Goal: Task Accomplishment & Management: Use online tool/utility

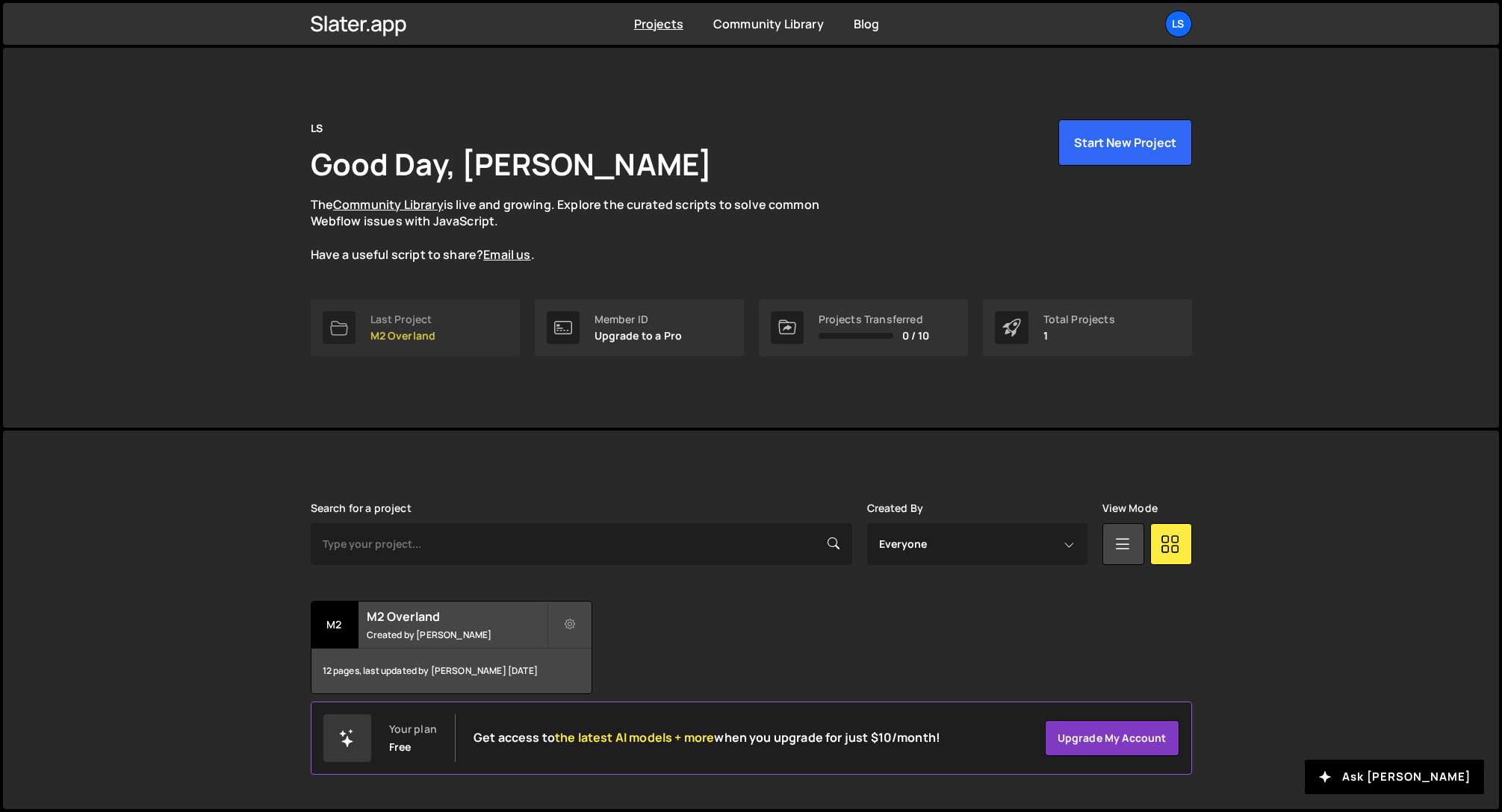
click at [397, 327] on div "Last Project M2 Overland" at bounding box center [404, 328] width 66 height 28
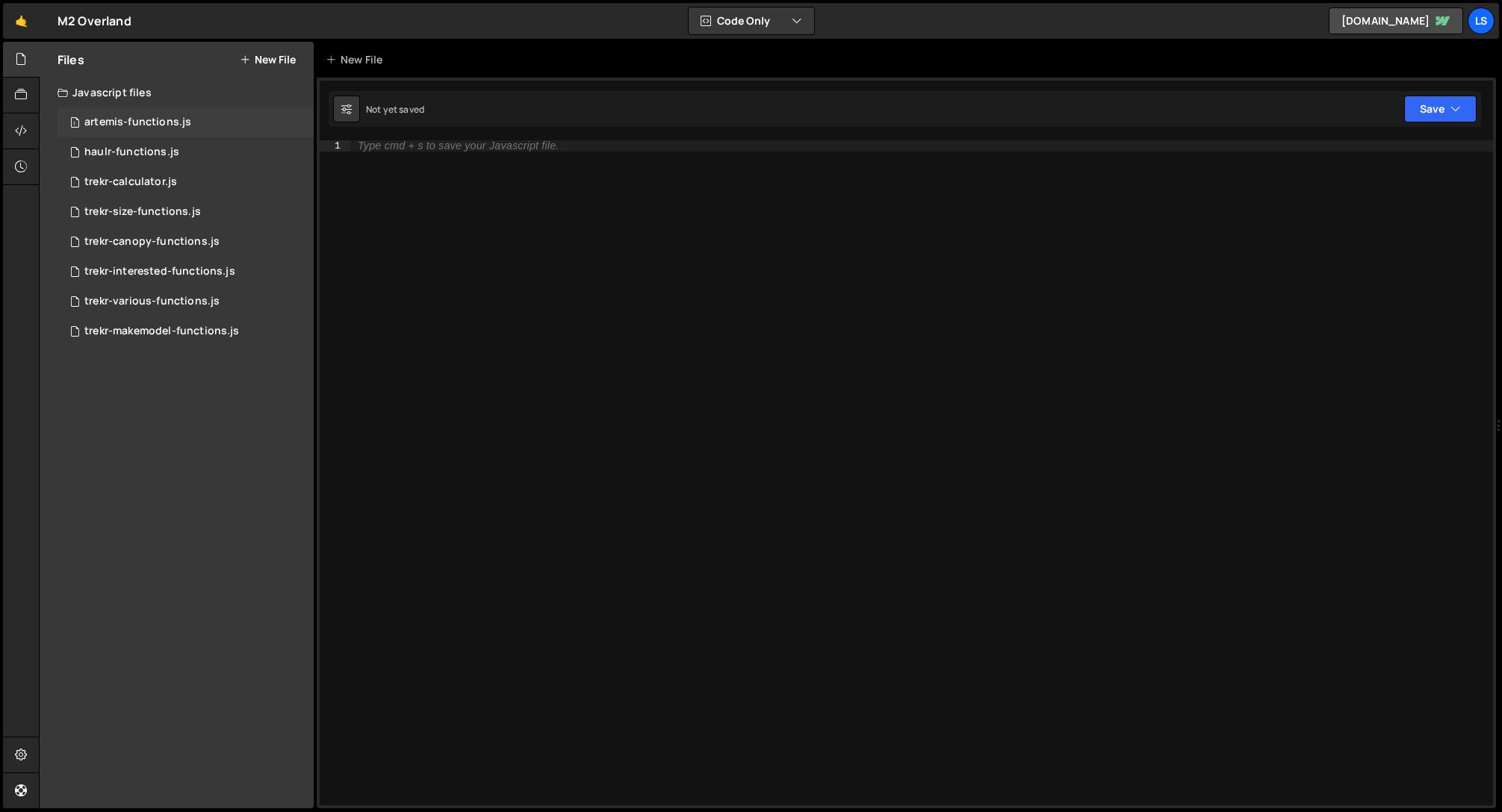
click at [126, 125] on div "artemis-functions.js" at bounding box center [137, 122] width 107 height 13
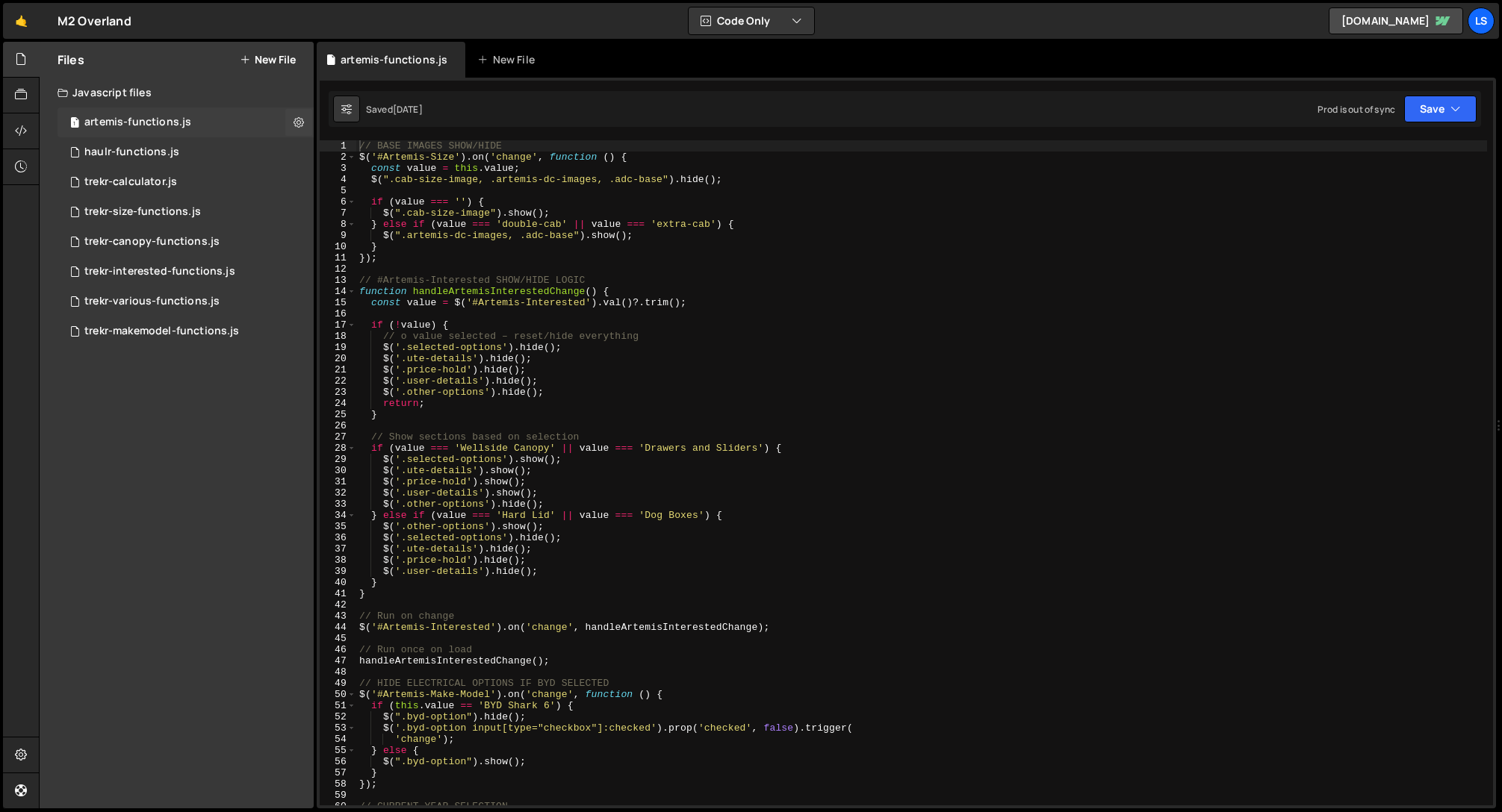
scroll to position [5360, 0]
click at [662, 417] on div "// BASE IMAGES SHOW/HIDE $ ( '#Artemis-Size' ) . on ( 'change' , function ( ) {…" at bounding box center [922, 484] width 1131 height 687
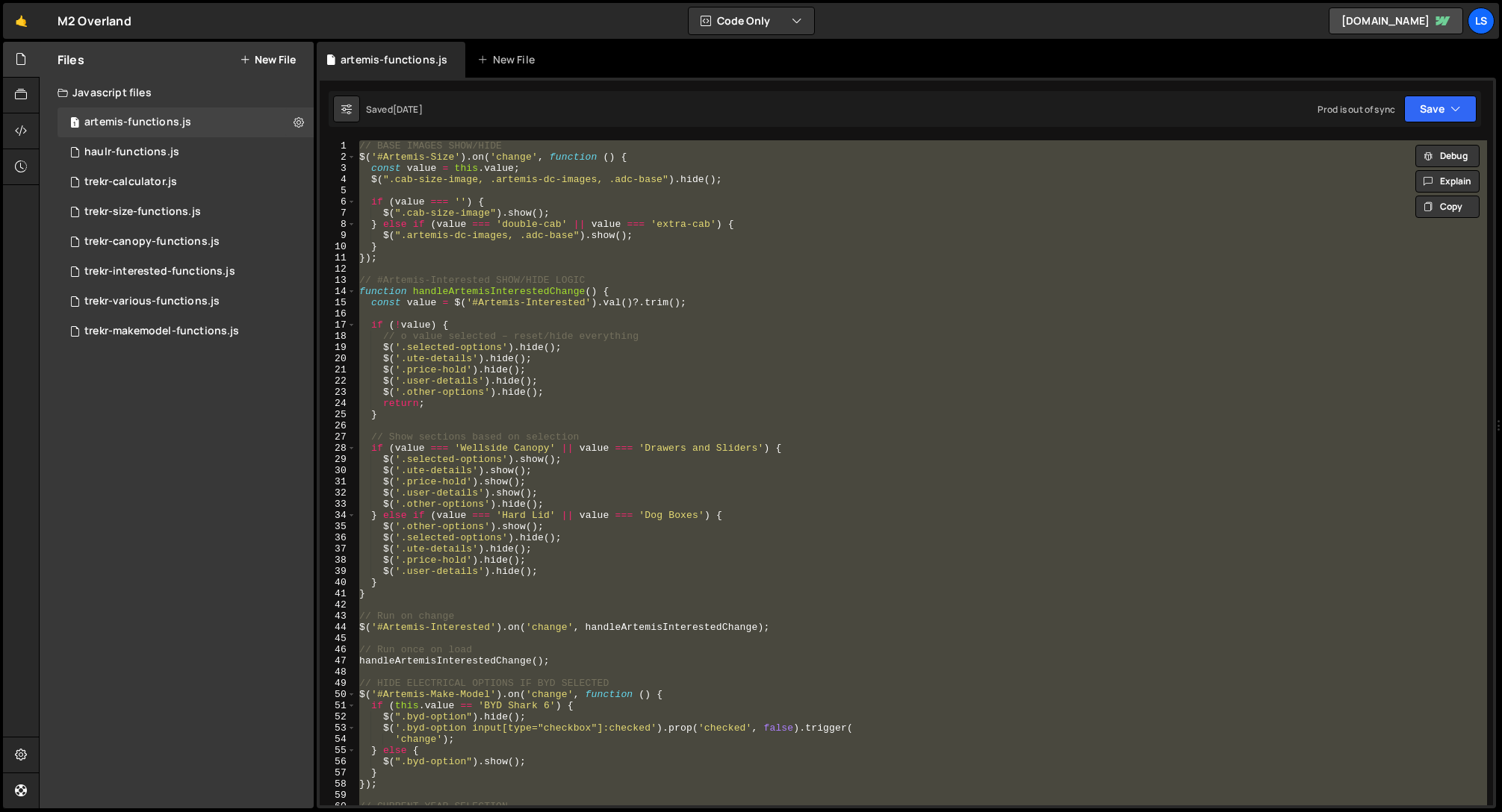
click at [639, 396] on div "// BASE IMAGES SHOW/HIDE $ ( '#Artemis-Size' ) . on ( 'change' , function ( ) {…" at bounding box center [922, 473] width 1131 height 665
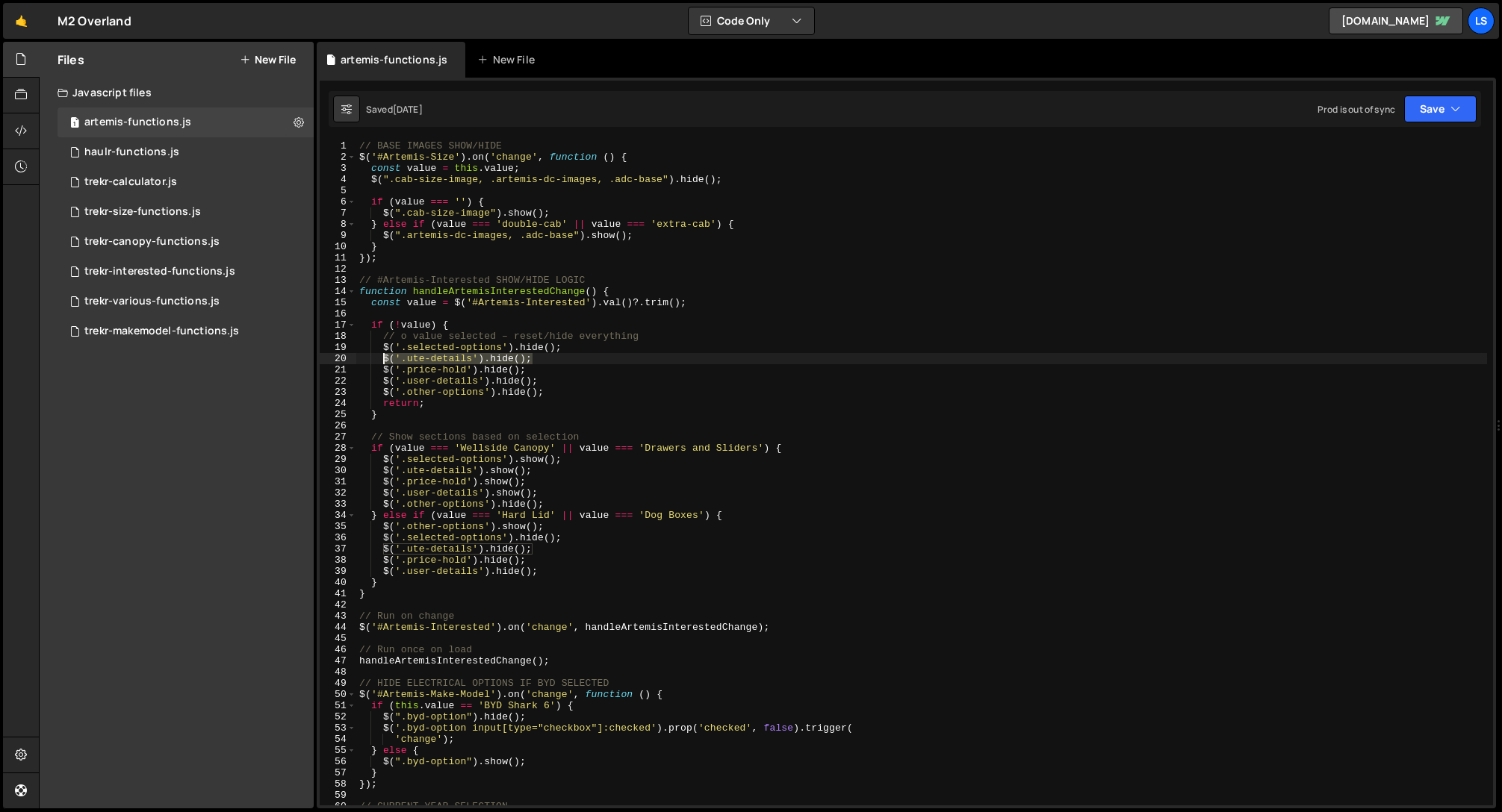
drag, startPoint x: 532, startPoint y: 359, endPoint x: 381, endPoint y: 357, distance: 151.0
click at [381, 357] on div "// BASE IMAGES SHOW/HIDE $ ( '#Artemis-Size' ) . on ( 'change' , function ( ) {…" at bounding box center [922, 484] width 1131 height 687
type textarea "$('.ute-details').hide();"
click at [548, 361] on div "// BASE IMAGES SHOW/HIDE $ ( '#Artemis-Size' ) . on ( 'change' , function ( ) {…" at bounding box center [922, 473] width 1131 height 665
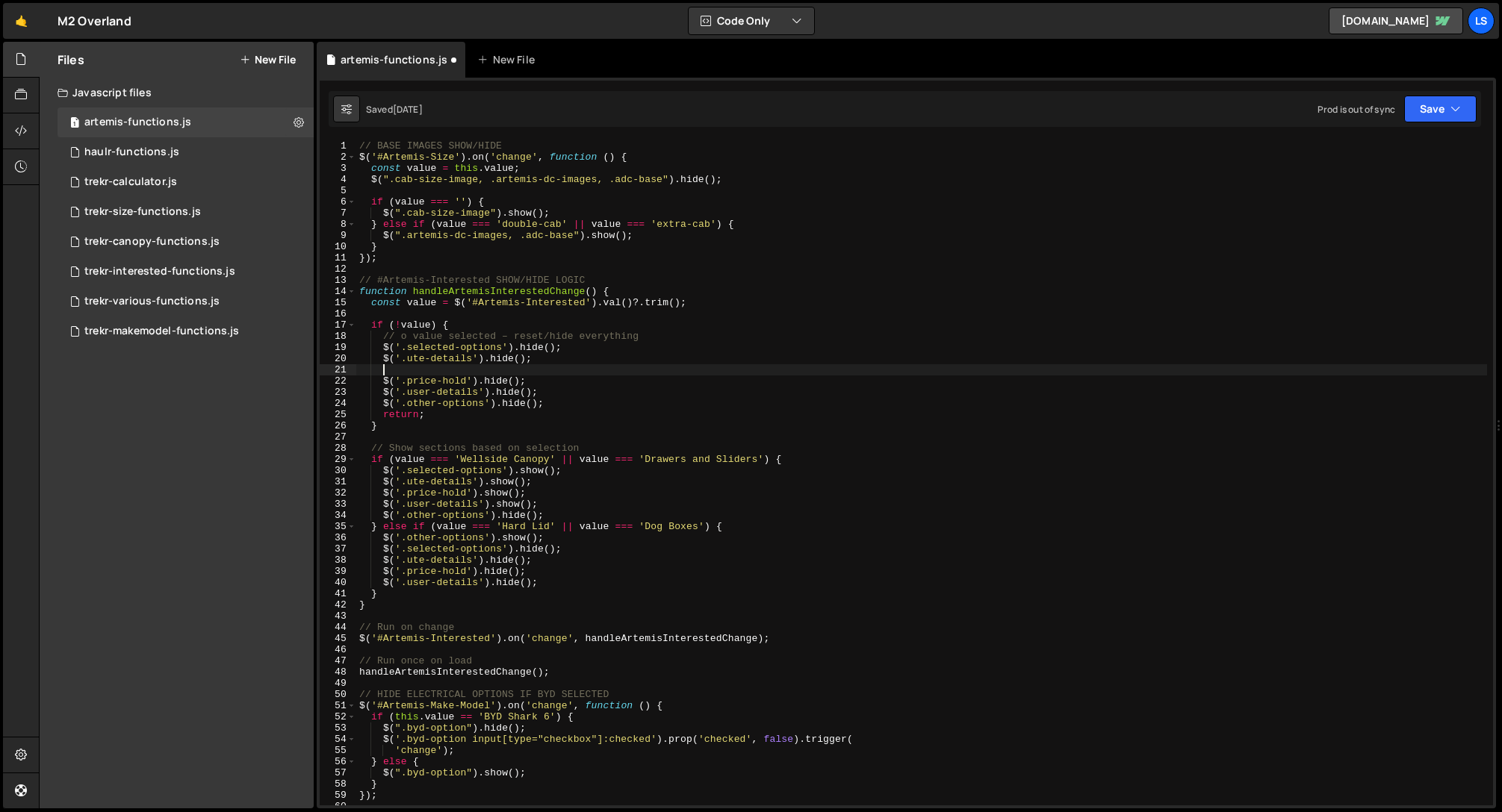
paste textarea "$('.ute-details').hide();"
click at [445, 371] on div "// BASE IMAGES SHOW/HIDE $ ( '#Artemis-Size' ) . on ( 'change' , function ( ) {…" at bounding box center [922, 484] width 1131 height 687
click at [447, 357] on div "// BASE IMAGES SHOW/HIDE $ ( '#Artemis-Size' ) . on ( 'change' , function ( ) {…" at bounding box center [922, 484] width 1131 height 687
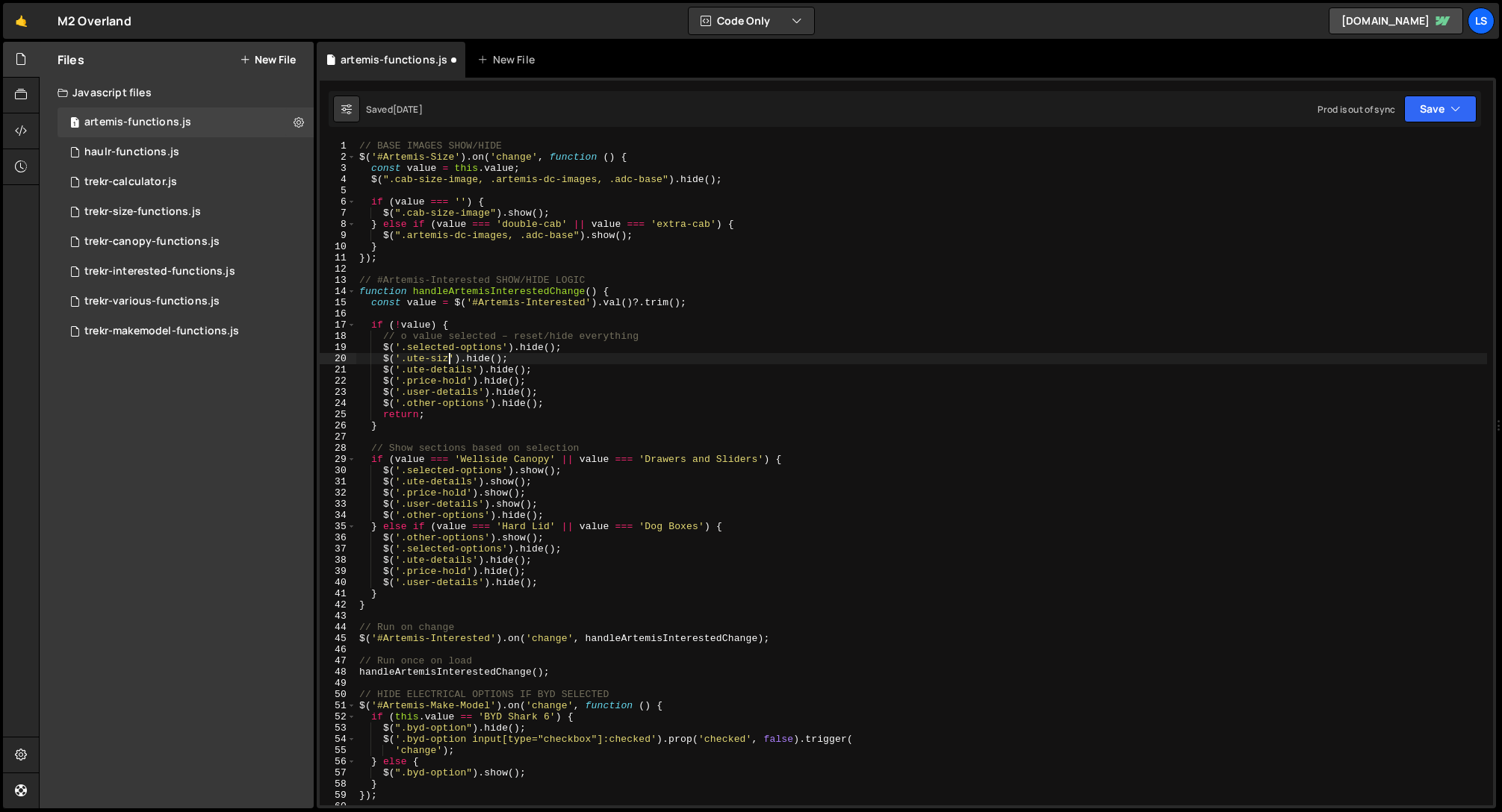
scroll to position [0, 7]
drag, startPoint x: 536, startPoint y: 483, endPoint x: 318, endPoint y: 483, distance: 218.0
click at [318, 483] on div "1 Type cmd + s to save your Javascript file. הההההההההההההההההההההההההההההההההה…" at bounding box center [906, 443] width 1179 height 731
type textarea "$('.ute-details').show();"
click at [546, 485] on div "// BASE IMAGES SHOW/HIDE $ ( '#Artemis-Size' ) . on ( 'change' , function ( ) {…" at bounding box center [922, 473] width 1131 height 665
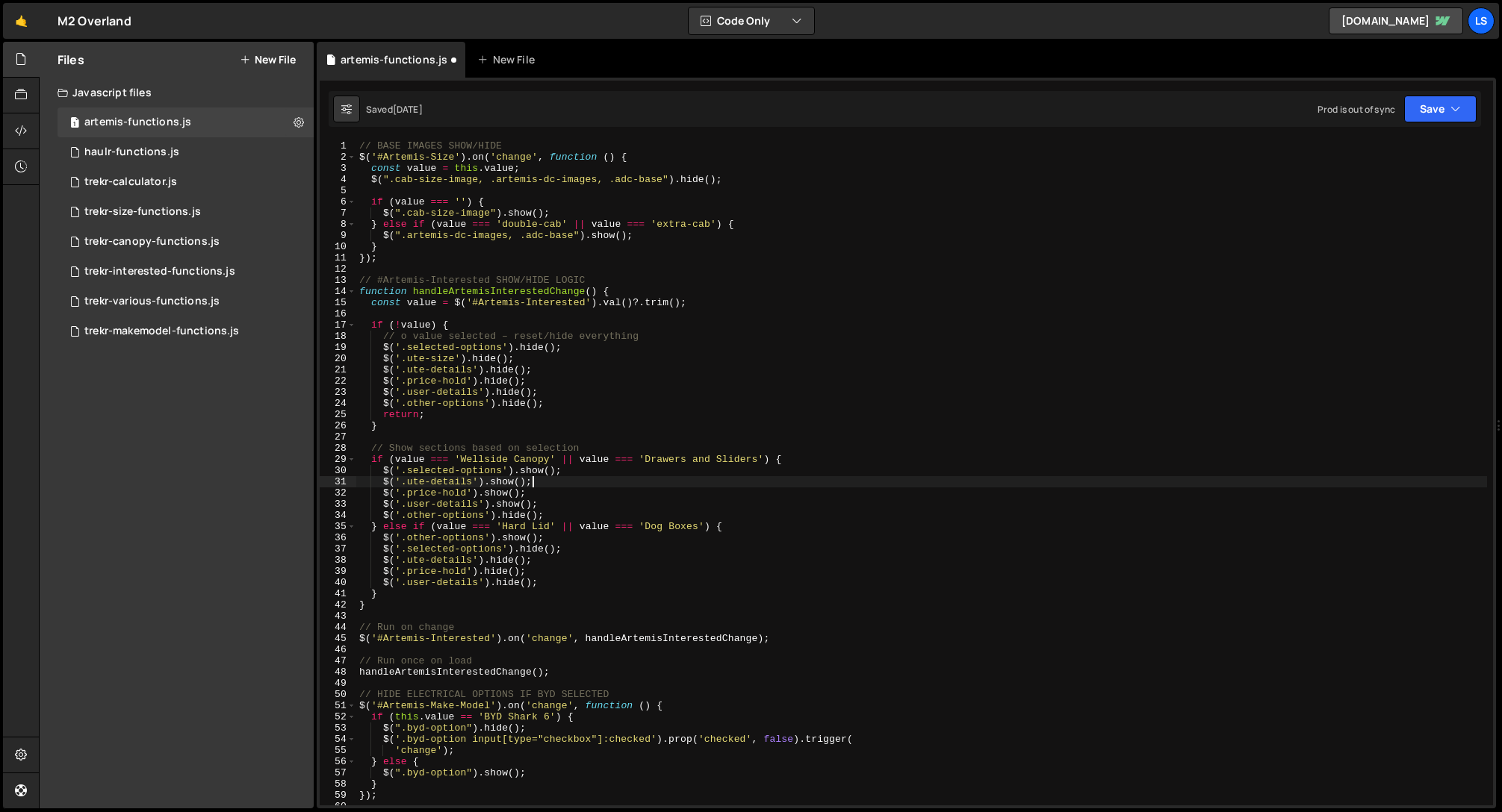
scroll to position [0, 1]
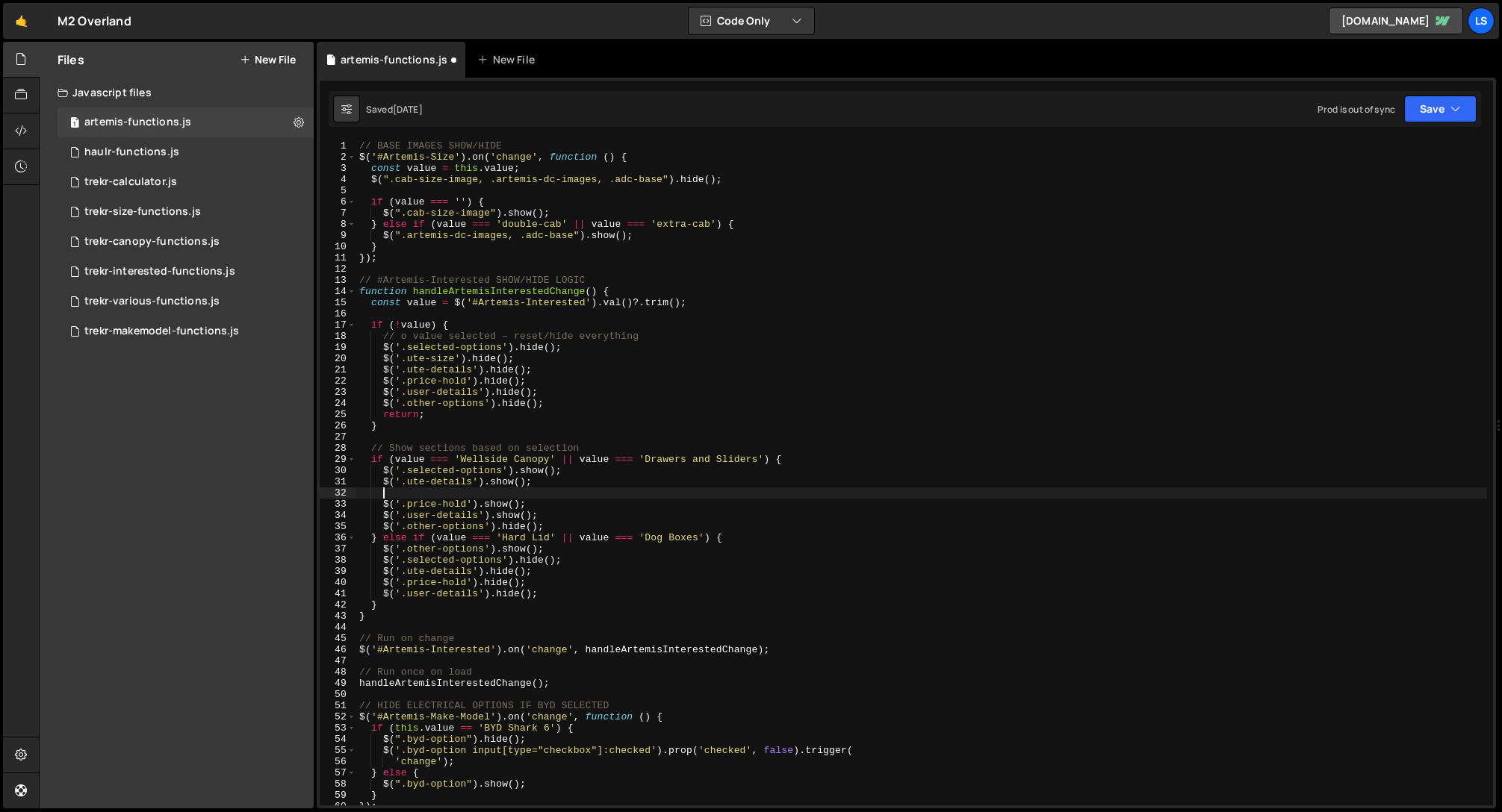
paste textarea "$('.ute-details').show();"
drag, startPoint x: 401, startPoint y: 494, endPoint x: 380, endPoint y: 494, distance: 21.0
click at [380, 494] on div "// BASE IMAGES SHOW/HIDE $ ( '#Artemis-Size' ) . on ( 'change' , function ( ) {…" at bounding box center [922, 484] width 1131 height 687
click at [445, 480] on div "// BASE IMAGES SHOW/HIDE $ ( '#Artemis-Size' ) . on ( 'change' , function ( ) {…" at bounding box center [922, 484] width 1131 height 687
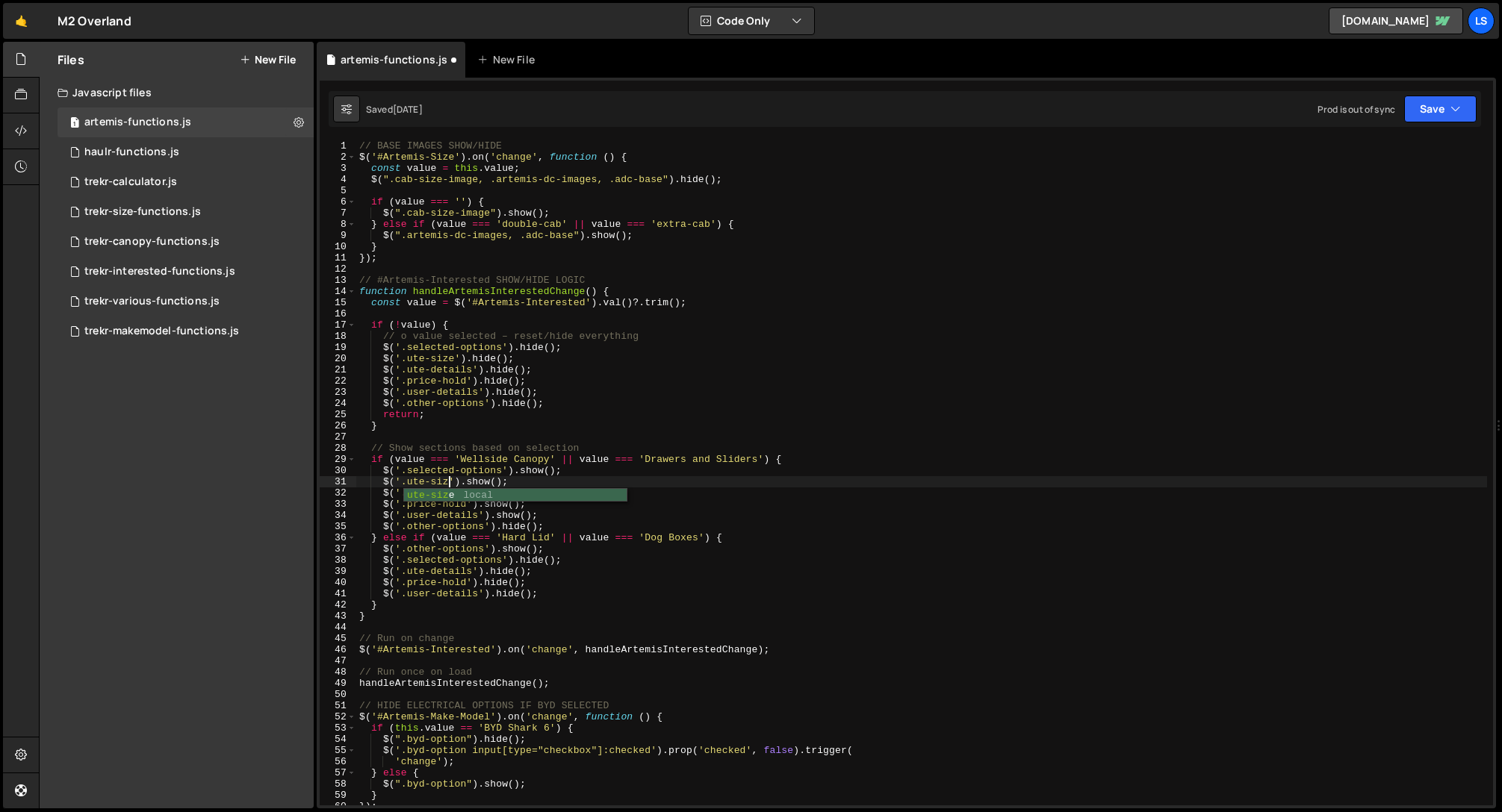
scroll to position [0, 7]
click at [483, 482] on div "// BASE IMAGES SHOW/HIDE $ ( '#Artemis-Size' ) . on ( 'change' , function ( ) {…" at bounding box center [922, 484] width 1131 height 687
click at [417, 494] on div "// BASE IMAGES SHOW/HIDE $ ( '#Artemis-Size' ) . on ( 'change' , function ( ) {…" at bounding box center [922, 484] width 1131 height 687
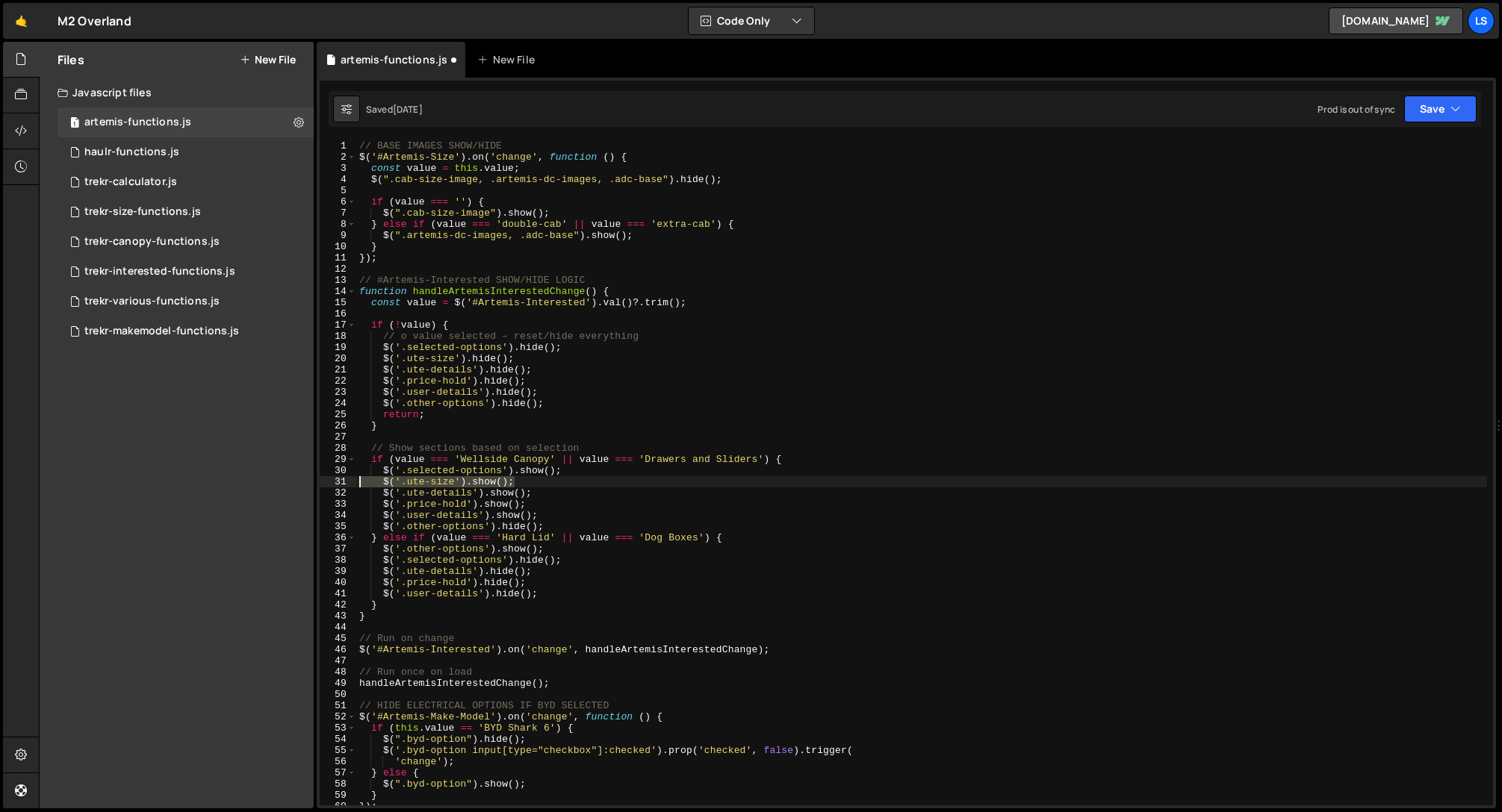
drag, startPoint x: 517, startPoint y: 483, endPoint x: 353, endPoint y: 481, distance: 164.0
click at [353, 481] on div "$('.ute-details').show(); 1 2 3 4 5 6 7 8 9 10 11 12 13 14 15 16 17 18 19 20 21…" at bounding box center [906, 473] width 1173 height 665
click at [566, 560] on div "// BASE IMAGES SHOW/HIDE $ ( '#Artemis-Size' ) . on ( 'change' , function ( ) {…" at bounding box center [922, 484] width 1131 height 687
type textarea "$('.selected-options').hide();"
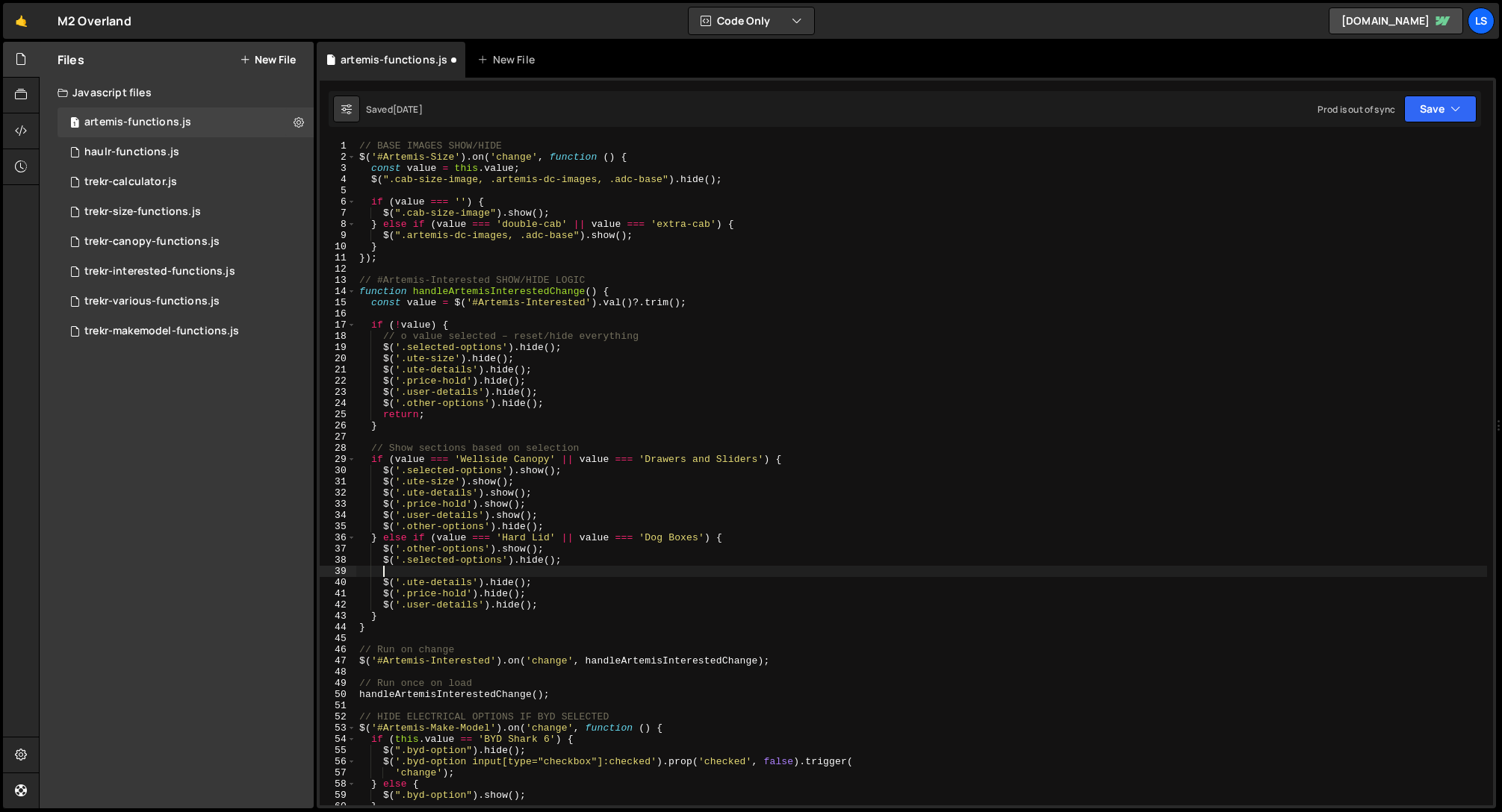
scroll to position [0, 1]
paste textarea "$('.ute-size').show();"
click at [508, 572] on div "// BASE IMAGES SHOW/HIDE $ ( '#Artemis-Size' ) . on ( 'change' , function ( ) {…" at bounding box center [922, 484] width 1131 height 687
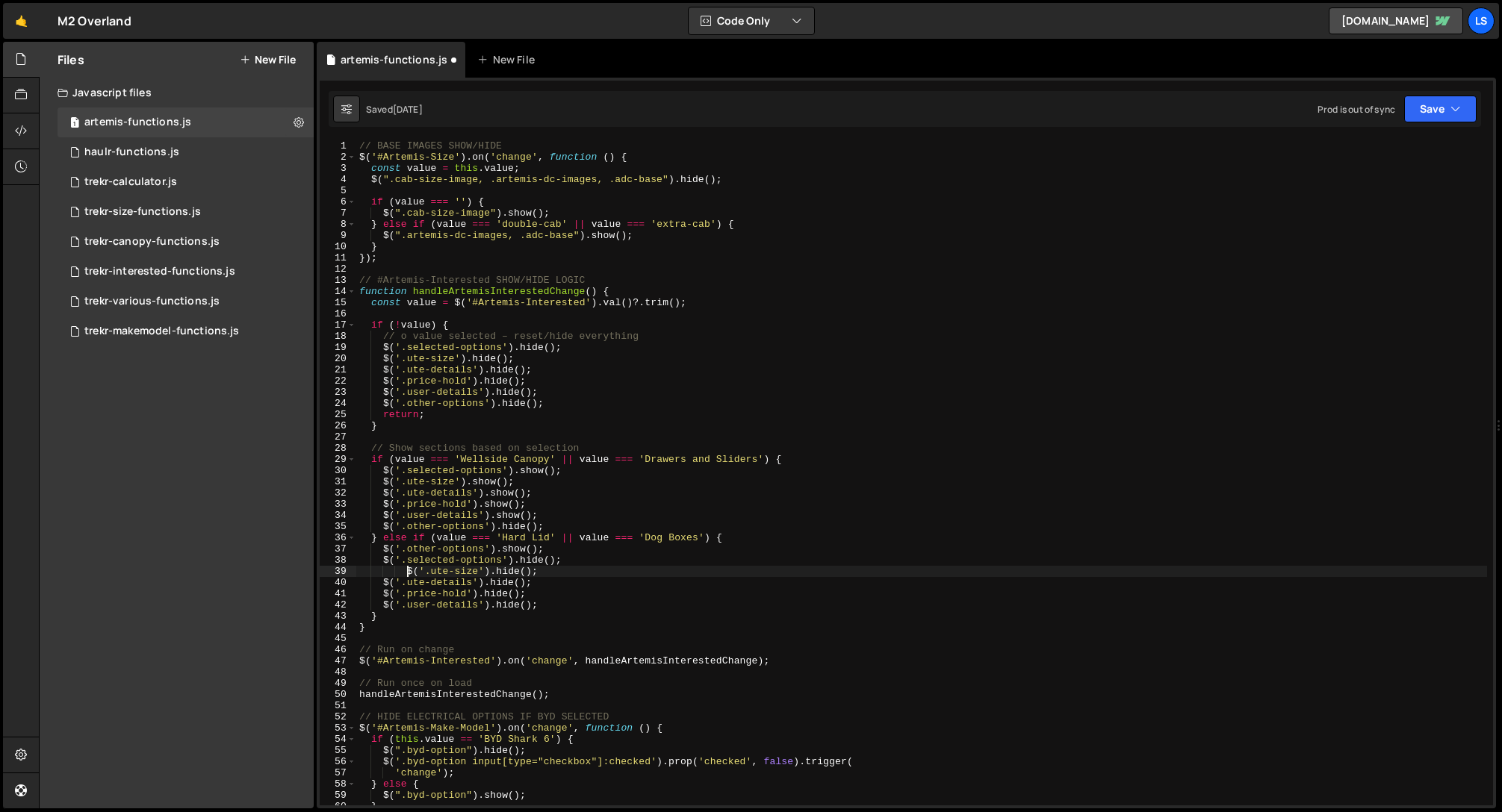
click at [407, 569] on div "// BASE IMAGES SHOW/HIDE $ ( '#Artemis-Size' ) . on ( 'change' , function ( ) {…" at bounding box center [922, 484] width 1131 height 687
click at [1430, 111] on button "Save" at bounding box center [1440, 109] width 72 height 27
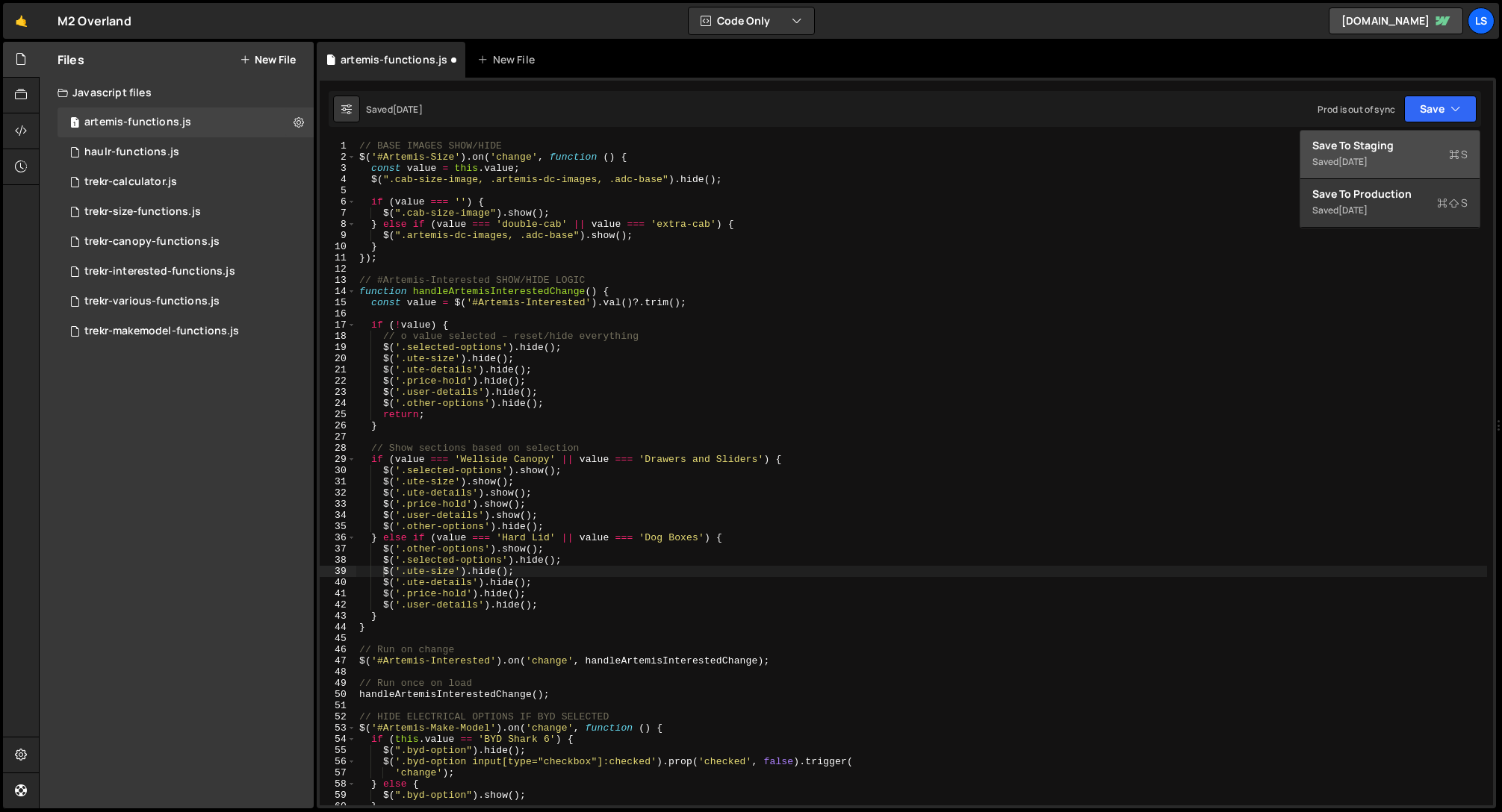
click at [1377, 146] on div "Save to Staging S" at bounding box center [1389, 145] width 155 height 15
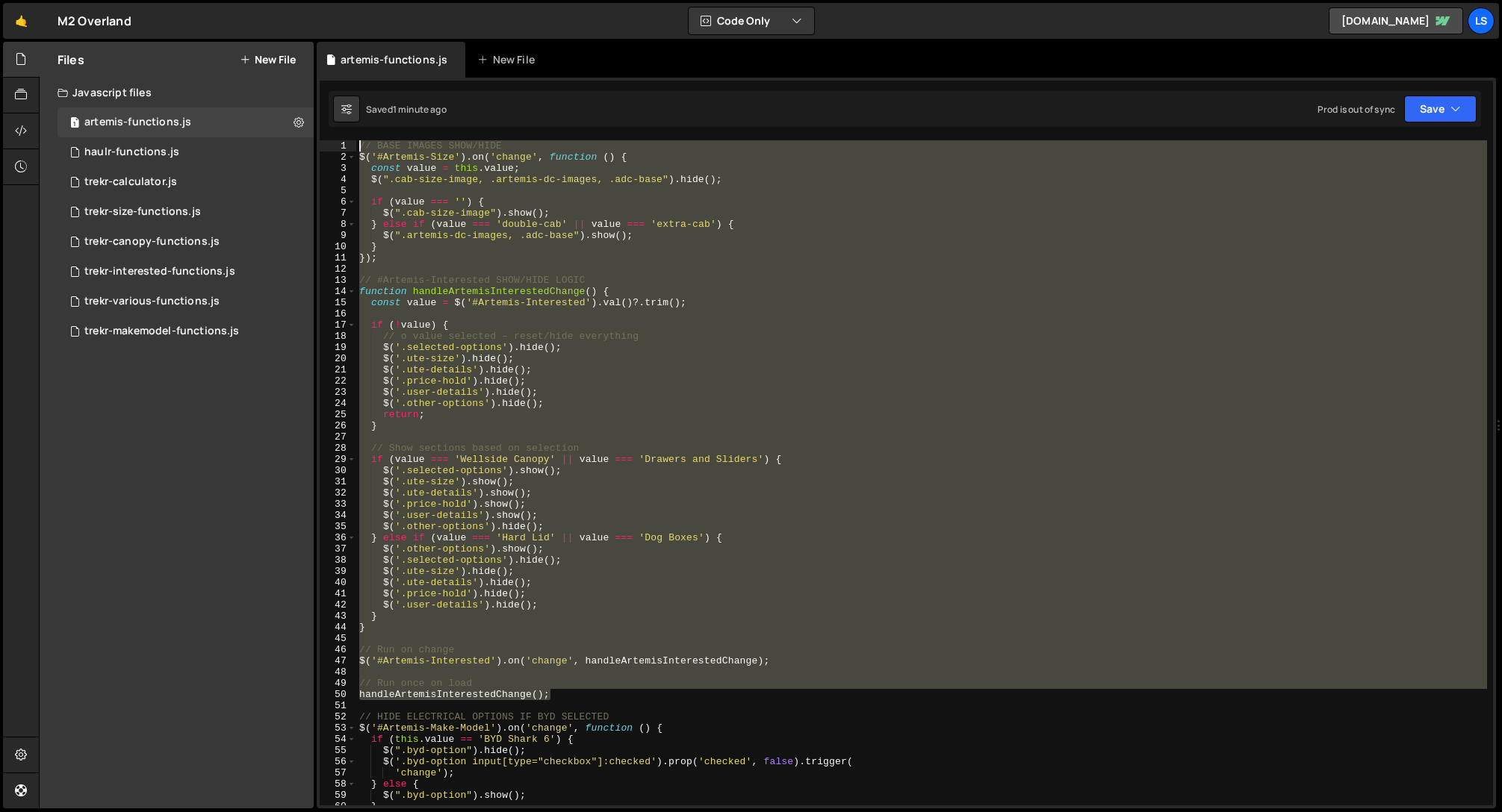
scroll to position [0, 0]
drag, startPoint x: 553, startPoint y: 595, endPoint x: 296, endPoint y: 56, distance: 597.1
click at [296, 56] on div "Files New File Javascript files 1 artemis-functions.js 0 1 haulr-functions.js 0…" at bounding box center [770, 425] width 1463 height 767
click at [655, 537] on div "// BASE IMAGES SHOW/HIDE $ ( '#Artemis-Size' ) . on ( 'change' , function ( ) {…" at bounding box center [922, 473] width 1131 height 665
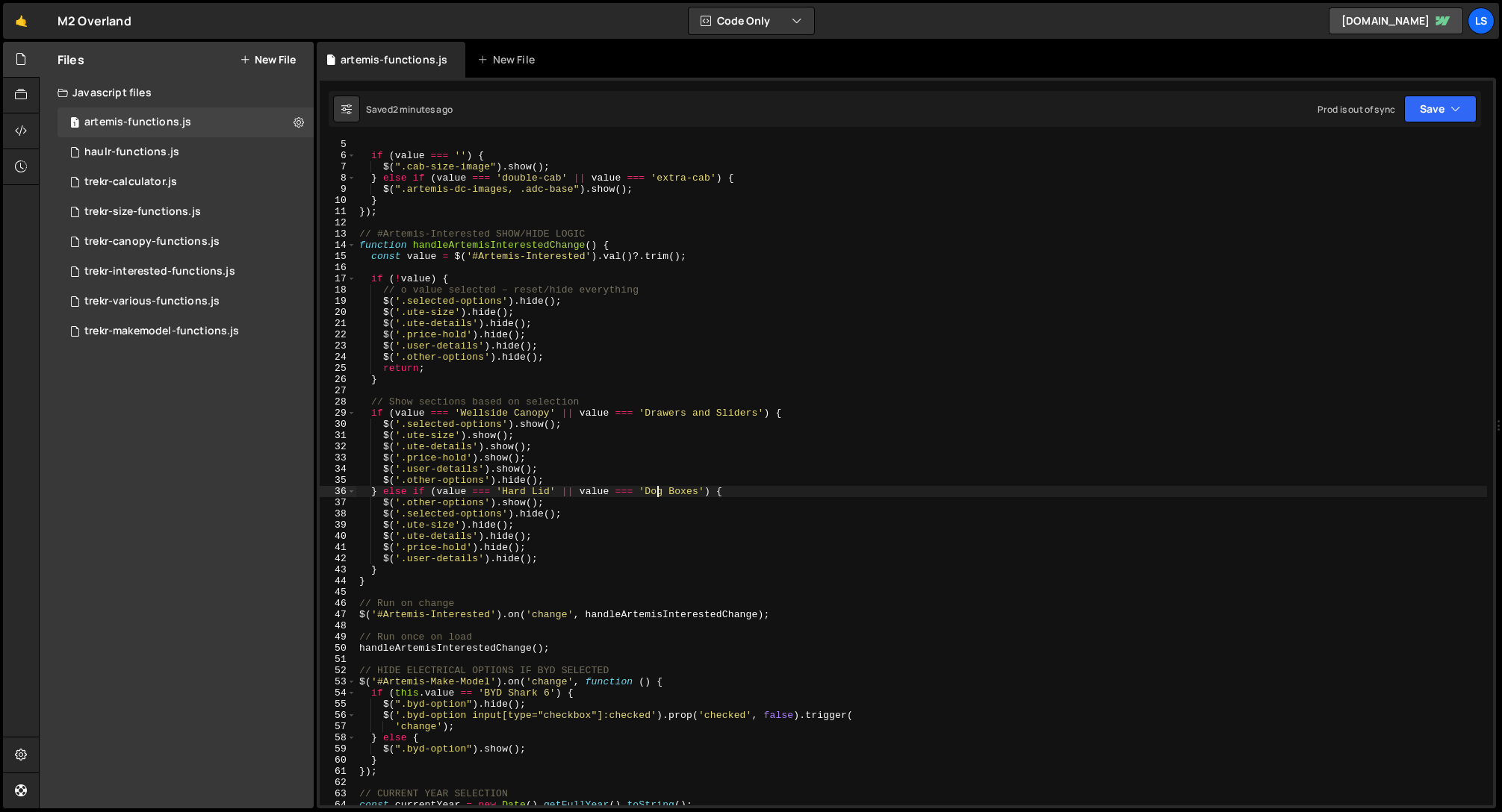
scroll to position [46, 0]
click at [463, 503] on div "if ( value === '' ) { $ ( ".cab-size-image" ) . show ( ) ; } else if ( value ==…" at bounding box center [922, 482] width 1131 height 687
click at [449, 480] on div "if ( value === '' ) { $ ( ".cab-size-image" ) . show ( ) ; } else if ( value ==…" at bounding box center [922, 482] width 1131 height 687
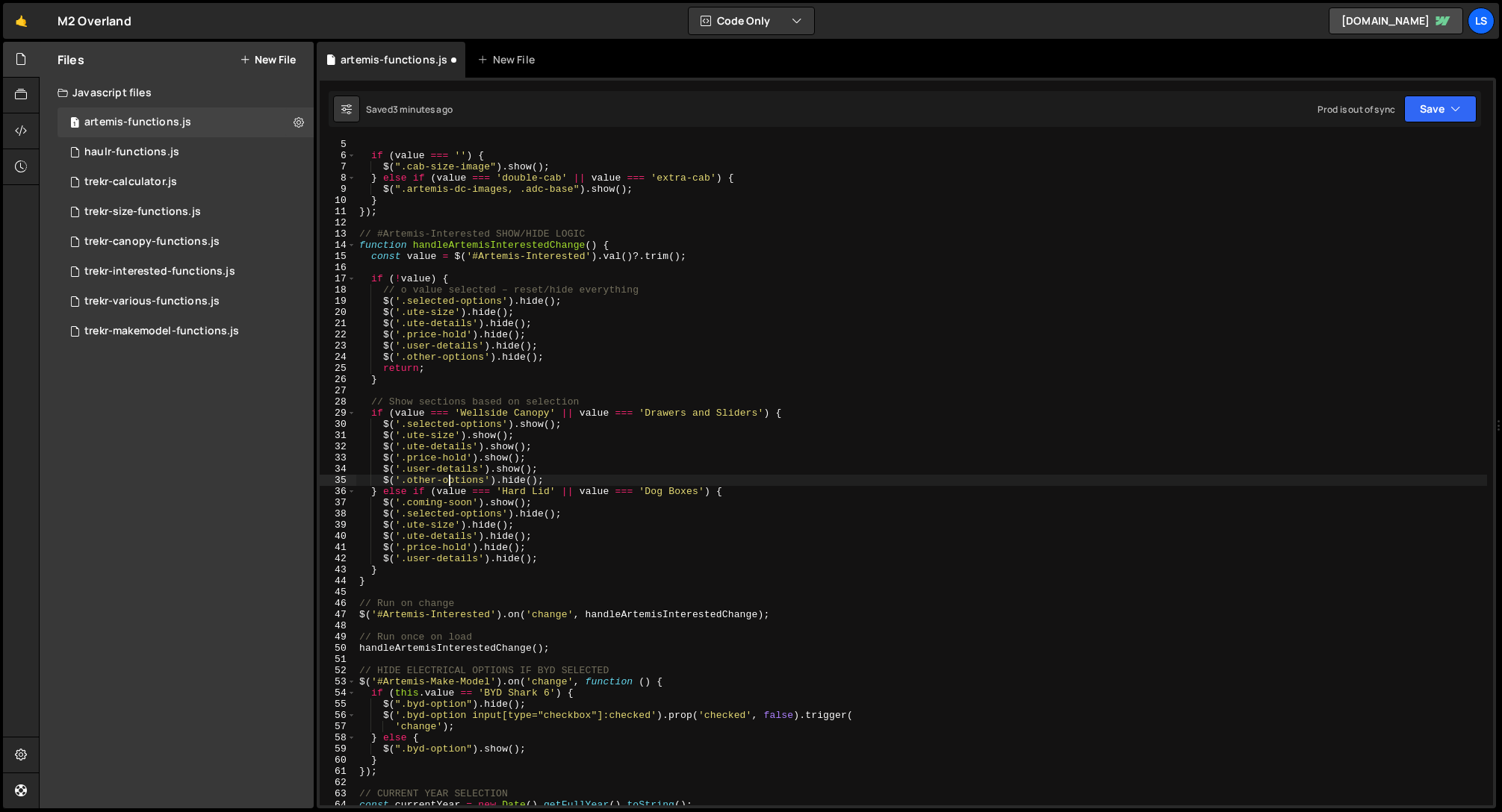
click at [449, 480] on div "if ( value === '' ) { $ ( ".cab-size-image" ) . show ( ) ; } else if ( value ==…" at bounding box center [922, 482] width 1131 height 687
click at [460, 361] on div "if ( value === '' ) { $ ( ".cab-size-image" ) . show ( ) ; } else if ( value ==…" at bounding box center [922, 482] width 1131 height 687
click at [534, 425] on div "if ( value === '' ) { $ ( ".cab-size-image" ) . show ( ) ; } else if ( value ==…" at bounding box center [922, 482] width 1131 height 687
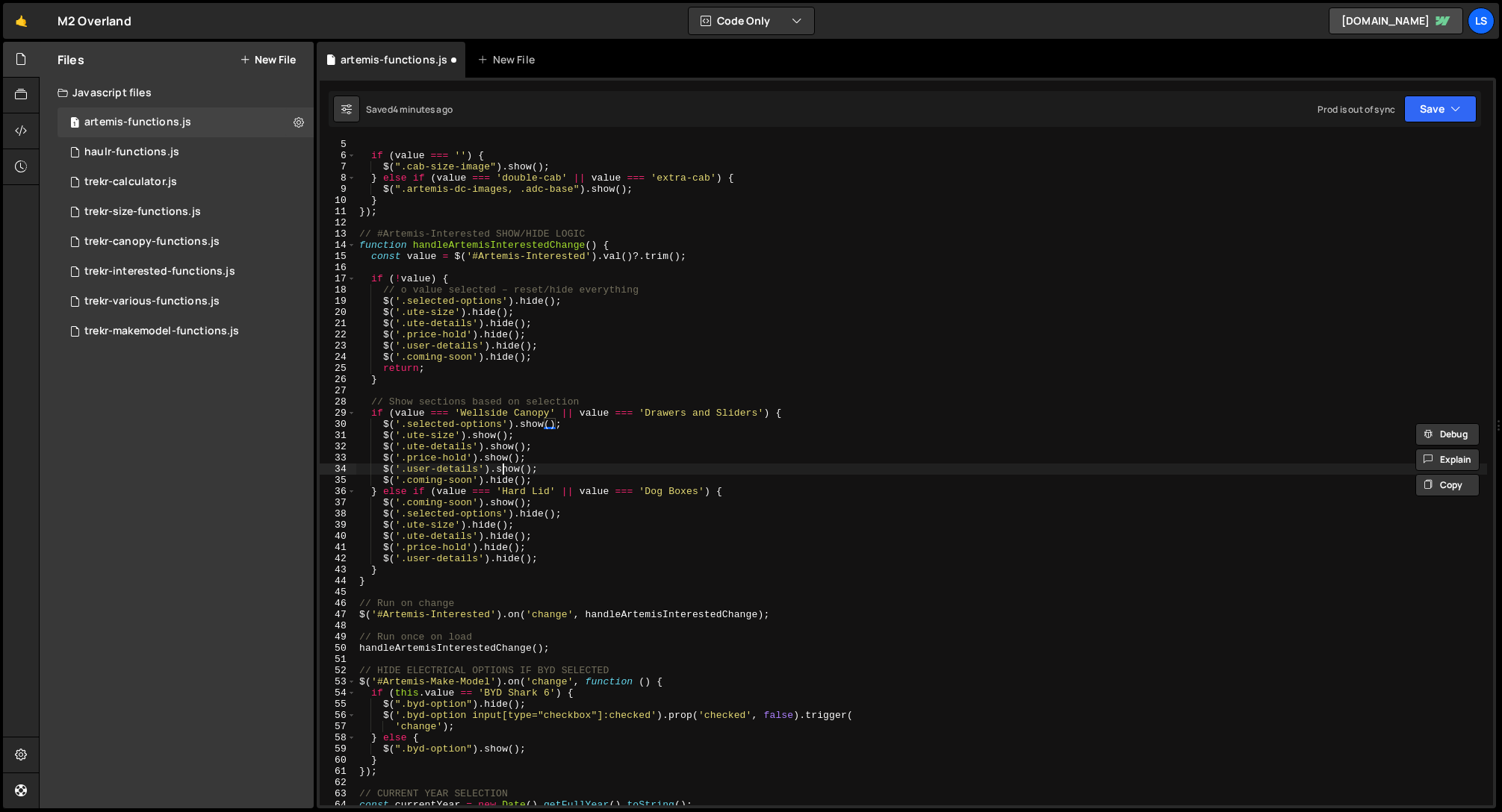
click at [502, 471] on div "if ( value === '' ) { $ ( ".cab-size-image" ) . show ( ) ; } else if ( value ==…" at bounding box center [922, 482] width 1131 height 687
click at [495, 458] on div "if ( value === '' ) { $ ( ".cab-size-image" ) . show ( ) ; } else if ( value ==…" at bounding box center [922, 482] width 1131 height 687
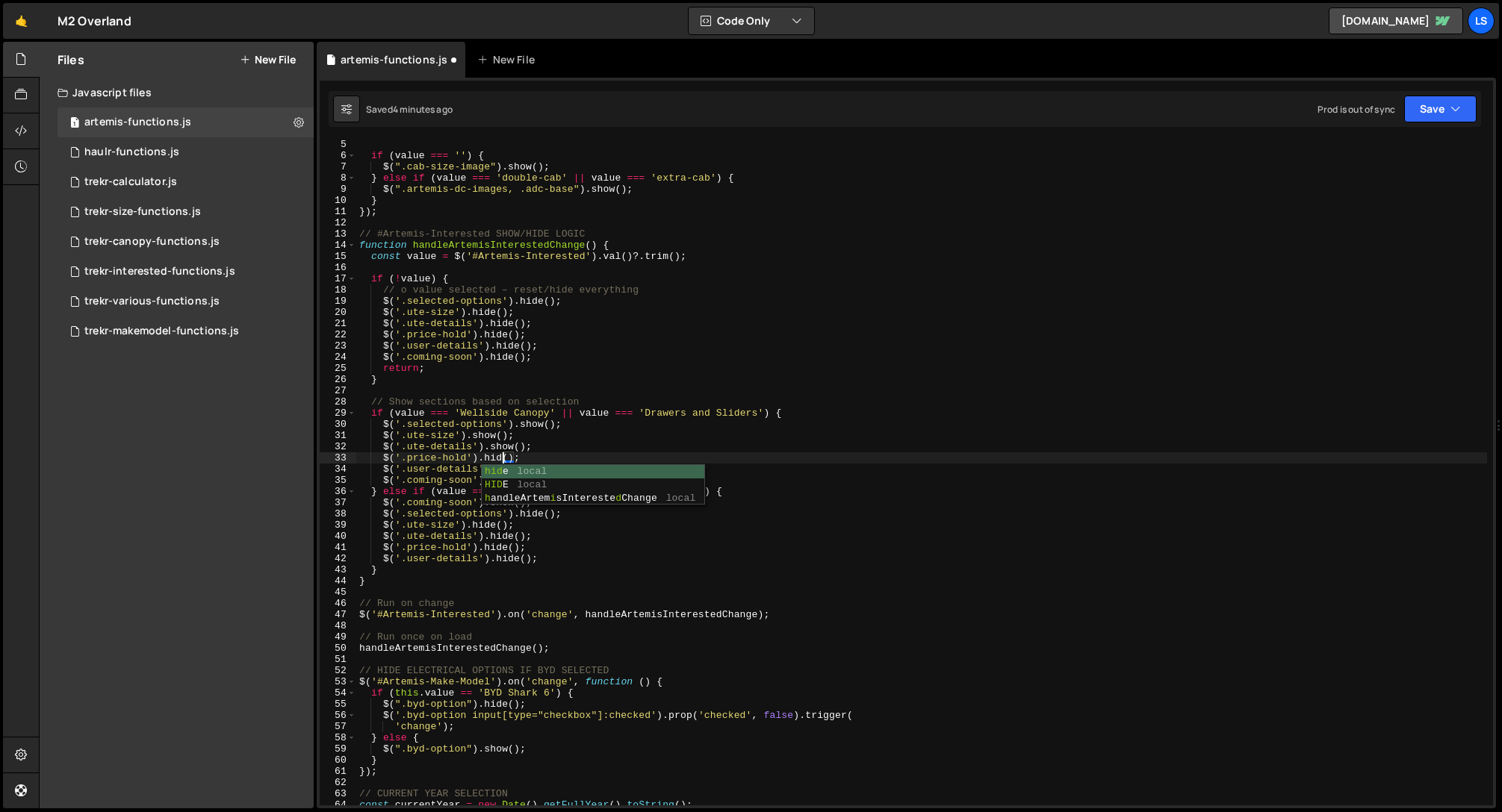
scroll to position [0, 10]
click at [499, 446] on div "if ( value === '' ) { $ ( ".cab-size-image" ) . show ( ) ; } else if ( value ==…" at bounding box center [922, 482] width 1131 height 687
click at [484, 432] on div "if ( value === '' ) { $ ( ".cab-size-image" ) . show ( ) ; } else if ( value ==…" at bounding box center [922, 482] width 1131 height 687
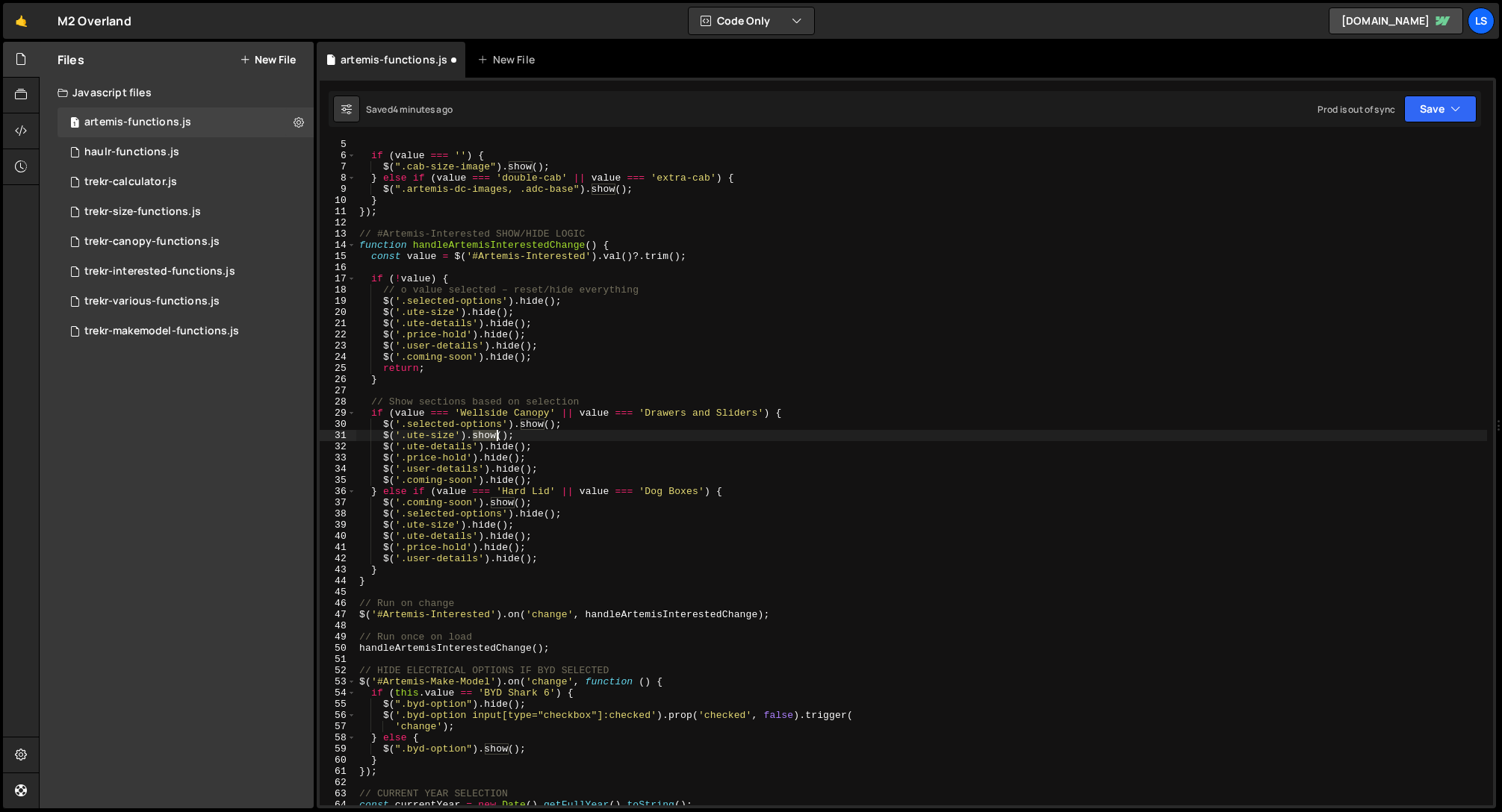
click at [484, 432] on div "if ( value === '' ) { $ ( ".cab-size-image" ) . show ( ) ; } else if ( value ==…" at bounding box center [922, 482] width 1131 height 687
click at [533, 424] on div "if ( value === '' ) { $ ( ".cab-size-image" ) . show ( ) ; } else if ( value ==…" at bounding box center [922, 482] width 1131 height 687
click at [486, 438] on div "if ( value === '' ) { $ ( ".cab-size-image" ) . show ( ) ; } else if ( value ==…" at bounding box center [922, 482] width 1131 height 687
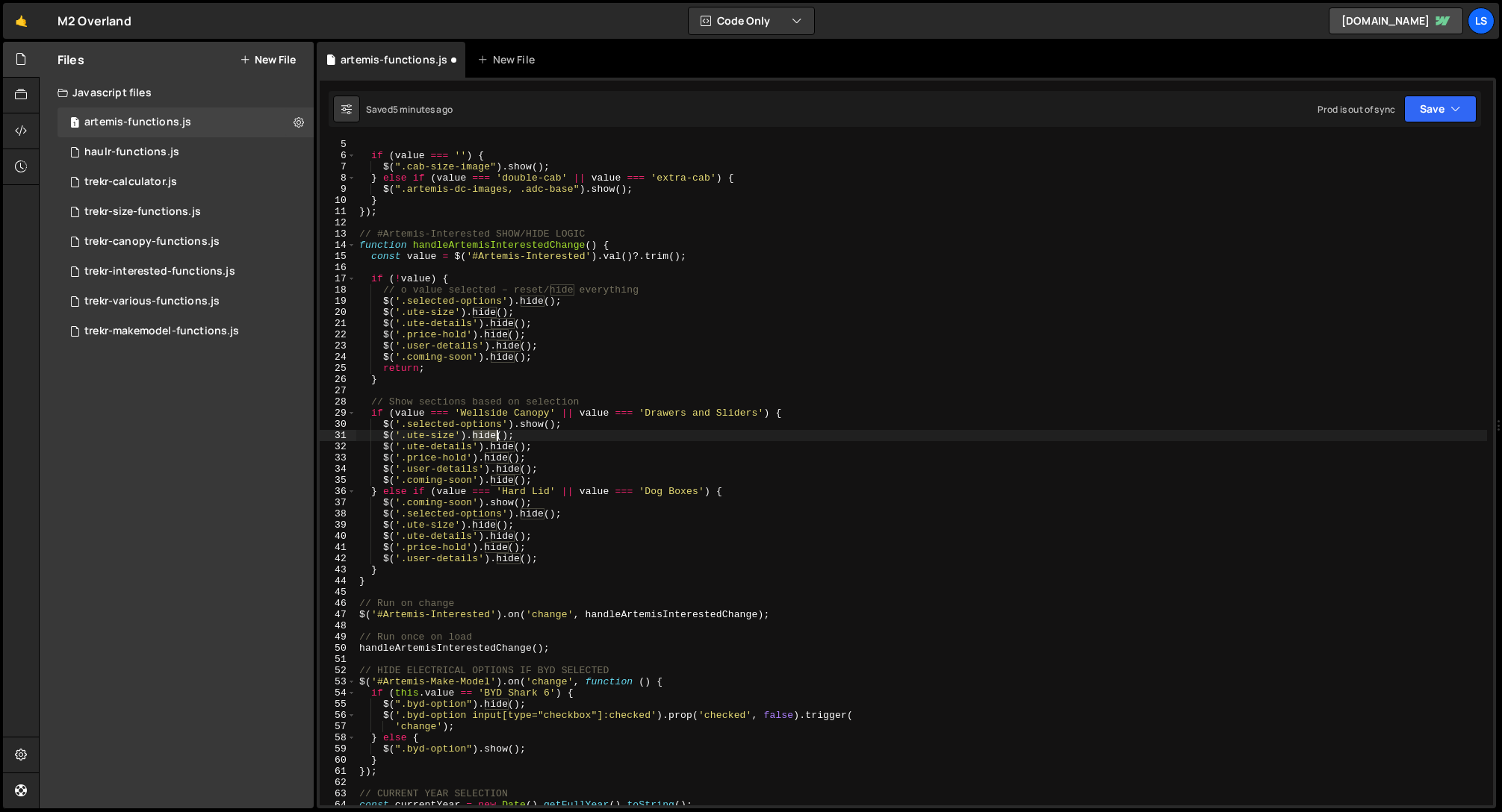
click at [486, 438] on div "if ( value === '' ) { $ ( ".cab-size-image" ) . show ( ) ; } else if ( value ==…" at bounding box center [922, 482] width 1131 height 687
click at [463, 527] on div "if ( value === '' ) { $ ( ".cab-size-image" ) . show ( ) ; } else if ( value ==…" at bounding box center [922, 482] width 1131 height 687
click at [1444, 112] on button "Save" at bounding box center [1440, 109] width 72 height 27
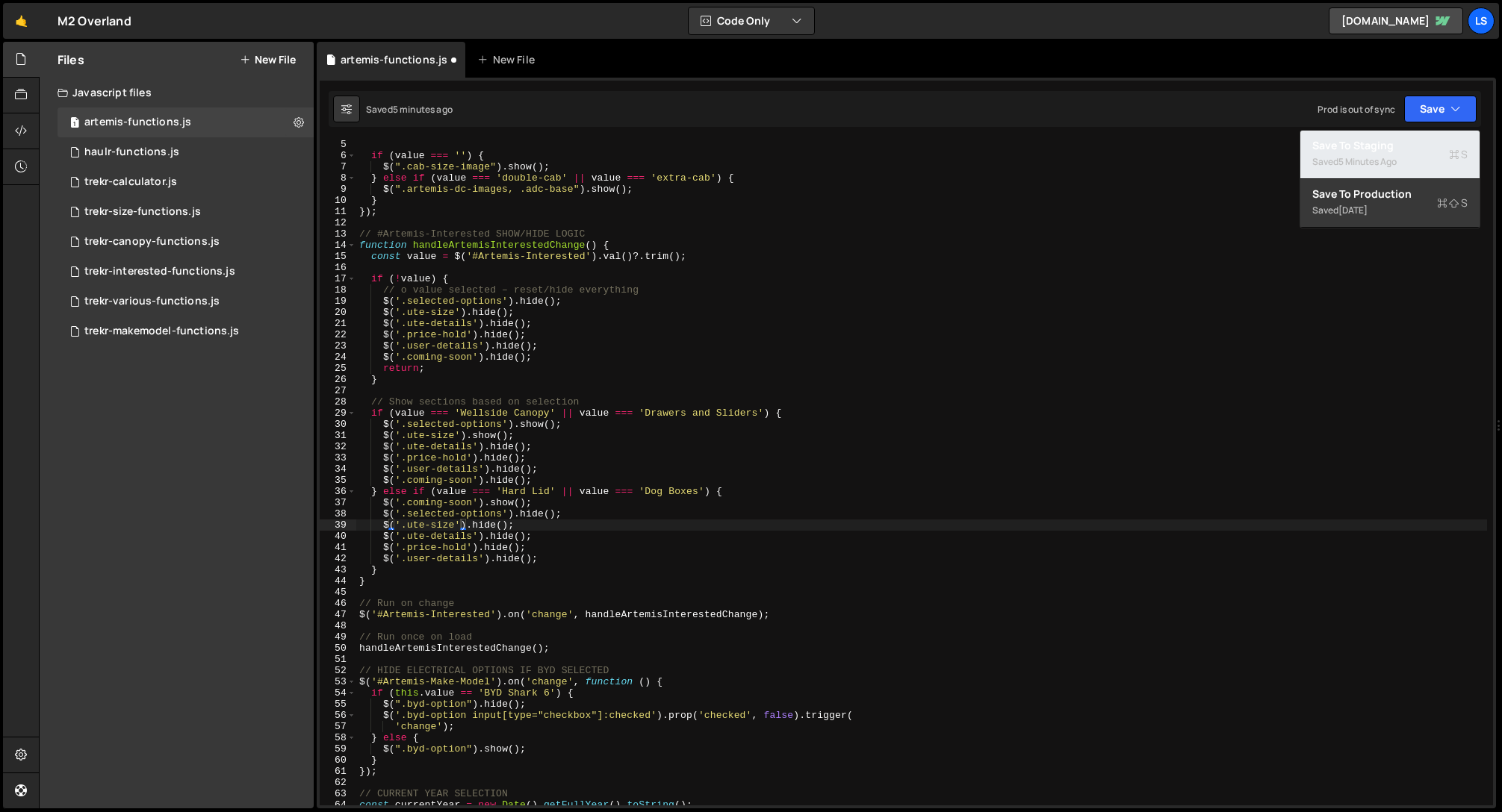
drag, startPoint x: 1387, startPoint y: 149, endPoint x: 1368, endPoint y: 142, distance: 20.2
click at [1387, 149] on div "Save to Staging S" at bounding box center [1389, 145] width 155 height 15
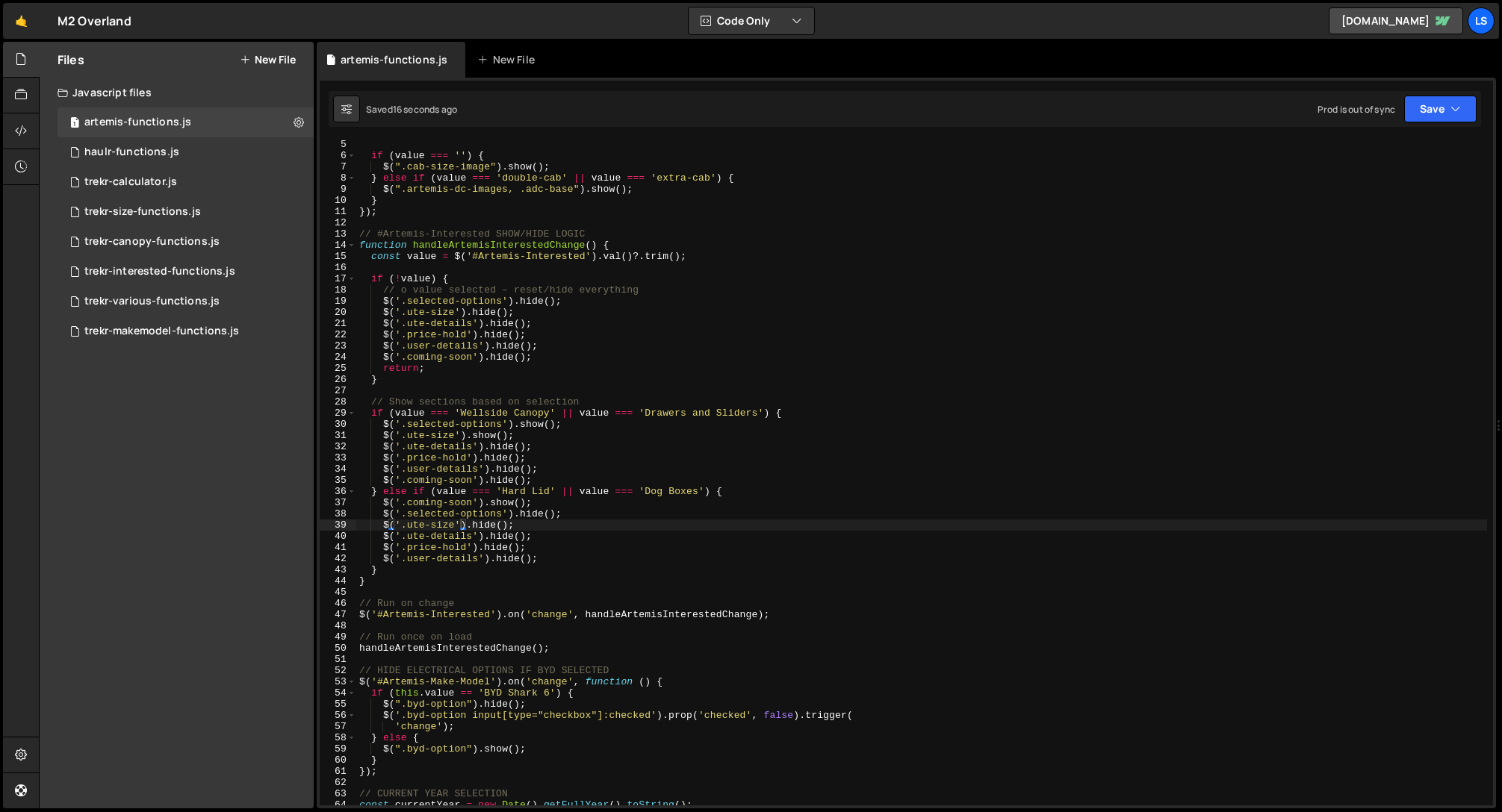
click at [539, 422] on div "if ( value === '' ) { $ ( ".cab-size-image" ) . show ( ) ; } else if ( value ==…" at bounding box center [922, 482] width 1131 height 687
click at [484, 420] on div "if ( value === '' ) { $ ( ".cab-size-image" ) . show ( ) ; } else if ( value ==…" at bounding box center [922, 482] width 1131 height 687
click at [1419, 111] on button "Save" at bounding box center [1440, 109] width 72 height 27
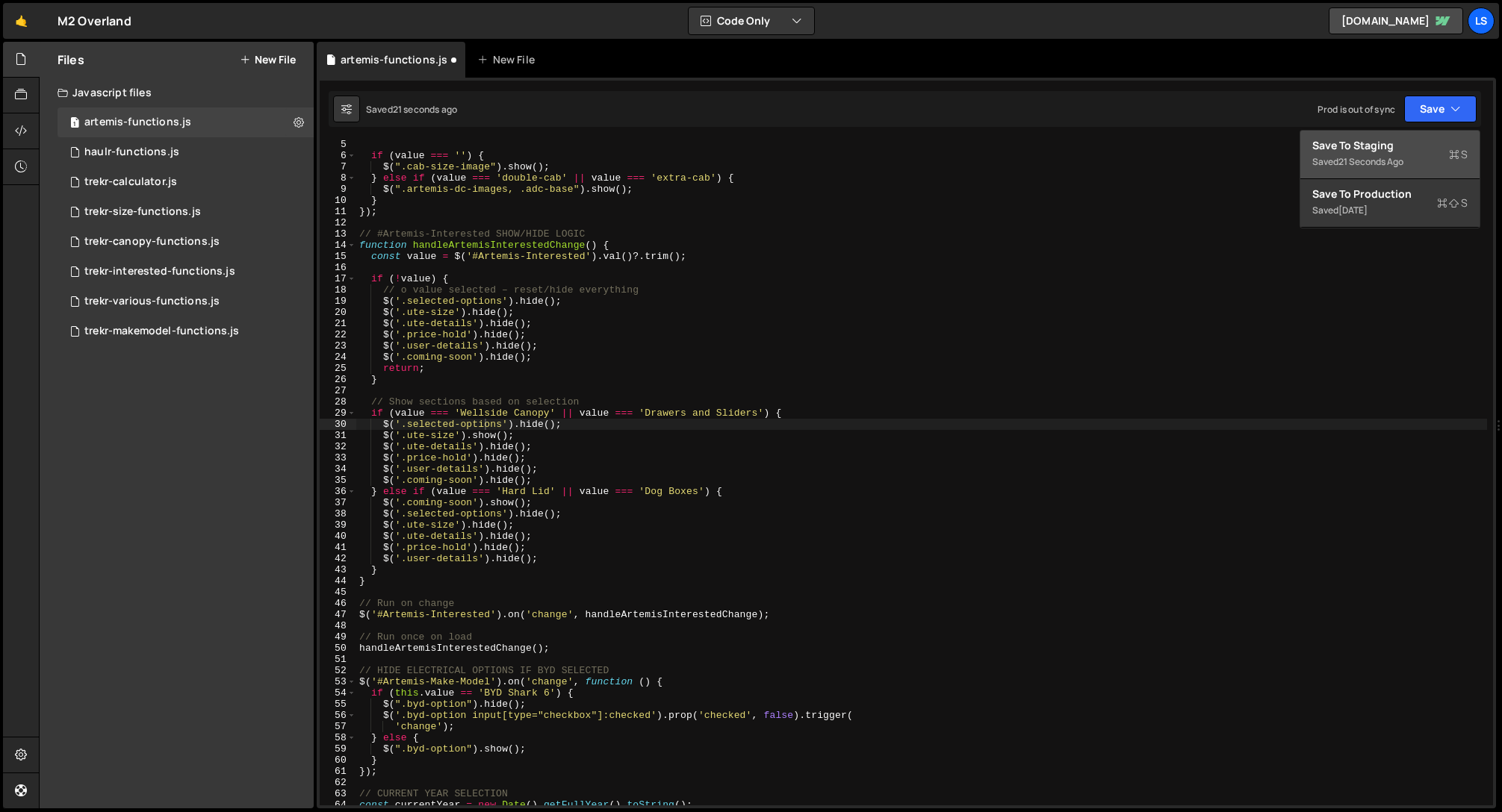
click at [1353, 146] on div "Save to Staging S" at bounding box center [1389, 145] width 155 height 15
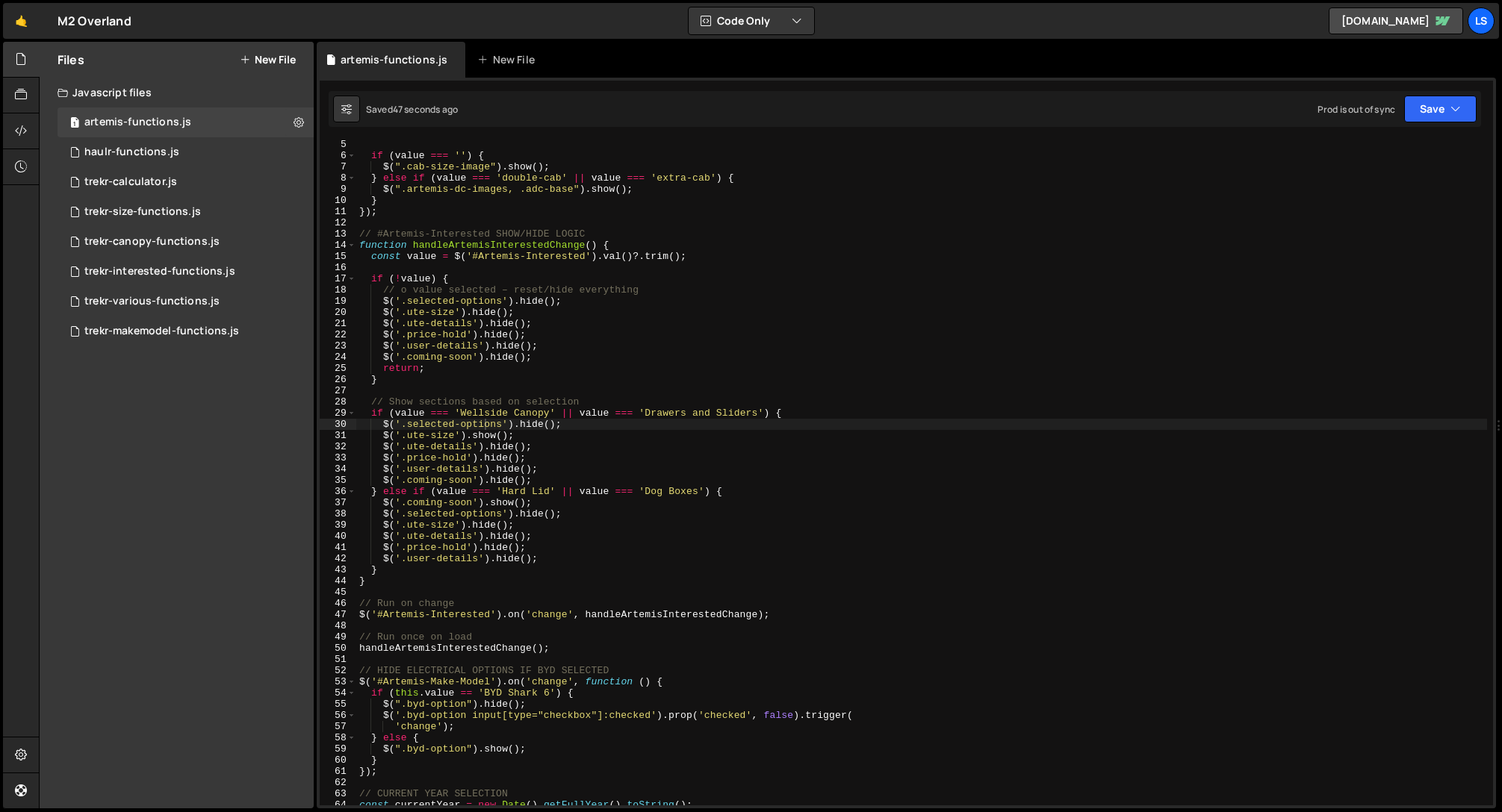
click at [558, 648] on div "if ( value === '' ) { $ ( ".cab-size-image" ) . show ( ) ; } else if ( value ==…" at bounding box center [922, 482] width 1131 height 687
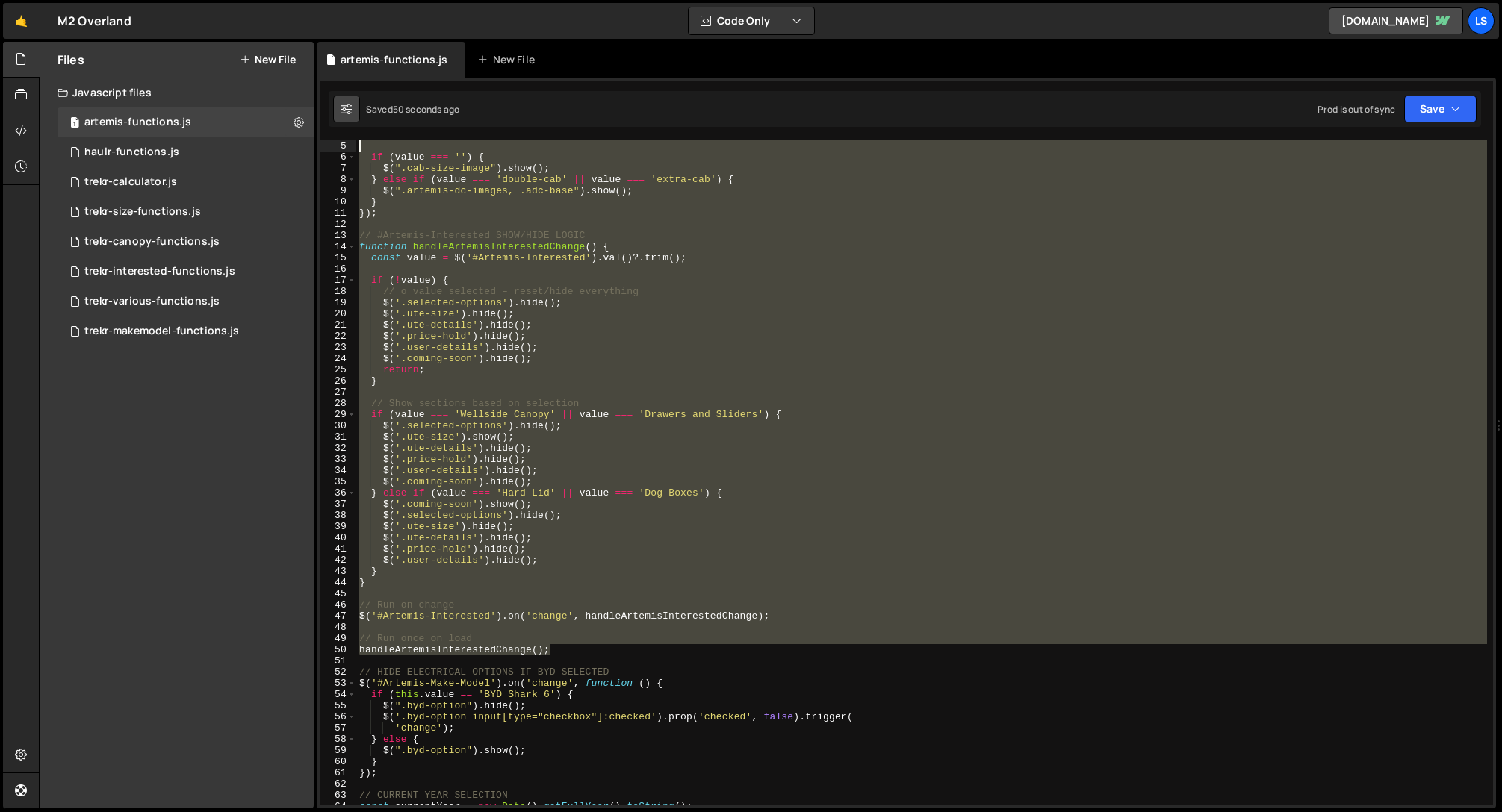
scroll to position [0, 0]
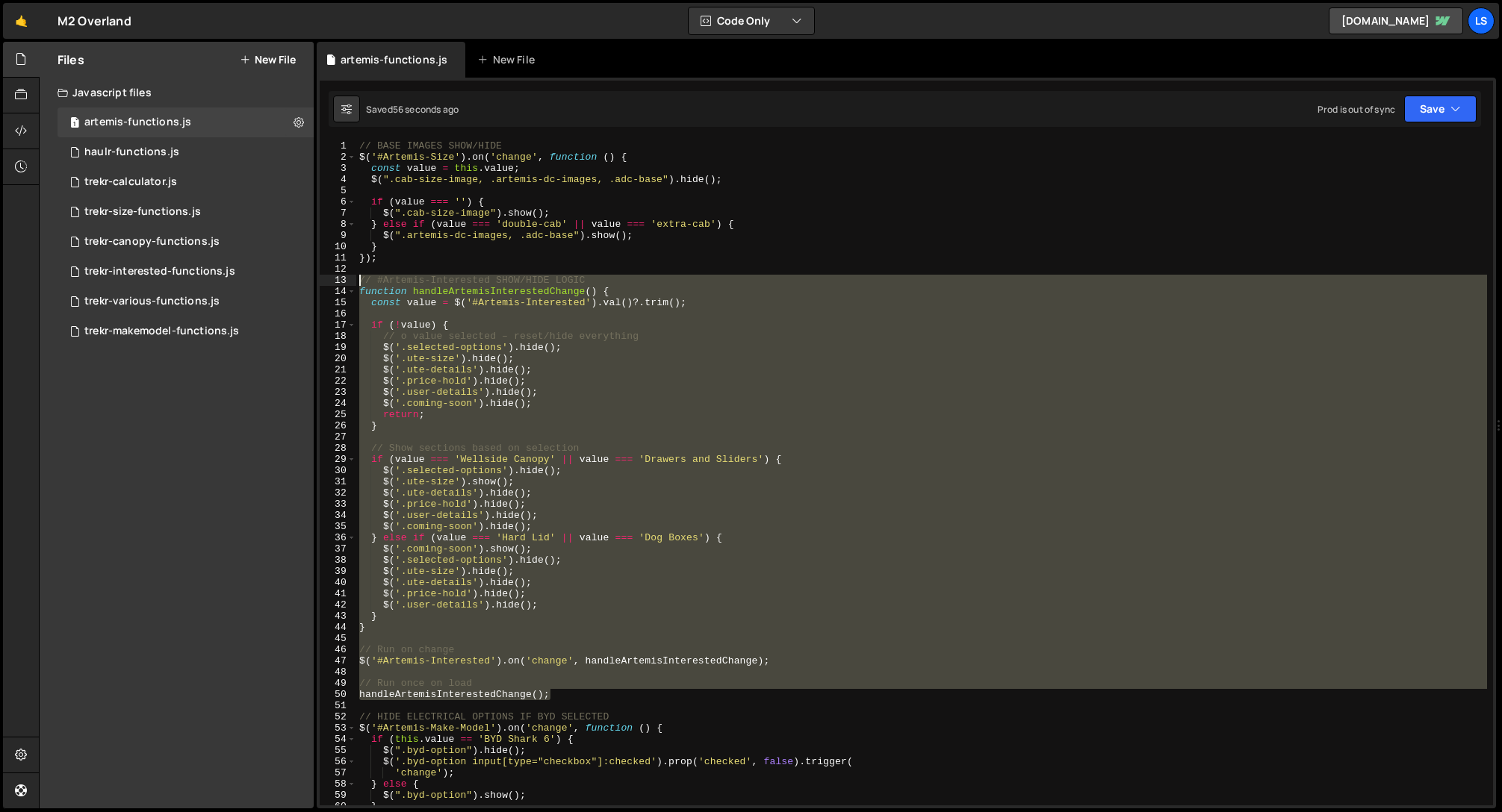
drag, startPoint x: 556, startPoint y: 648, endPoint x: 330, endPoint y: 281, distance: 431.0
click at [330, 281] on div "handleArtemisInterestedChange(); 1 2 3 4 5 6 7 8 9 10 11 12 13 14 15 16 17 18 1…" at bounding box center [906, 473] width 1173 height 665
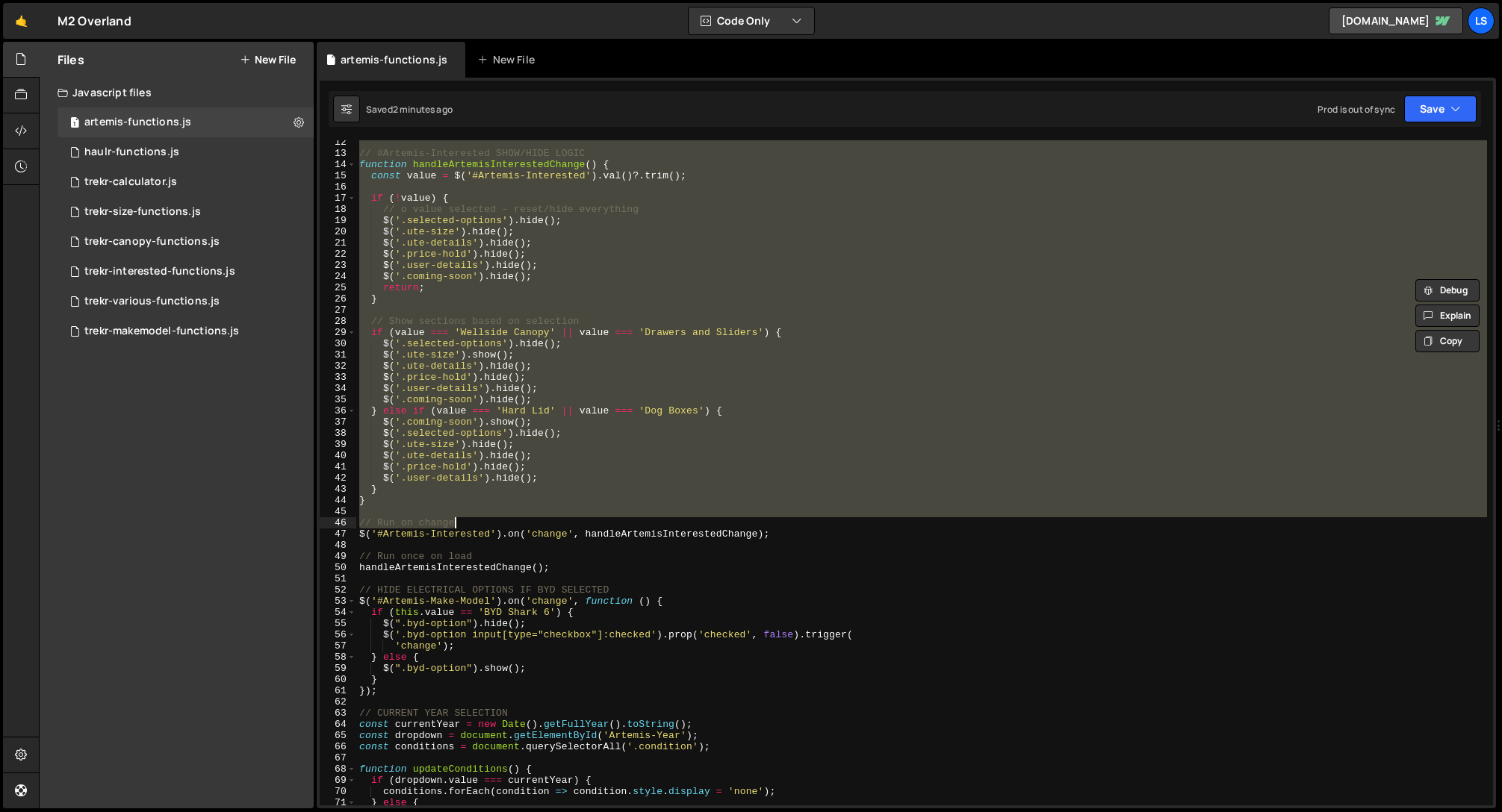
scroll to position [126, 0]
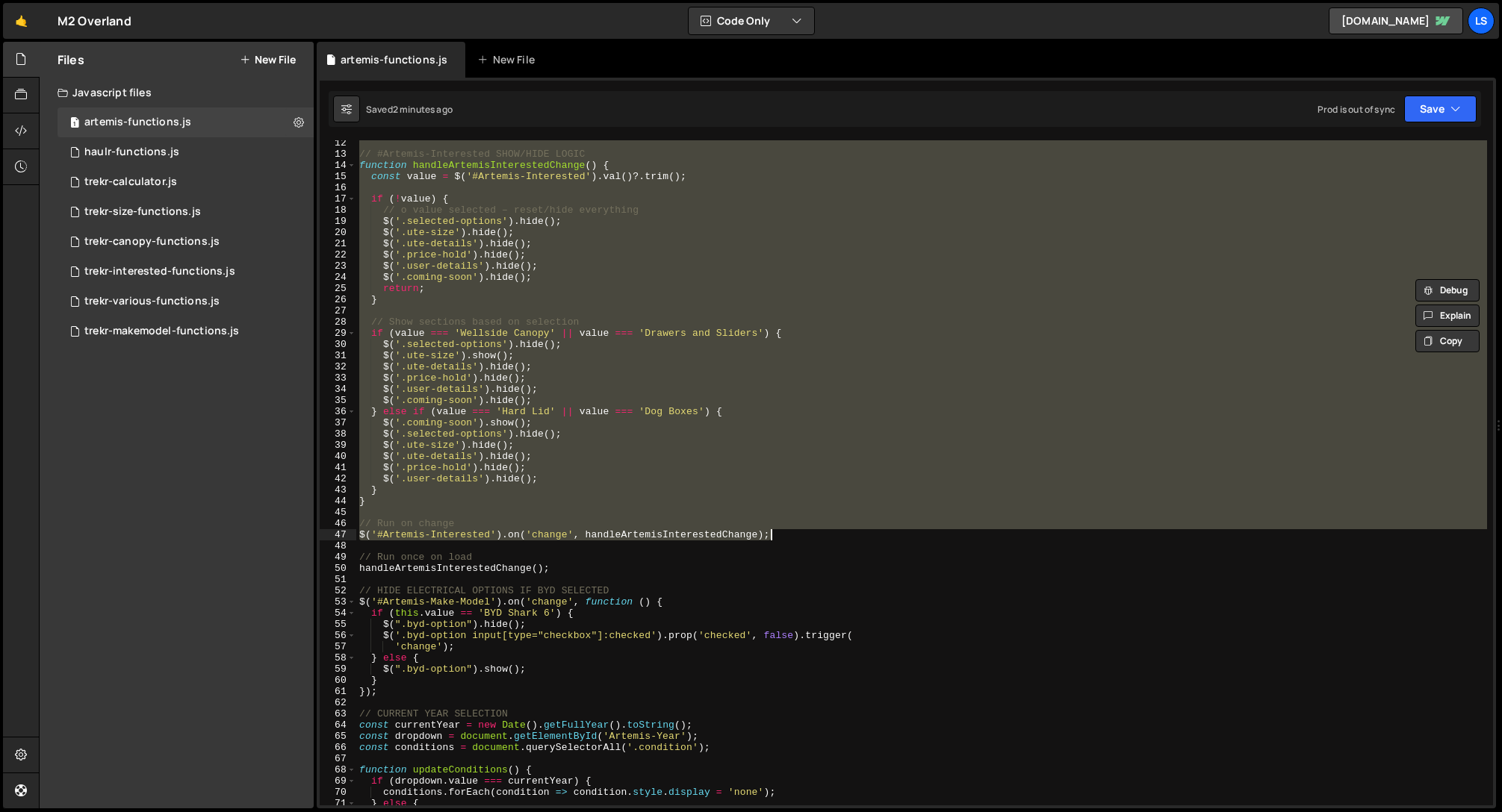
drag, startPoint x: 360, startPoint y: 143, endPoint x: 789, endPoint y: 538, distance: 583.2
click at [789, 537] on div "// #Artemis-Interested SHOW/HIDE LOGIC function handleArtemisInterestedChange (…" at bounding box center [922, 481] width 1131 height 687
paste textarea "handleArtemisInterestedChange("
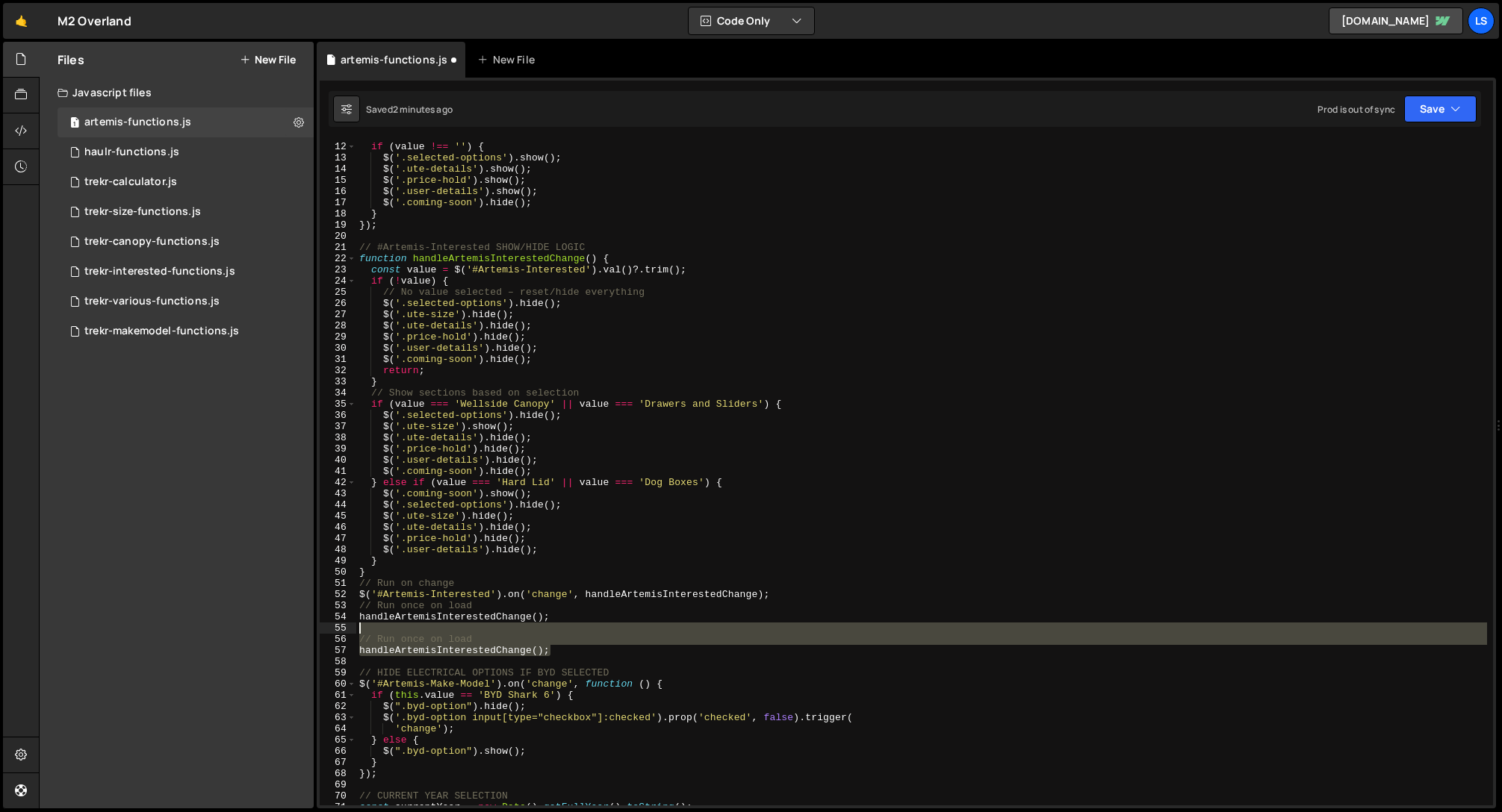
drag, startPoint x: 527, startPoint y: 650, endPoint x: 357, endPoint y: 634, distance: 170.8
click at [357, 634] on div "// Show additional sections when a size is selected if ( value !== '' ) { $ ( '…" at bounding box center [922, 473] width 1131 height 687
type textarea "// Run once on load"
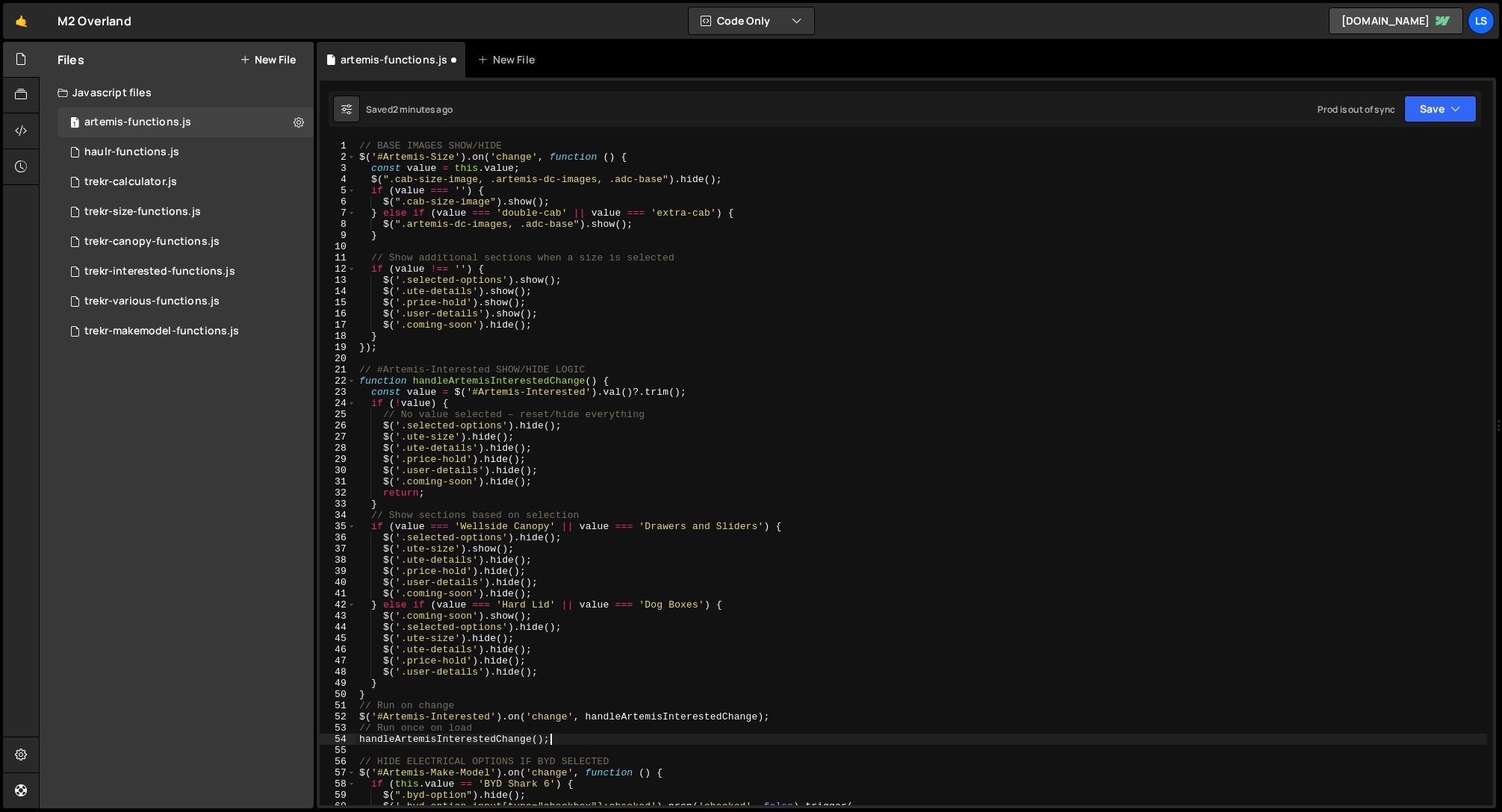
scroll to position [0, 0]
click at [1436, 113] on button "Save" at bounding box center [1440, 109] width 72 height 27
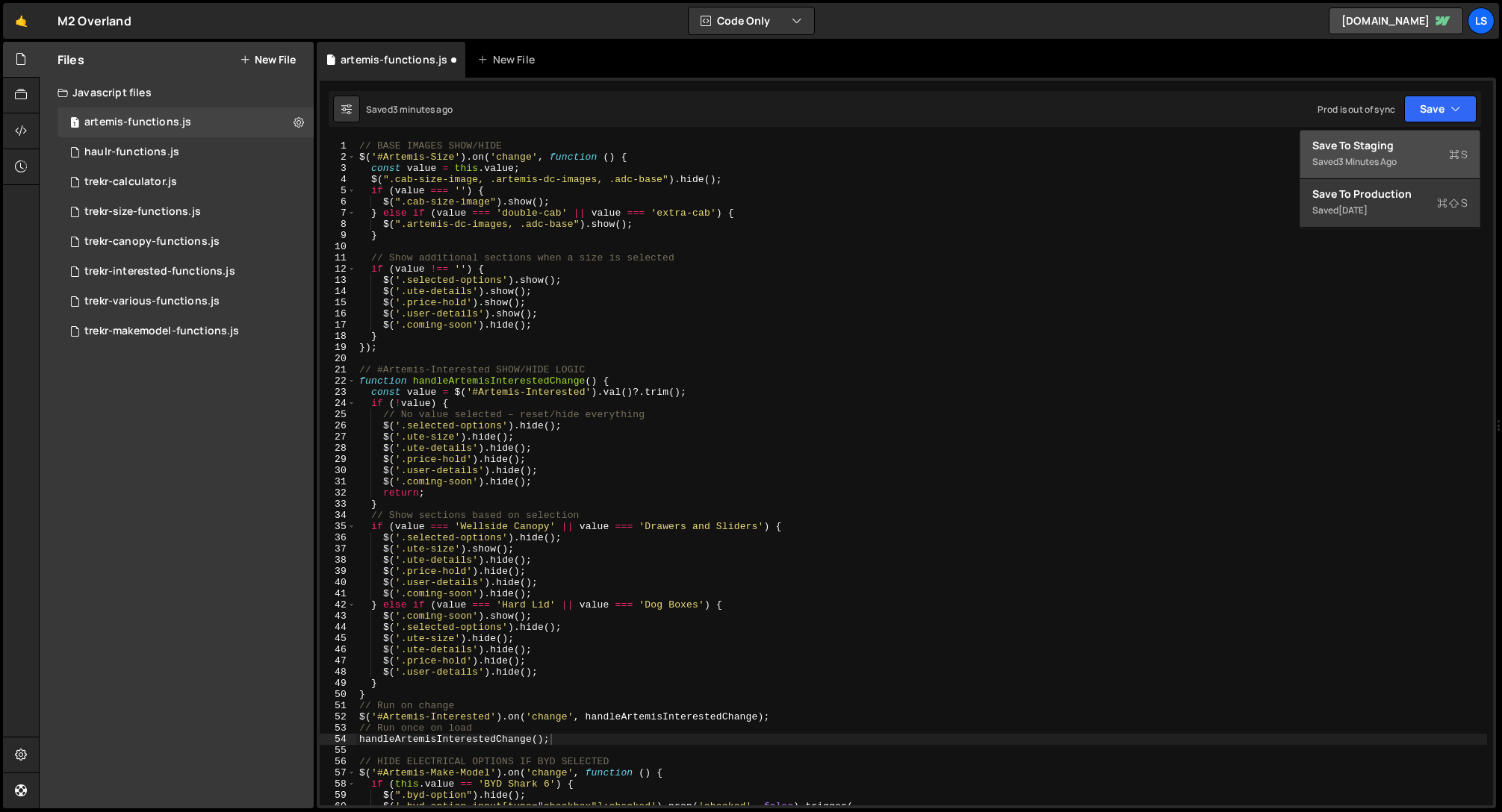
click at [1365, 146] on div "Save to Staging S" at bounding box center [1389, 145] width 155 height 15
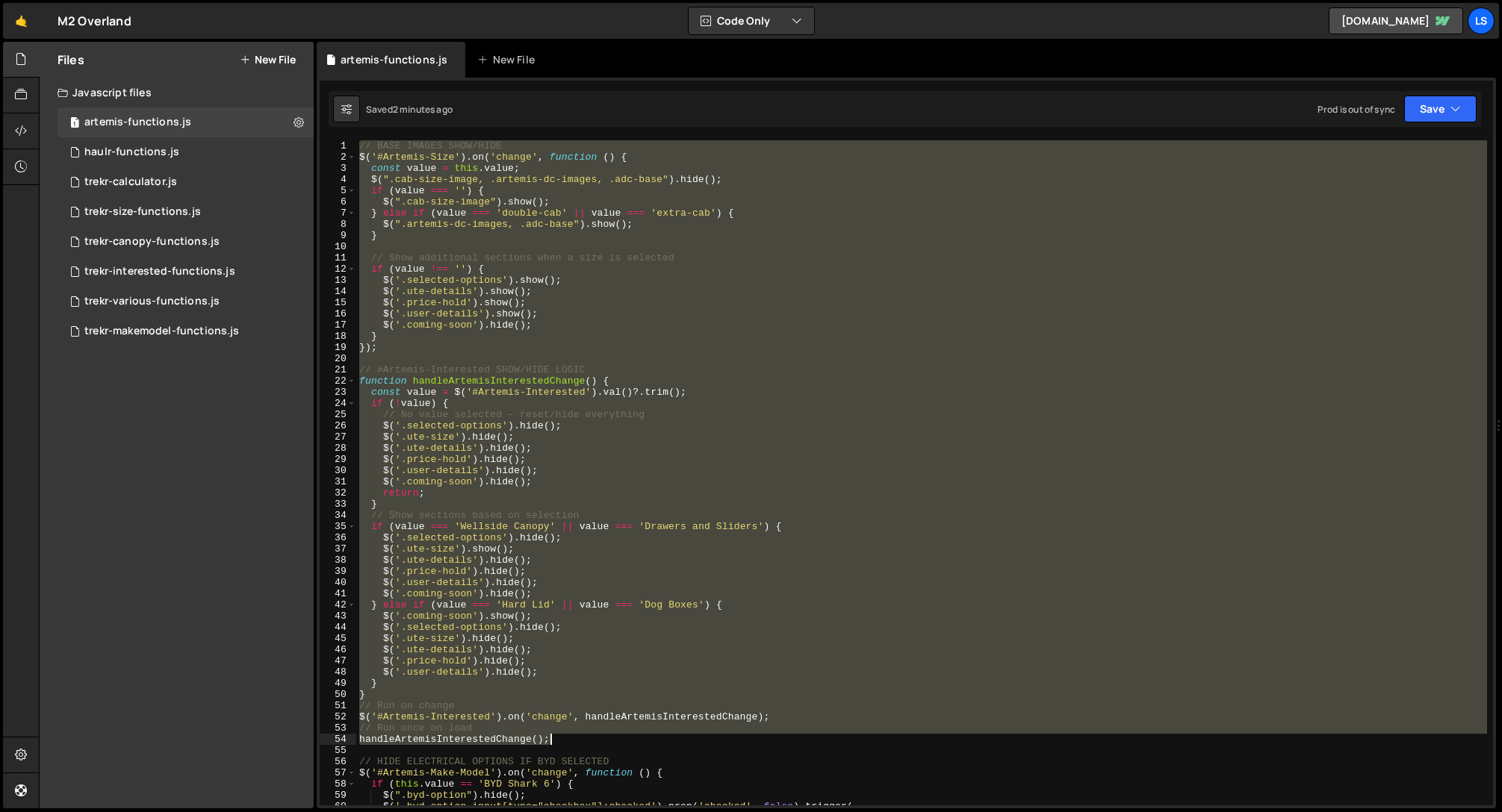
drag, startPoint x: 358, startPoint y: 145, endPoint x: 565, endPoint y: 743, distance: 632.8
click at [565, 743] on div "// BASE IMAGES SHOW/HIDE $ ( '#Artemis-Size' ) . on ( 'change' , function ( ) {…" at bounding box center [922, 484] width 1131 height 687
paste textarea
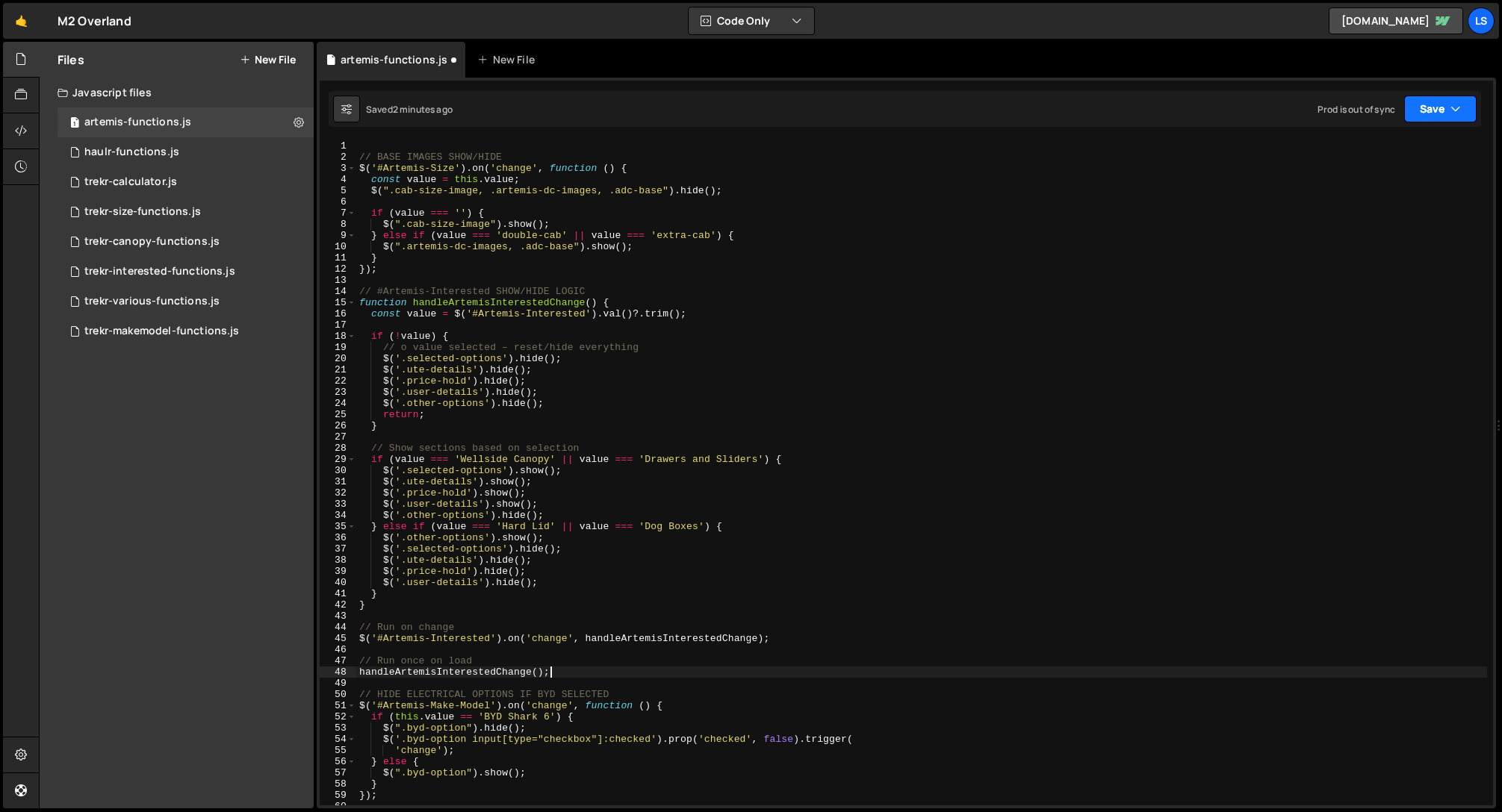
click at [1416, 114] on button "Save" at bounding box center [1440, 109] width 72 height 27
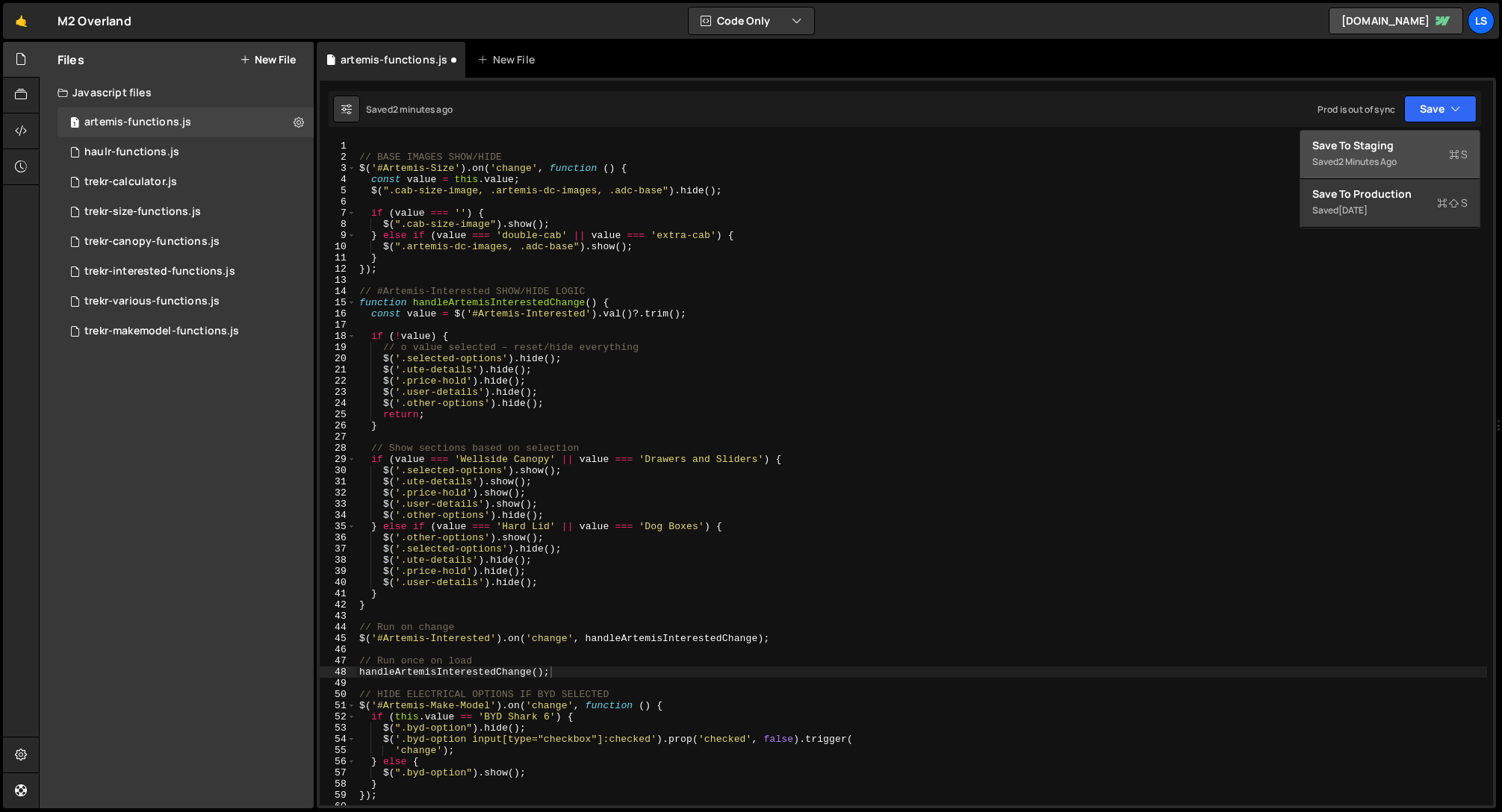
click at [1343, 146] on div "Save to Staging S" at bounding box center [1389, 145] width 155 height 15
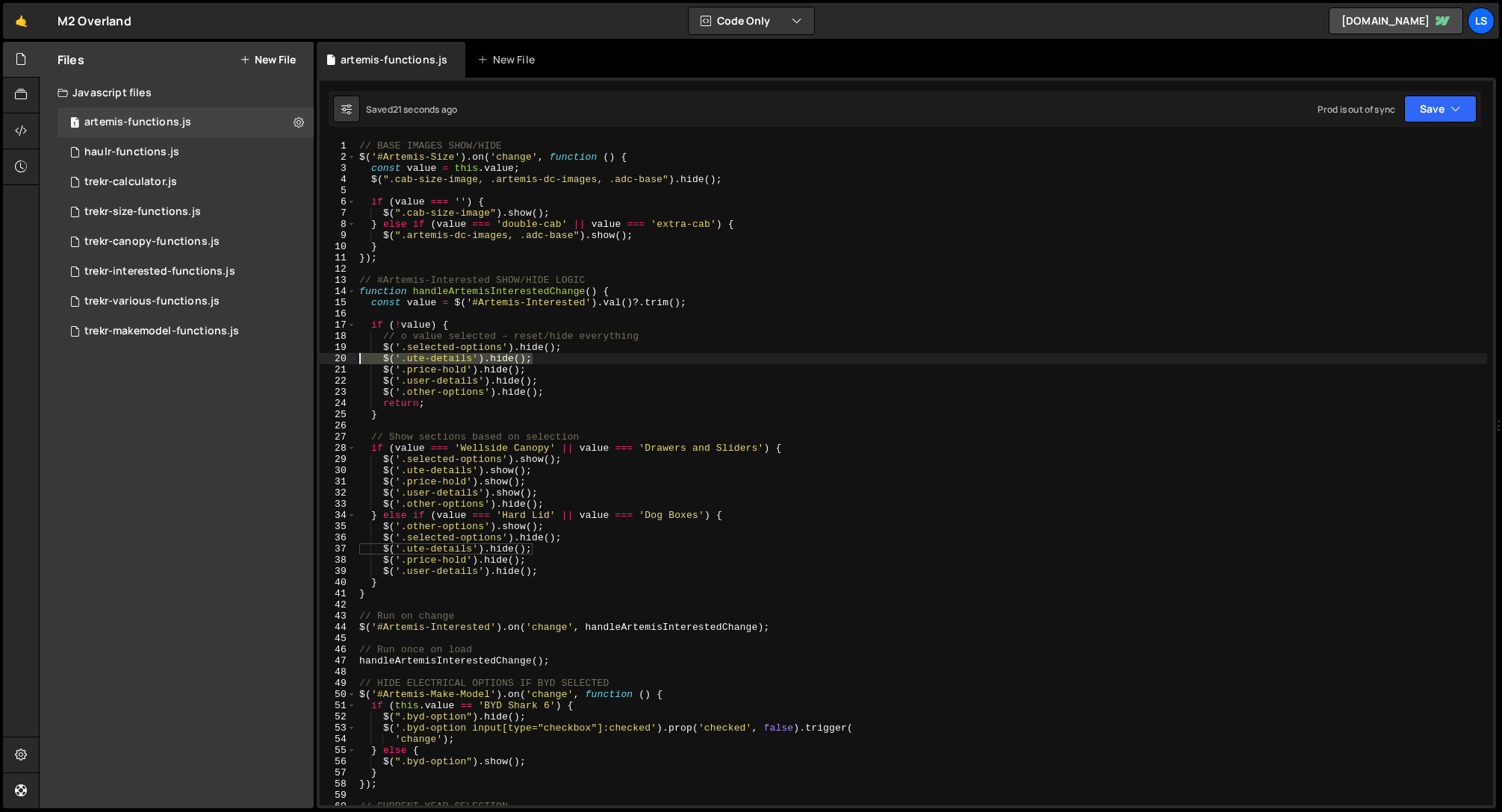
drag, startPoint x: 540, startPoint y: 361, endPoint x: 335, endPoint y: 359, distance: 205.0
click at [335, 359] on div "$('.ute-details').hide(); 1 2 3 4 5 6 7 8 9 10 11 12 13 14 15 16 17 18 19 20 21…" at bounding box center [906, 473] width 1173 height 665
click at [546, 357] on div "// BASE IMAGES SHOW/HIDE $ ( '#Artemis-Size' ) . on ( 'change' , function ( ) {…" at bounding box center [922, 473] width 1131 height 665
click at [504, 474] on div "// BASE IMAGES SHOW/HIDE $ ( '#Artemis-Size' ) . on ( 'change' , function ( ) {…" at bounding box center [922, 484] width 1131 height 687
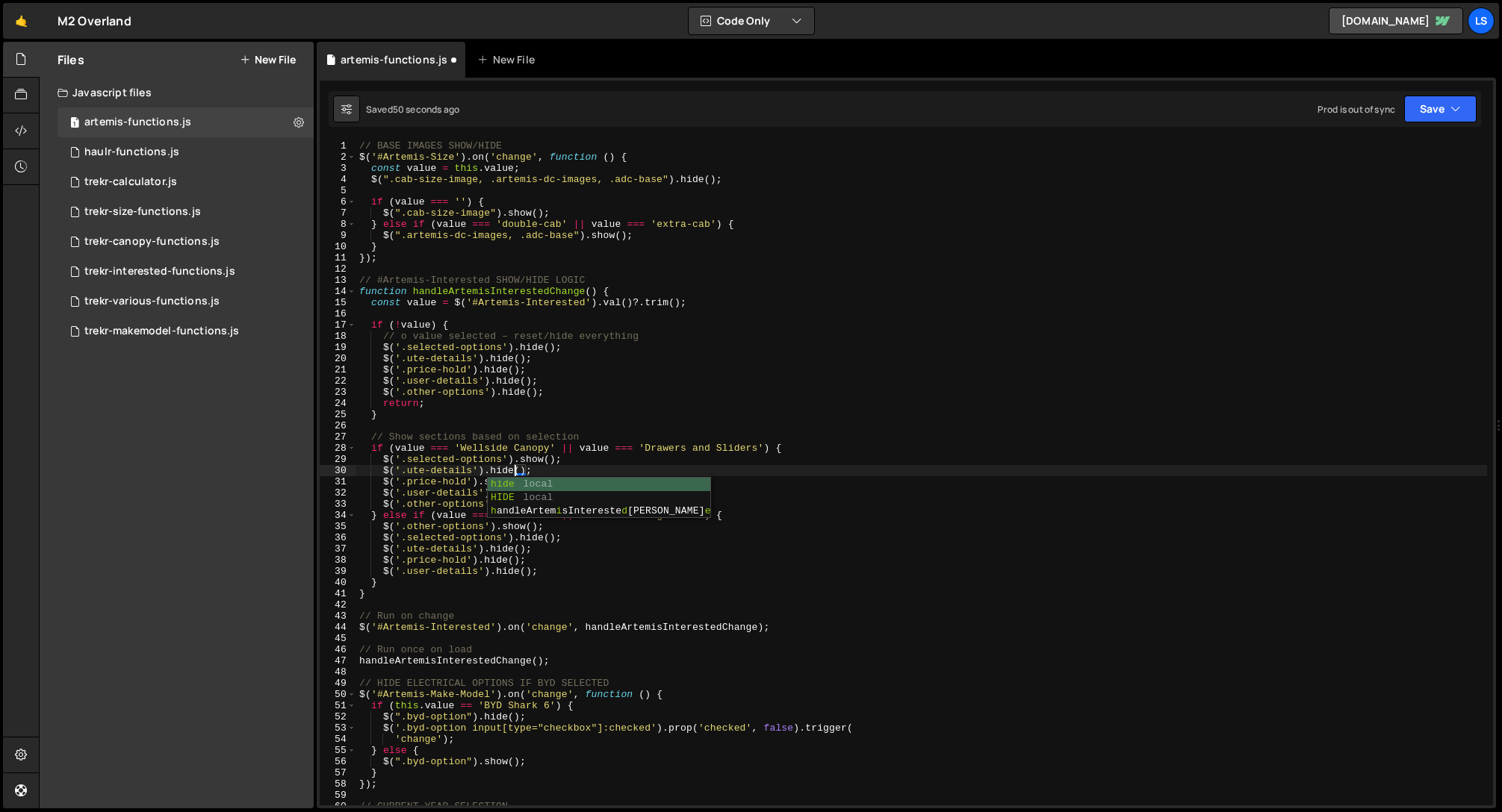
scroll to position [0, 11]
click at [449, 468] on div "// BASE IMAGES SHOW/HIDE $ ( '#Artemis-Size' ) . on ( 'change' , function ( ) {…" at bounding box center [922, 484] width 1131 height 687
click at [502, 482] on div "// BASE IMAGES SHOW/HIDE $ ( '#Artemis-Size' ) . on ( 'change' , function ( ) {…" at bounding box center [922, 484] width 1131 height 687
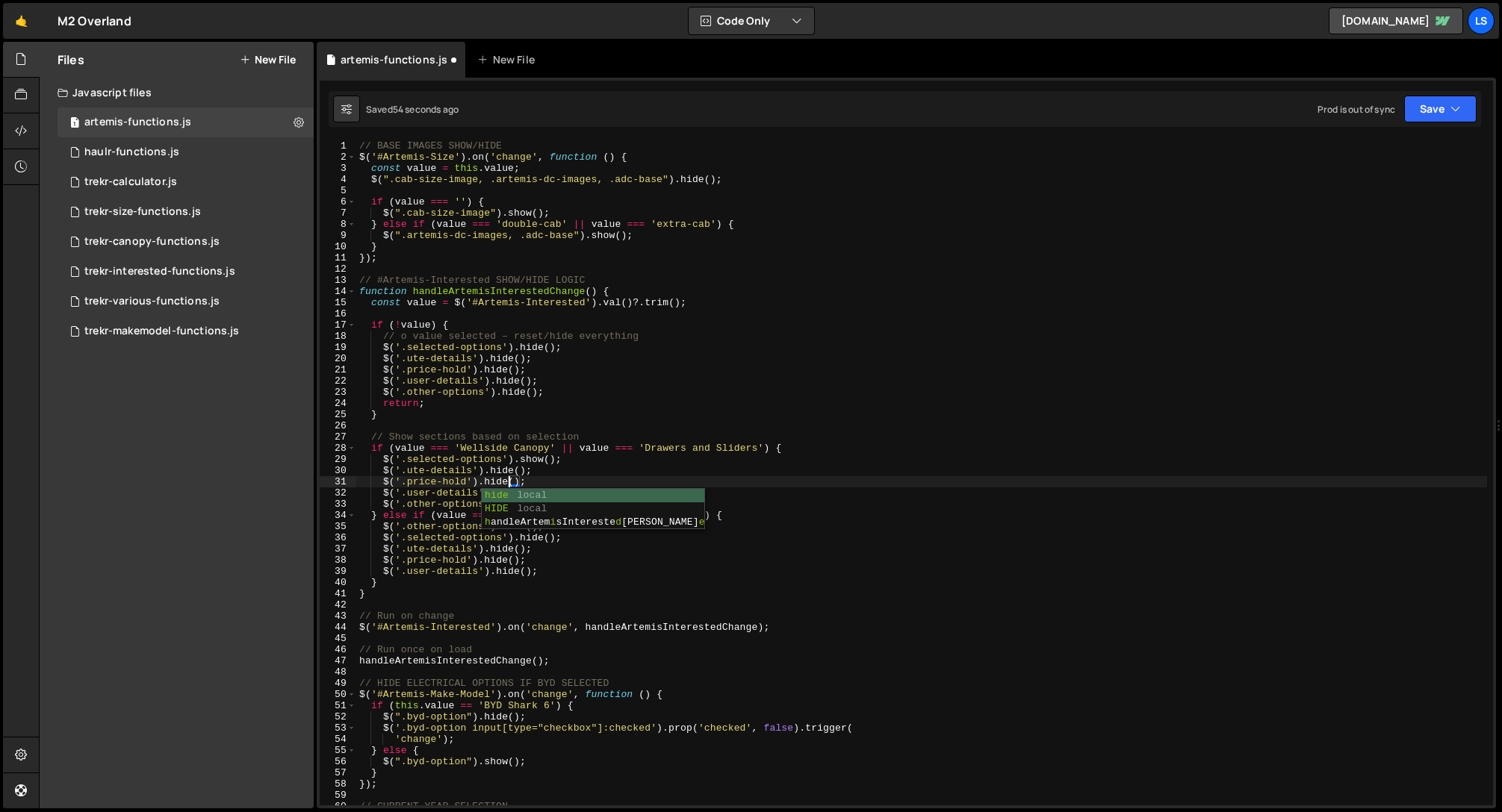
click at [458, 483] on div "// BASE IMAGES SHOW/HIDE $ ( '#Artemis-Size' ) . on ( 'change' , function ( ) {…" at bounding box center [922, 484] width 1131 height 687
click at [507, 492] on div "// BASE IMAGES SHOW/HIDE $ ( '#Artemis-Size' ) . on ( 'change' , function ( ) {…" at bounding box center [922, 484] width 1131 height 687
click at [446, 495] on div "// BASE IMAGES SHOW/HIDE $ ( '#Artemis-Size' ) . on ( 'change' , function ( ) {…" at bounding box center [922, 484] width 1131 height 687
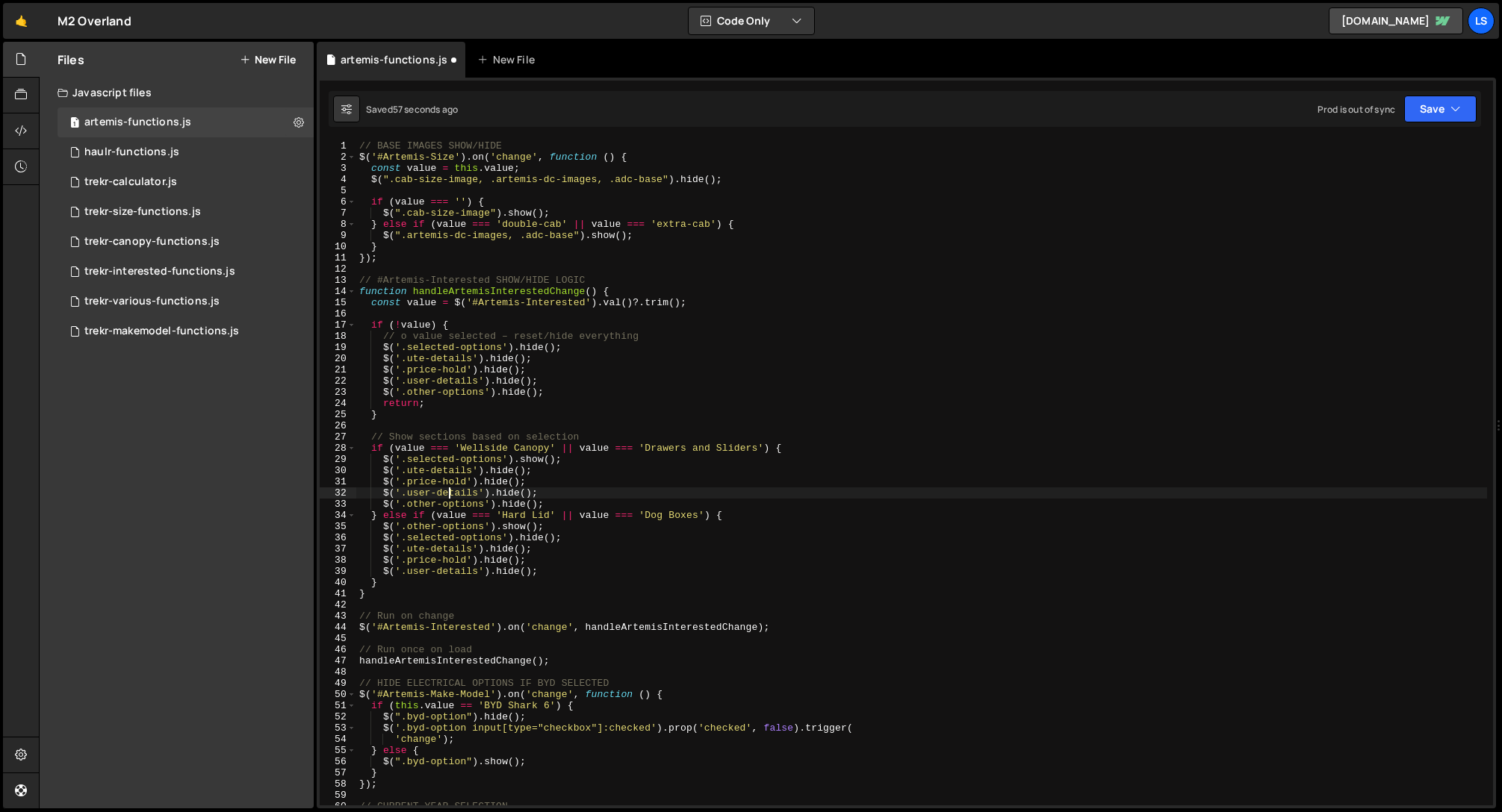
click at [508, 501] on div "// BASE IMAGES SHOW/HIDE $ ( '#Artemis-Size' ) . on ( 'change' , function ( ) {…" at bounding box center [922, 484] width 1131 height 687
click at [536, 458] on div "// BASE IMAGES SHOW/HIDE $ ( '#Artemis-Size' ) . on ( 'change' , function ( ) {…" at bounding box center [922, 484] width 1131 height 687
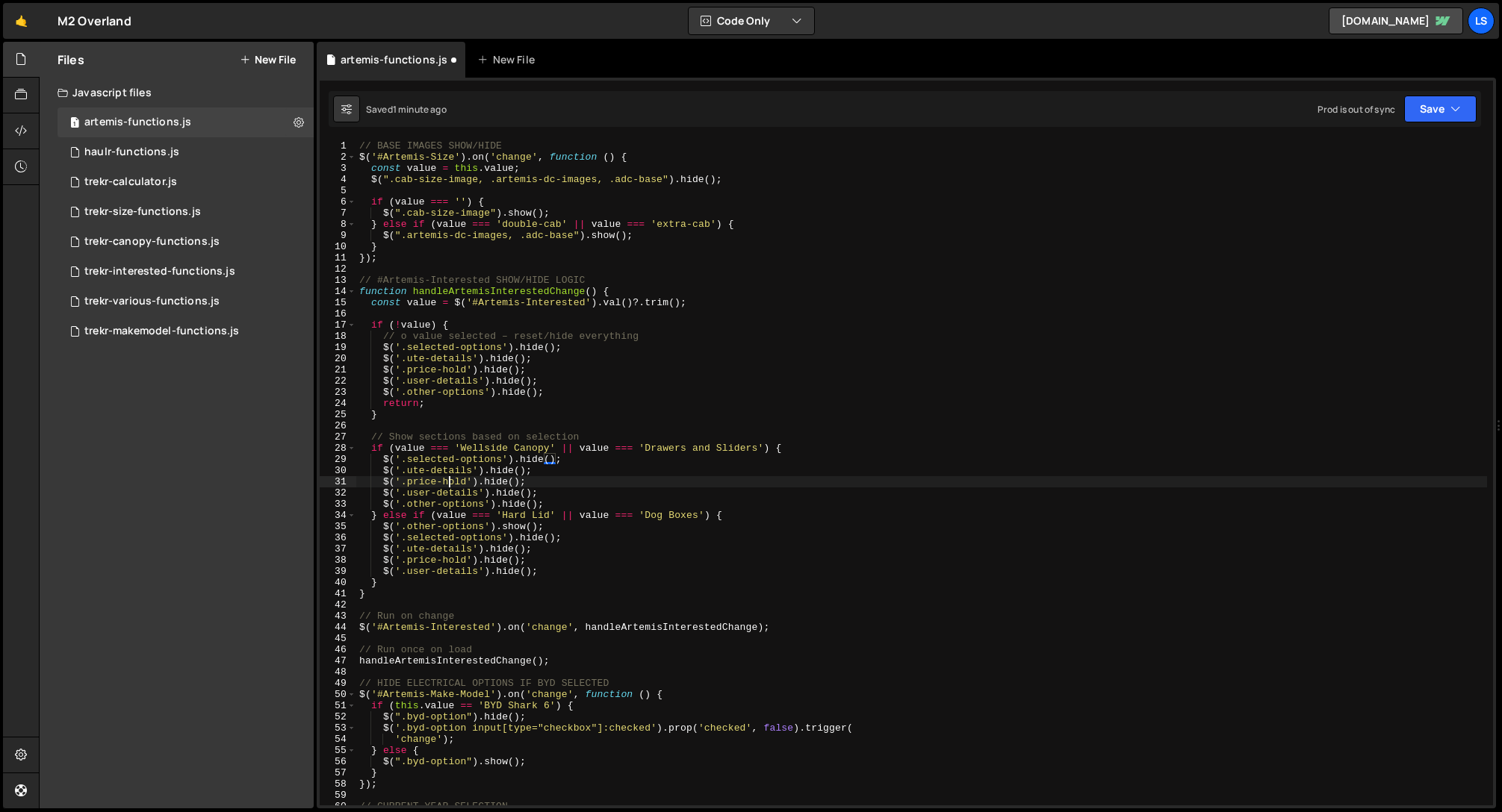
click at [448, 485] on div "// BASE IMAGES SHOW/HIDE $ ( '#Artemis-Size' ) . on ( 'change' , function ( ) {…" at bounding box center [922, 484] width 1131 height 687
click at [457, 503] on div "// BASE IMAGES SHOW/HIDE $ ( '#Artemis-Size' ) . on ( 'change' , function ( ) {…" at bounding box center [922, 484] width 1131 height 687
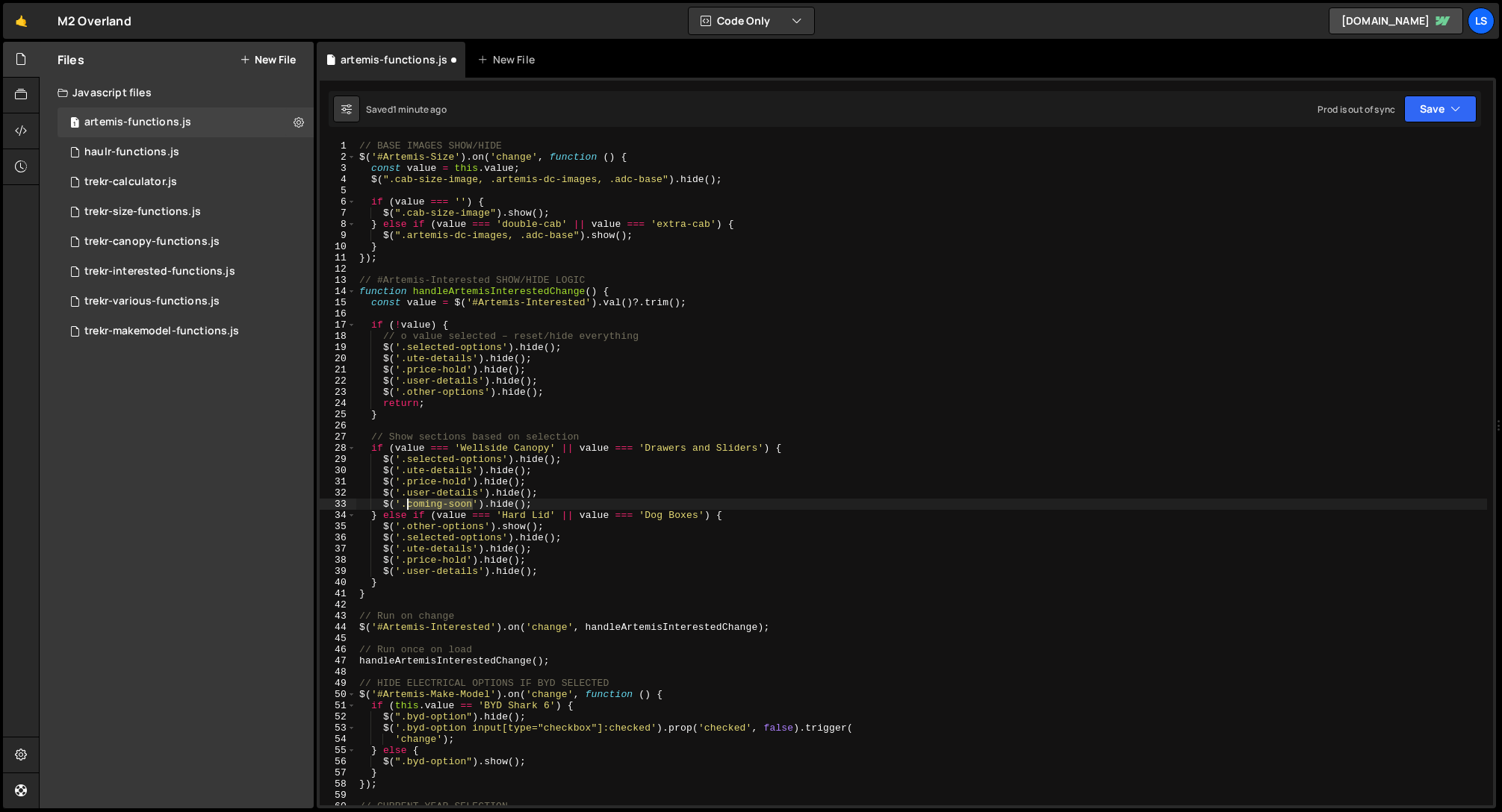
drag, startPoint x: 471, startPoint y: 502, endPoint x: 406, endPoint y: 503, distance: 65.0
click at [406, 503] on div "// BASE IMAGES SHOW/HIDE $ ( '#Artemis-Size' ) . on ( 'change' , function ( ) {…" at bounding box center [922, 484] width 1131 height 687
drag, startPoint x: 484, startPoint y: 527, endPoint x: 407, endPoint y: 528, distance: 77.0
click at [407, 528] on div "// BASE IMAGES SHOW/HIDE $ ( '#Artemis-Size' ) . on ( 'change' , function ( ) {…" at bounding box center [922, 484] width 1131 height 687
paste textarea "coming-soon"
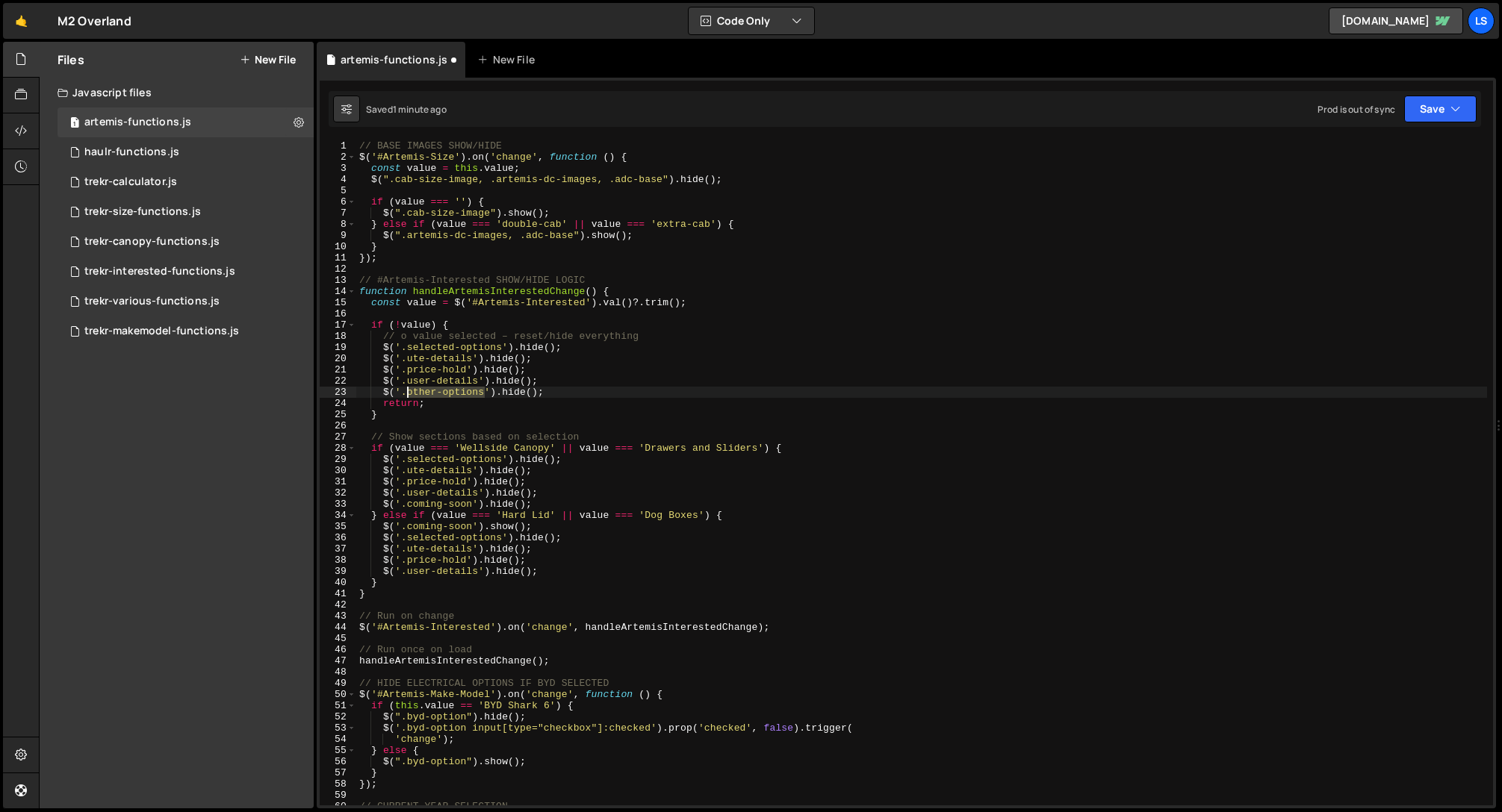
drag, startPoint x: 484, startPoint y: 394, endPoint x: 410, endPoint y: 396, distance: 74.0
click at [406, 394] on div "// BASE IMAGES SHOW/HIDE $ ( '#Artemis-Size' ) . on ( 'change' , function ( ) {…" at bounding box center [922, 484] width 1131 height 687
paste textarea "coming-soon"
drag, startPoint x: 544, startPoint y: 469, endPoint x: 339, endPoint y: 468, distance: 205.0
click at [339, 468] on div "$('.coming-soon').hide(); 1 2 3 4 5 6 7 8 9 10 11 12 13 14 15 16 17 18 19 20 21…" at bounding box center [906, 473] width 1173 height 665
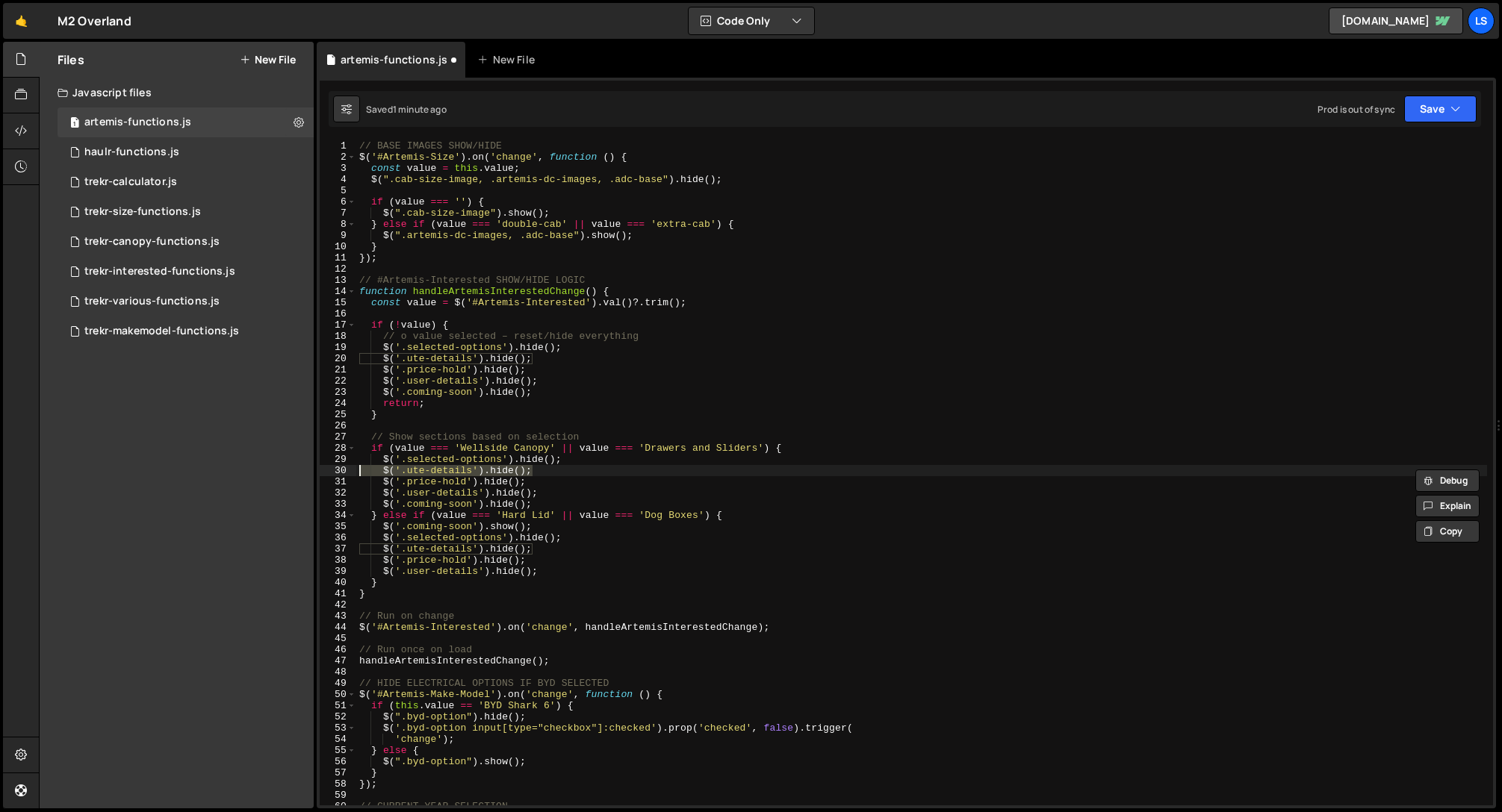
click at [575, 461] on div "// BASE IMAGES SHOW/HIDE $ ( '#Artemis-Size' ) . on ( 'change' , function ( ) {…" at bounding box center [922, 484] width 1131 height 687
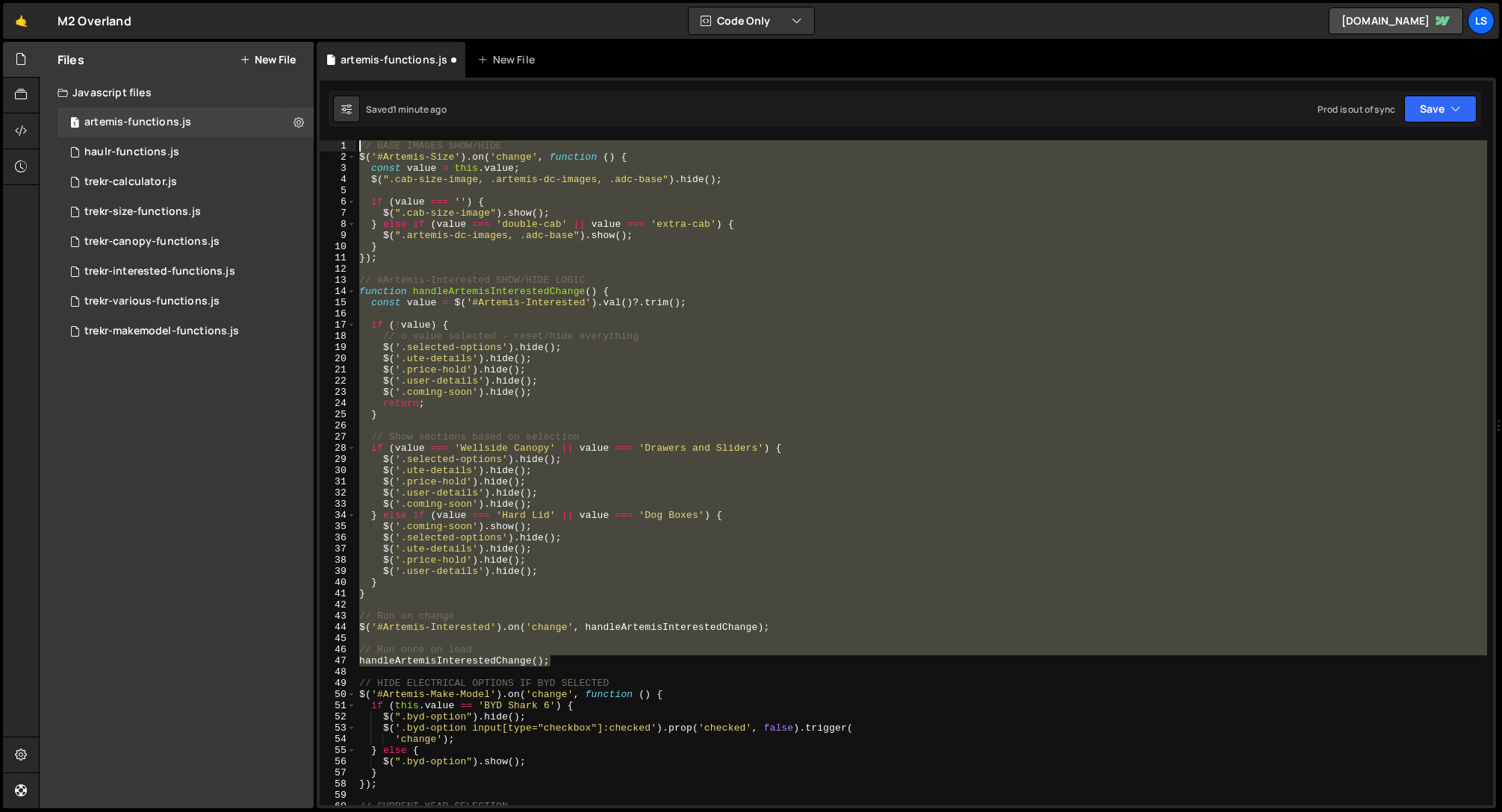
drag, startPoint x: 562, startPoint y: 665, endPoint x: 360, endPoint y: 106, distance: 594.4
click at [360, 106] on div "Debug Explain Copy artemis-functions.js New File Saved 1 minute ago Prod is out…" at bounding box center [906, 425] width 1179 height 767
click at [603, 339] on div "// BASE IMAGES SHOW/HIDE $ ( '#Artemis-Size' ) . on ( 'change' , function ( ) {…" at bounding box center [922, 473] width 1131 height 665
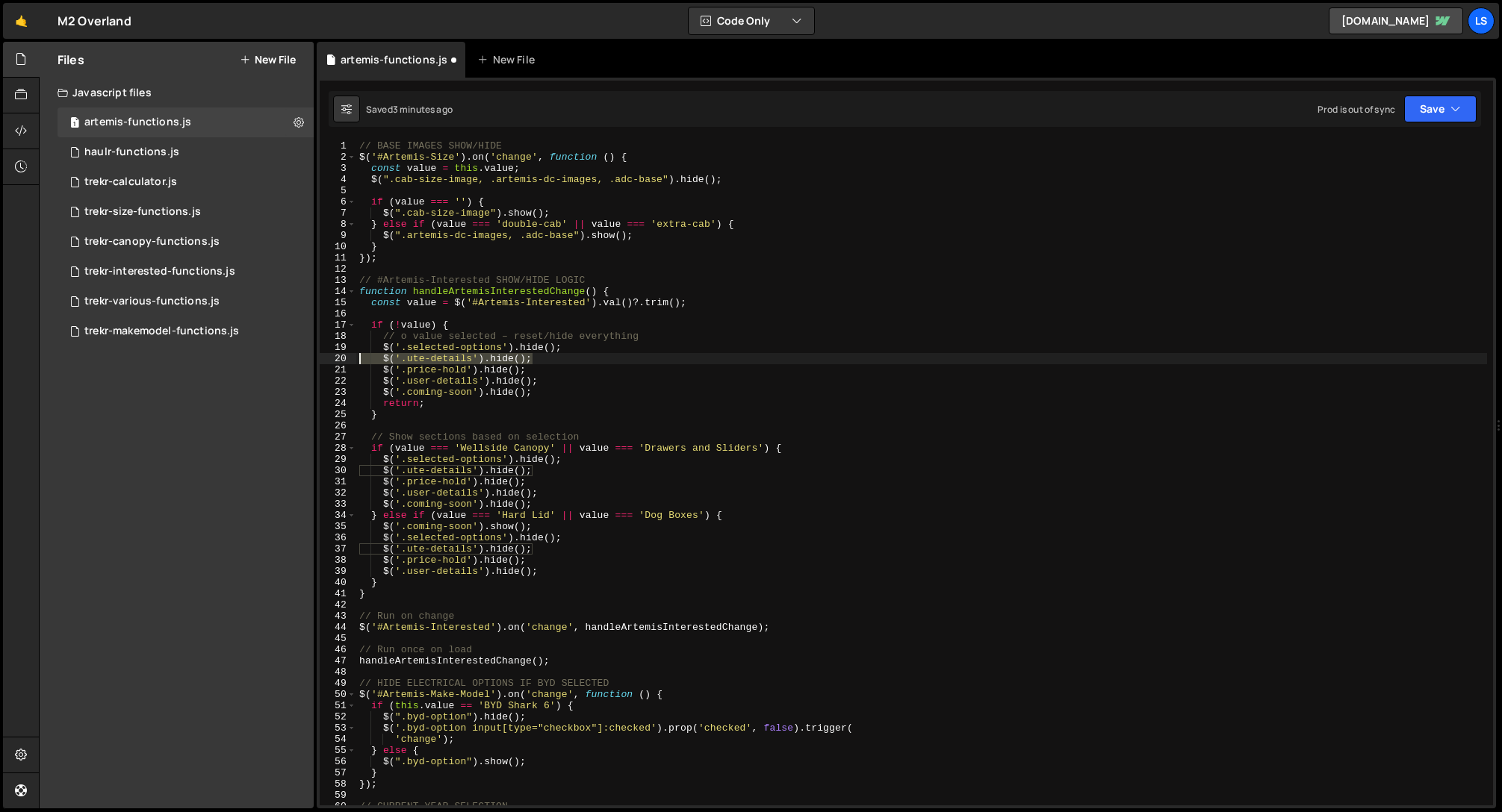
drag, startPoint x: 520, startPoint y: 359, endPoint x: 318, endPoint y: 357, distance: 202.0
click at [318, 357] on div "1 Type cmd + s to save your Javascript file. הההההההההההההההההההההההההההההההההה…" at bounding box center [906, 443] width 1179 height 731
drag, startPoint x: 566, startPoint y: 348, endPoint x: 355, endPoint y: 345, distance: 211.0
click at [355, 345] on div "$('.ute-details').hide(); 1 2 3 4 5 6 7 8 9 10 11 12 13 14 15 16 17 18 19 20 21…" at bounding box center [906, 473] width 1173 height 665
click at [546, 359] on div "// BASE IMAGES SHOW/HIDE $ ( '#Artemis-Size' ) . on ( 'change' , function ( ) {…" at bounding box center [922, 484] width 1131 height 687
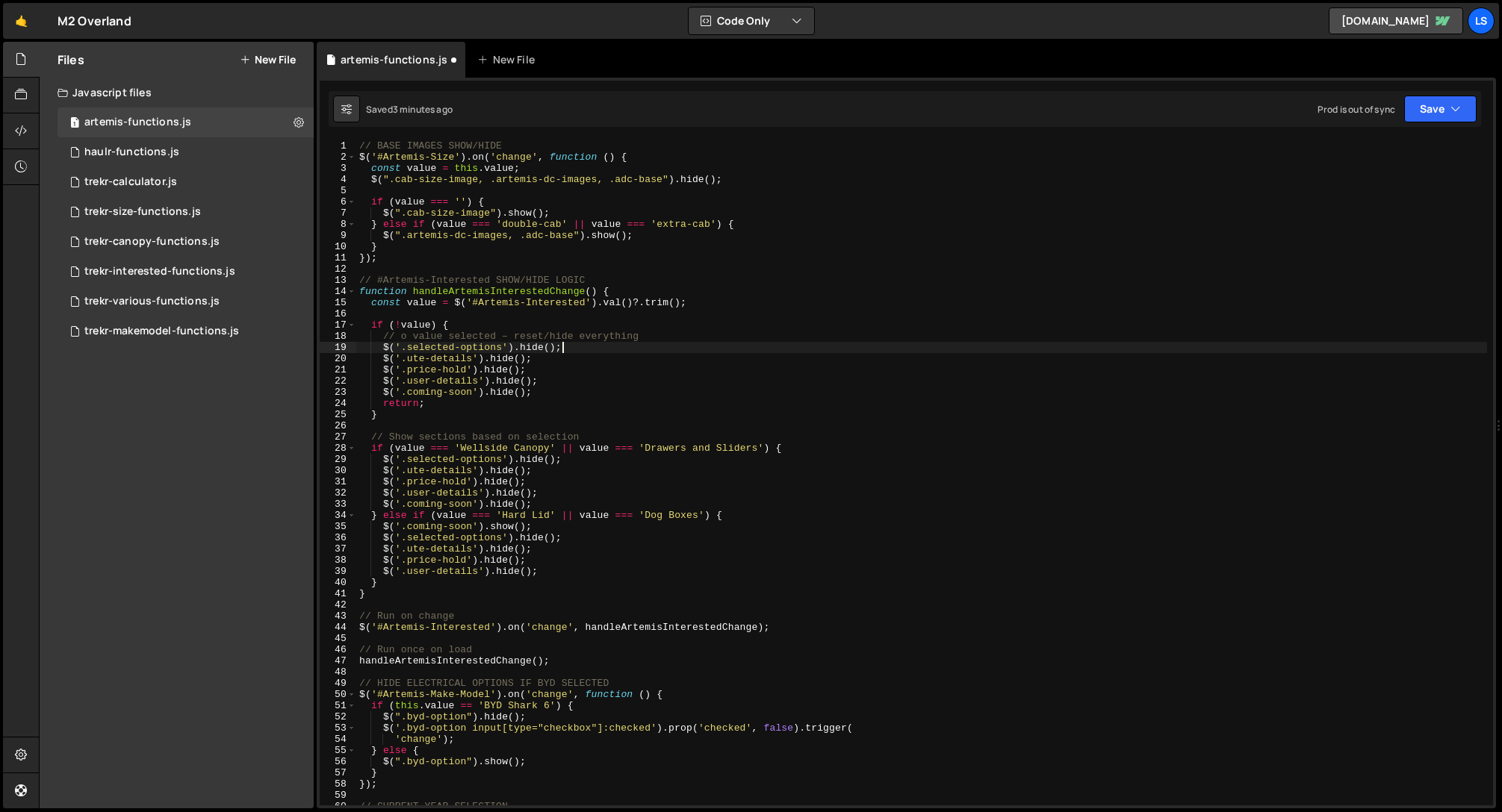
click at [584, 352] on div "// BASE IMAGES SHOW/HIDE $ ( '#Artemis-Size' ) . on ( 'change' , function ( ) {…" at bounding box center [922, 484] width 1131 height 687
type textarea "$('.selected-options').hide();"
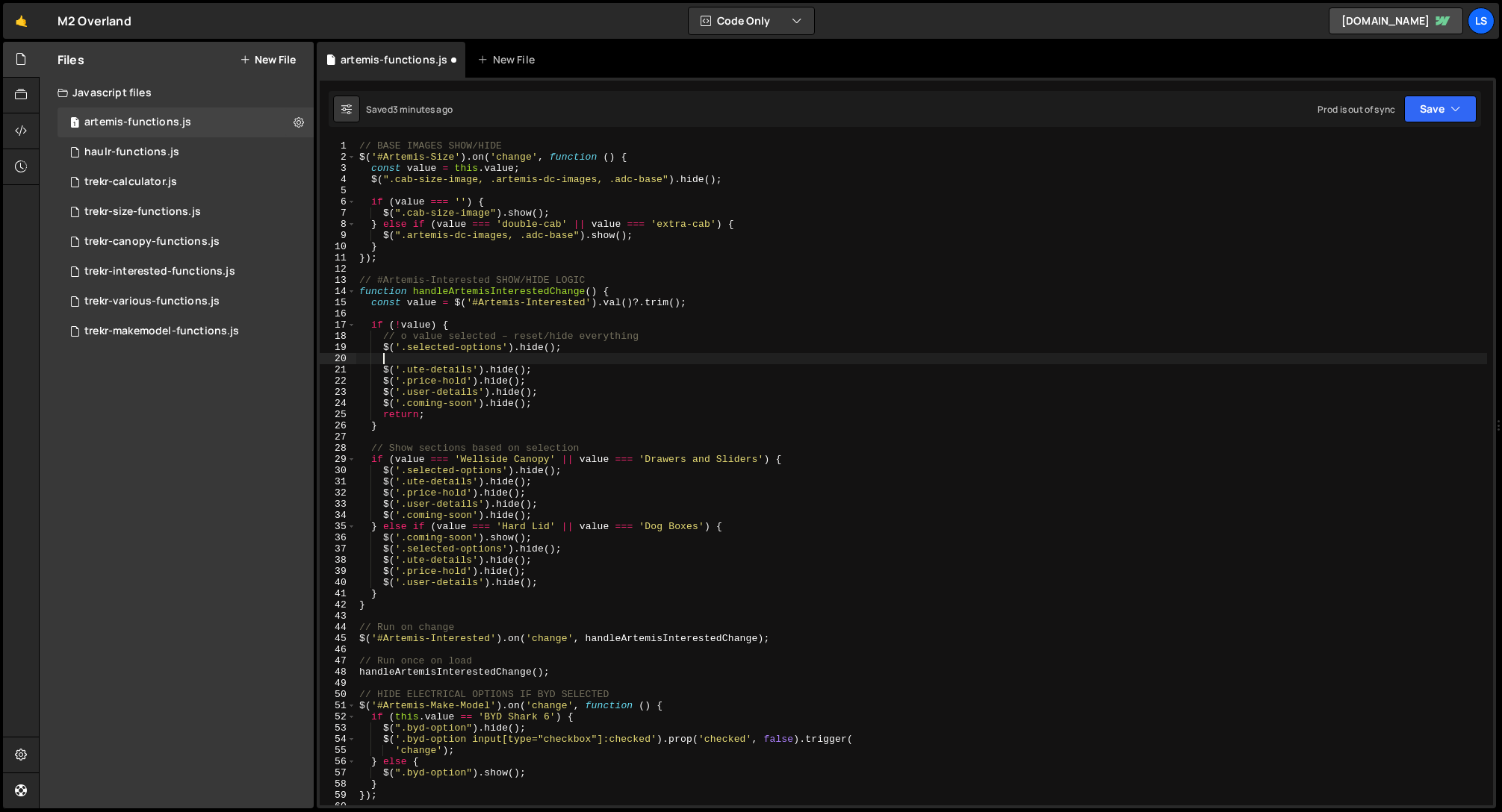
paste textarea "$('.ute-details').hide();"
drag, startPoint x: 407, startPoint y: 360, endPoint x: 383, endPoint y: 360, distance: 24.0
click at [383, 360] on div "// BASE IMAGES SHOW/HIDE $ ( '#Artemis-Size' ) . on ( 'change' , function ( ) {…" at bounding box center [922, 484] width 1131 height 687
click at [448, 360] on div "// BASE IMAGES SHOW/HIDE $ ( '#Artemis-Size' ) . on ( 'change' , function ( ) {…" at bounding box center [922, 484] width 1131 height 687
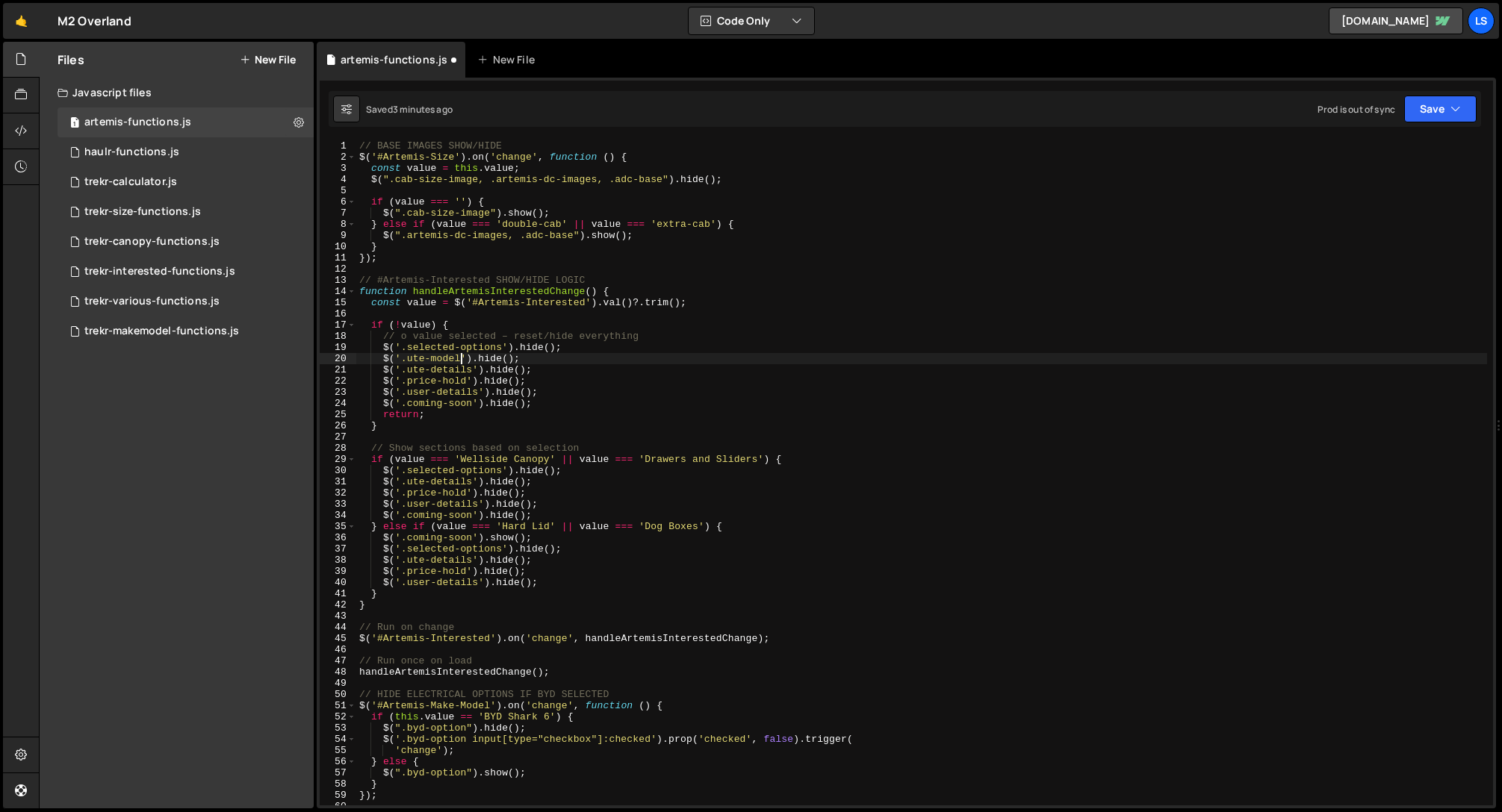
scroll to position [0, 7]
drag, startPoint x: 572, startPoint y: 348, endPoint x: 321, endPoint y: 344, distance: 251.0
click at [321, 344] on div "$('.ute-model').hide(); 1 2 3 4 5 6 7 8 9 10 11 12 13 14 15 16 17 18 19 20 21 2…" at bounding box center [906, 473] width 1173 height 665
type textarea "$('.selected-options').hide();"
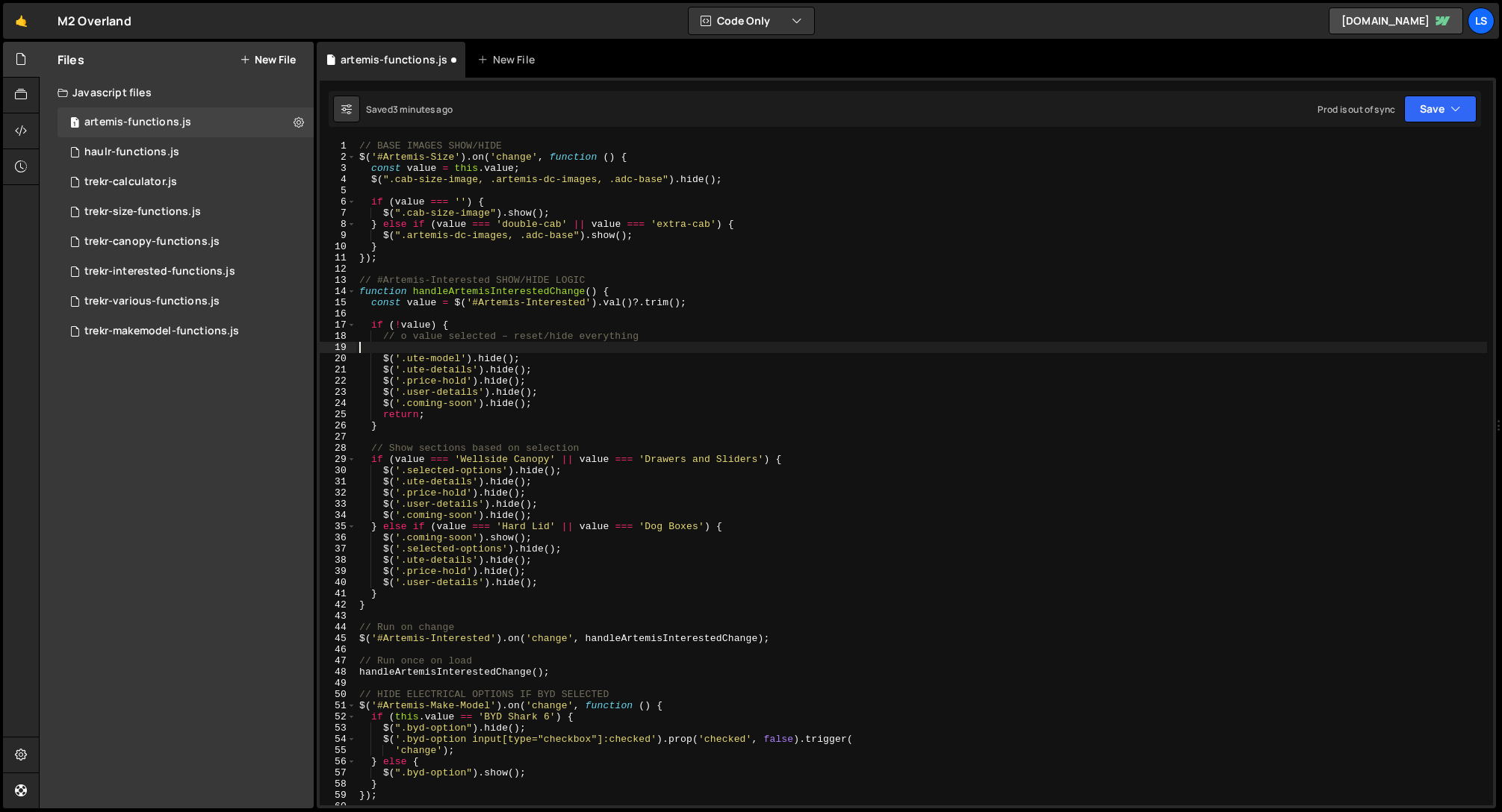
click at [537, 371] on div "// BASE IMAGES SHOW/HIDE $ ( '#Artemis-Size' ) . on ( 'change' , function ( ) {…" at bounding box center [922, 484] width 1131 height 687
type textarea "$('.ute-details').hide();"
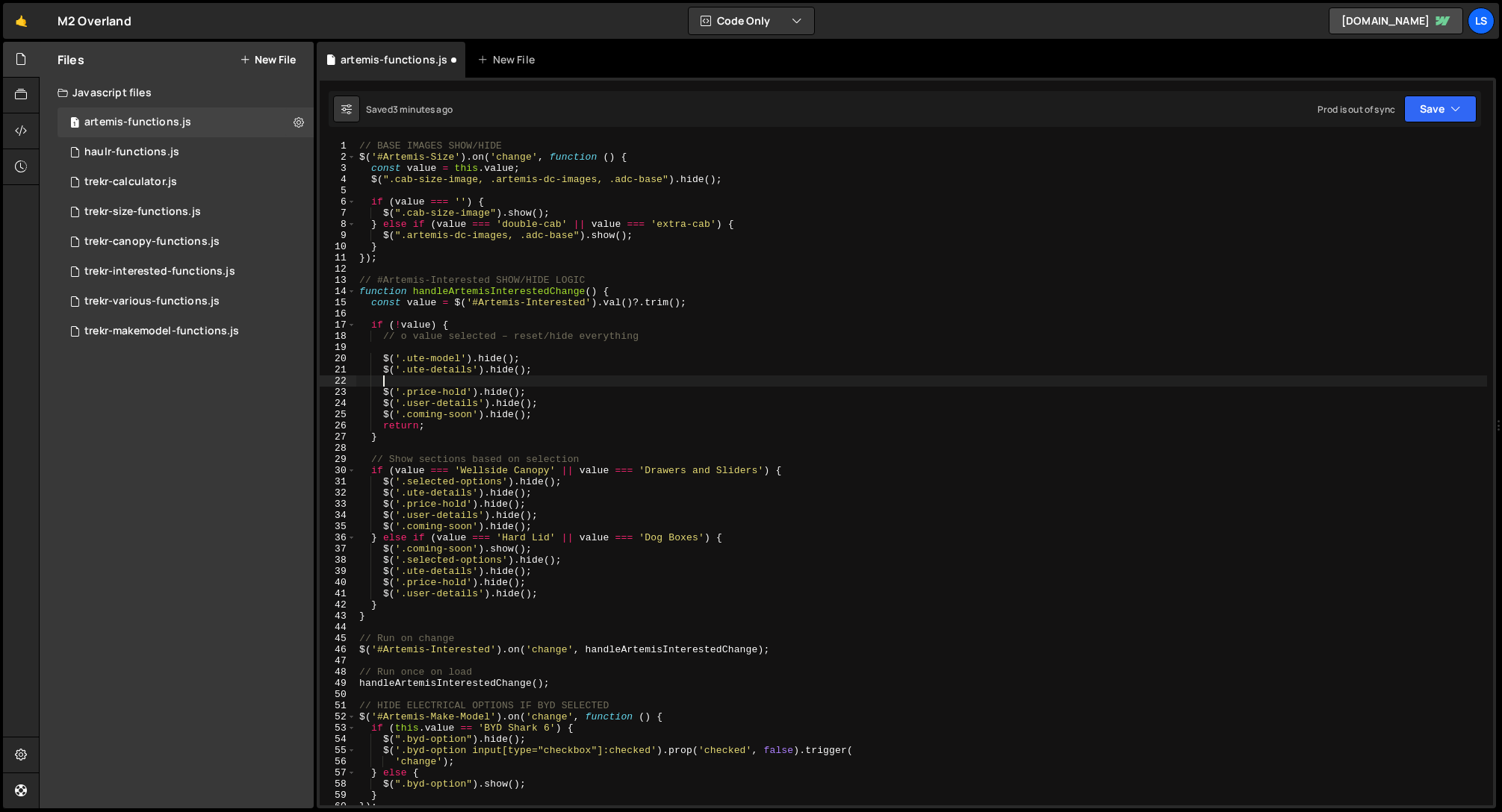
scroll to position [0, 1]
paste textarea "$('.selected-options').hide();"
click at [407, 383] on div "// BASE IMAGES SHOW/HIDE $ ( '#Artemis-Size' ) . on ( 'change' , function ( ) {…" at bounding box center [922, 484] width 1131 height 687
type textarea "$('.selected-options').hide();"
click at [397, 345] on div "// BASE IMAGES SHOW/HIDE $ ( '#Artemis-Size' ) . on ( 'change' , function ( ) {…" at bounding box center [922, 484] width 1131 height 687
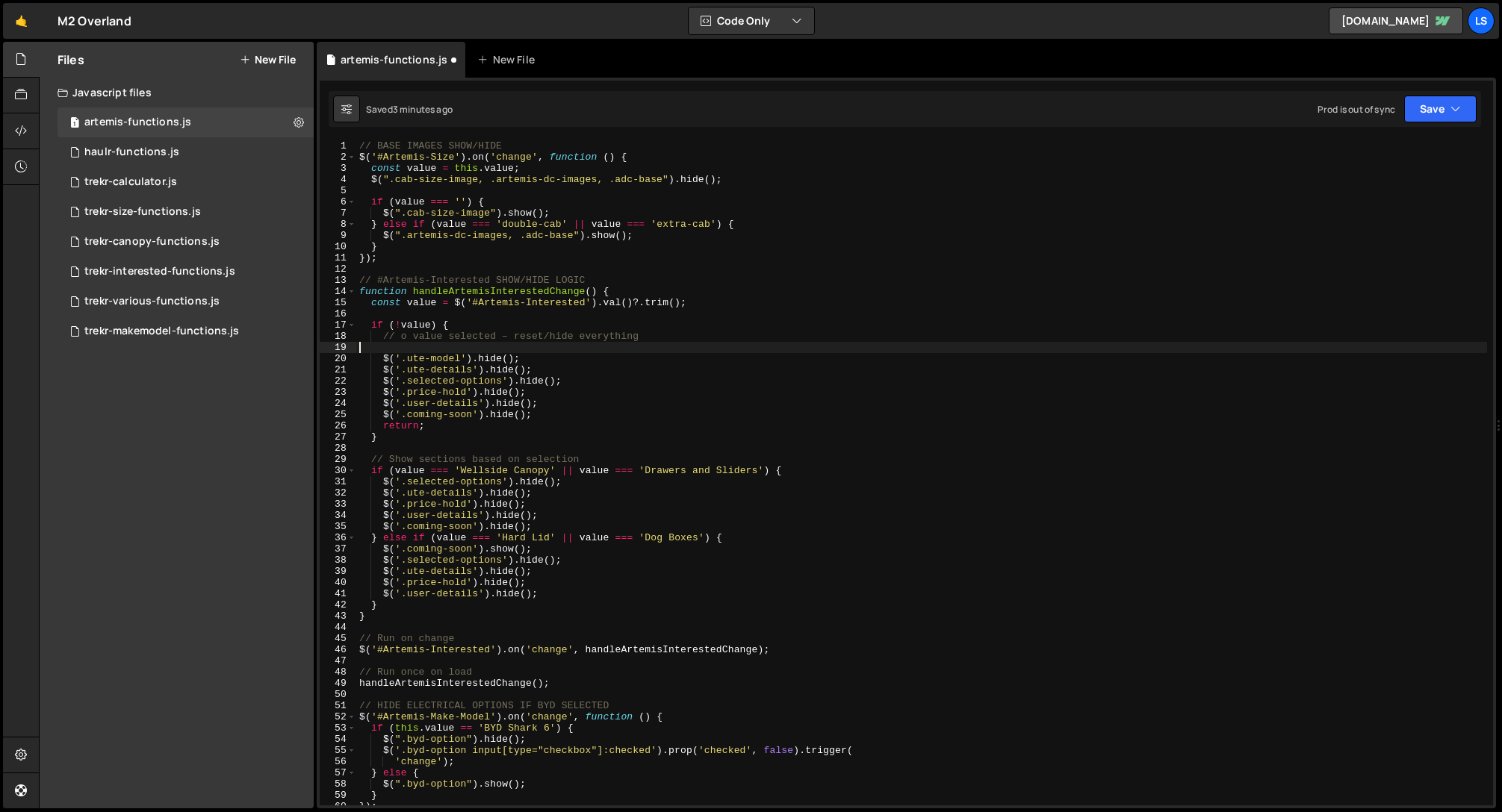
scroll to position [0, 0]
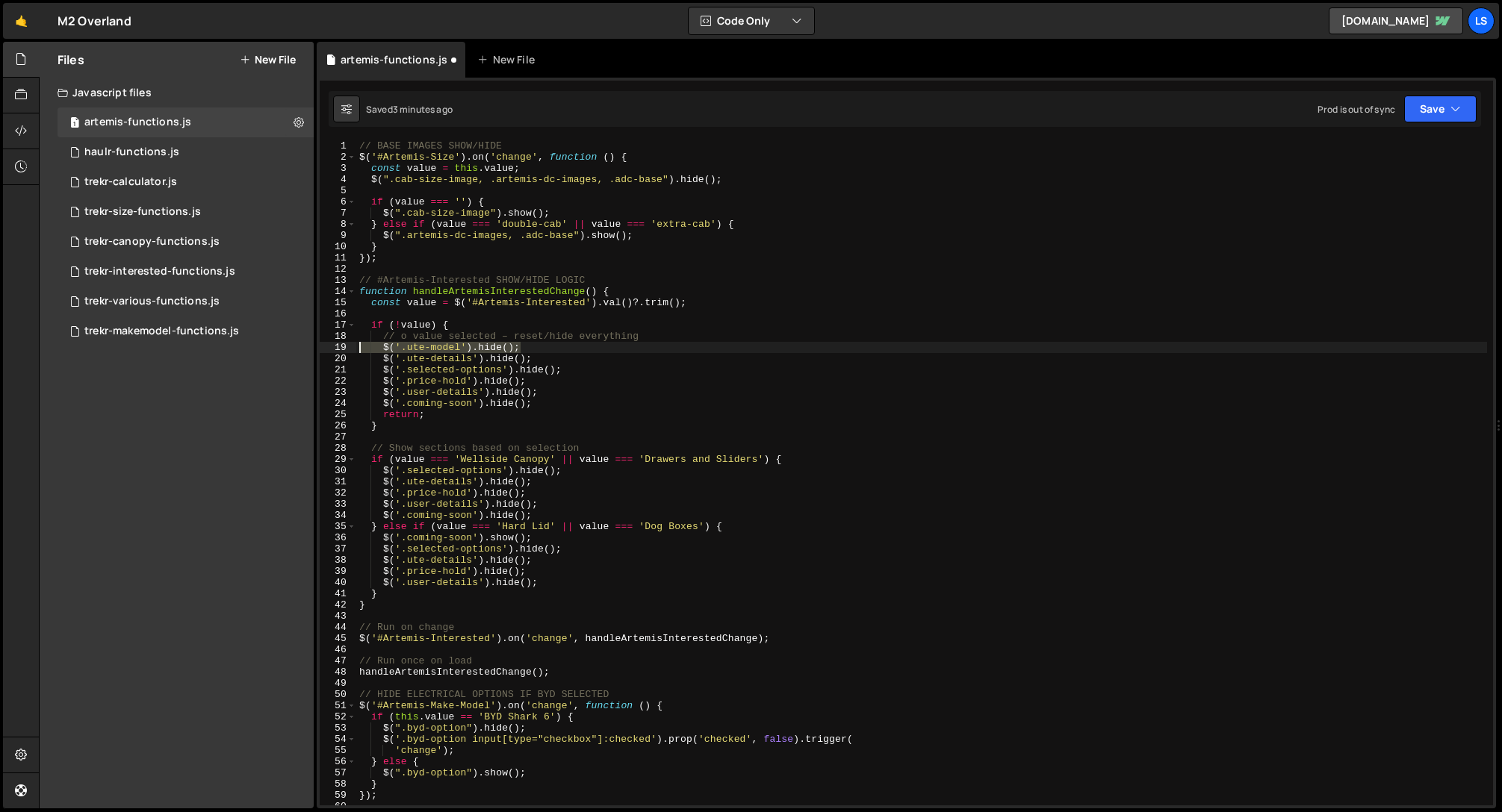
drag, startPoint x: 526, startPoint y: 345, endPoint x: 334, endPoint y: 348, distance: 192.0
click at [334, 348] on div "// o value selected – reset/hide everything 1 2 3 4 5 6 7 8 9 10 11 12 13 14 15…" at bounding box center [906, 473] width 1173 height 665
click at [528, 349] on div "// BASE IMAGES SHOW/HIDE $ ( '#Artemis-Size' ) . on ( 'change' , function ( ) {…" at bounding box center [922, 473] width 1131 height 665
drag, startPoint x: 525, startPoint y: 349, endPoint x: 339, endPoint y: 344, distance: 186.1
click at [339, 344] on div "$('.ute-model').hide(); 1 2 3 4 5 6 7 8 9 10 11 12 13 14 15 16 17 18 19 20 21 2…" at bounding box center [906, 473] width 1173 height 665
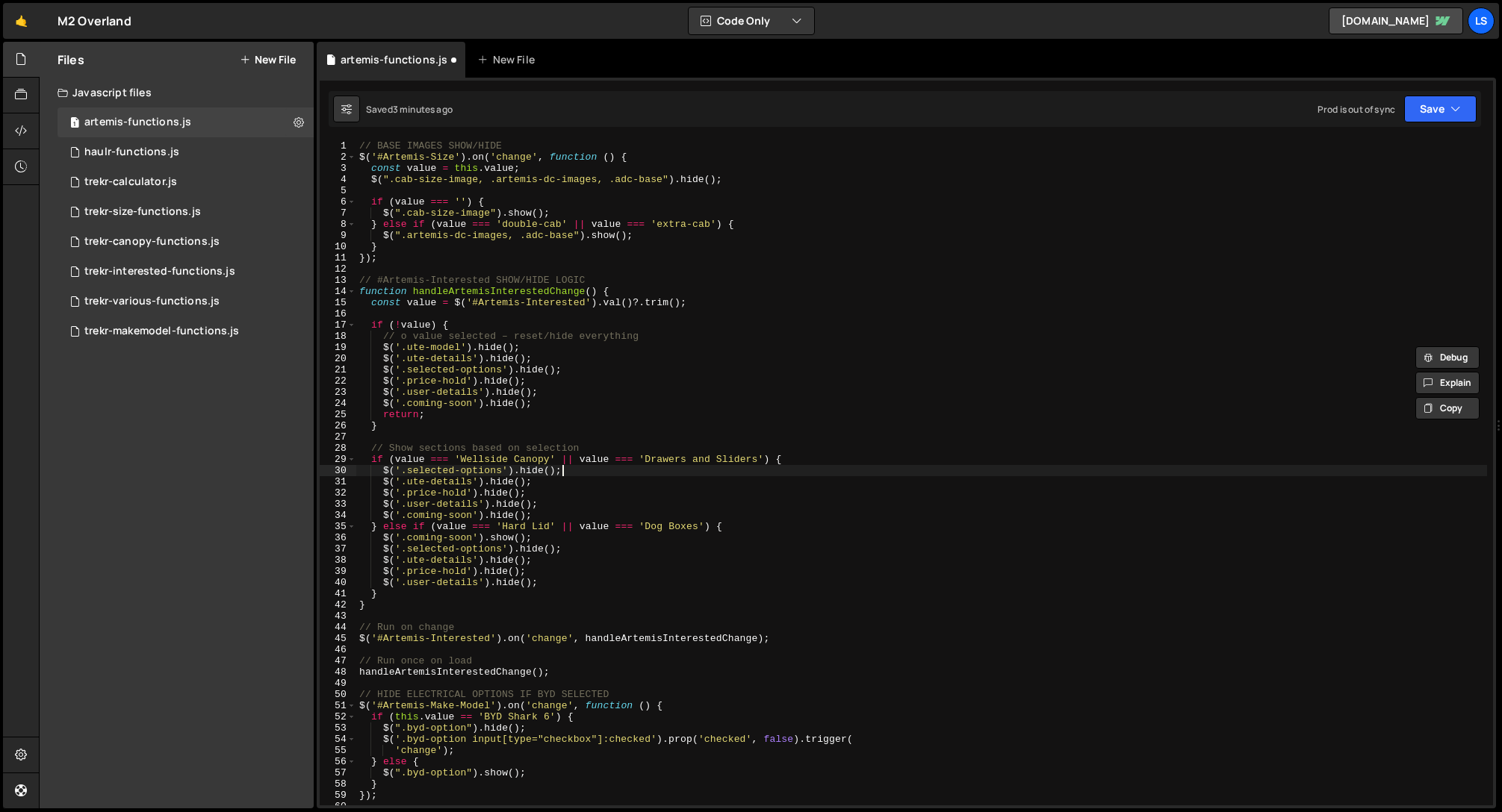
click at [574, 470] on div "// BASE IMAGES SHOW/HIDE $ ( '#Artemis-Size' ) . on ( 'change' , function ( ) {…" at bounding box center [922, 484] width 1131 height 687
type textarea "$('.selected-options').hide();"
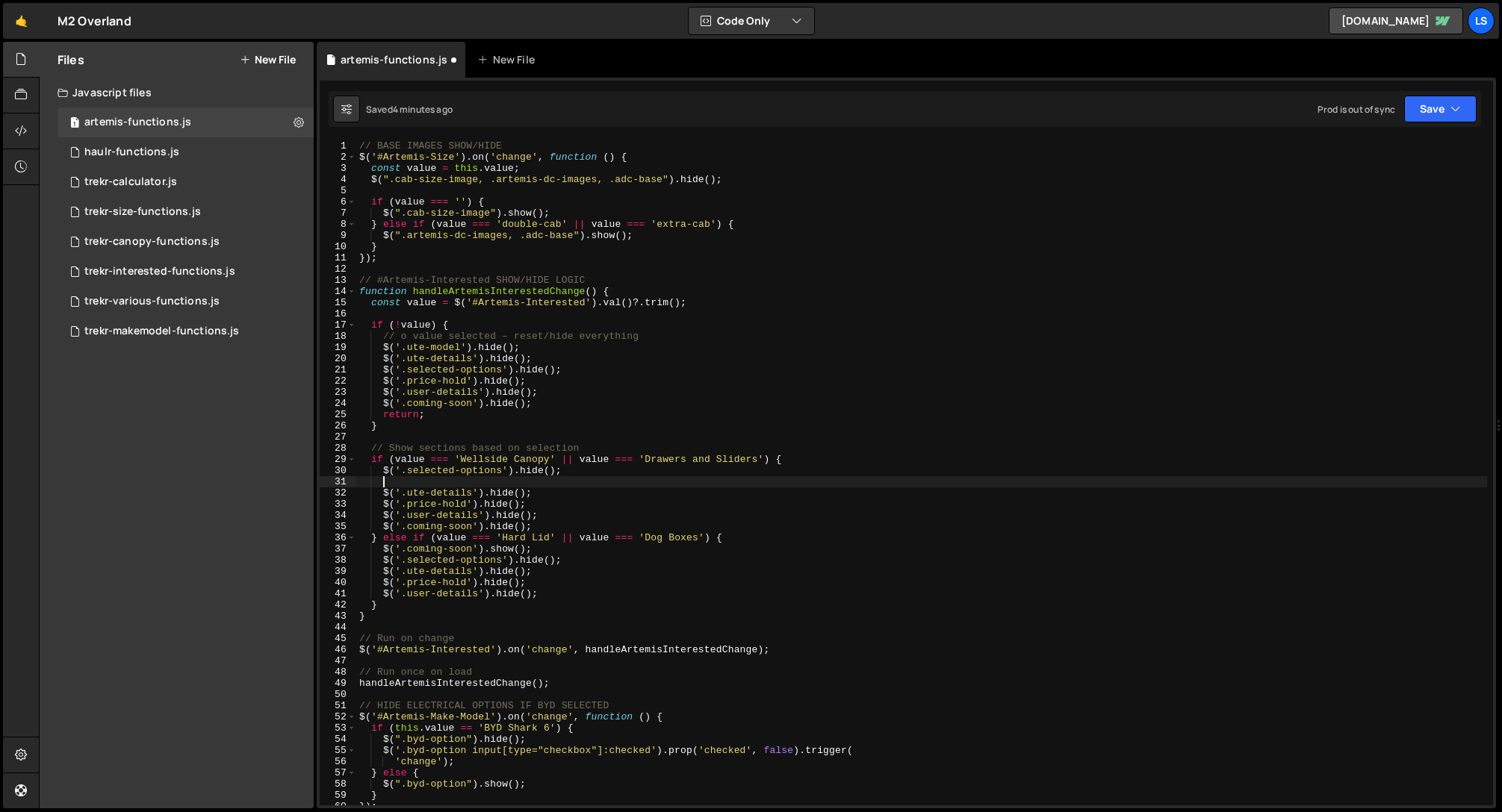
scroll to position [0, 1]
paste textarea "$('.ute-model').hide();"
drag, startPoint x: 566, startPoint y: 470, endPoint x: 325, endPoint y: 467, distance: 241.0
click at [325, 467] on div "$('.ute-model').hide(); 1 2 3 4 5 6 7 8 9 10 11 12 13 14 15 16 17 18 19 20 21 2…" at bounding box center [906, 473] width 1173 height 665
type textarea "$('.selected-options').hide();"
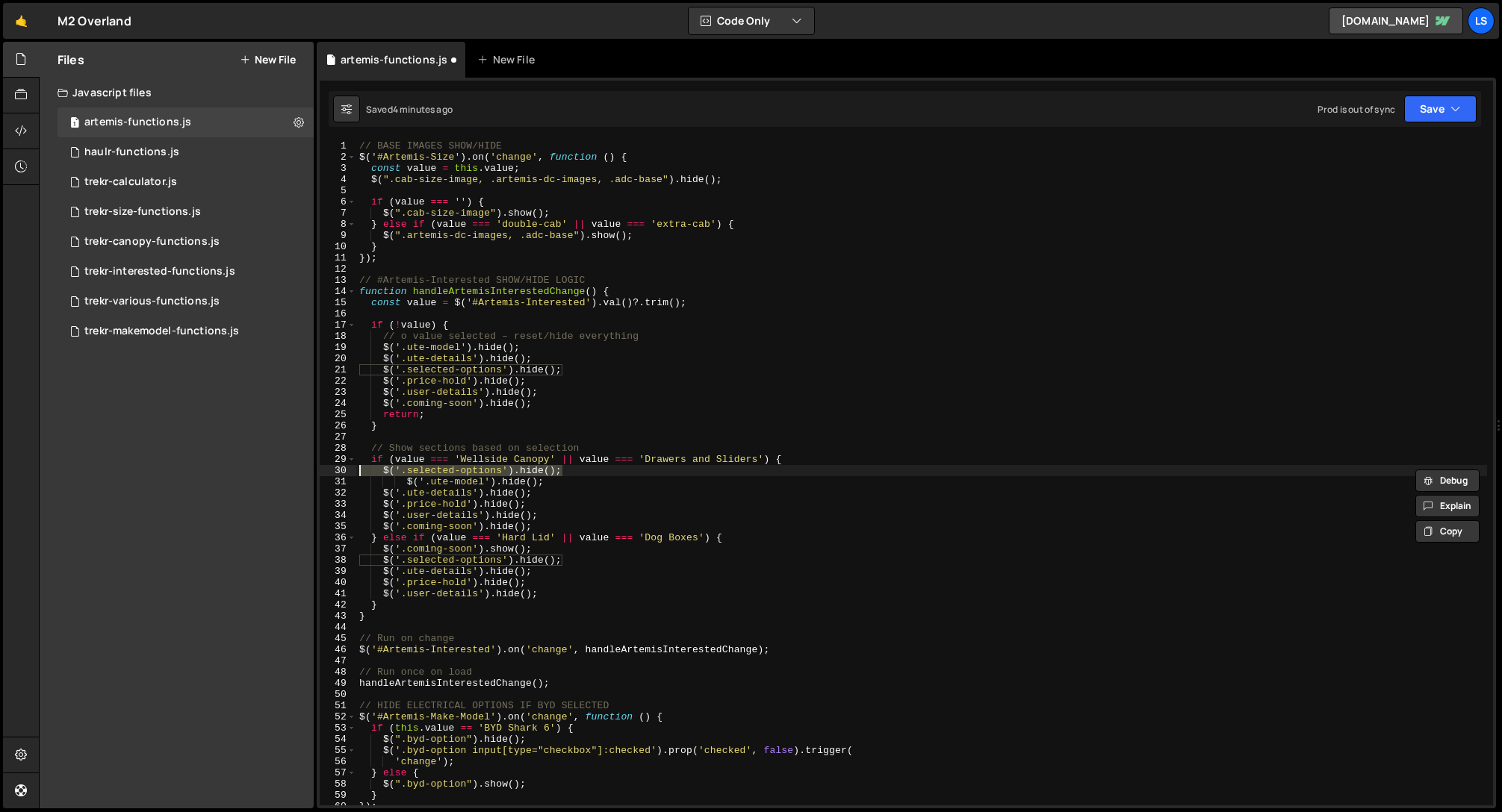
scroll to position [0, 0]
click at [556, 495] on div "// BASE IMAGES SHOW/HIDE $ ( '#Artemis-Size' ) . on ( 'change' , function ( ) {…" at bounding box center [922, 484] width 1131 height 687
type textarea "$('.ute-details').hide();"
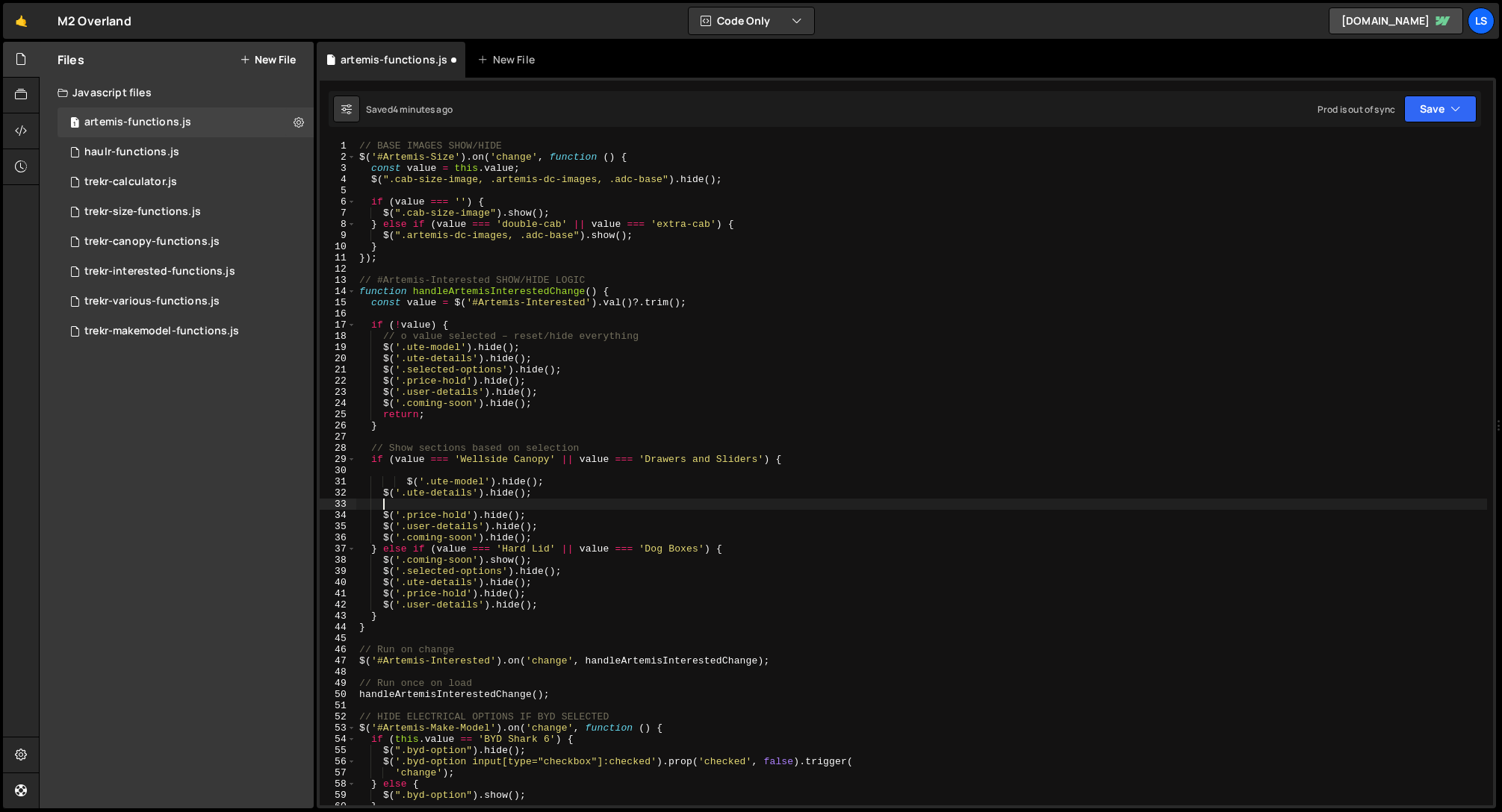
scroll to position [0, 1]
paste textarea "$('.selected-options').hide();"
click at [405, 501] on div "// BASE IMAGES SHOW/HIDE $ ( '#Artemis-Size' ) . on ( 'change' , function ( ) {…" at bounding box center [922, 484] width 1131 height 687
click at [405, 481] on div "// BASE IMAGES SHOW/HIDE $ ( '#Artemis-Size' ) . on ( 'change' , function ( ) {…" at bounding box center [922, 484] width 1131 height 687
click at [492, 480] on div "// BASE IMAGES SHOW/HIDE $ ( '#Artemis-Size' ) . on ( 'change' , function ( ) {…" at bounding box center [922, 484] width 1131 height 687
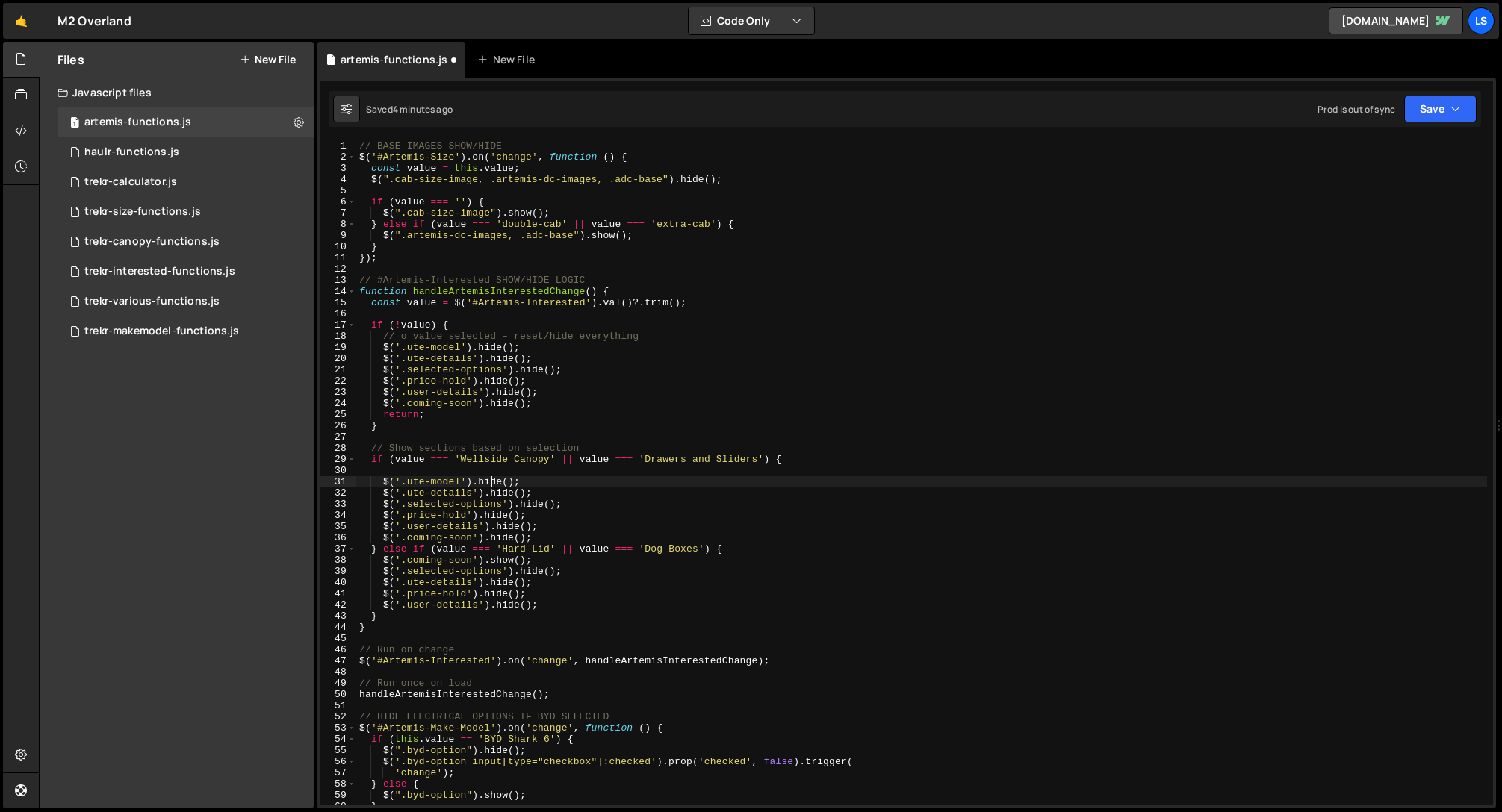
click at [491, 480] on div "// BASE IMAGES SHOW/HIDE $ ( '#Artemis-Size' ) . on ( 'change' , function ( ) {…" at bounding box center [922, 484] width 1131 height 687
type textarea "$('.ute-model').show();"
click at [488, 471] on div "// BASE IMAGES SHOW/HIDE $ ( '#Artemis-Size' ) . on ( 'change' , function ( ) {…" at bounding box center [922, 484] width 1131 height 687
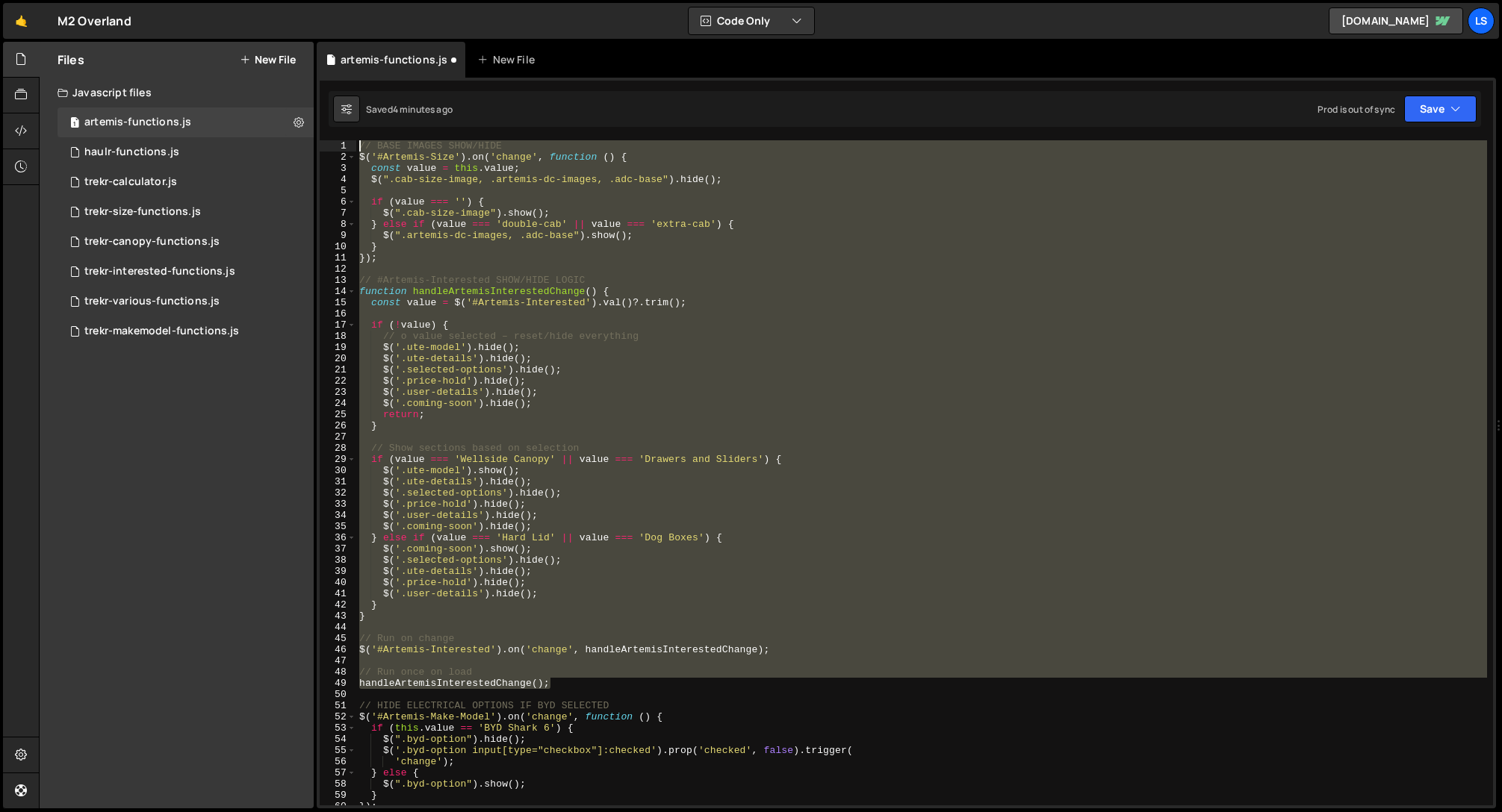
drag, startPoint x: 543, startPoint y: 678, endPoint x: 327, endPoint y: 126, distance: 592.8
click at [327, 126] on div "1 Type cmd + s to save your Javascript file. הההההההההההההההההההההההההההההההההה…" at bounding box center [906, 443] width 1179 height 731
click at [411, 241] on div "// BASE IMAGES SHOW/HIDE $ ( '#Artemis-Size' ) . on ( 'change' , function ( ) {…" at bounding box center [922, 473] width 1131 height 665
drag, startPoint x: 560, startPoint y: 684, endPoint x: 300, endPoint y: -23, distance: 753.3
click at [300, 0] on html "Projects [GEOGRAPHIC_DATA] Blog LS Projects Your Teams Account Upgrade Logout" at bounding box center [751, 406] width 1502 height 812
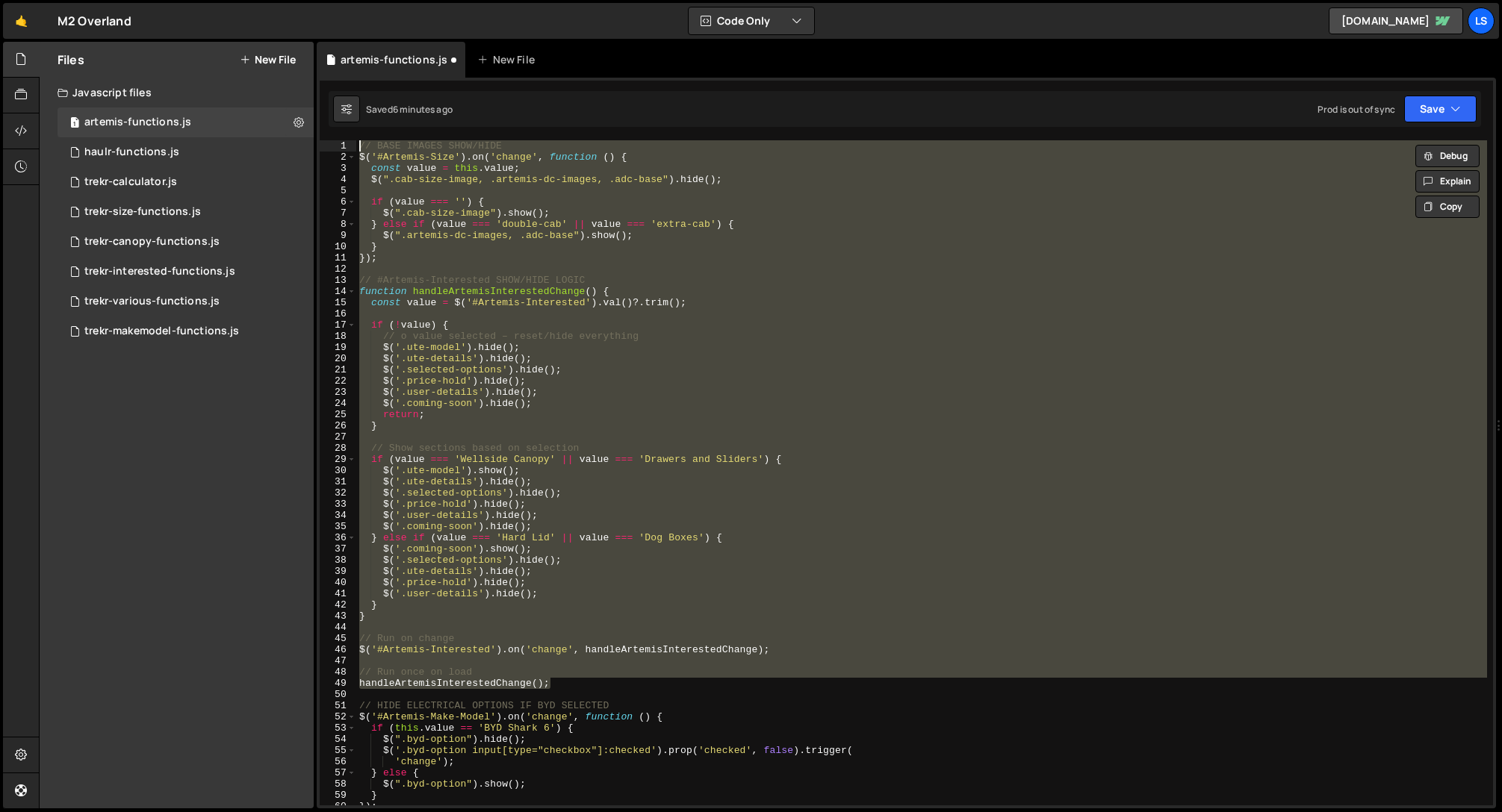
paste textarea "handleArtemisInterestedChange();"
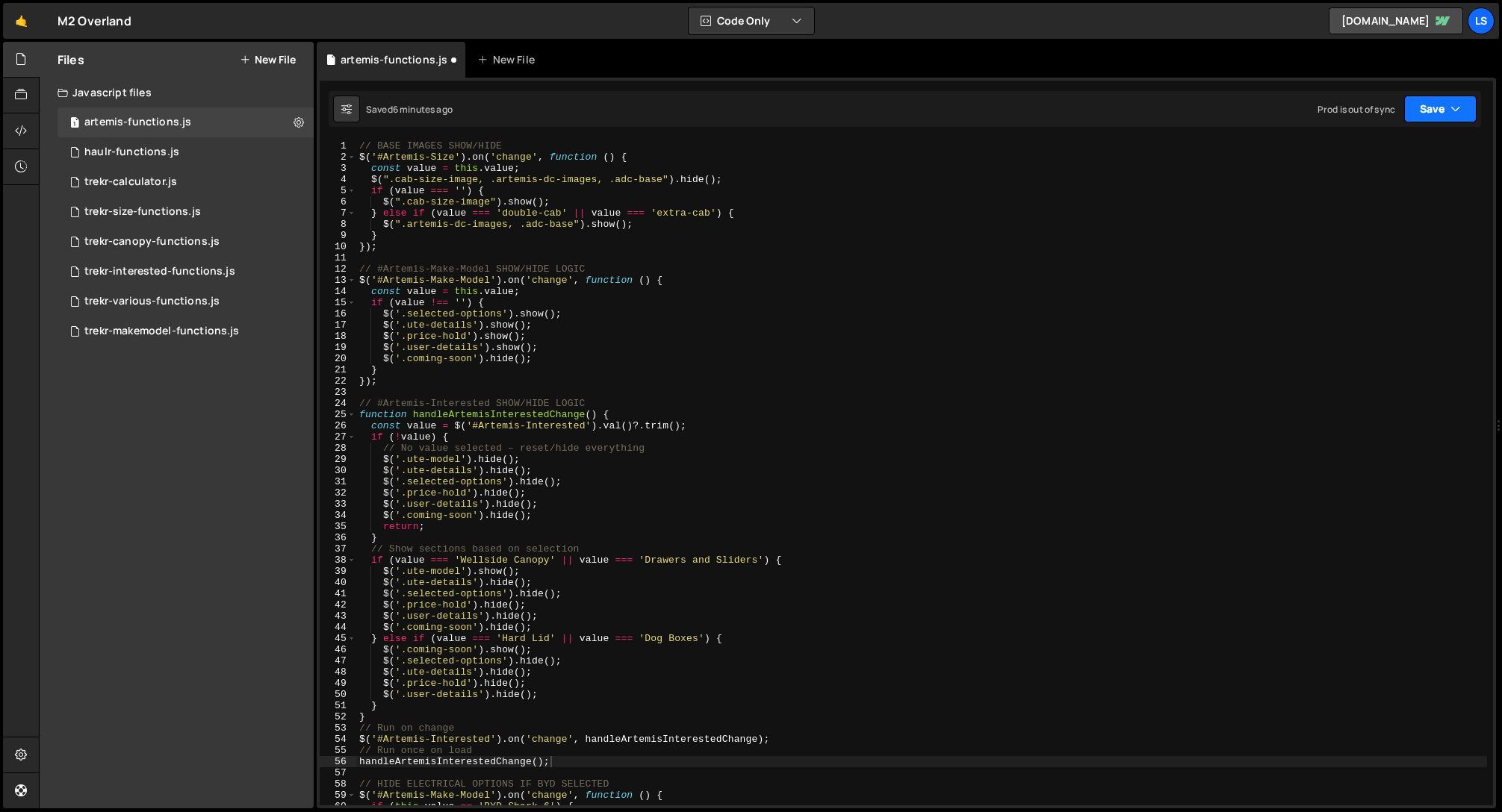
click at [1412, 110] on button "Save" at bounding box center [1440, 109] width 72 height 27
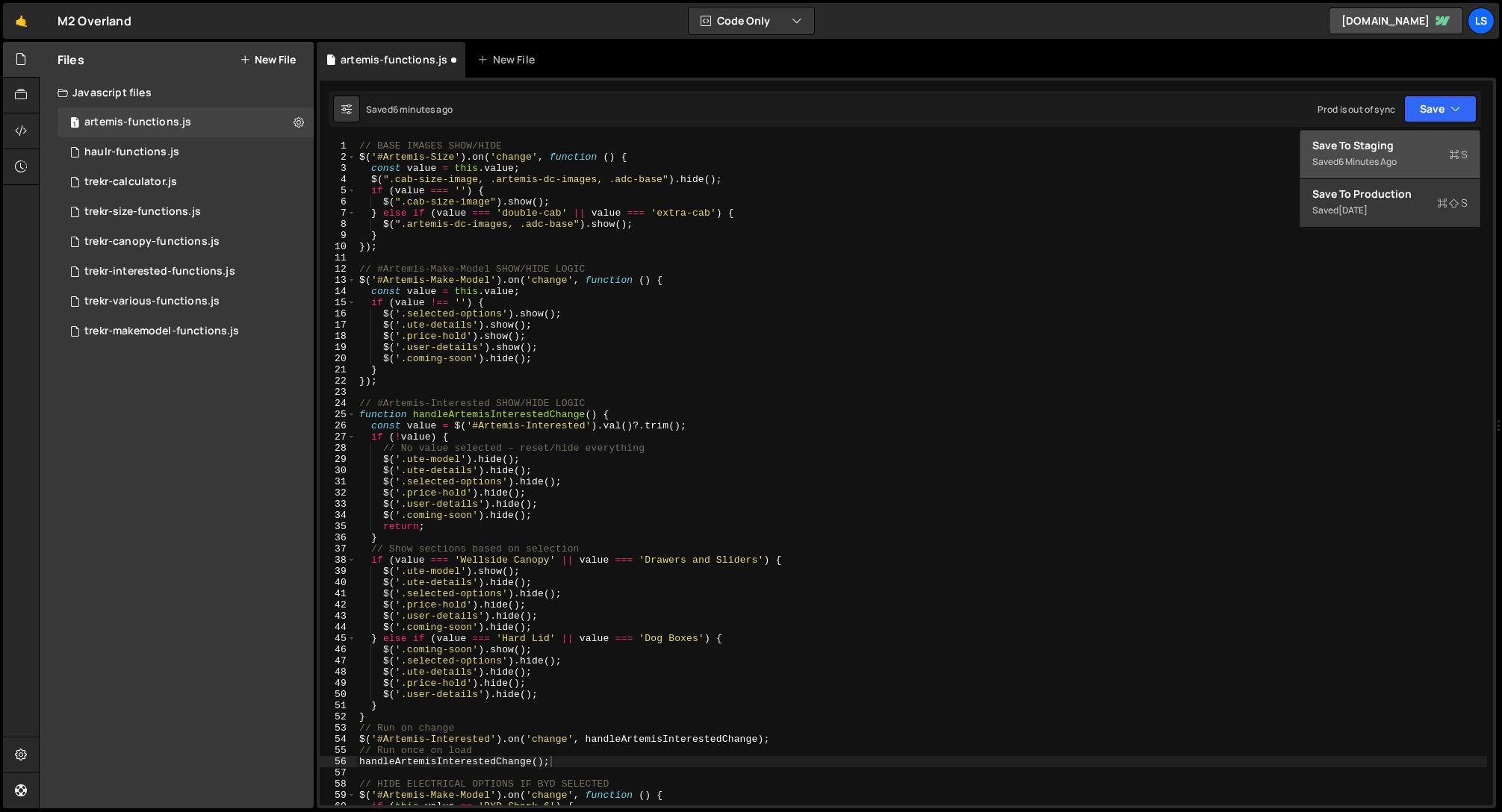
click at [1359, 157] on div "6 minutes ago" at bounding box center [1367, 161] width 58 height 13
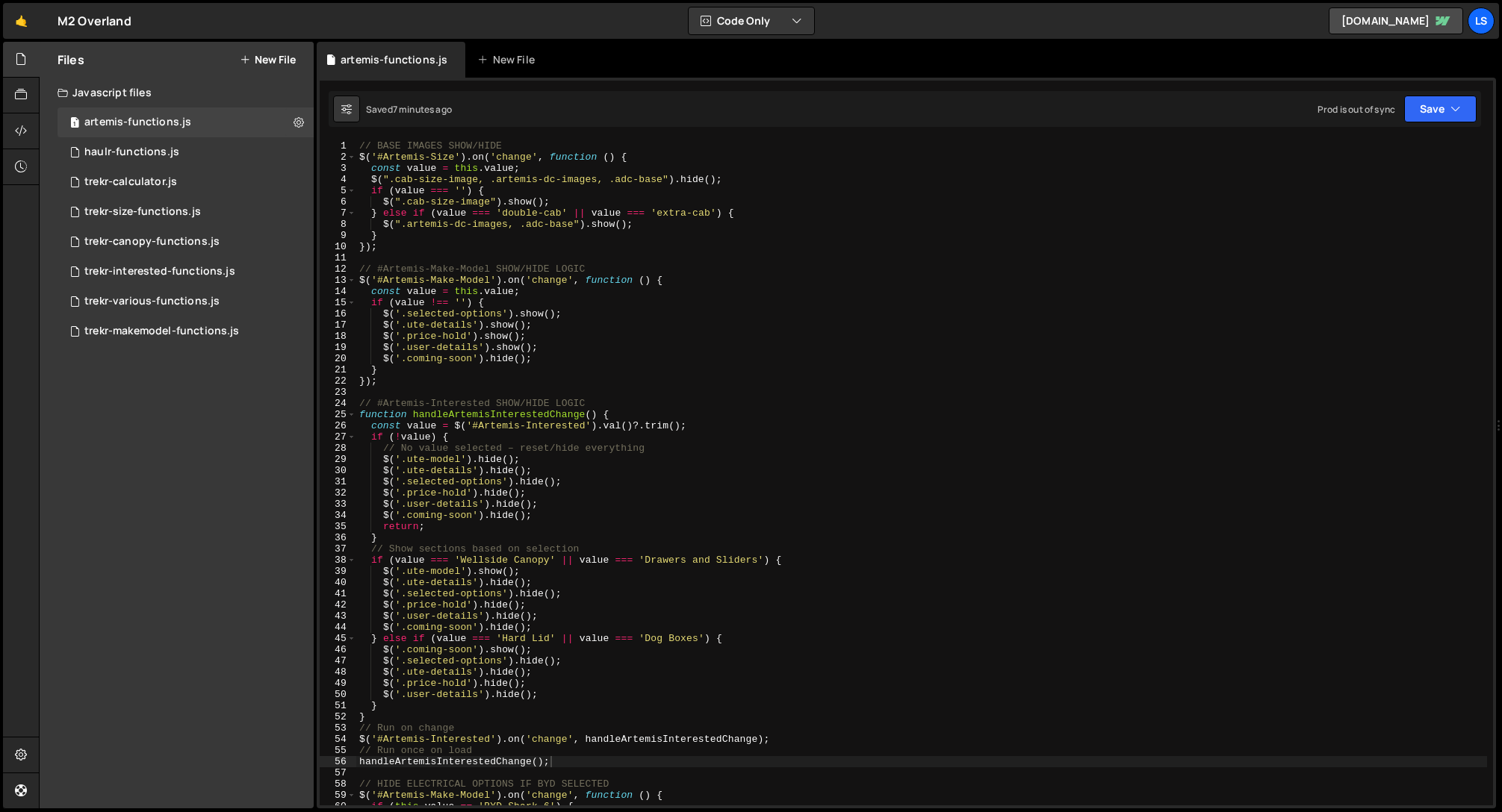
click at [393, 194] on div "// BASE IMAGES SHOW/HIDE $ ( '#Artemis-Size' ) . on ( 'change' , function ( ) {…" at bounding box center [922, 484] width 1131 height 687
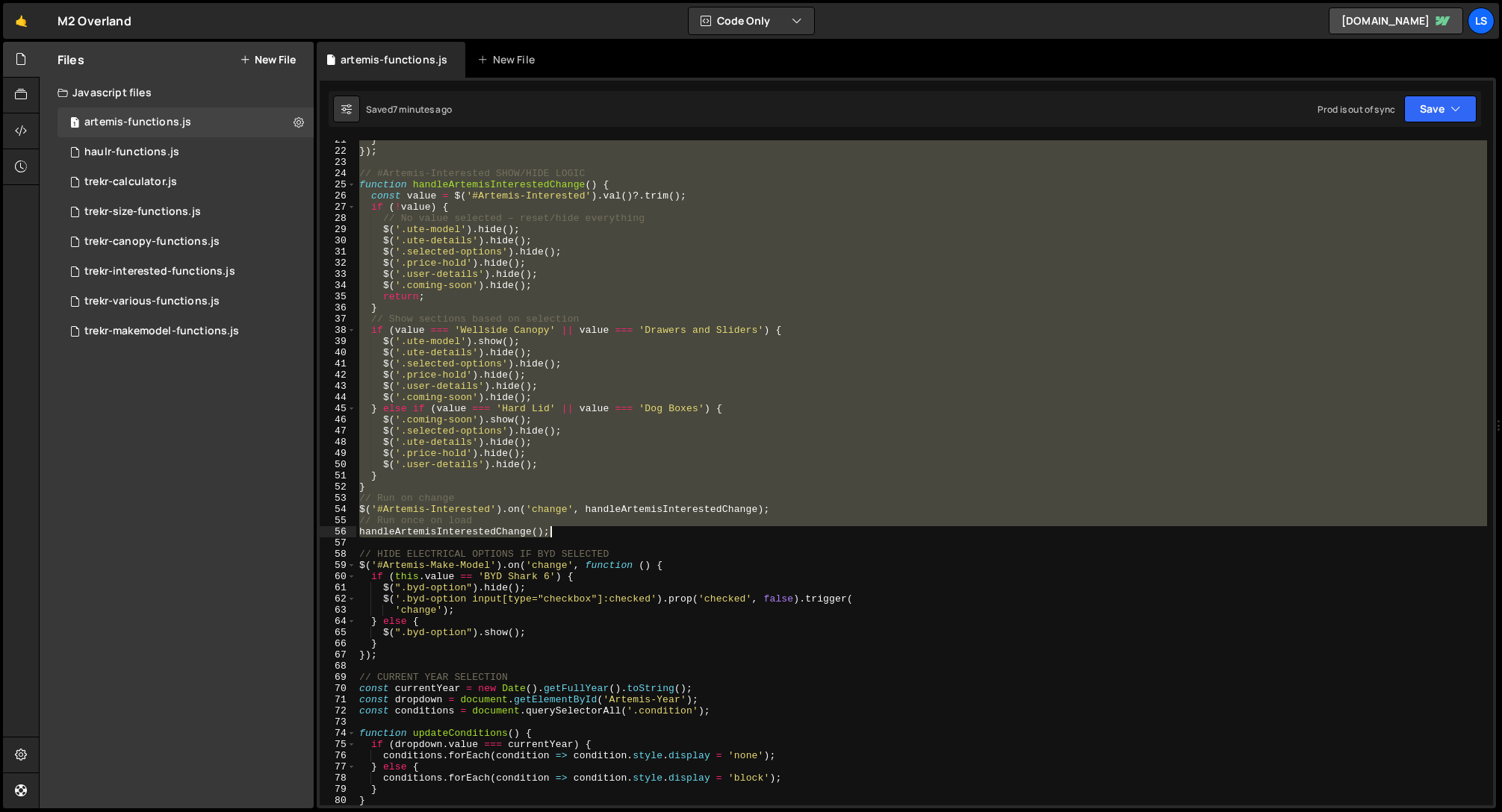
drag, startPoint x: 360, startPoint y: 144, endPoint x: 575, endPoint y: 530, distance: 441.8
click at [575, 530] on div "} }) ; // #Artemis-Interested SHOW/HIDE LOGIC function handleArtemisInterestedC…" at bounding box center [922, 478] width 1131 height 687
type textarea "// Run once on load handleArtemisInterestedChange();"
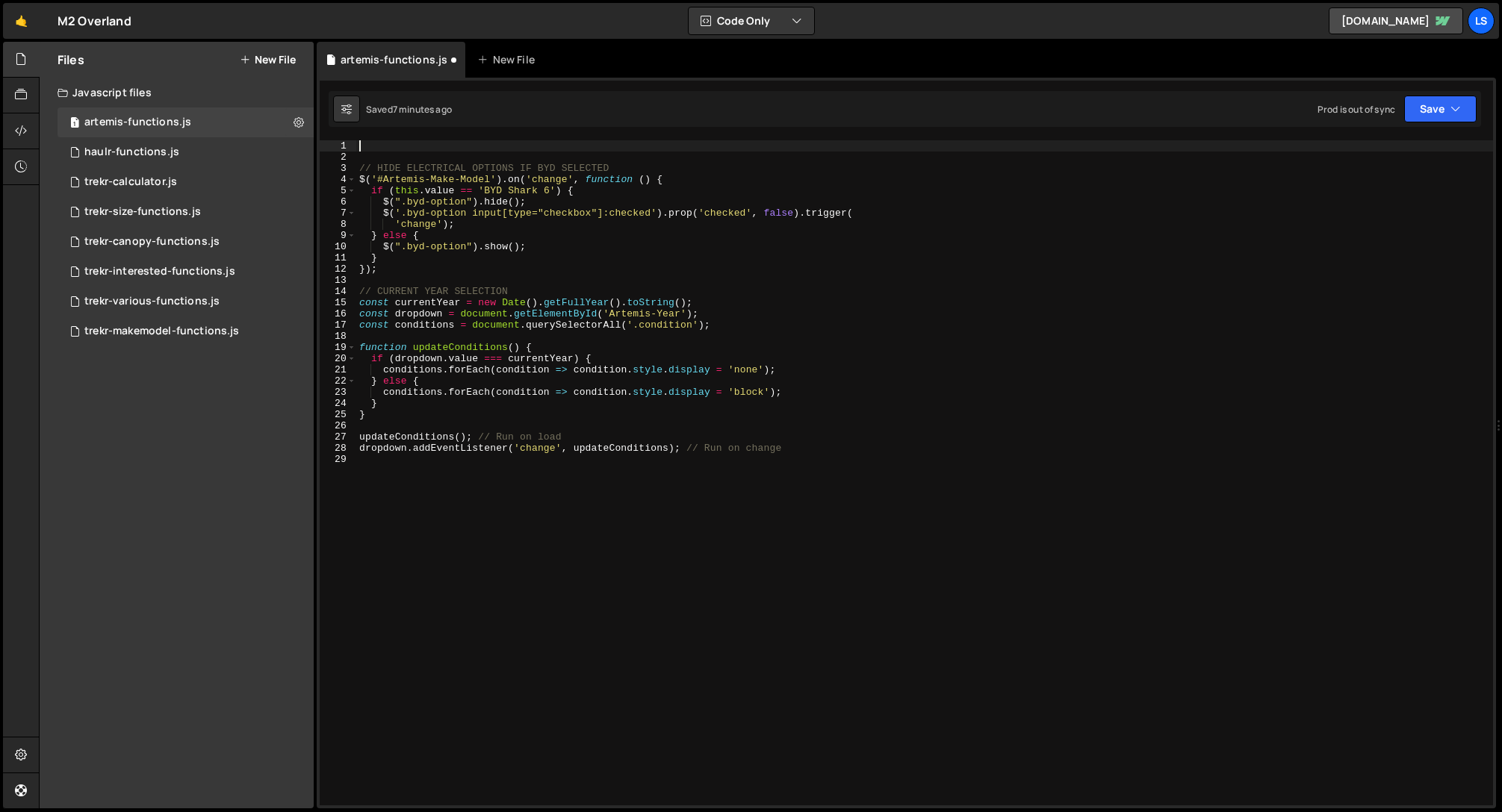
paste textarea "handleArtemisInterestedChange();"
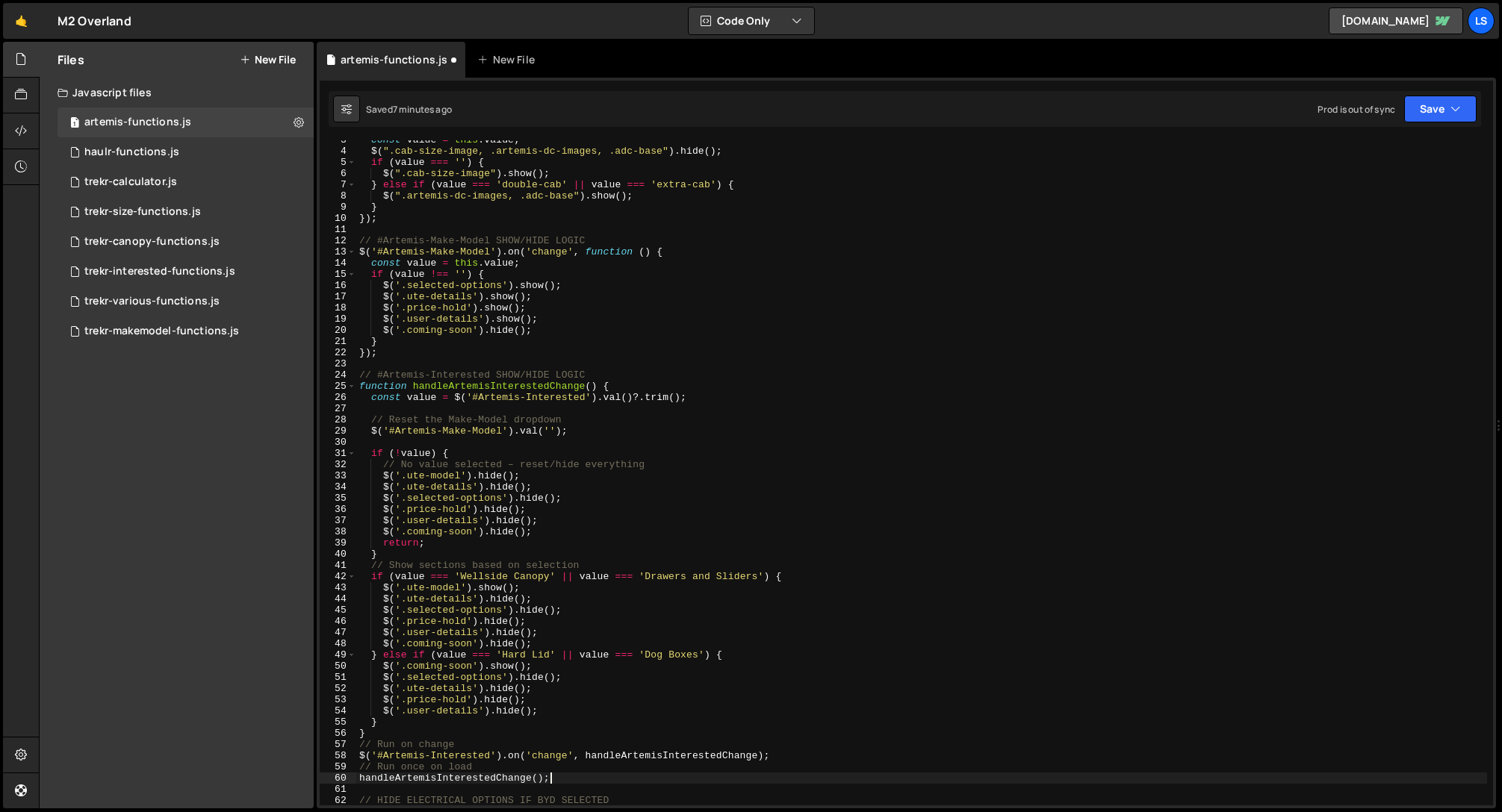
scroll to position [0, 0]
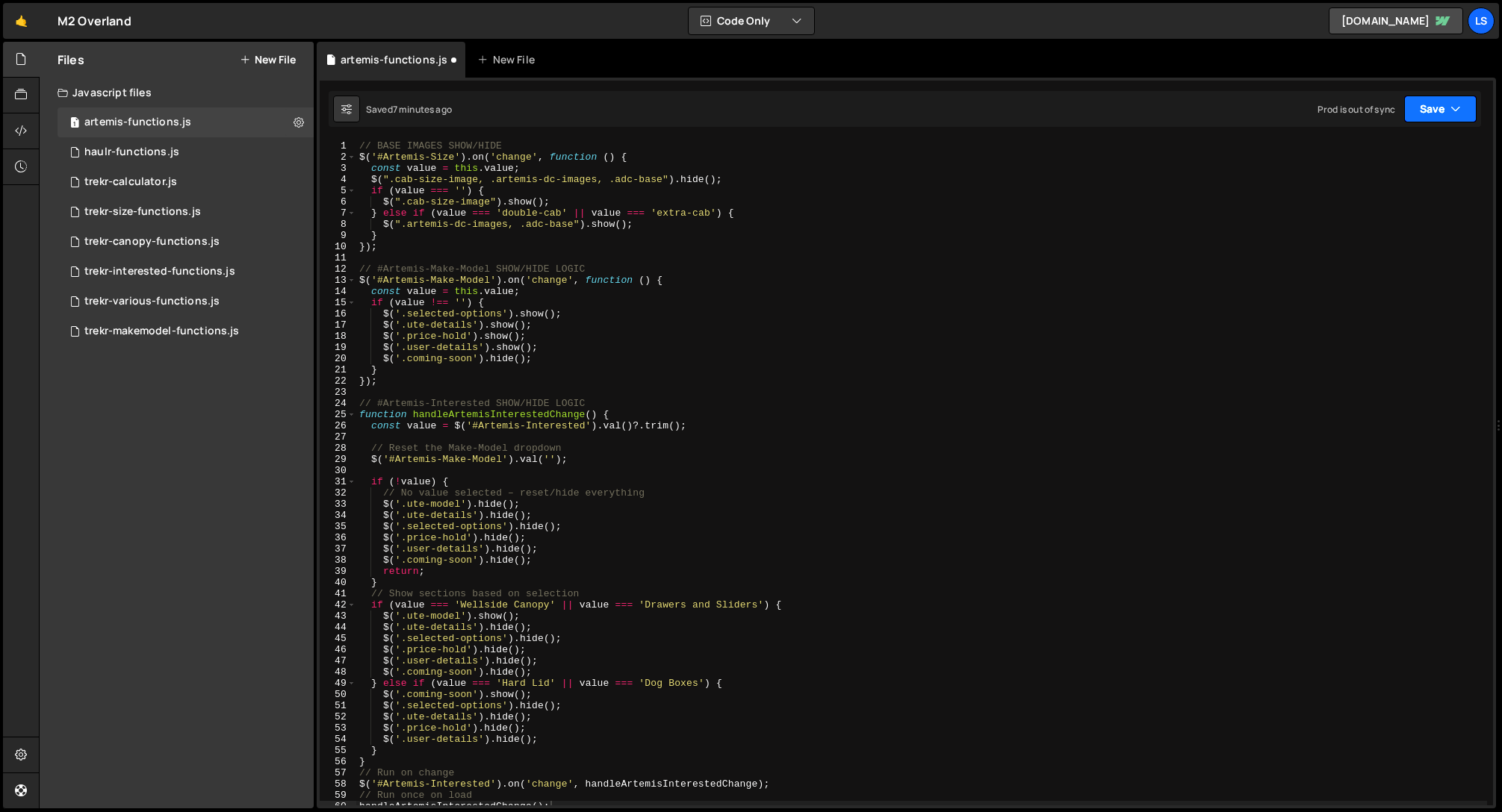
click at [1429, 109] on button "Save" at bounding box center [1440, 109] width 72 height 27
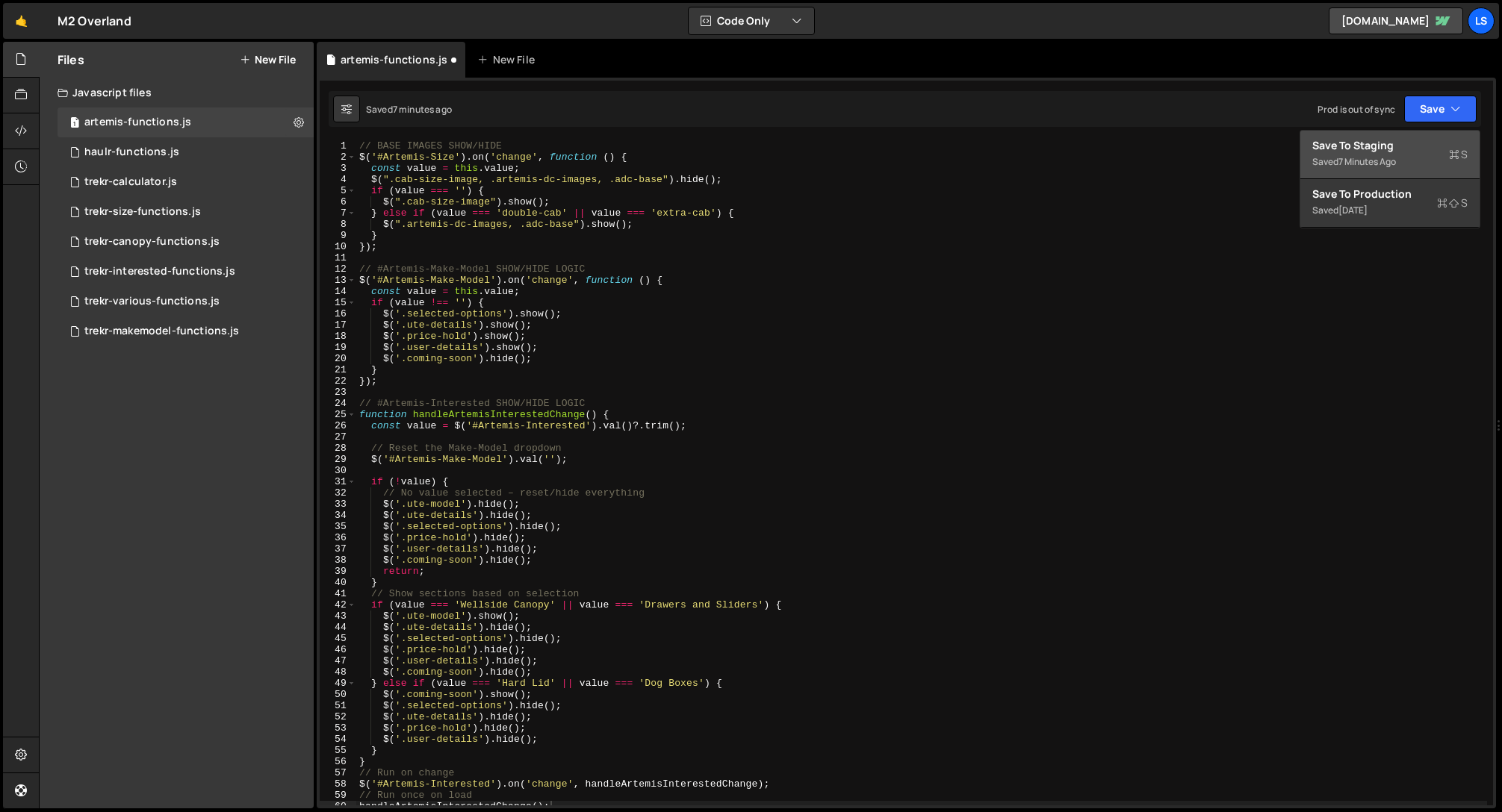
click at [1360, 146] on div "Save to Staging S" at bounding box center [1389, 145] width 155 height 15
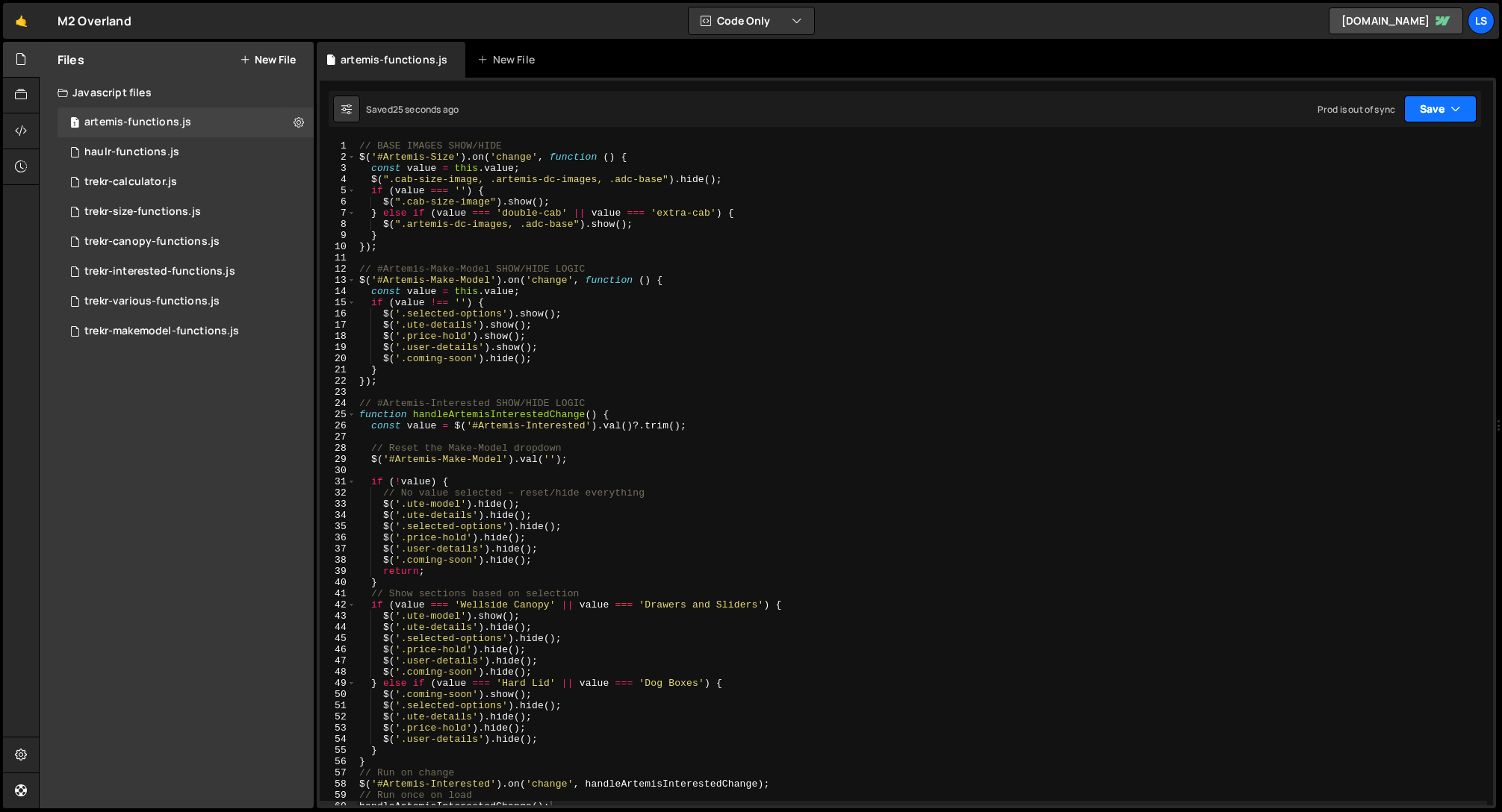
click at [1443, 106] on button "Save" at bounding box center [1440, 109] width 72 height 27
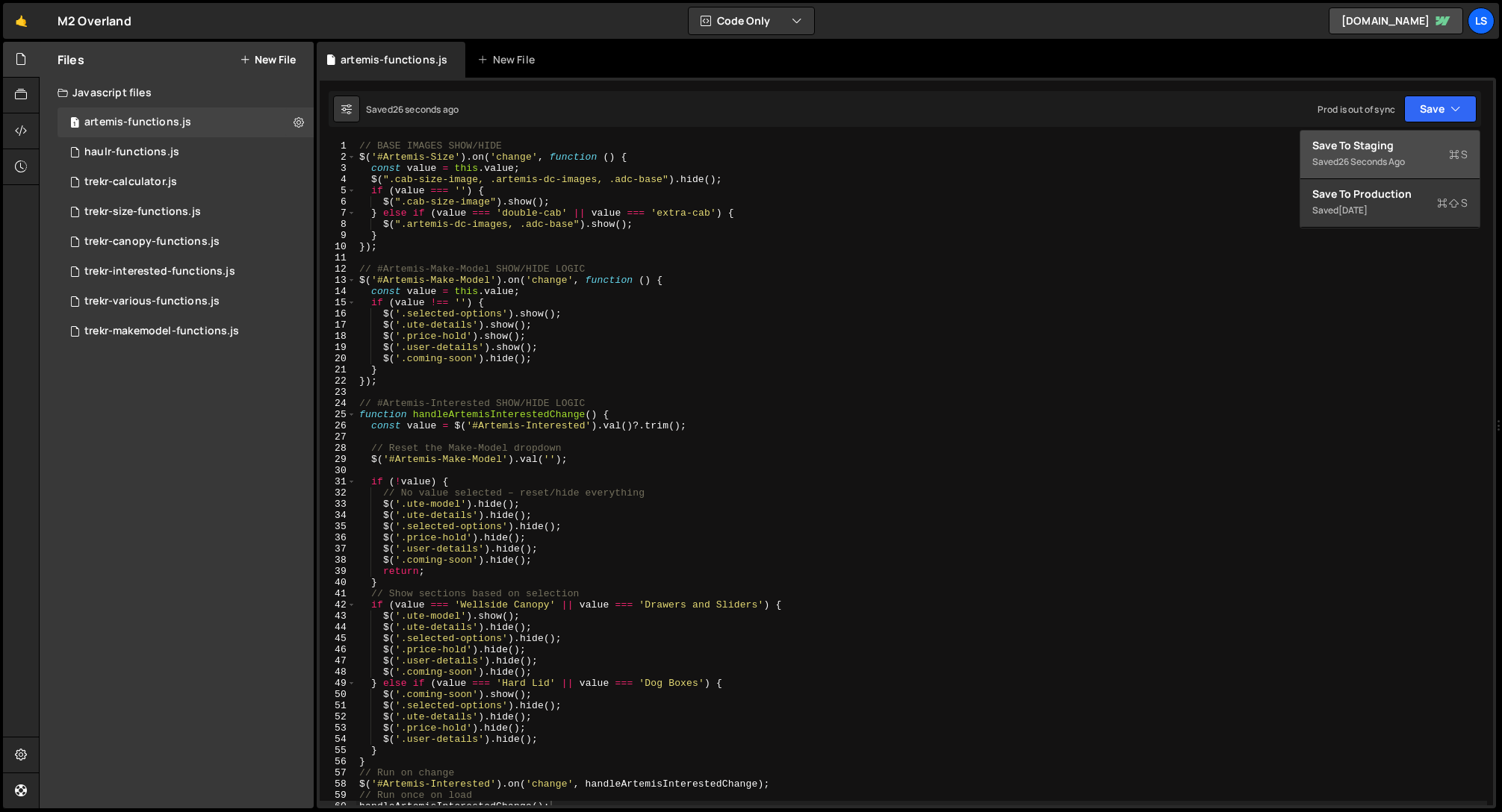
click at [1344, 146] on div "Save to Staging S" at bounding box center [1389, 145] width 155 height 15
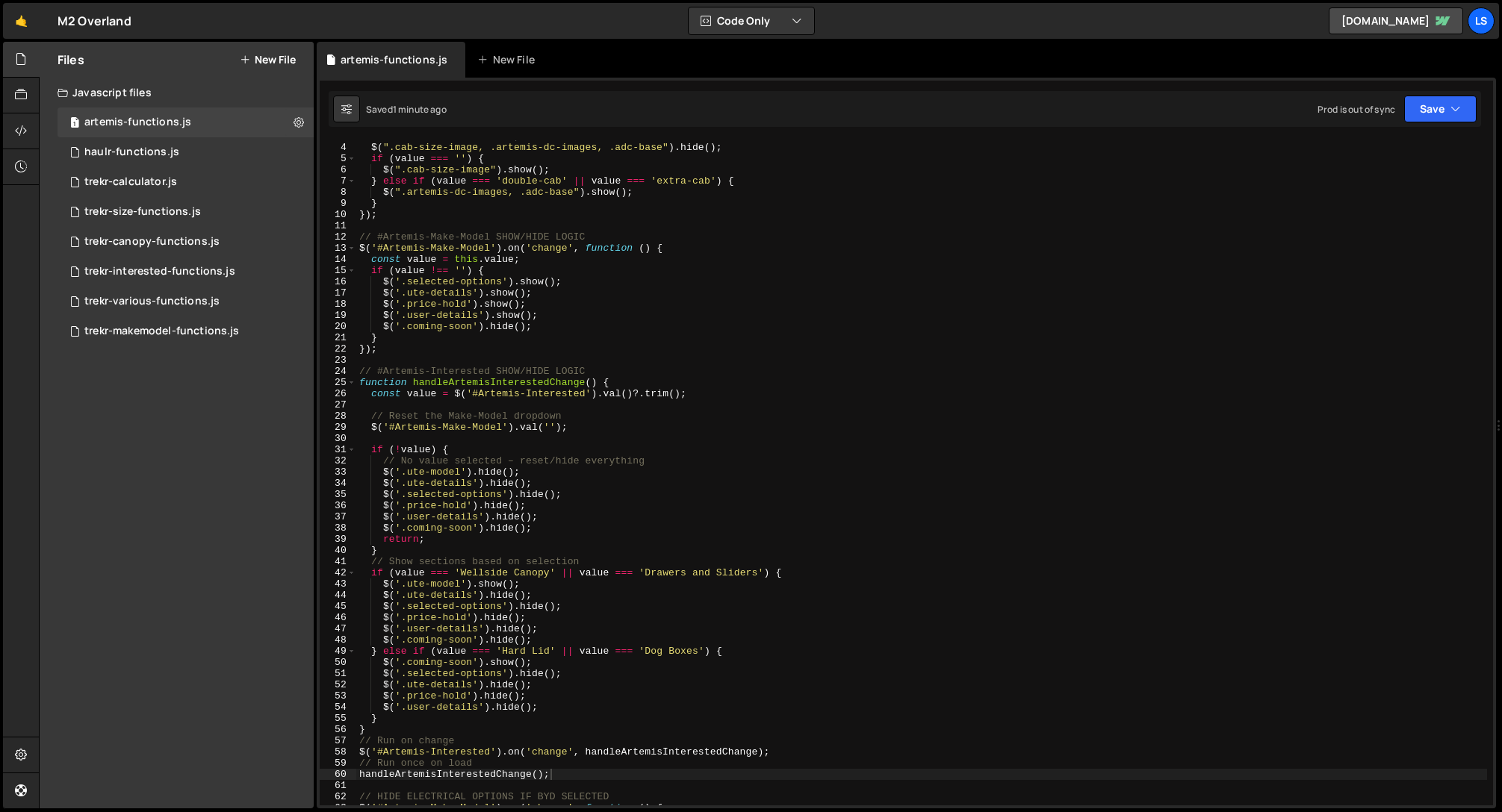
scroll to position [31, 0]
drag, startPoint x: 532, startPoint y: 583, endPoint x: 347, endPoint y: 583, distance: 185.0
click at [347, 583] on div "$('.ute-model').show(); 3 4 5 6 7 8 9 10 11 12 13 14 15 16 17 18 19 20 21 22 23…" at bounding box center [906, 473] width 1173 height 665
click at [741, 651] on div "const value = this . value ; $ ( ".cab-size-image, .artemis-dc-images, .adc-bas…" at bounding box center [922, 475] width 1131 height 687
click at [546, 663] on div "const value = this . value ; $ ( ".cab-size-image, .artemis-dc-images, .adc-bas…" at bounding box center [922, 475] width 1131 height 687
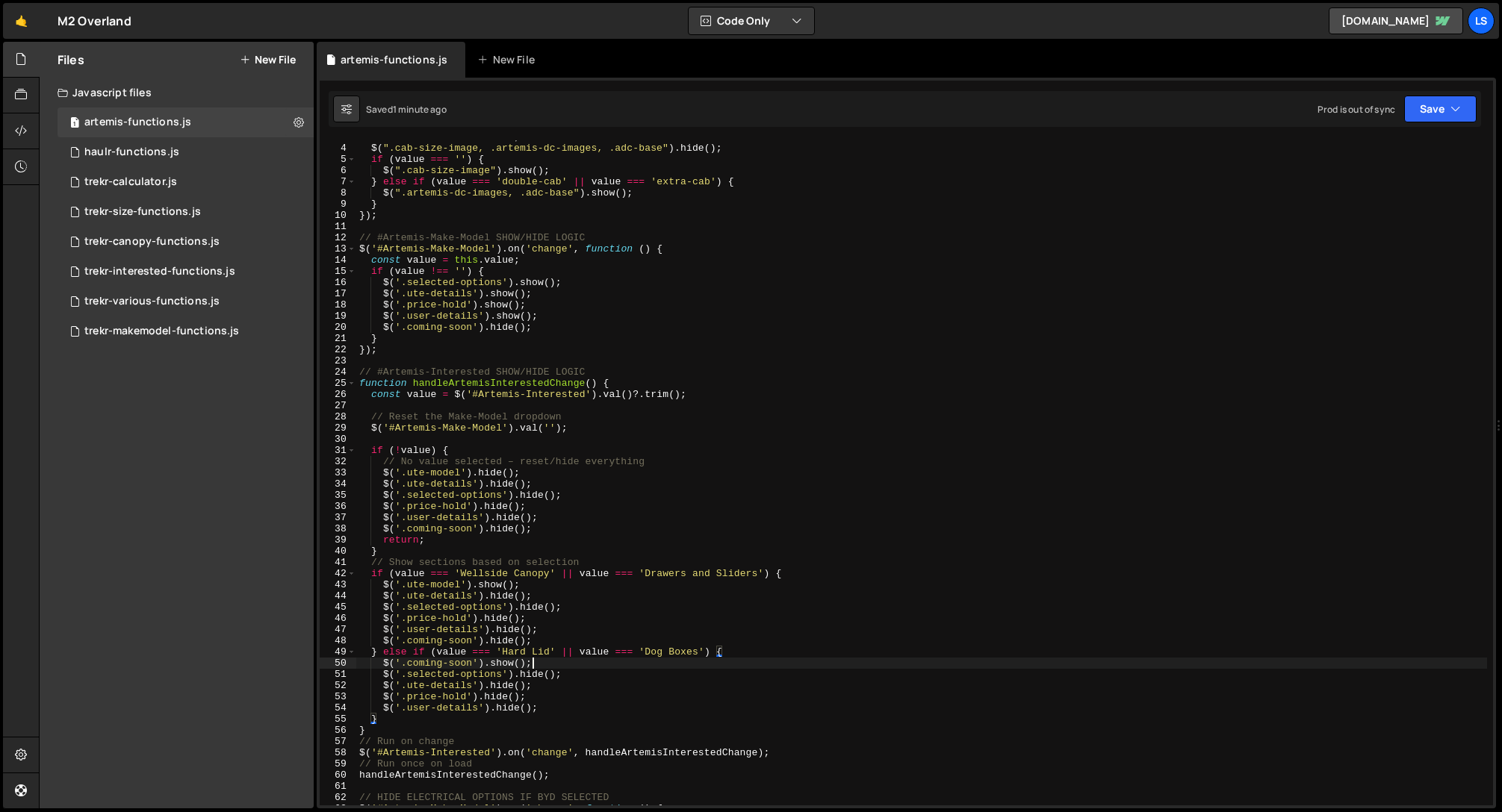
type textarea "$('.coming-soon').show();"
paste textarea "$('.ute-model').show();"
drag, startPoint x: 406, startPoint y: 673, endPoint x: 383, endPoint y: 675, distance: 23.1
click at [383, 675] on div "const value = this . value ; $ ( ".cab-size-image, .artemis-dc-images, .adc-bas…" at bounding box center [922, 475] width 1131 height 687
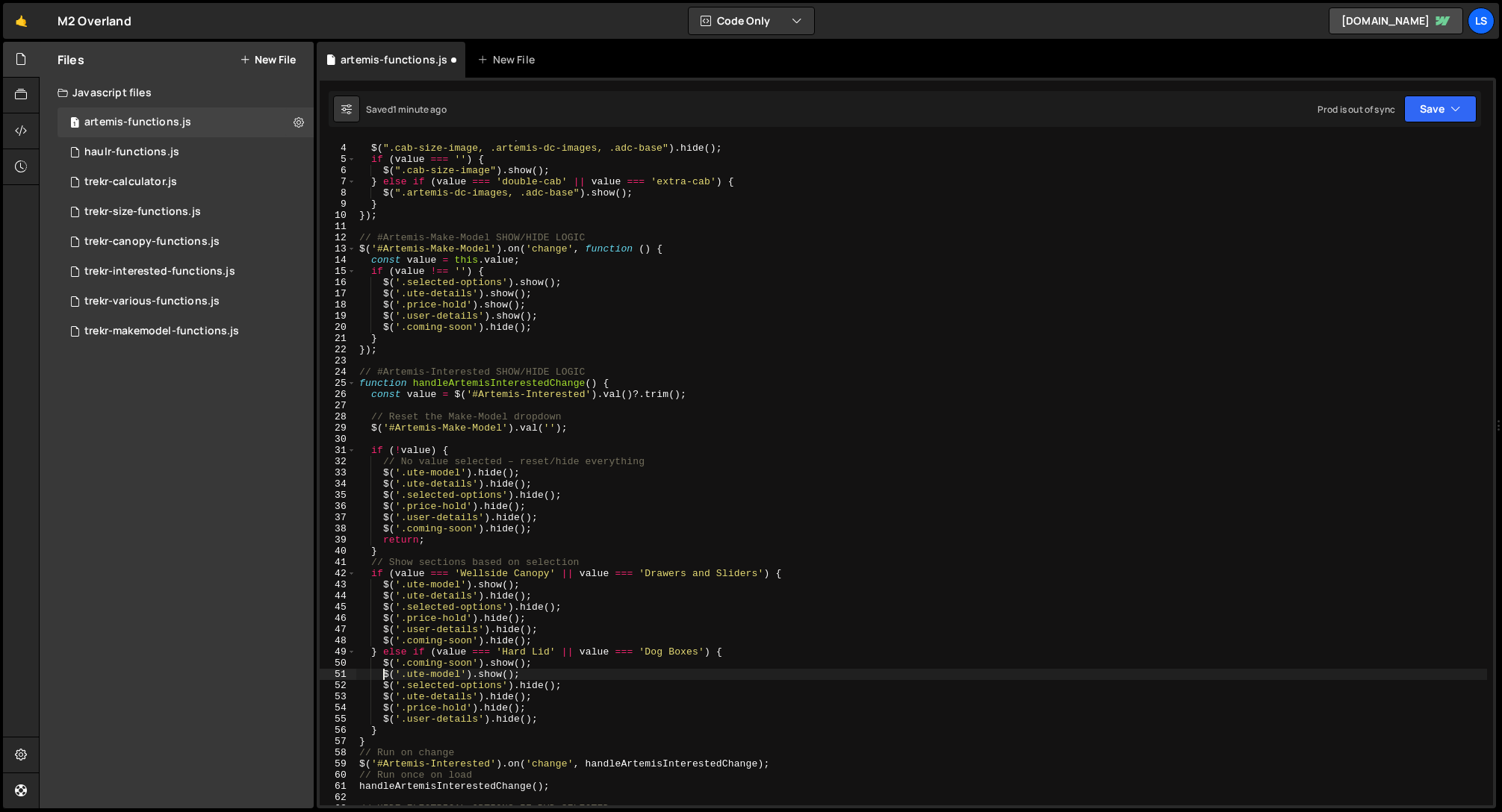
click at [488, 676] on div "const value = this . value ; $ ( ".cab-size-image, .artemis-dc-images, .adc-bas…" at bounding box center [922, 475] width 1131 height 687
click at [429, 675] on div "const value = this . value ; $ ( ".cab-size-image, .artemis-dc-images, .adc-bas…" at bounding box center [922, 475] width 1131 height 687
drag, startPoint x: 569, startPoint y: 687, endPoint x: 358, endPoint y: 688, distance: 211.0
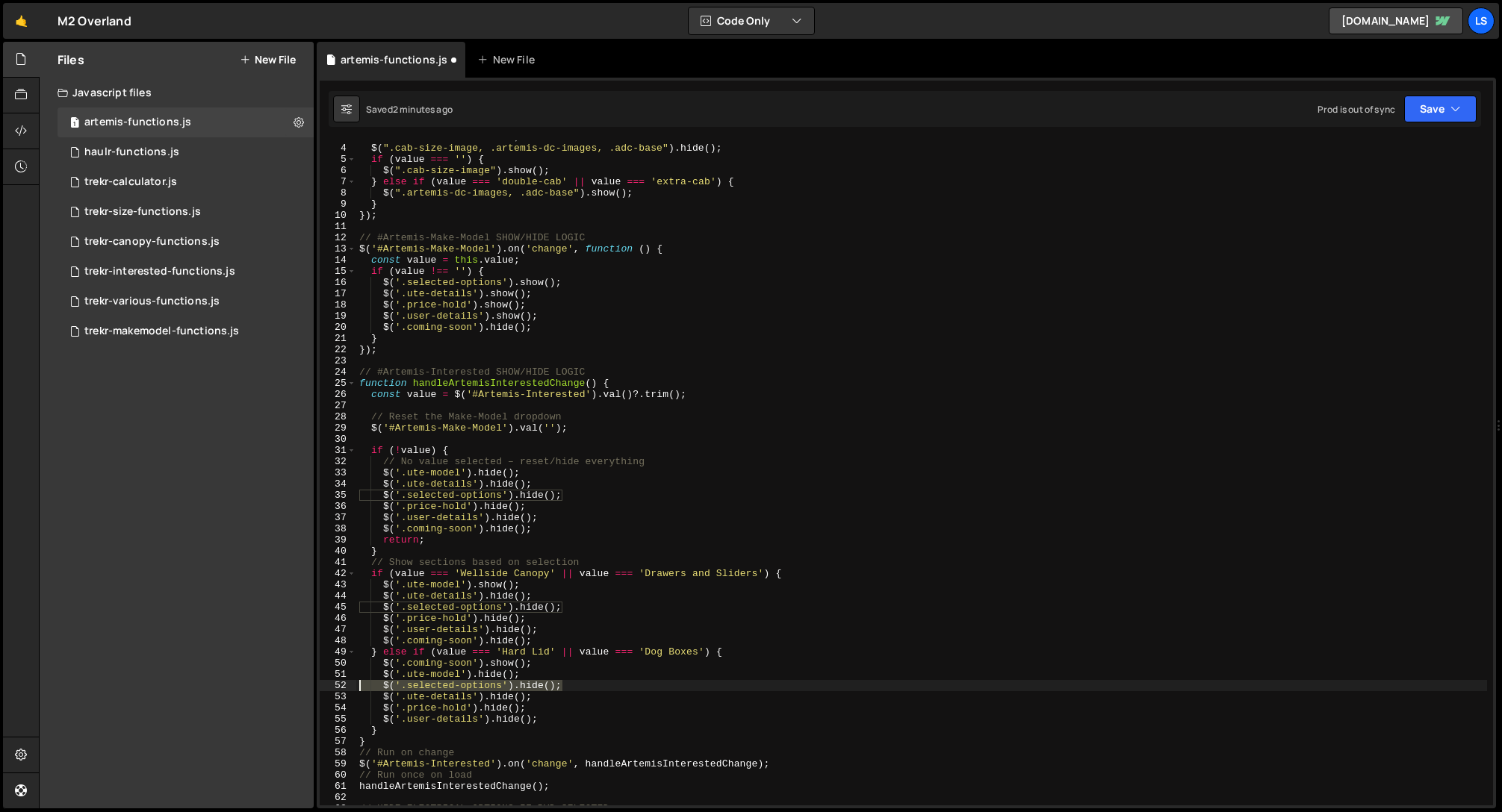
click at [358, 688] on div "const value = this . value ; $ ( ".cab-size-image, .artemis-dc-images, .adc-bas…" at bounding box center [922, 475] width 1131 height 687
drag, startPoint x: 540, startPoint y: 697, endPoint x: 333, endPoint y: 698, distance: 207.0
click at [333, 698] on div "$('.selected-options').hide(); 3 4 5 6 7 8 9 10 11 12 13 14 15 16 17 18 19 20 2…" at bounding box center [906, 473] width 1173 height 665
type textarea "$('.ute-details').hide();"
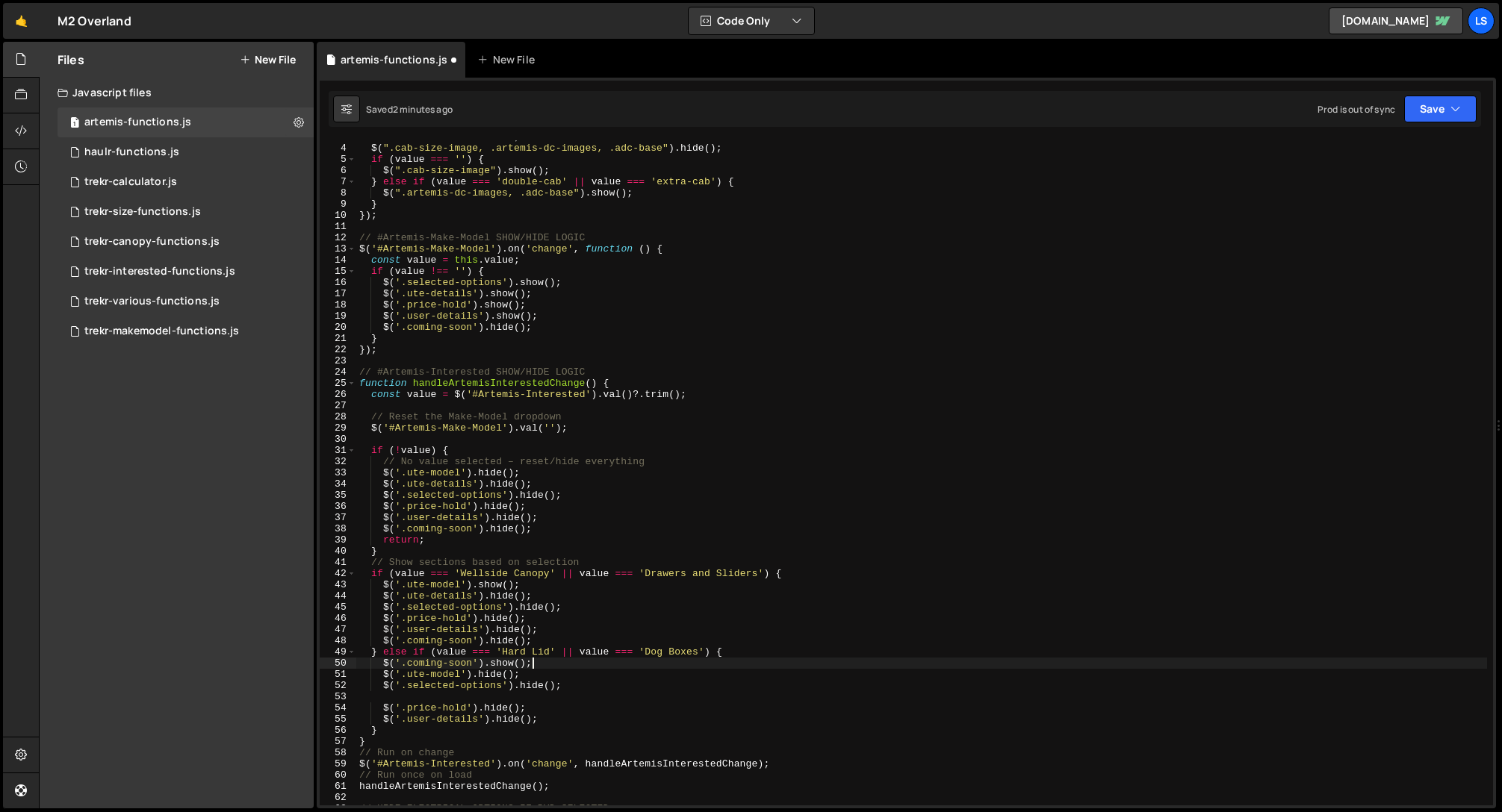
click at [537, 666] on div "const value = this . value ; $ ( ".cab-size-image, .artemis-dc-images, .adc-bas…" at bounding box center [922, 475] width 1131 height 687
click at [528, 678] on div "const value = this . value ; $ ( ".cab-size-image, .artemis-dc-images, .adc-bas…" at bounding box center [922, 475] width 1131 height 687
type textarea "$('.ute-model').hide();"
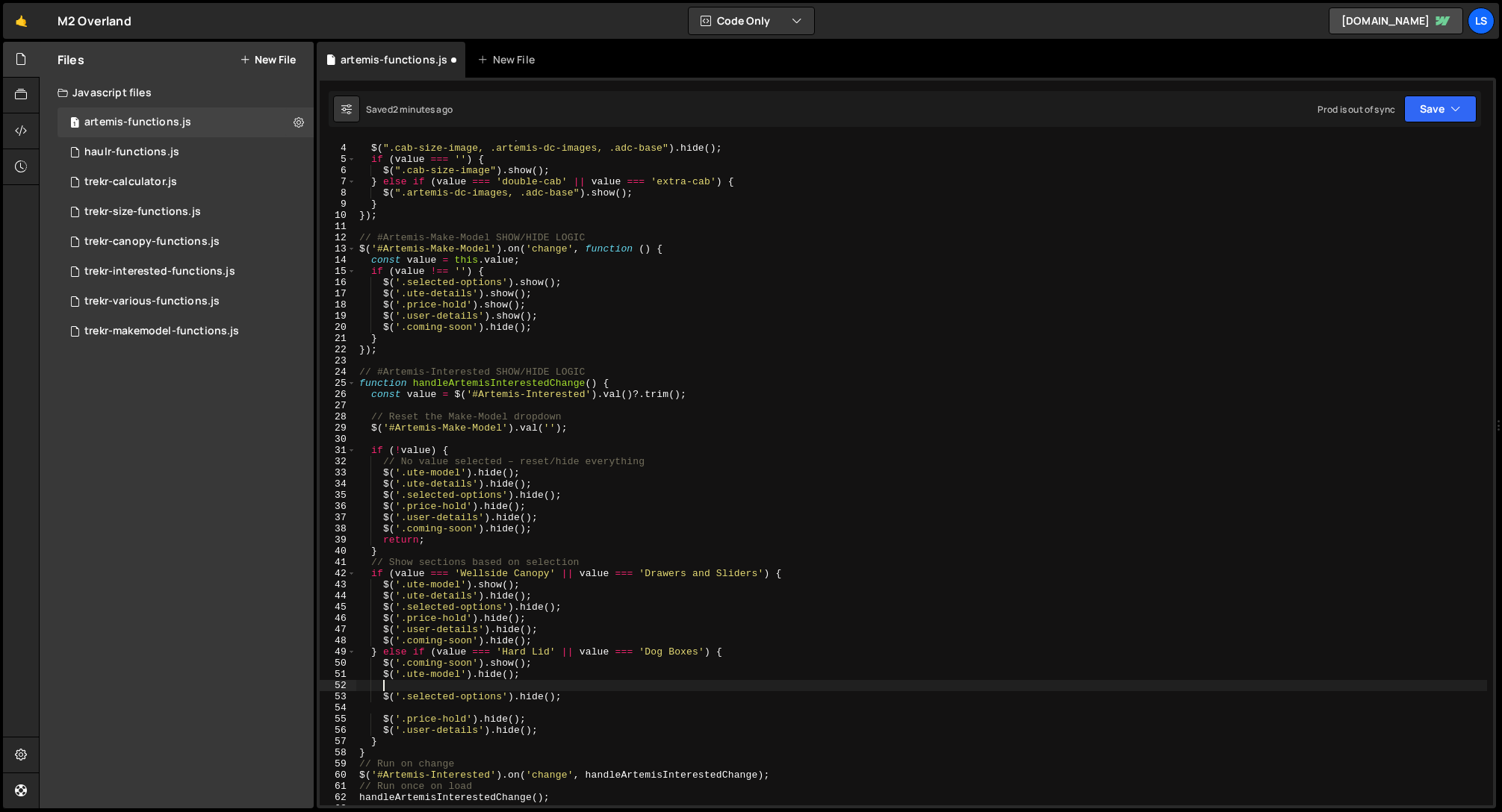
scroll to position [0, 1]
paste textarea "$('.ute-details').hide();"
drag, startPoint x: 407, startPoint y: 684, endPoint x: 385, endPoint y: 686, distance: 22.1
click at [385, 686] on div "const value = this . value ; $ ( ".cab-size-image, .artemis-dc-images, .adc-bas…" at bounding box center [922, 475] width 1131 height 687
type textarea "$('.ute-details').hide();"
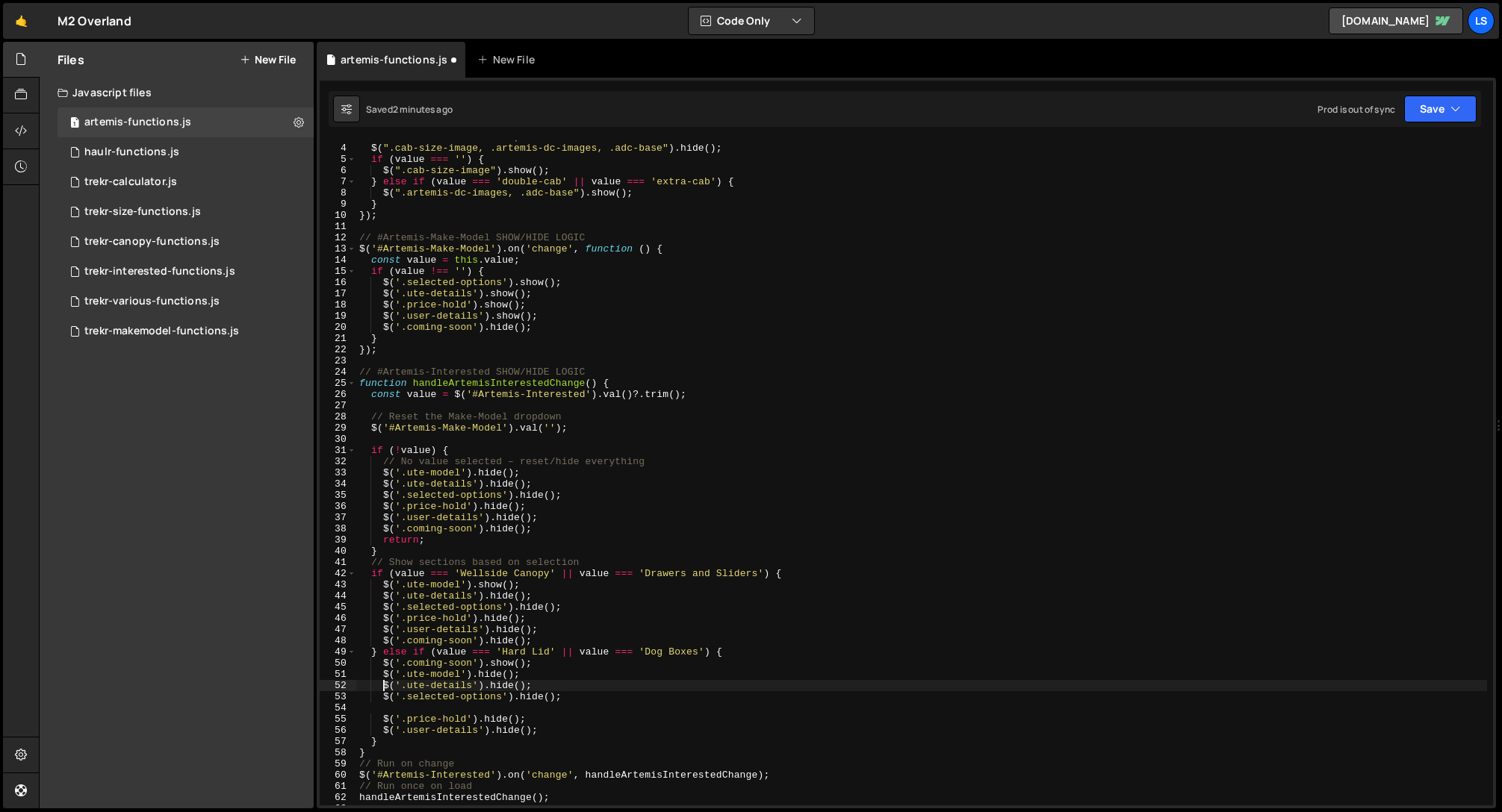
click at [499, 708] on div "const value = this . value ; $ ( ".cab-size-image, .artemis-dc-images, .adc-bas…" at bounding box center [922, 475] width 1131 height 687
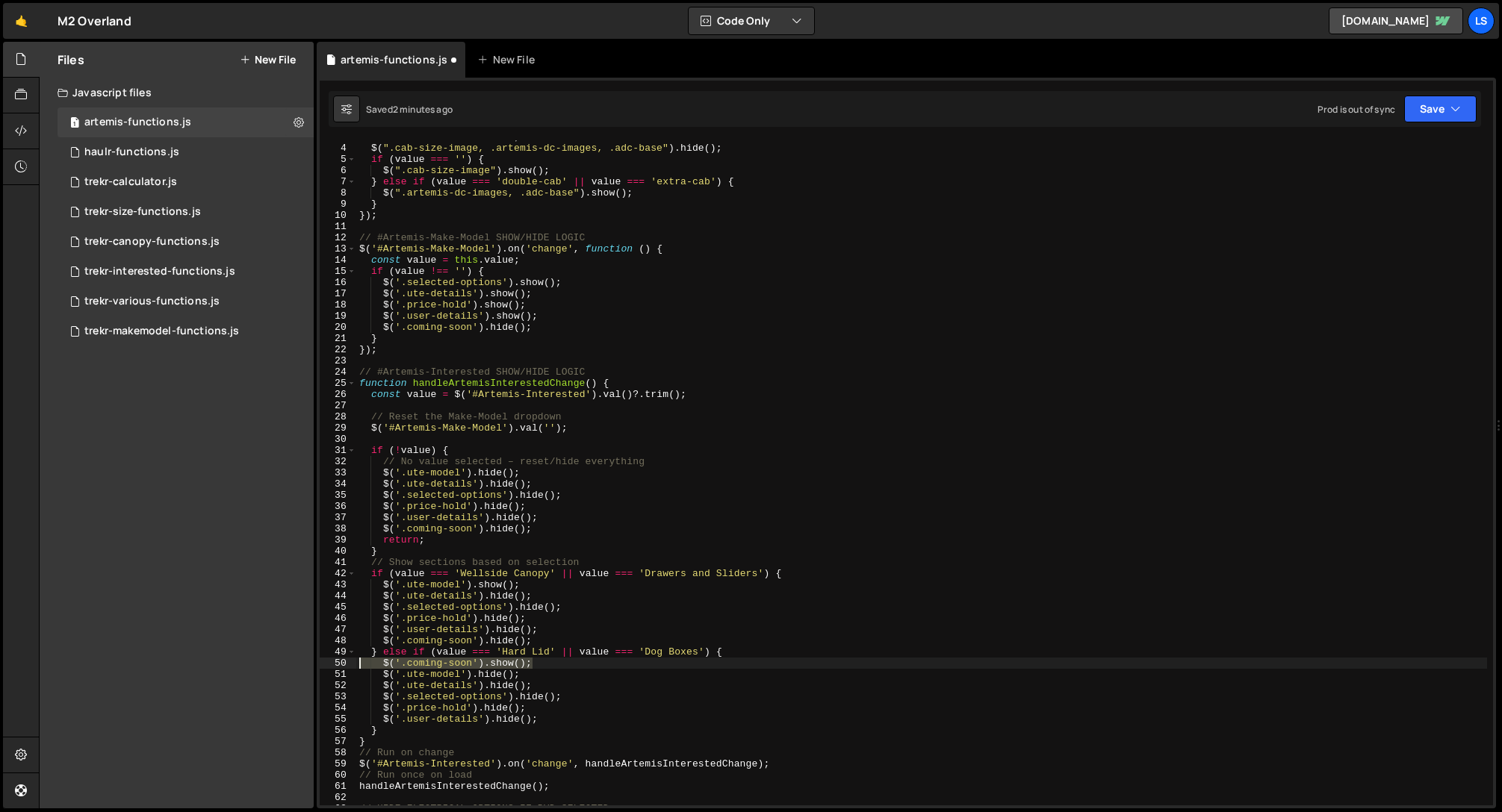
drag, startPoint x: 536, startPoint y: 664, endPoint x: 321, endPoint y: 659, distance: 215.1
click at [321, 659] on div "$('.selected-options').hide(); 3 4 5 6 7 8 9 10 11 12 13 14 15 16 17 18 19 20 2…" at bounding box center [906, 473] width 1173 height 665
type textarea "$('.coming-soon').show();"
click at [544, 722] on div "const value = this . value ; $ ( ".cab-size-image, .artemis-dc-images, .adc-bas…" at bounding box center [922, 475] width 1131 height 687
type textarea "$('.user-details').hide();"
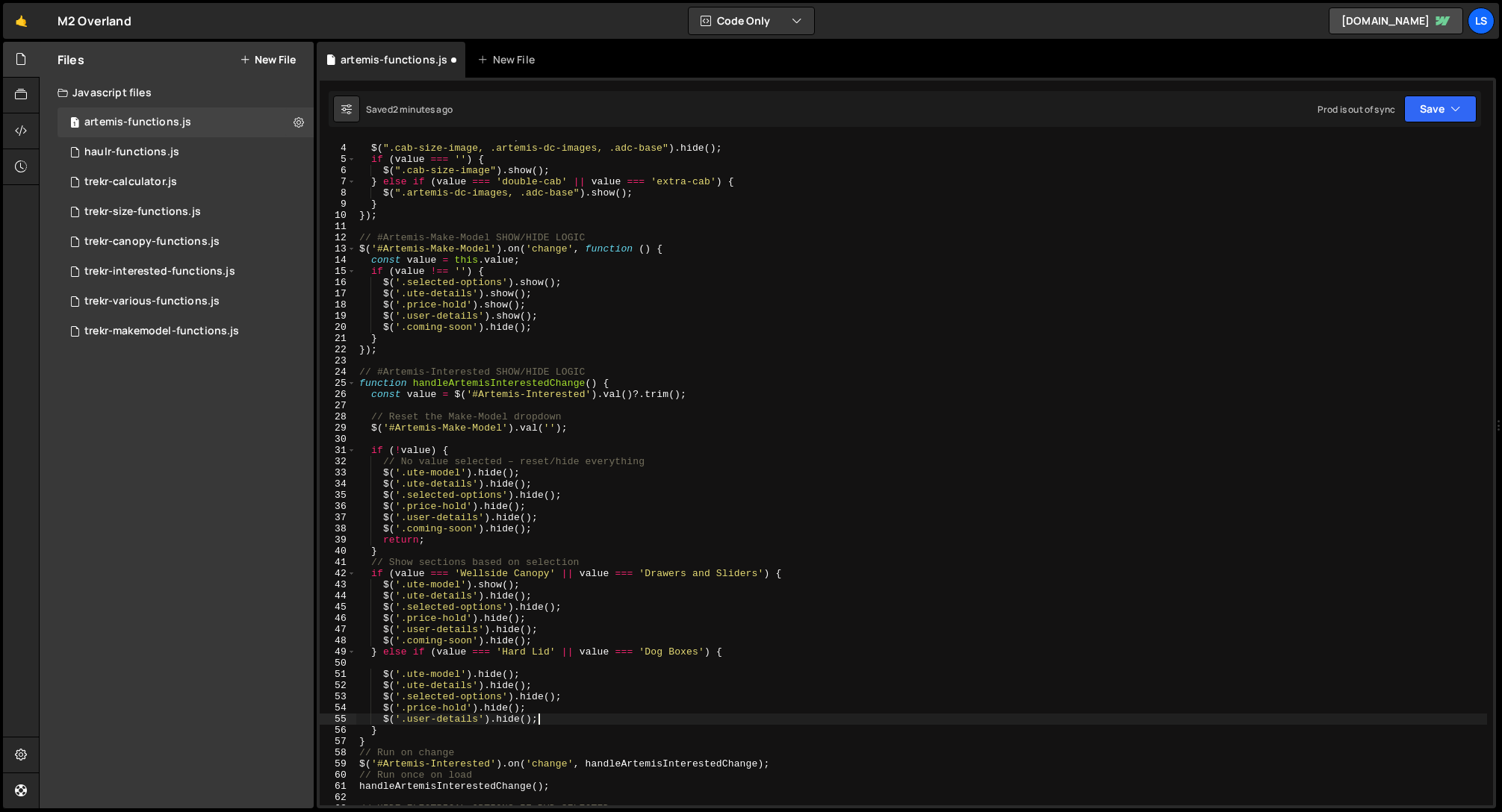
scroll to position [0, 1]
paste textarea "$('.coming-soon').show();"
drag, startPoint x: 407, startPoint y: 732, endPoint x: 383, endPoint y: 732, distance: 24.0
click at [383, 732] on div "const value = this . value ; $ ( ".cab-size-image, .artemis-dc-images, .adc-bas…" at bounding box center [922, 475] width 1131 height 687
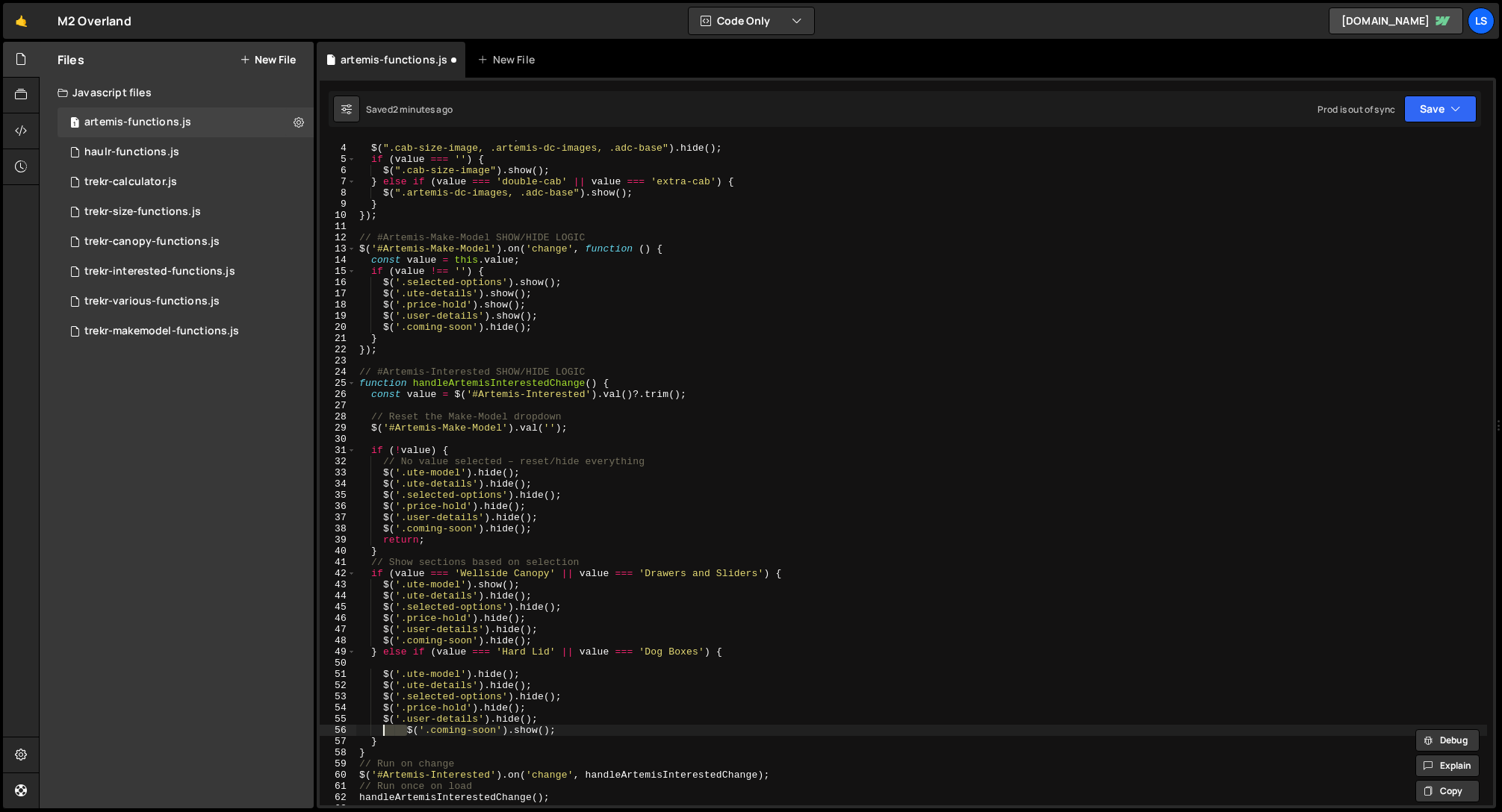
type textarea "$('.coming-soon').show();"
click at [408, 663] on div "const value = this . value ; $ ( ".cab-size-image, .artemis-dc-images, .adc-bas…" at bounding box center [922, 475] width 1131 height 687
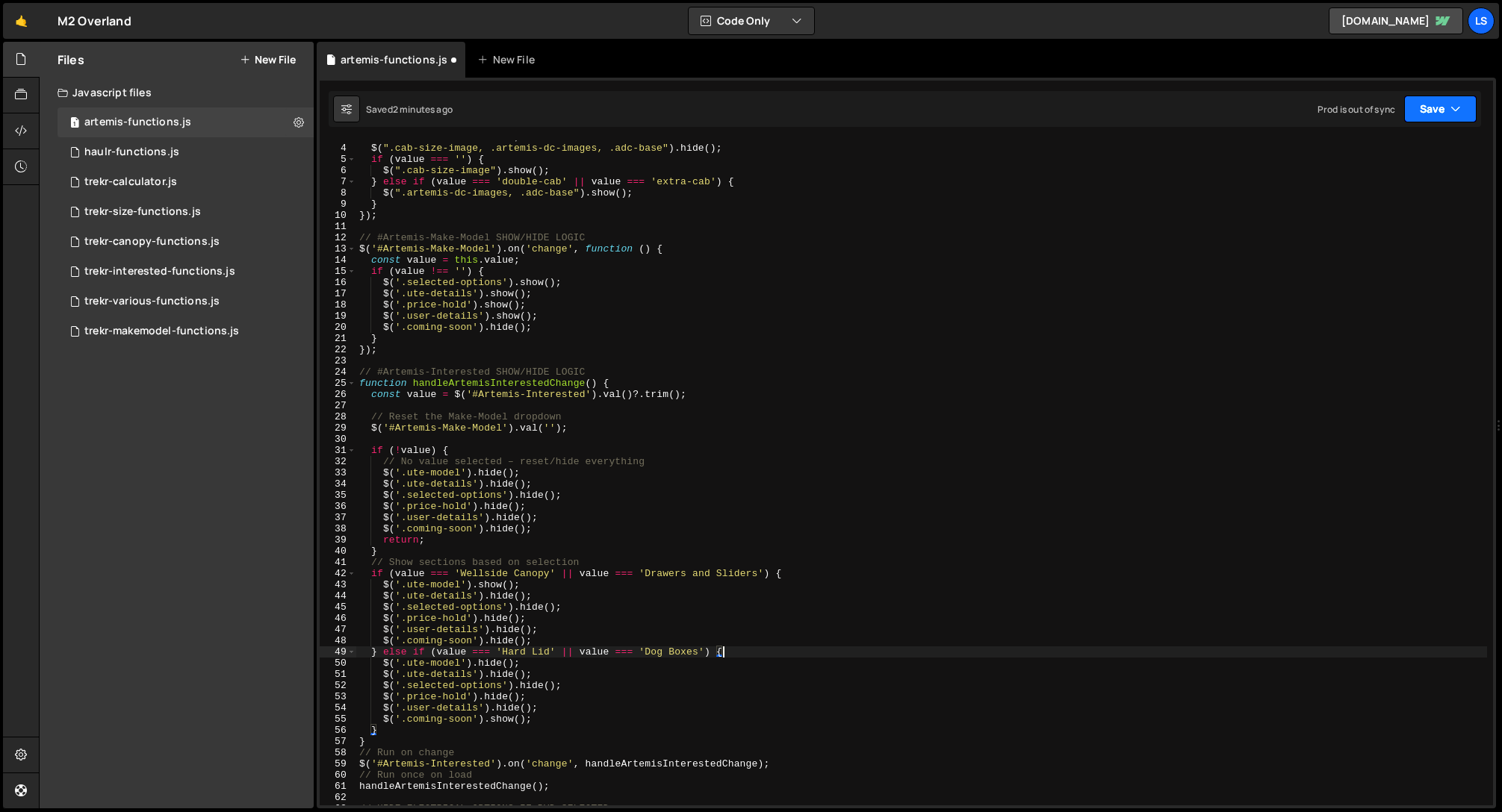
click at [1453, 108] on icon "button" at bounding box center [1455, 109] width 10 height 15
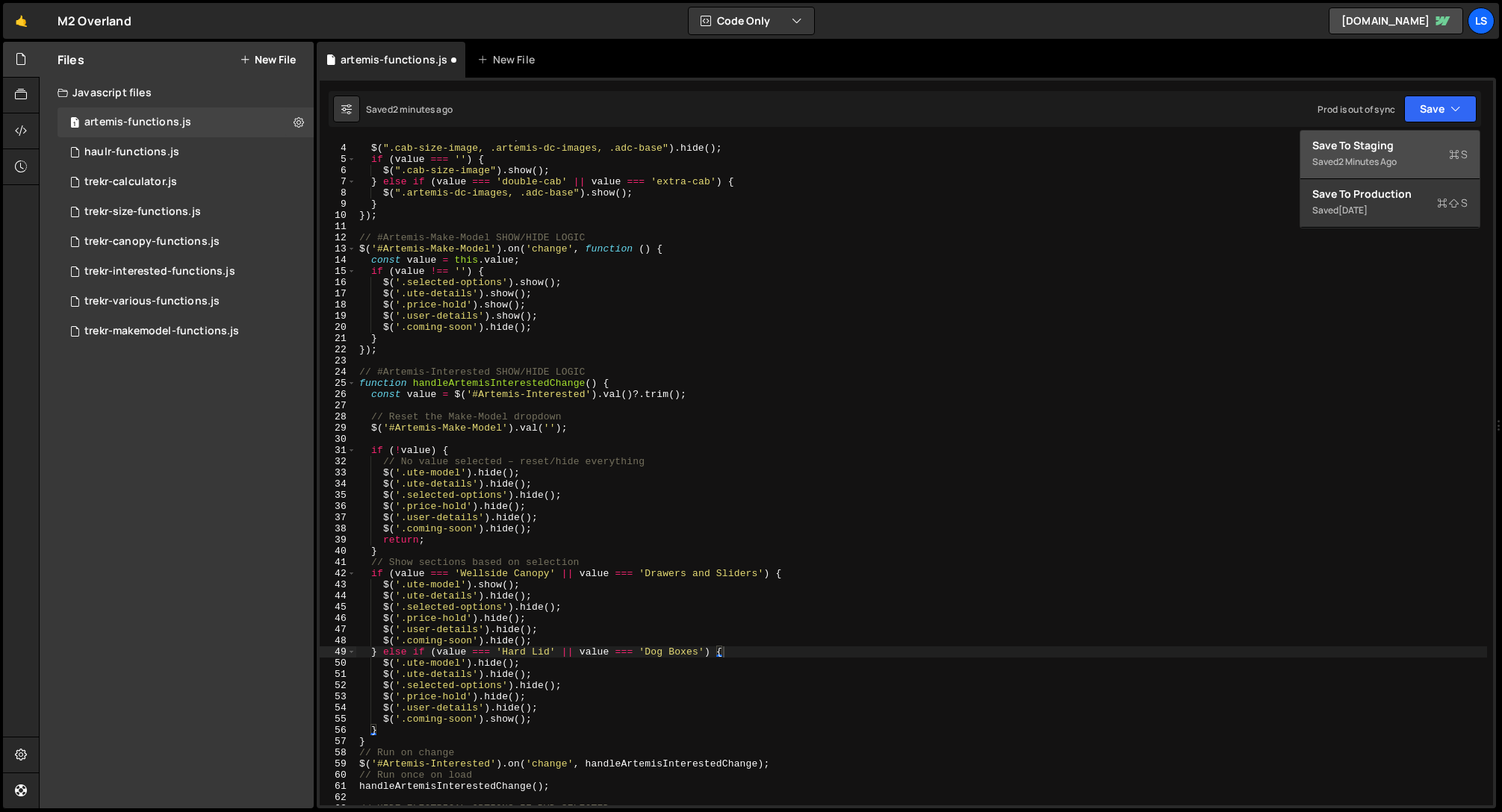
click at [1370, 142] on div "Save to Staging S" at bounding box center [1389, 145] width 155 height 15
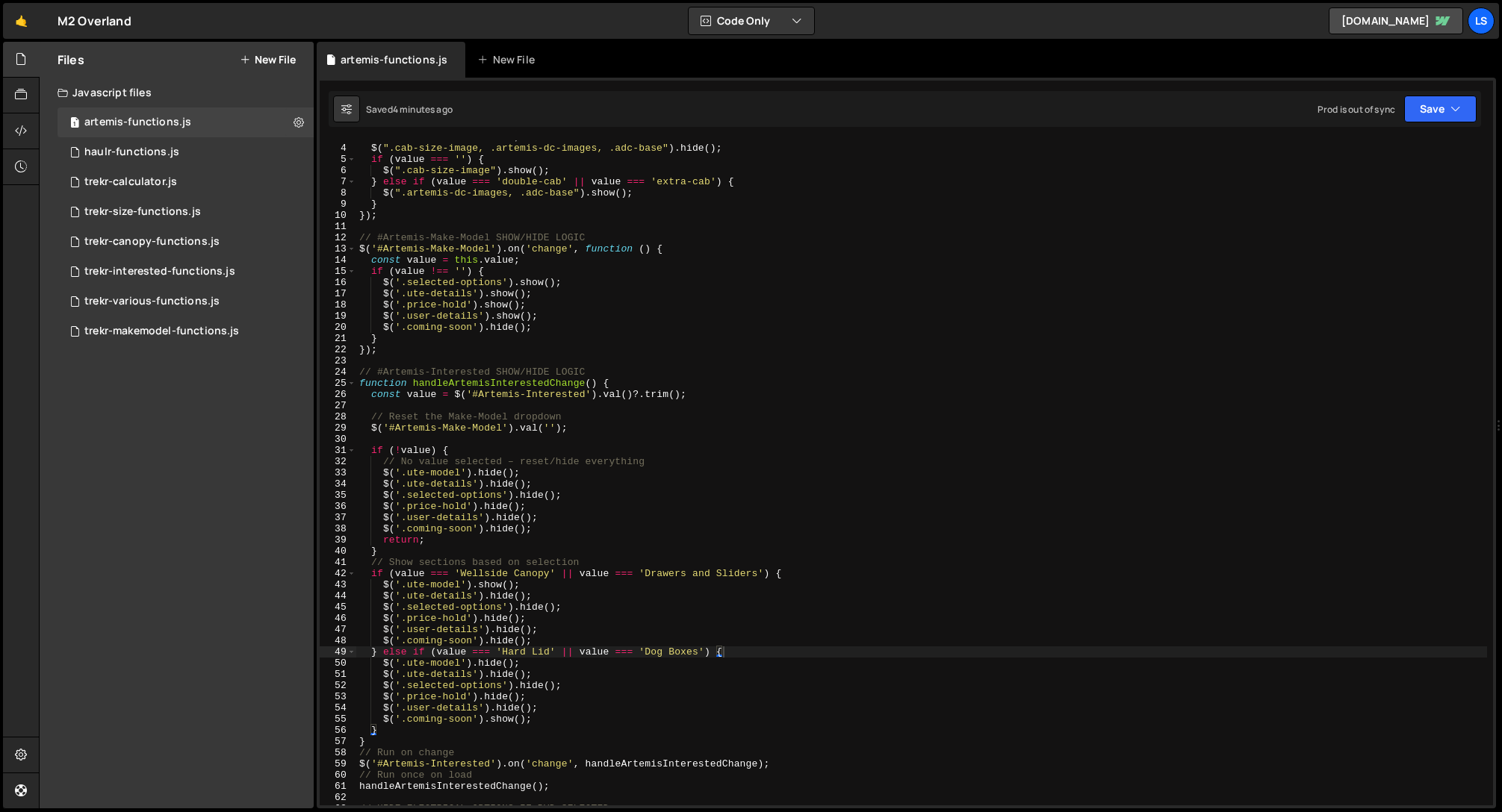
type textarea "$('#Artemis-Make-Model').val('');"
drag, startPoint x: 576, startPoint y: 428, endPoint x: 371, endPoint y: 430, distance: 205.0
click at [371, 430] on div "const value = this . value ; $ ( ".cab-size-image, .artemis-dc-images, .adc-bas…" at bounding box center [922, 475] width 1131 height 687
click at [574, 431] on div "const value = this . value ; $ ( ".cab-size-image, .artemis-dc-images, .adc-bas…" at bounding box center [922, 473] width 1131 height 665
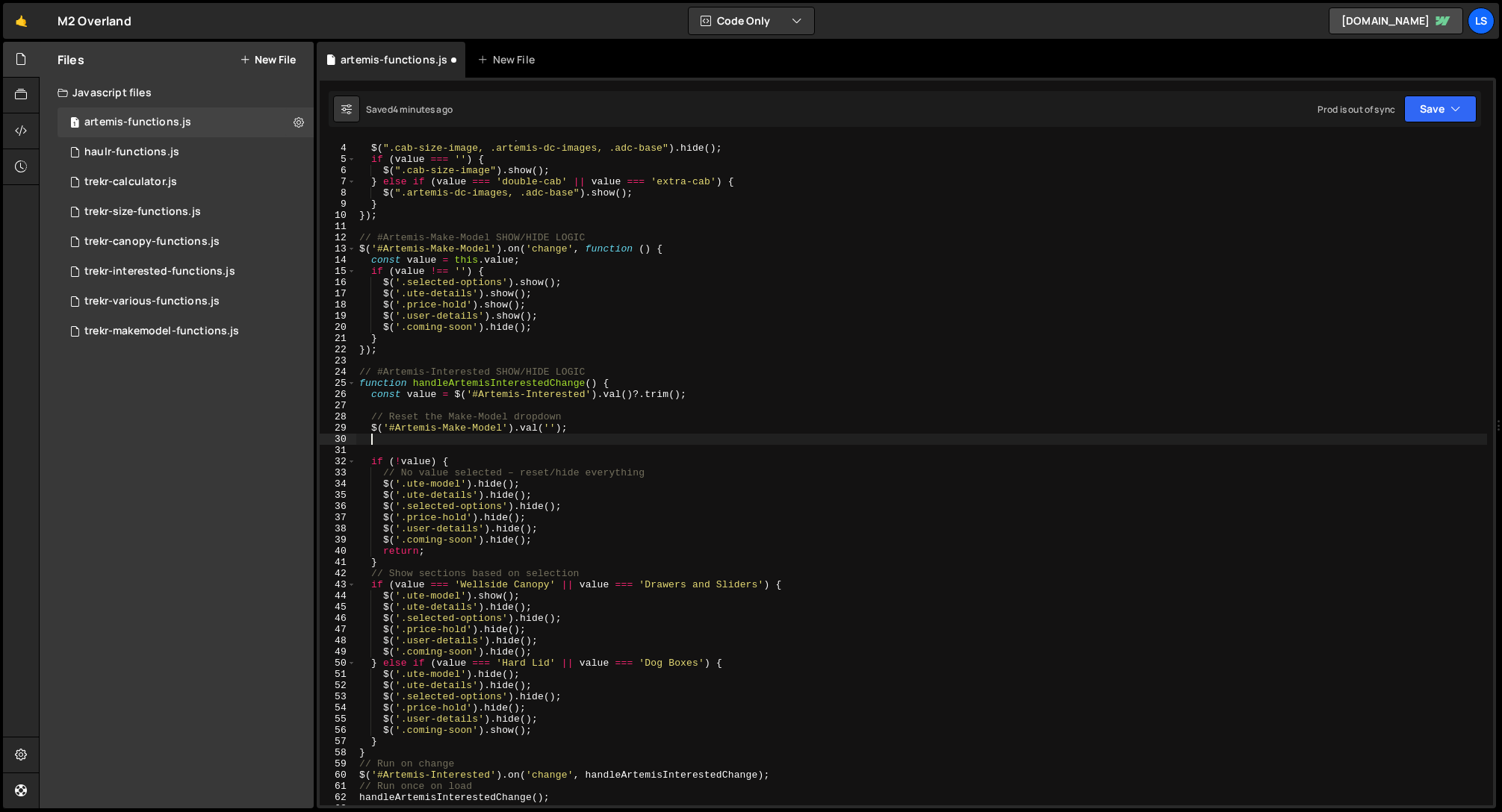
paste textarea "Artemis-Size"
type textarea "Artemis-Size"
drag, startPoint x: 575, startPoint y: 430, endPoint x: 369, endPoint y: 430, distance: 206.0
click at [369, 430] on div "const value = this . value ; $ ( ".cab-size-image, .artemis-dc-images, .adc-bas…" at bounding box center [922, 475] width 1131 height 687
type textarea "$('#Artemis-Make-Model').val('');"
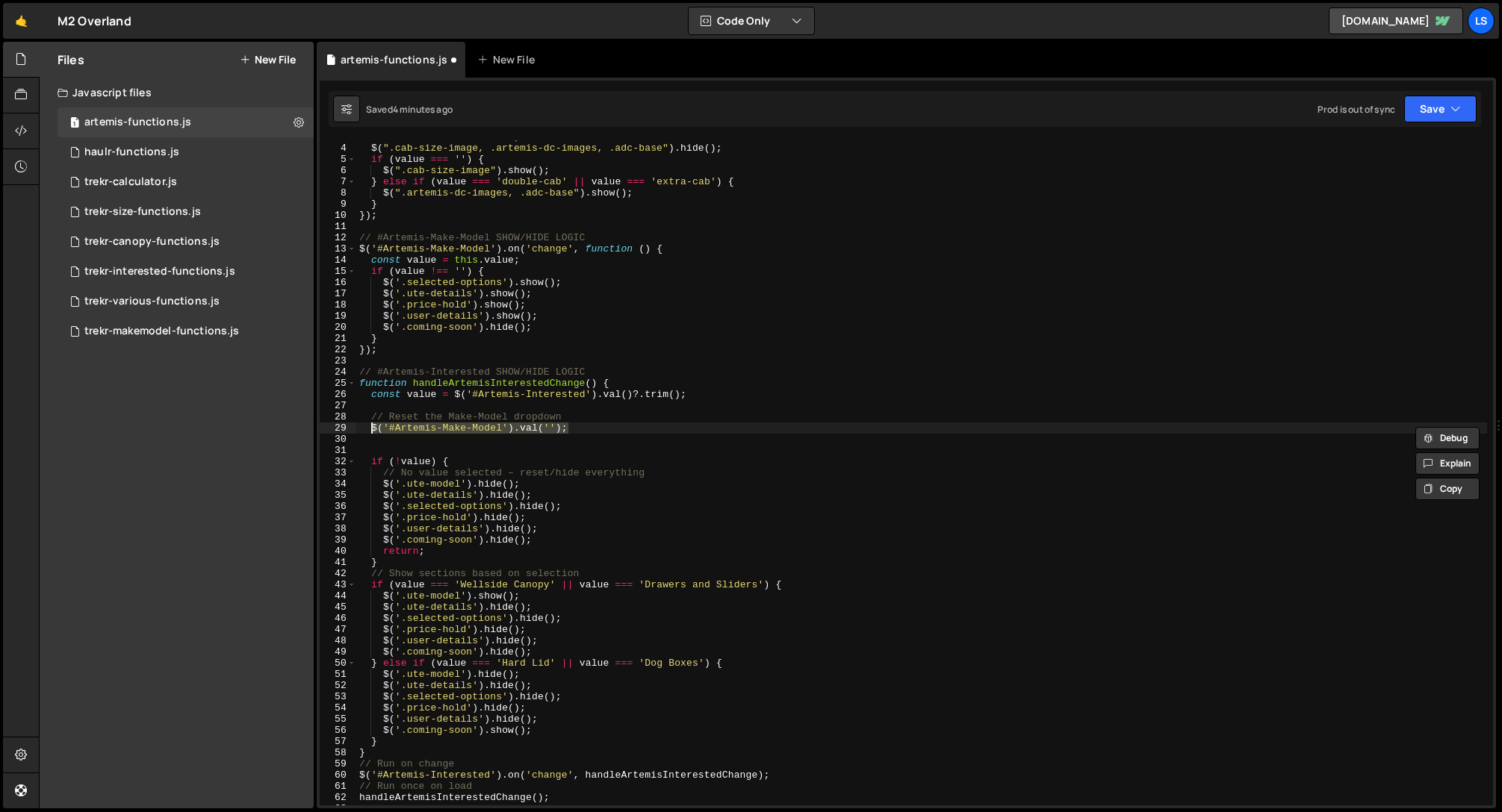
click at [580, 428] on div "const value = this . value ; $ ( ".cab-size-image, .artemis-dc-images, .adc-bas…" at bounding box center [922, 473] width 1131 height 665
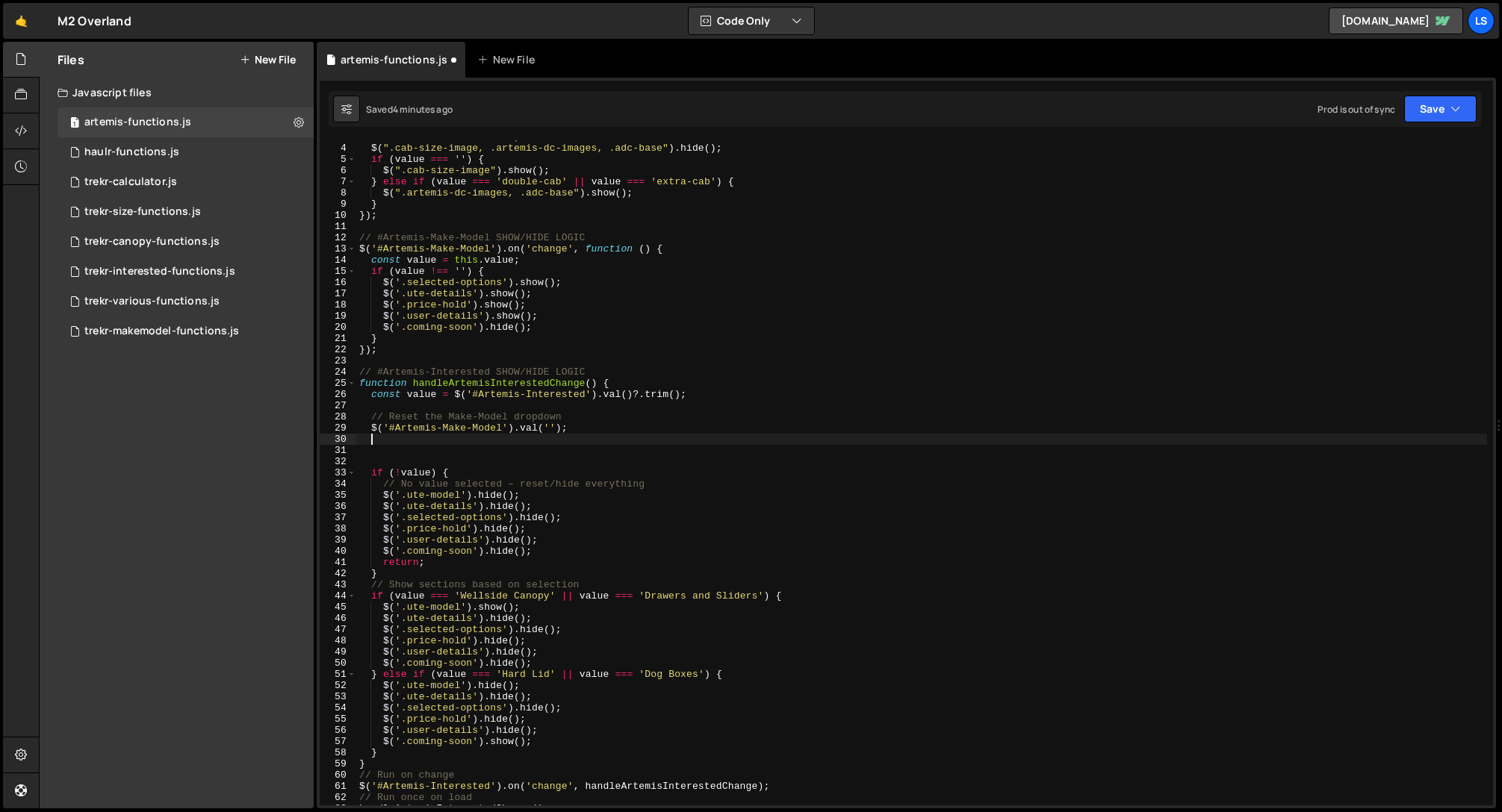
paste textarea "$('#Artemis-Make-Model').val('');"
drag, startPoint x: 501, startPoint y: 438, endPoint x: 442, endPoint y: 440, distance: 59.0
click at [442, 440] on div "const value = this . value ; $ ( ".cab-size-image, .artemis-dc-images, .adc-bas…" at bounding box center [922, 475] width 1131 height 687
click at [474, 431] on div "const value = this . value ; $ ( ".cab-size-image, .artemis-dc-images, .adc-bas…" at bounding box center [922, 475] width 1131 height 687
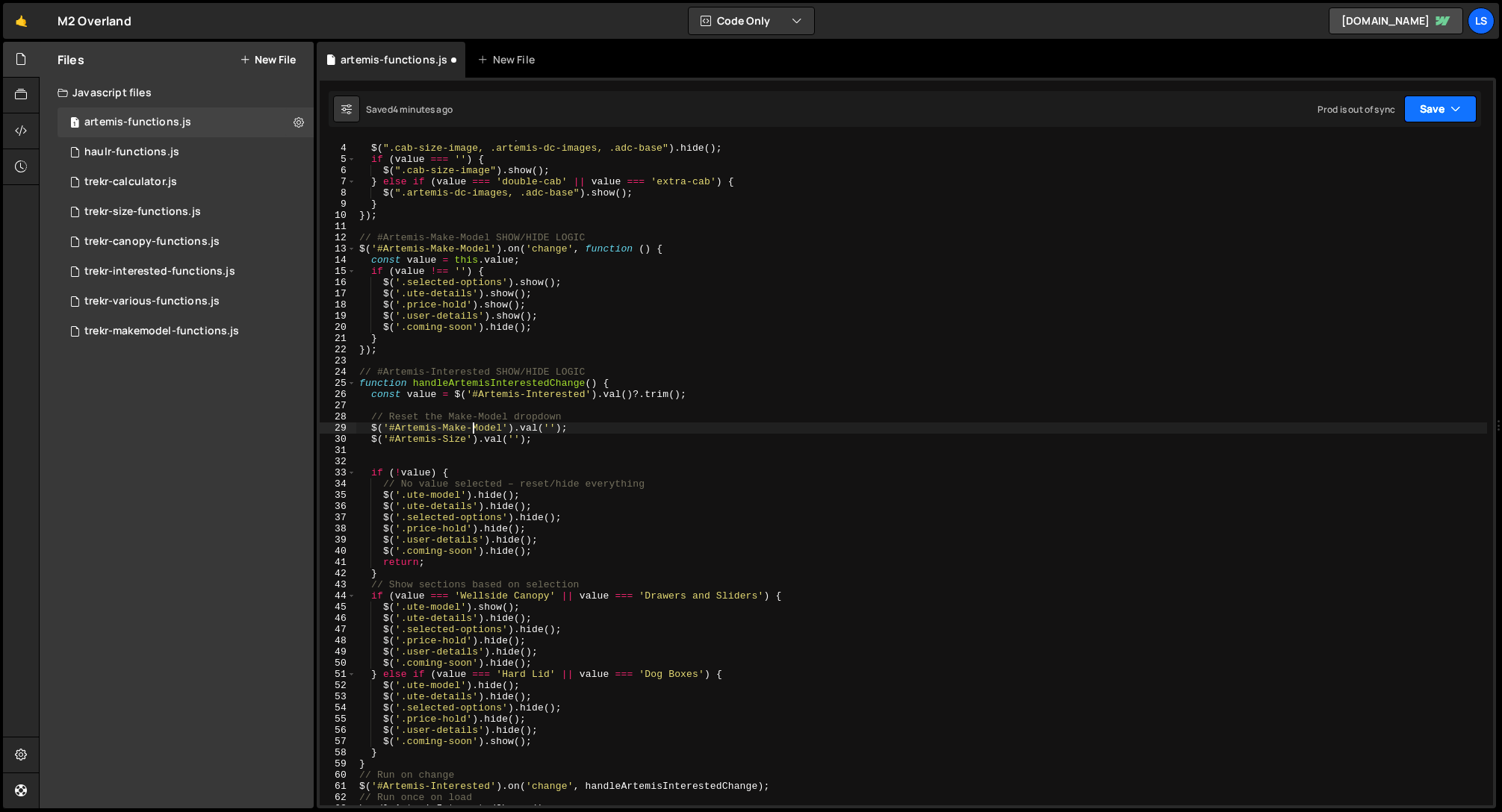
click at [1433, 109] on button "Save" at bounding box center [1440, 109] width 72 height 27
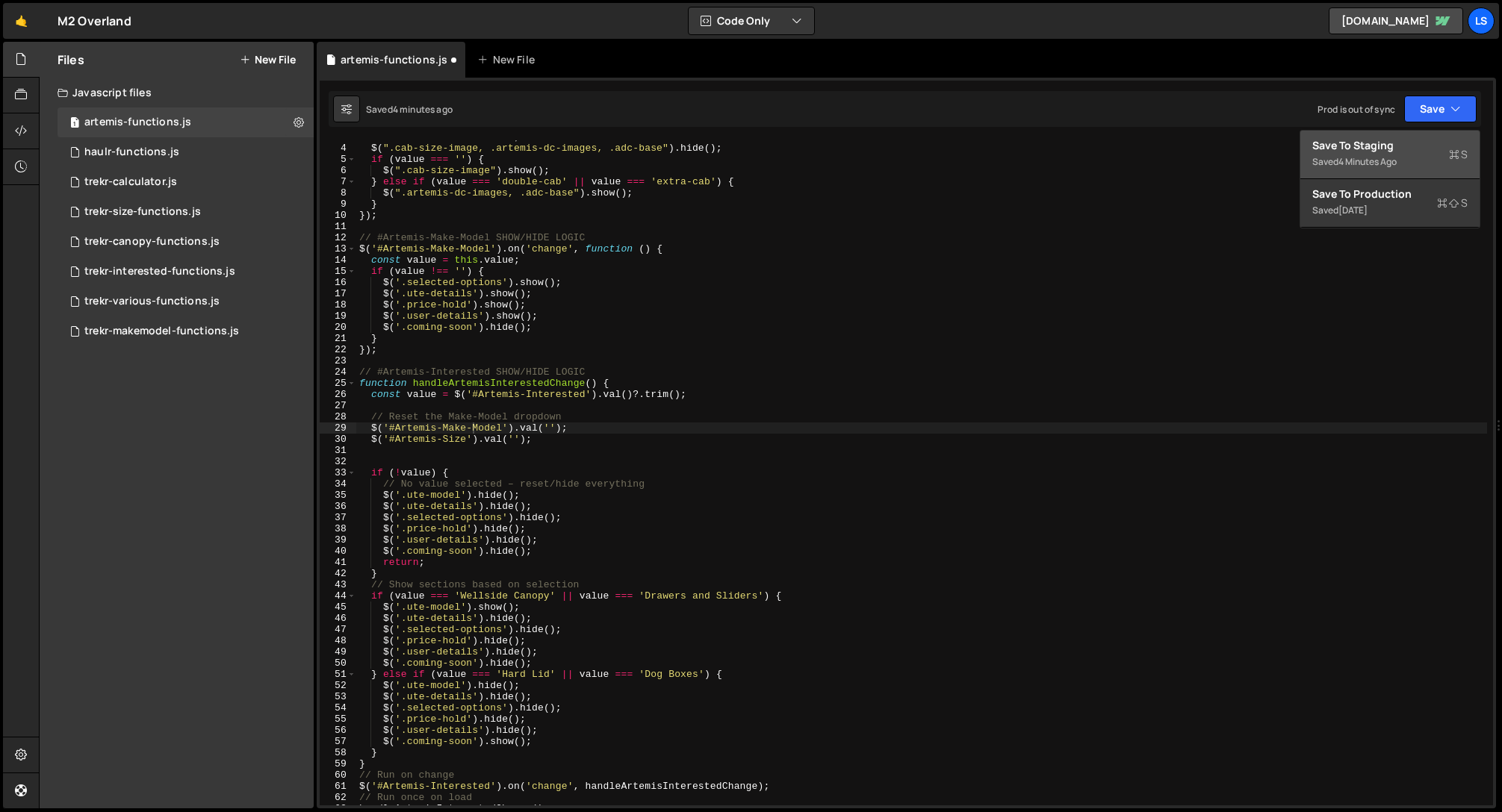
click at [1380, 144] on div "Save to Staging S" at bounding box center [1389, 145] width 155 height 15
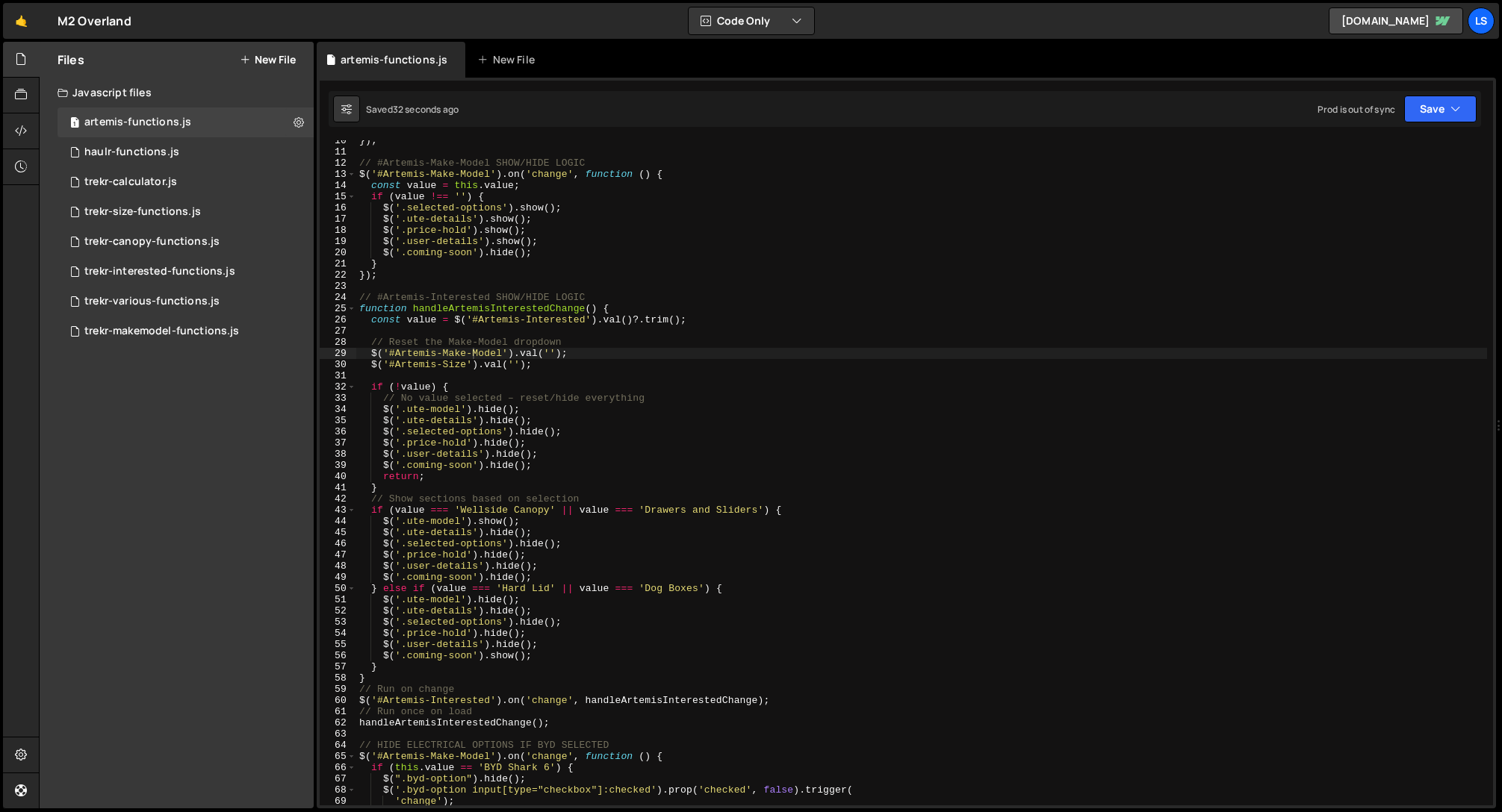
scroll to position [107, 0]
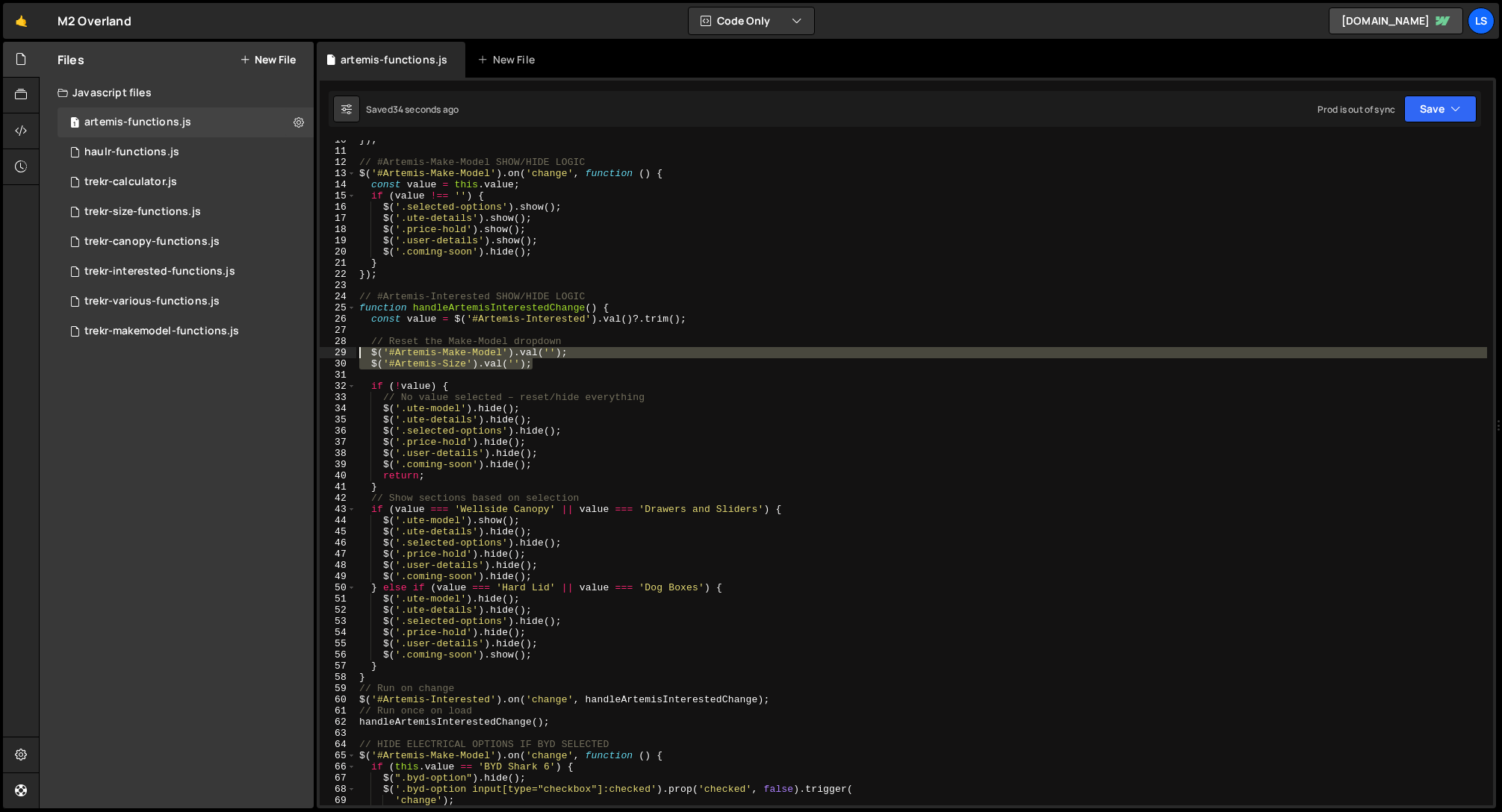
drag, startPoint x: 536, startPoint y: 367, endPoint x: 343, endPoint y: 356, distance: 193.3
click at [343, 356] on div "$('#Artemis-Size').[PERSON_NAME](''); 10 11 12 13 14 15 16 17 18 19 20 21 22 23…" at bounding box center [906, 473] width 1173 height 665
type textarea "$('#Artemis-Make-Model').val(''); $('#Artemis-Size').val('');"
click at [547, 371] on div "}) ; // #Artemis-Make-Model SHOW/HIDE LOGIC $ ( '#Artemis-Make-Model' ) . on ( …" at bounding box center [922, 478] width 1131 height 687
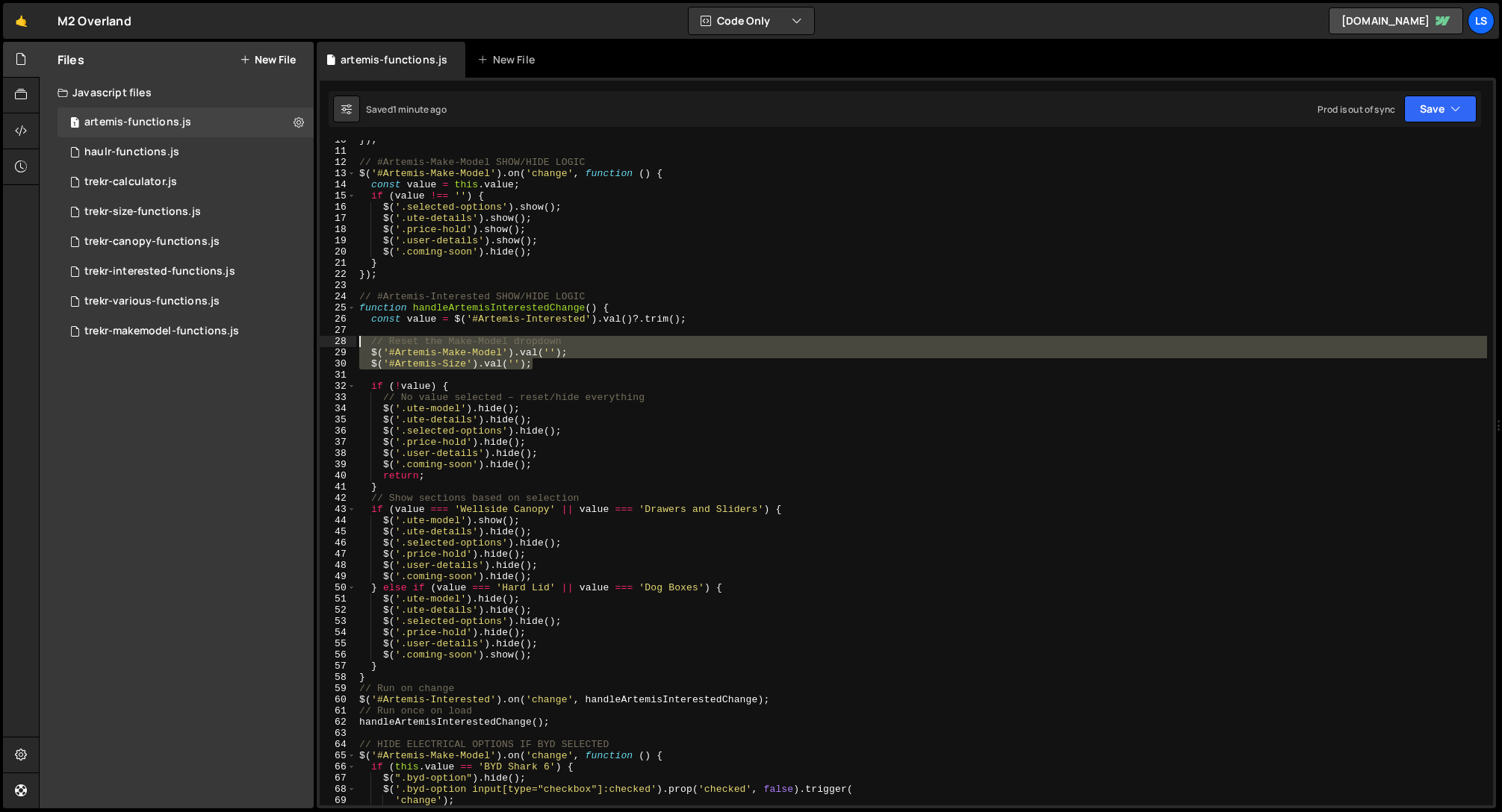
drag, startPoint x: 537, startPoint y: 366, endPoint x: 336, endPoint y: 338, distance: 202.9
click at [336, 338] on div "10 11 12 13 14 15 16 17 18 19 20 21 22 23 24 25 26 27 28 29 30 31 32 33 34 35 3…" at bounding box center [906, 473] width 1173 height 665
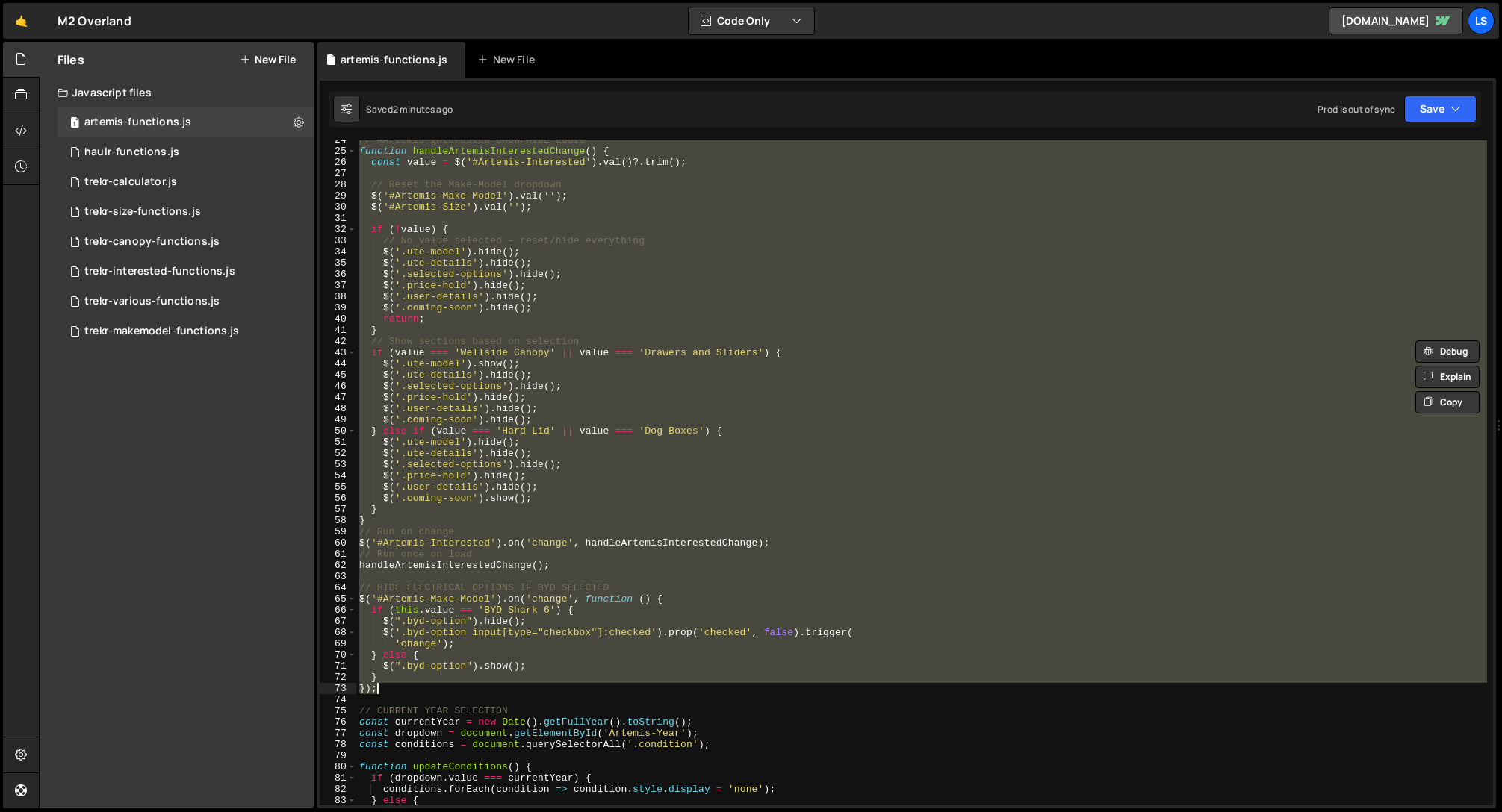
scroll to position [262, 0]
drag, startPoint x: 359, startPoint y: 144, endPoint x: 549, endPoint y: 684, distance: 572.5
click at [549, 684] on div "// #Artemis-Interested SHOW/HIDE LOGIC function handleArtemisInterestedChange (…" at bounding box center [922, 478] width 1131 height 687
click at [592, 669] on div "// #Artemis-Interested SHOW/HIDE LOGIC function handleArtemisInterestedChange (…" at bounding box center [922, 473] width 1131 height 665
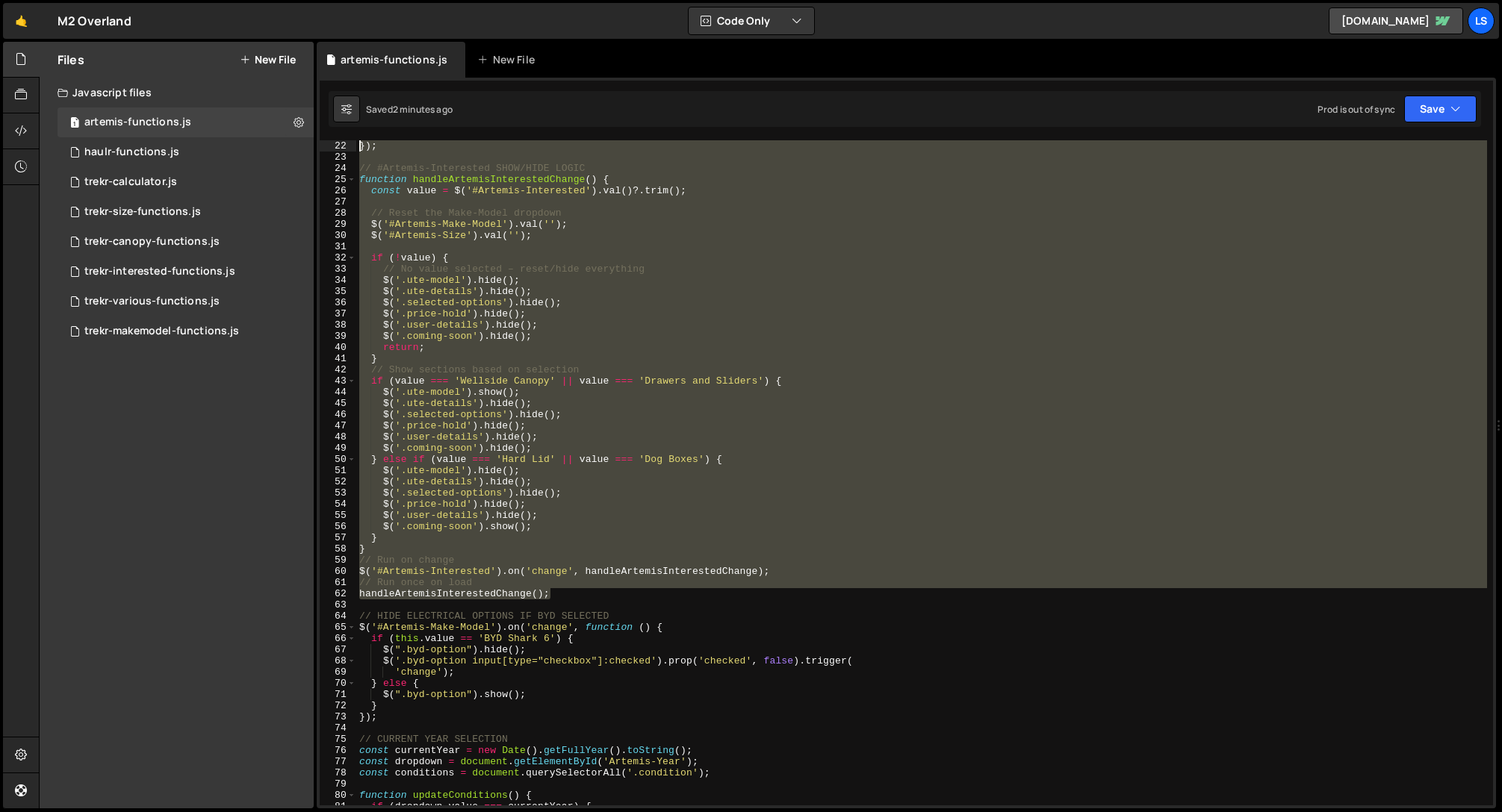
scroll to position [0, 0]
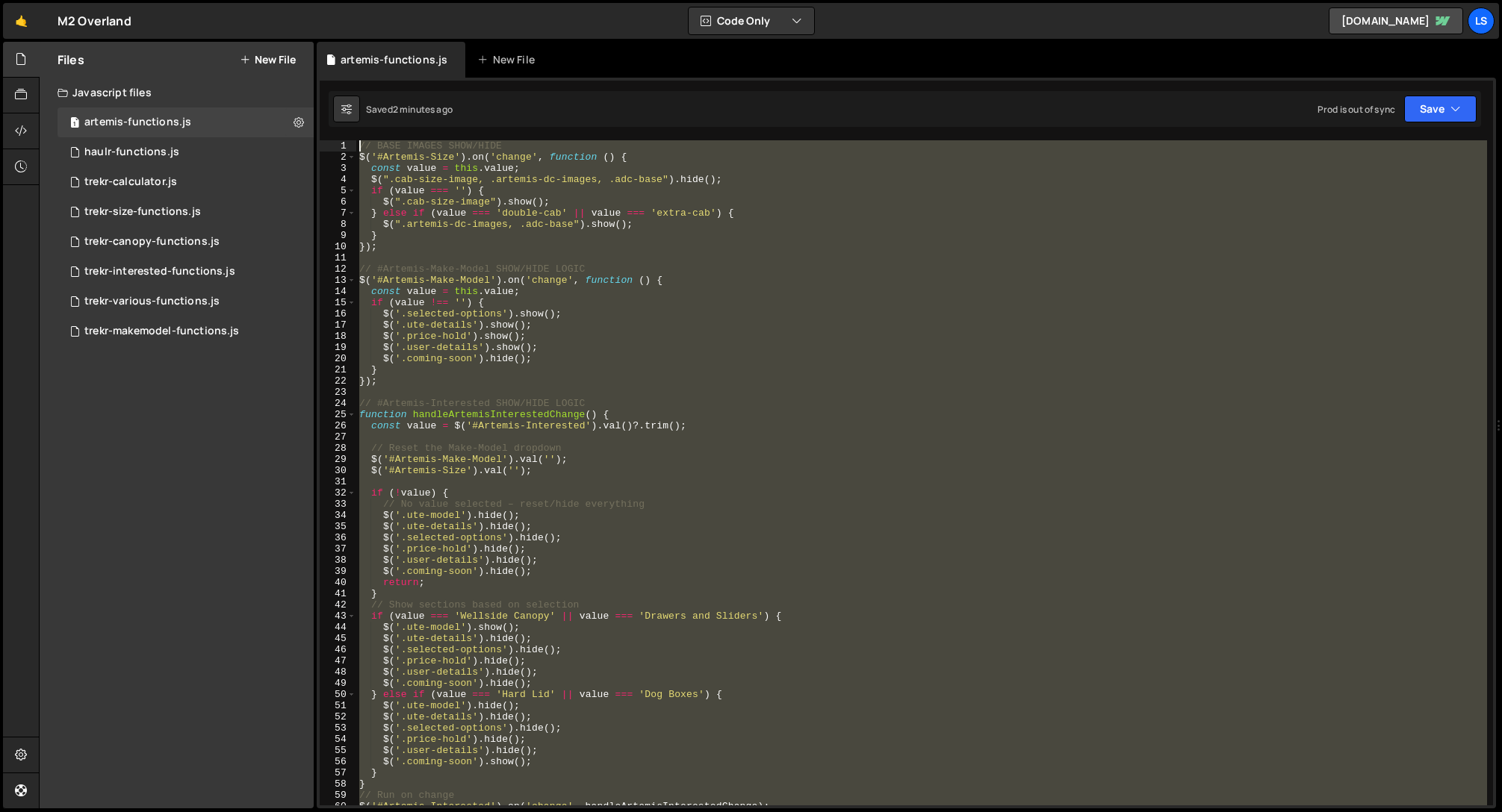
drag, startPoint x: 556, startPoint y: 566, endPoint x: 292, endPoint y: 58, distance: 572.5
click at [292, 58] on div "Files New File Javascript files 1 artemis-functions.js 0 1 haulr-functions.js 0…" at bounding box center [770, 425] width 1463 height 767
type textarea "// BASE IMAGES SHOW/HIDE $('#Artemis-Size').on('change', function () {"
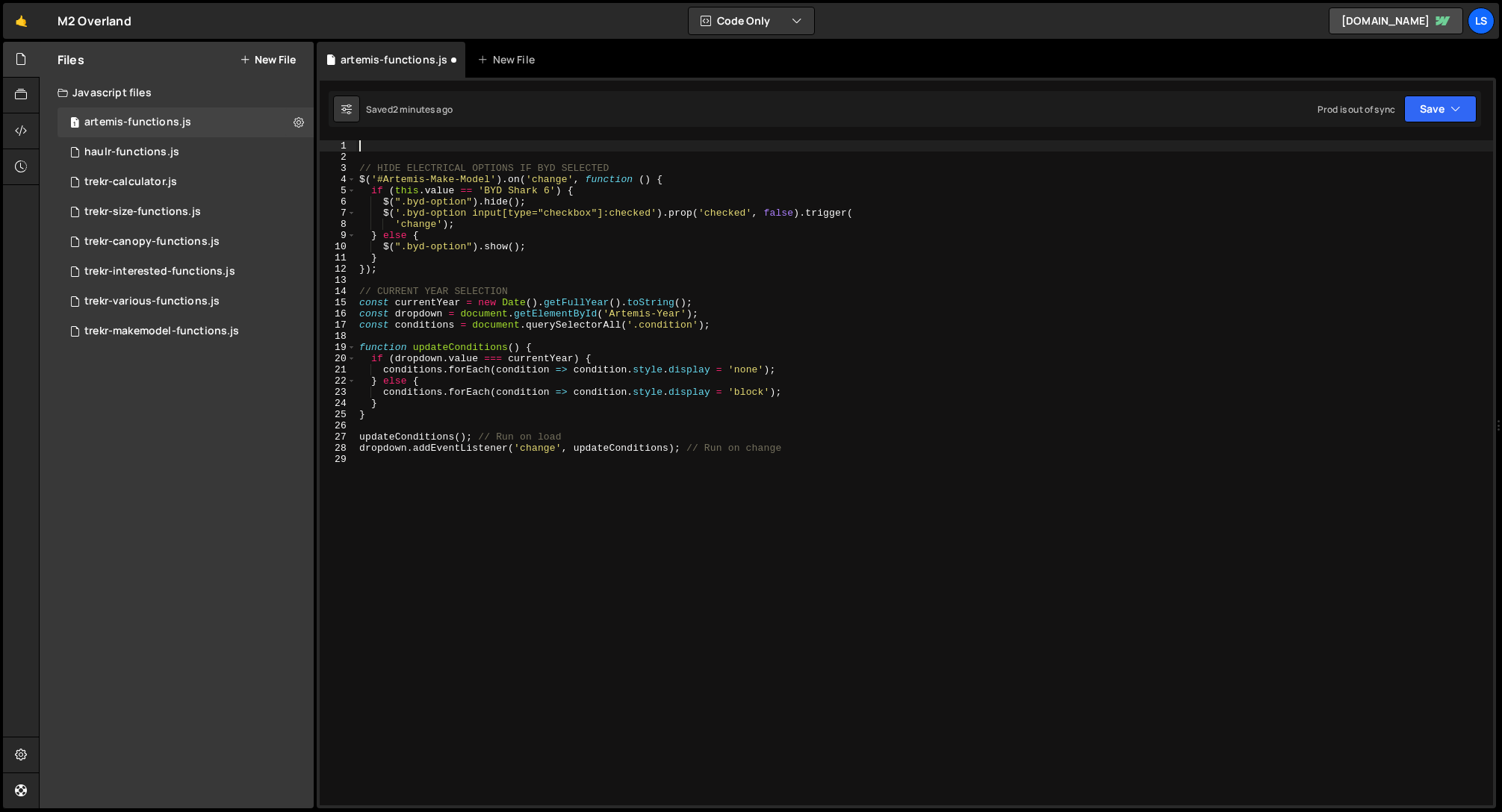
paste textarea "handleArtemisInterestedChange();"
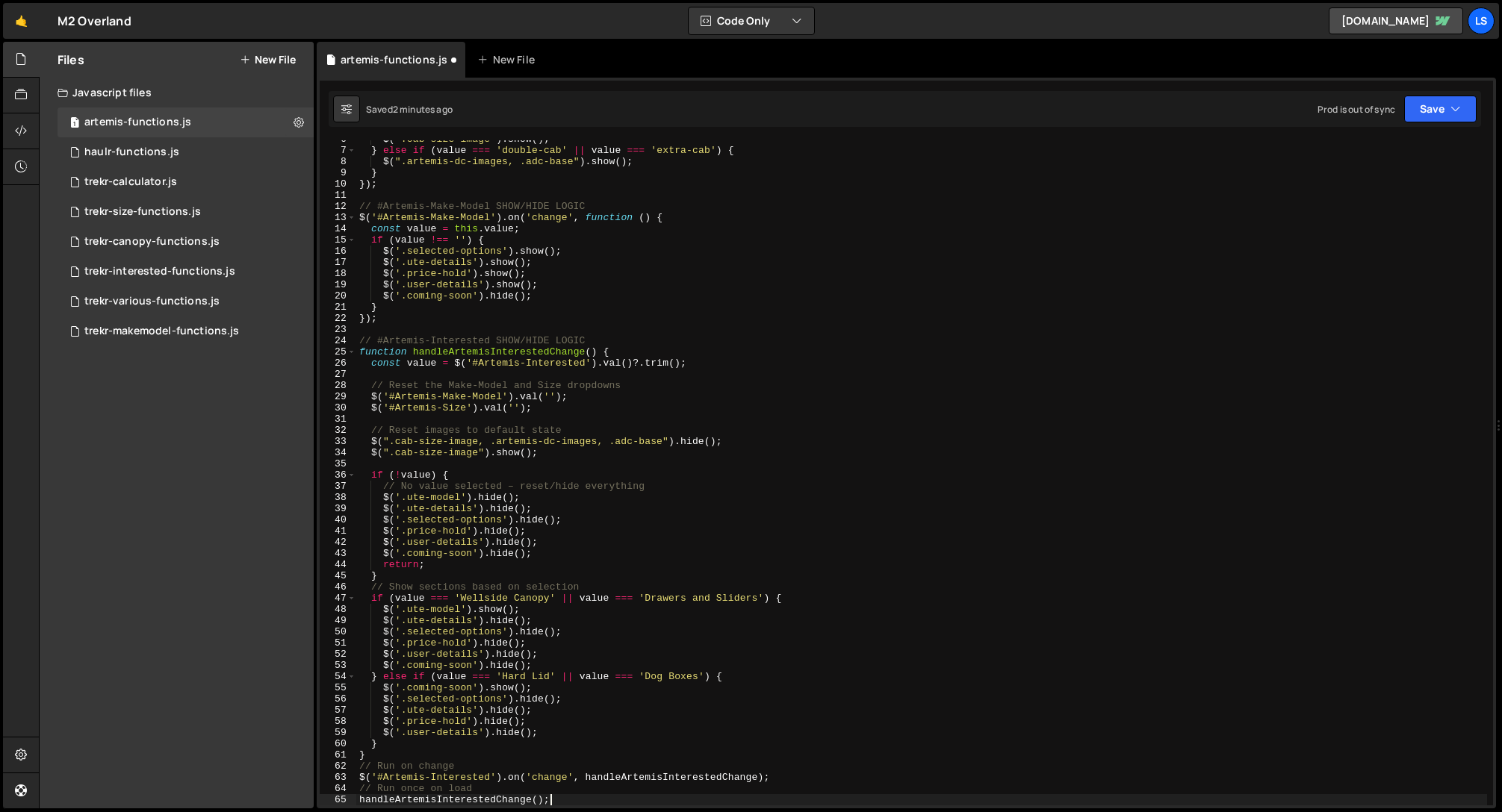
scroll to position [188, 0]
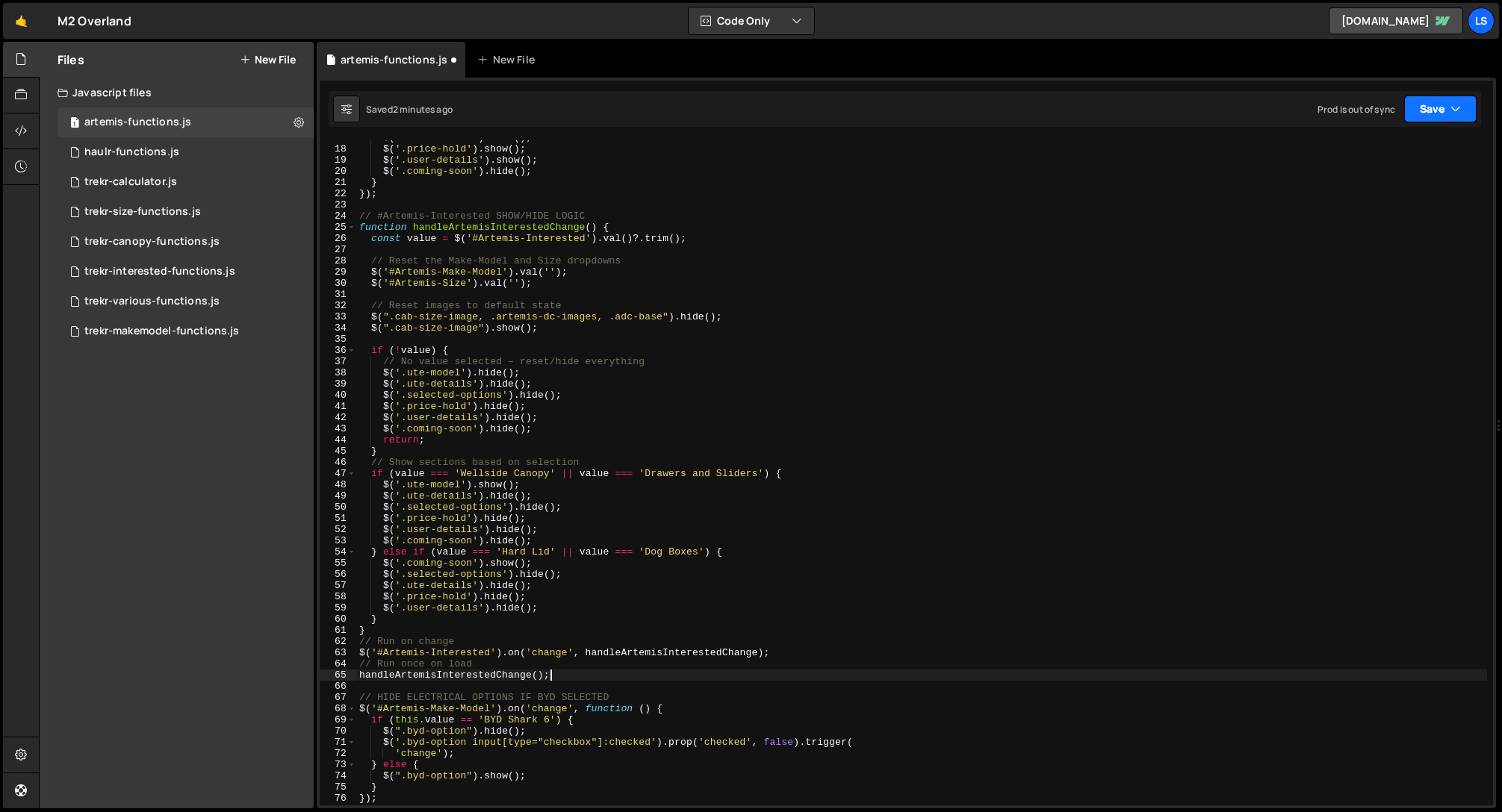
click at [1436, 107] on button "Save" at bounding box center [1440, 109] width 72 height 27
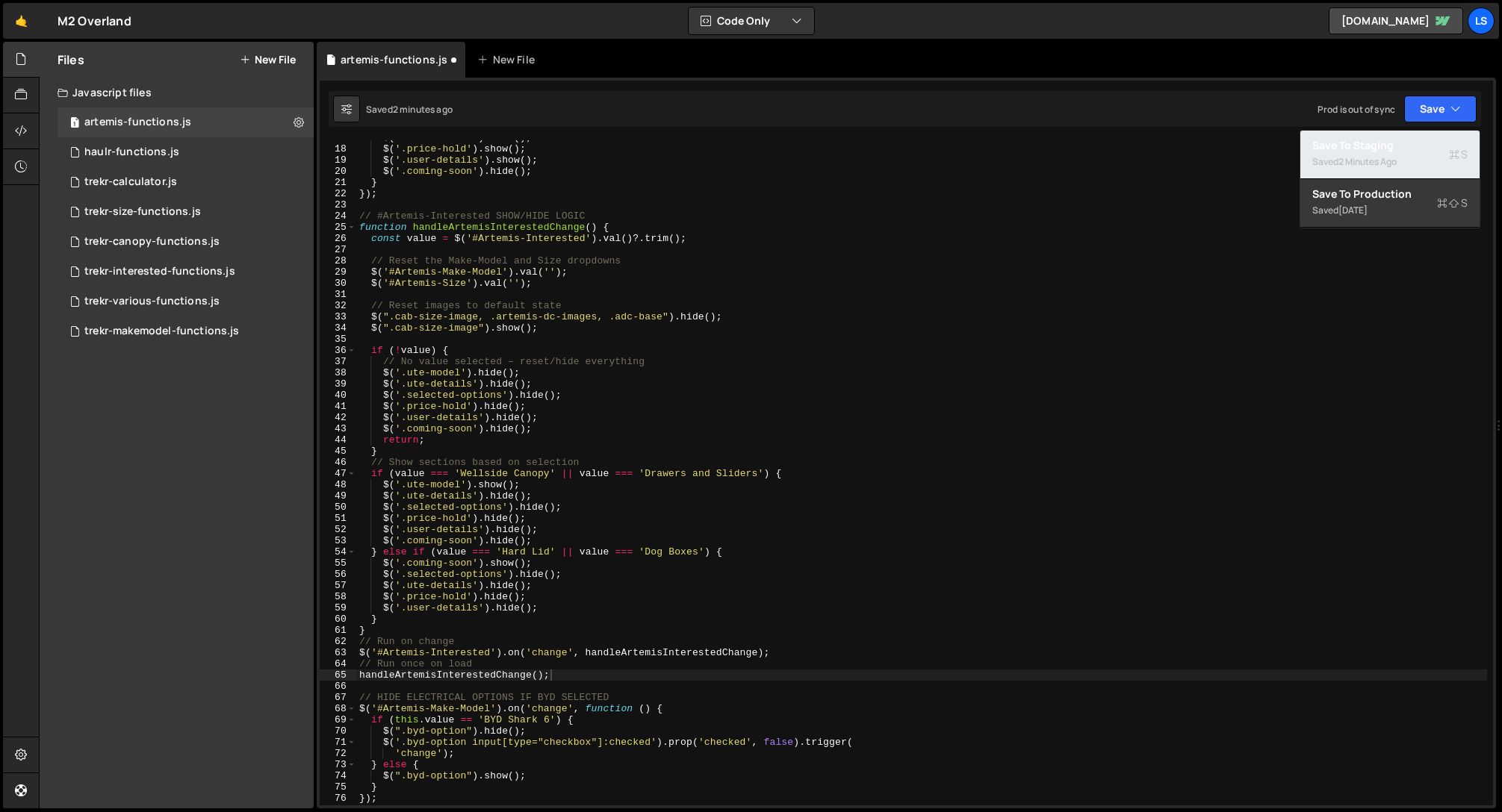
click at [1339, 157] on div "Saved 2 minutes ago" at bounding box center [1389, 162] width 155 height 18
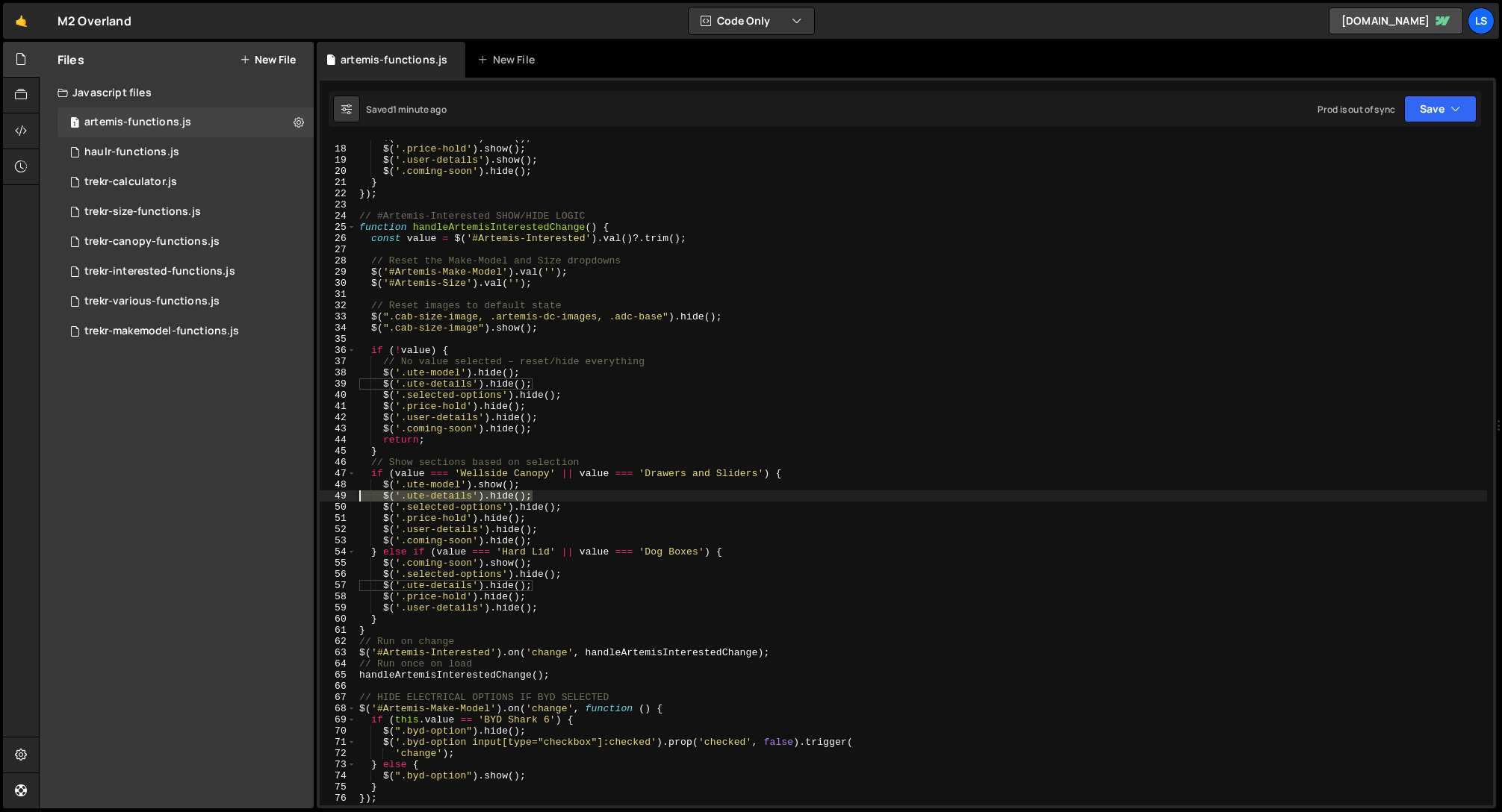
drag, startPoint x: 541, startPoint y: 495, endPoint x: 340, endPoint y: 499, distance: 201.0
click at [340, 499] on div "$('.ute-details').[PERSON_NAME](); 17 18 19 20 21 22 23 24 25 26 27 28 29 30 31…" at bounding box center [906, 473] width 1173 height 665
drag, startPoint x: 531, startPoint y: 485, endPoint x: 342, endPoint y: 487, distance: 189.0
click at [345, 489] on div "$('.ute-details').[PERSON_NAME](); 17 18 19 20 21 22 23 24 25 26 27 28 29 30 31…" at bounding box center [906, 473] width 1173 height 665
click at [571, 574] on div "$ ( '.ute-details' ) . show ( ) ; $ ( '.price-hold' ) . show ( ) ; $ ( '.user-d…" at bounding box center [922, 475] width 1131 height 687
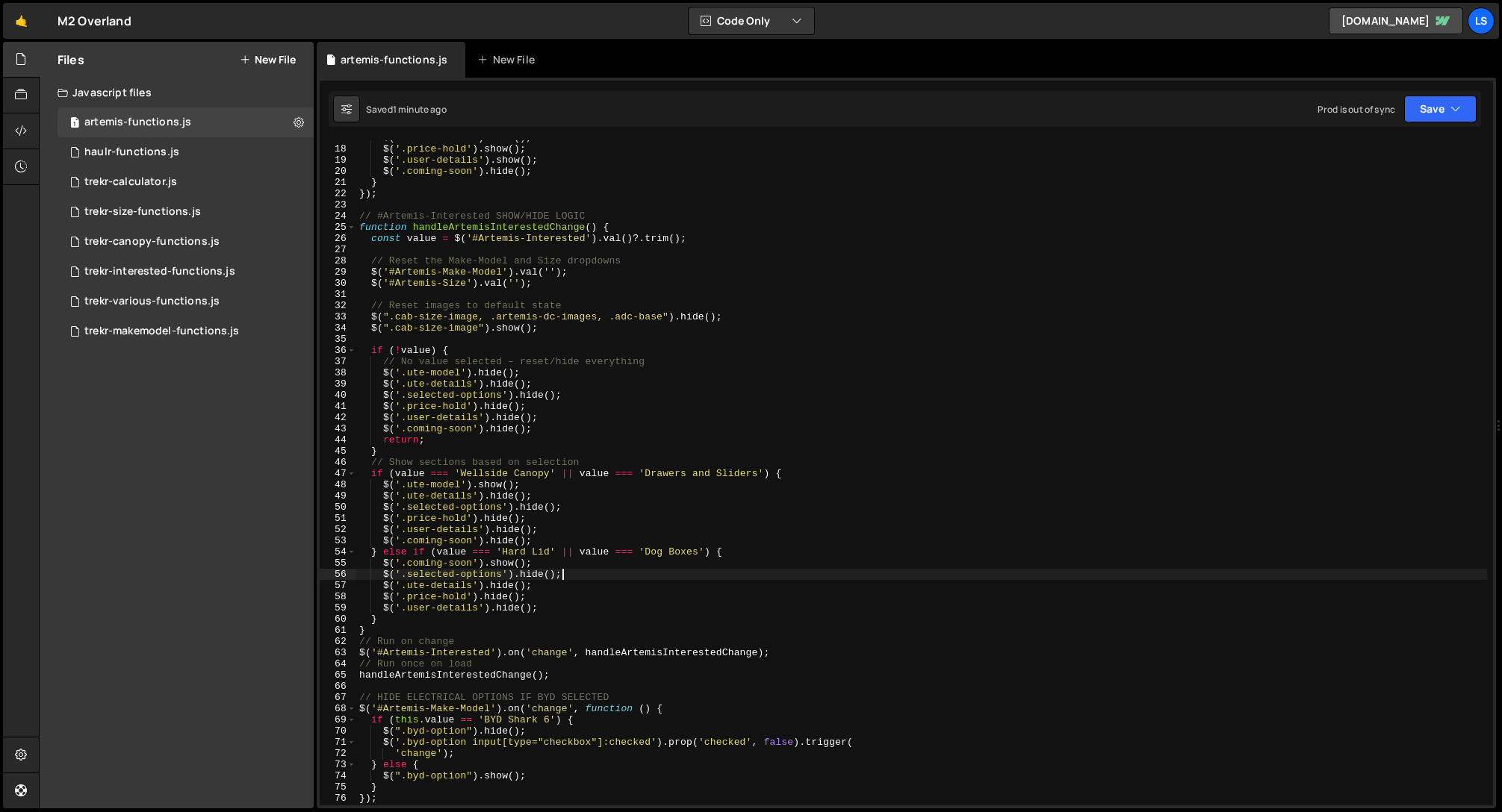
click at [553, 585] on div "$ ( '.ute-details' ) . show ( ) ; $ ( '.price-hold' ) . show ( ) ; $ ( '.user-d…" at bounding box center [922, 475] width 1131 height 687
click at [584, 572] on div "$ ( '.ute-details' ) . show ( ) ; $ ( '.price-hold' ) . show ( ) ; $ ( '.user-d…" at bounding box center [922, 475] width 1131 height 687
type textarea "$('.selected-options').hide();"
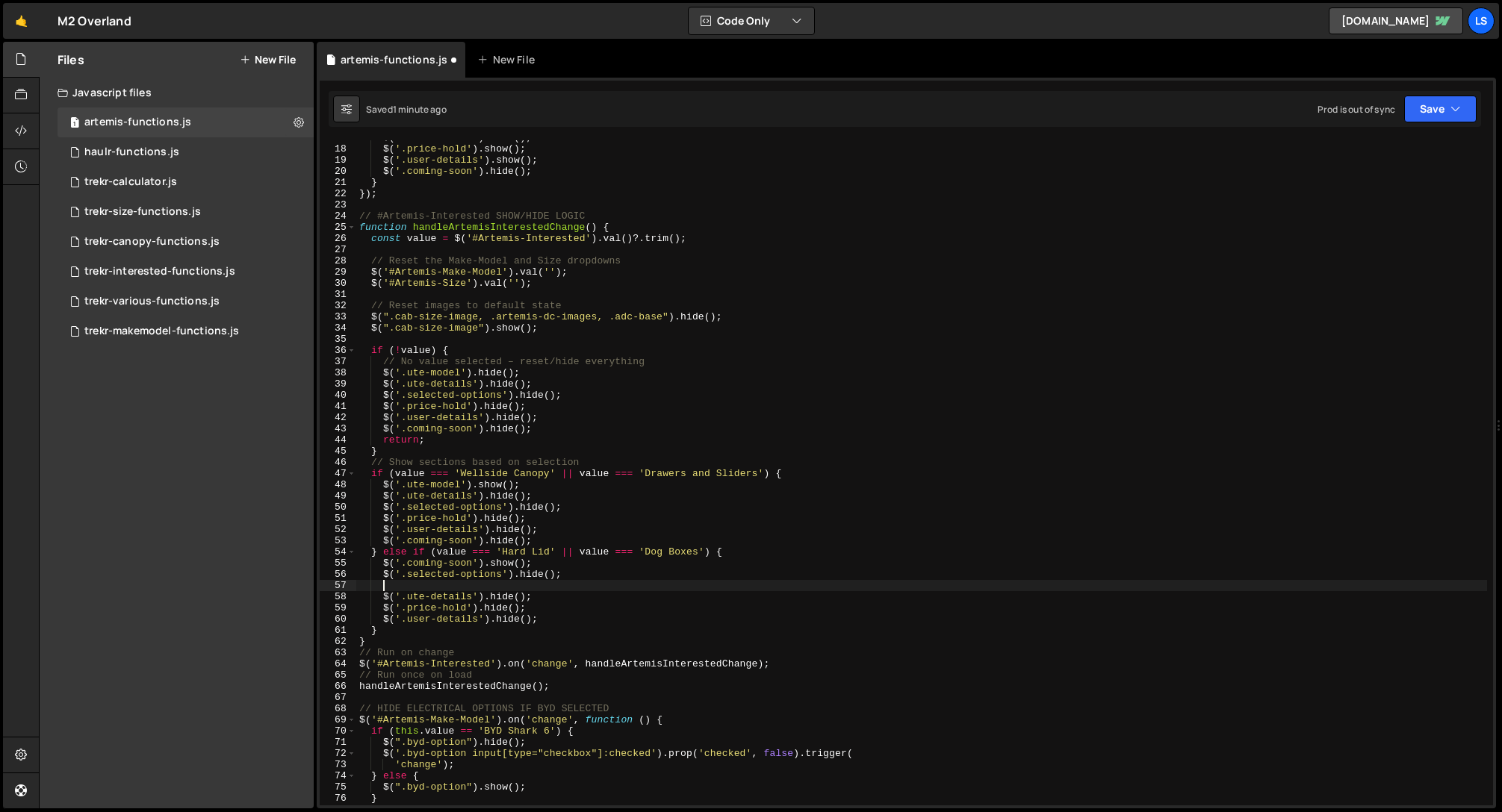
paste textarea "$('.ute-model').show();"
drag, startPoint x: 407, startPoint y: 586, endPoint x: 380, endPoint y: 584, distance: 27.1
click at [380, 584] on div "$ ( '.ute-details' ) . show ( ) ; $ ( '.price-hold' ) . show ( ) ; $ ( '.user-d…" at bounding box center [922, 475] width 1131 height 687
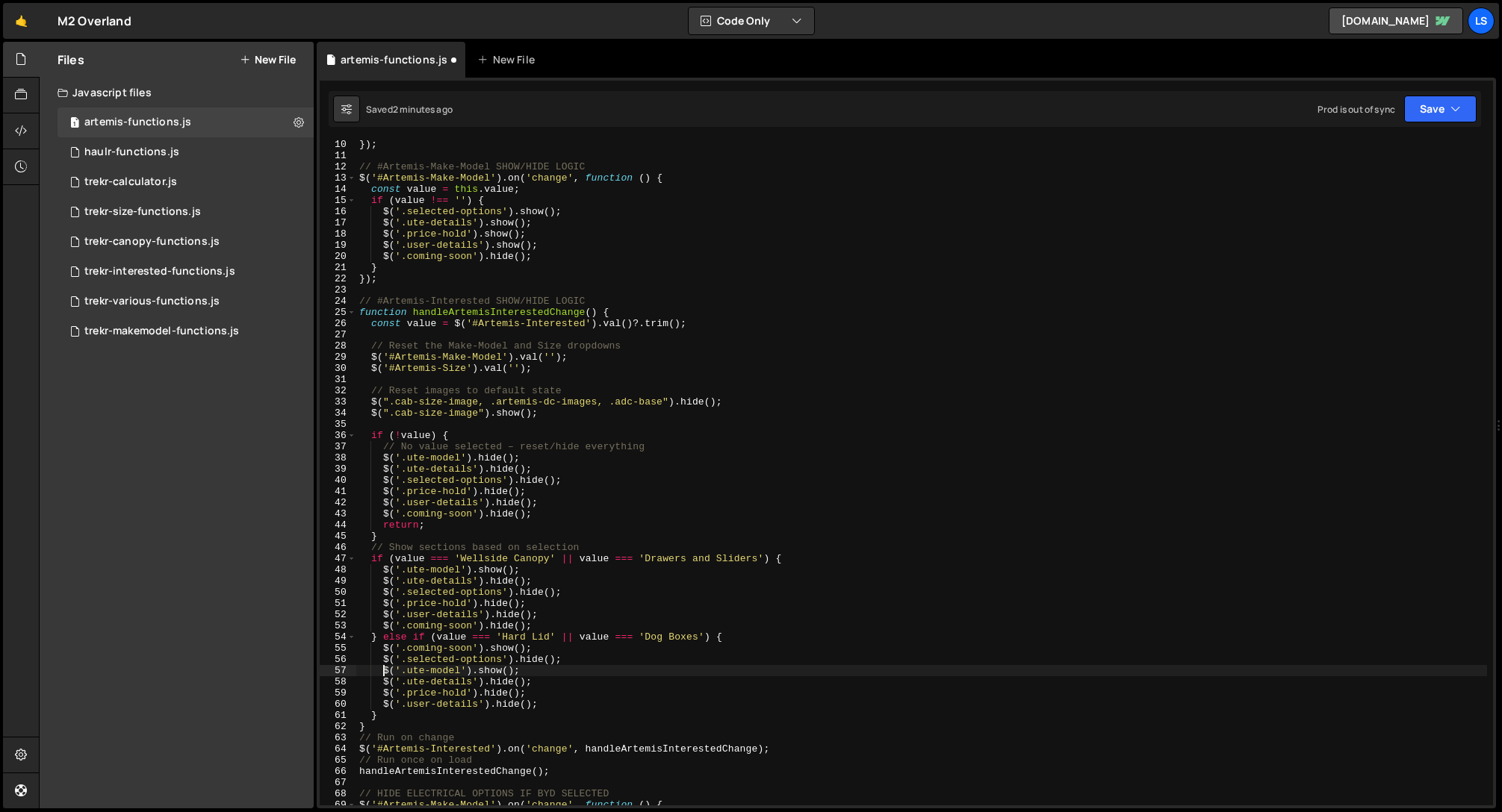
scroll to position [115, 0]
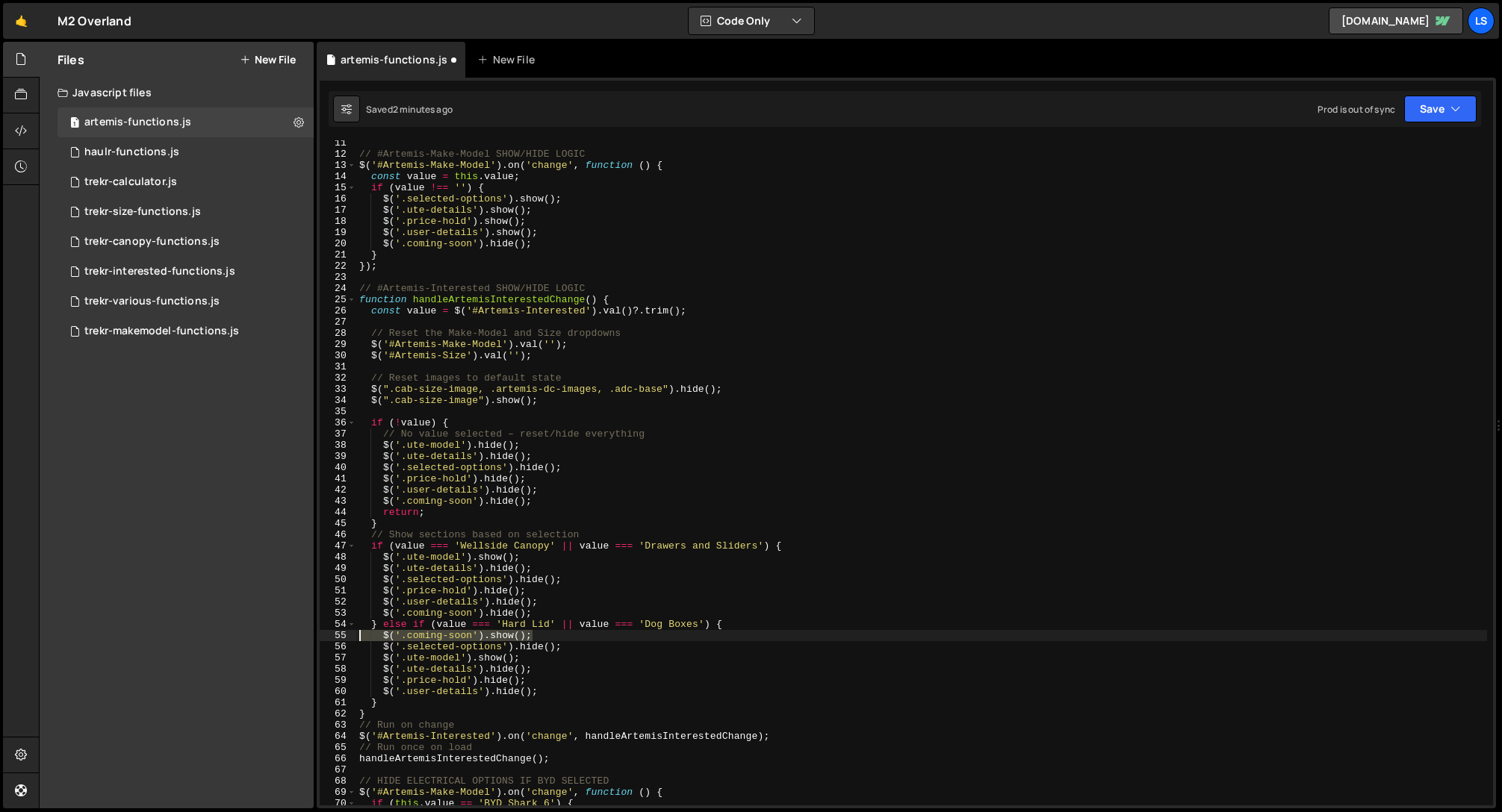
drag, startPoint x: 534, startPoint y: 634, endPoint x: 346, endPoint y: 640, distance: 188.1
click at [346, 640] on div "$('.ute-model').show(); 11 12 13 14 15 16 17 18 19 20 21 22 23 24 25 26 27 28 2…" at bounding box center [906, 473] width 1173 height 665
type textarea "$('.coming-soon').show();"
click at [561, 690] on div "// #Artemis-Make-Model SHOW/HIDE LOGIC $ ( '#Artemis-Make-Model' ) . on ( 'chan…" at bounding box center [922, 481] width 1131 height 687
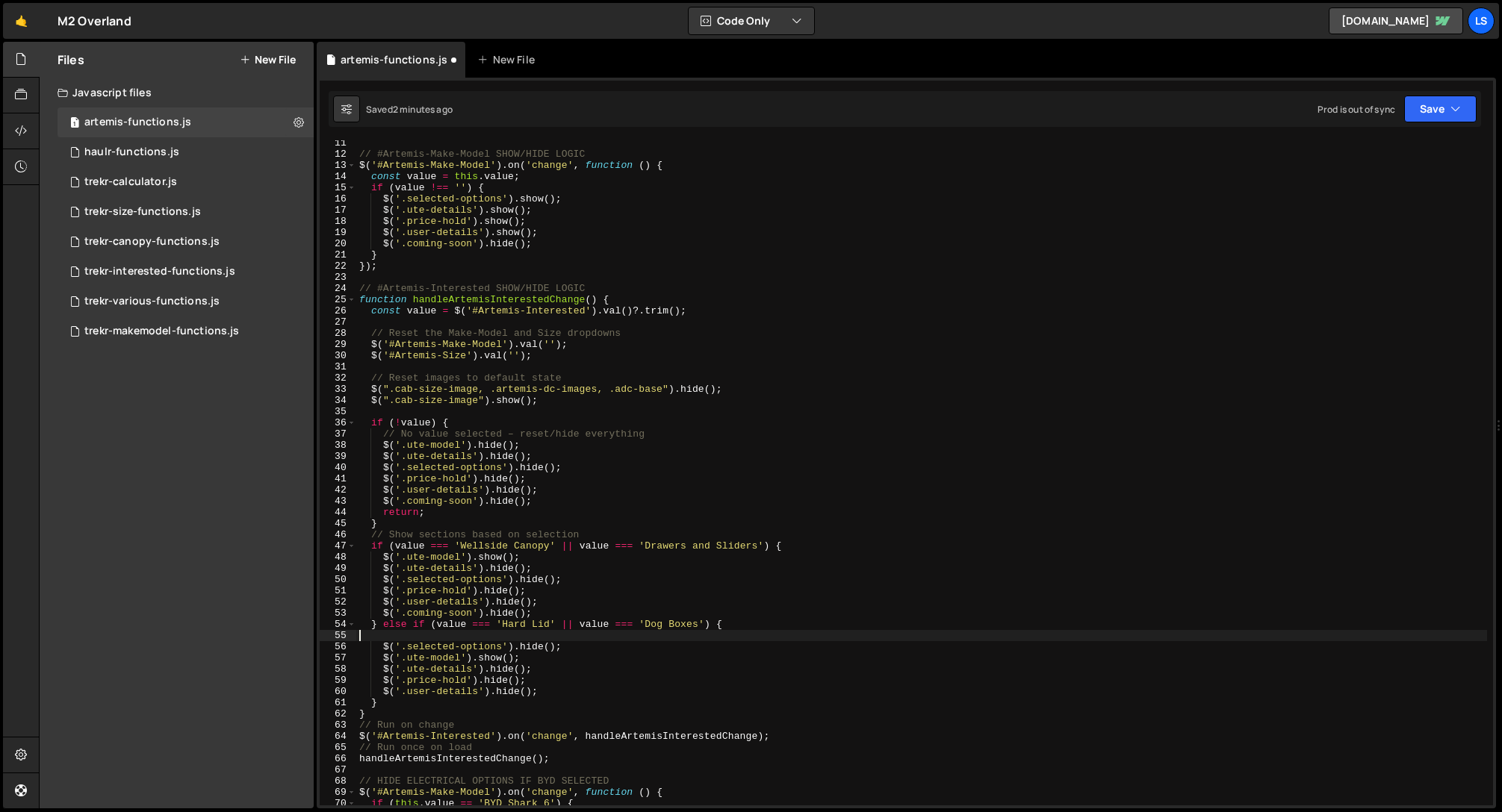
type textarea "$('.user-details').hide();"
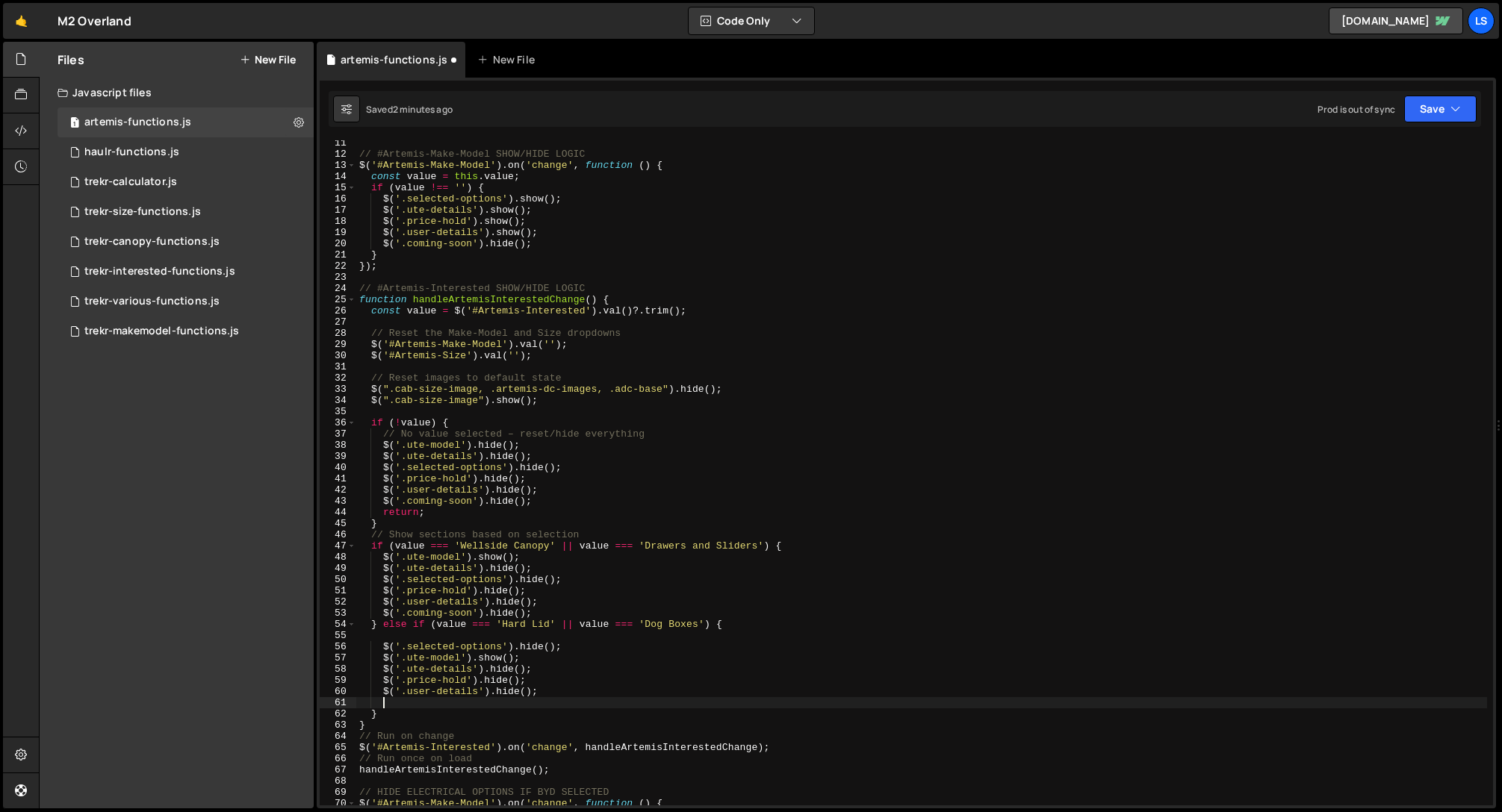
paste textarea "$('.coming-soon').show();"
drag, startPoint x: 407, startPoint y: 705, endPoint x: 380, endPoint y: 704, distance: 27.0
click at [380, 704] on div "// #Artemis-Make-Model SHOW/HIDE LOGIC $ ( '#Artemis-Make-Model' ) . on ( 'chan…" at bounding box center [922, 481] width 1131 height 687
type textarea "$('.coming-soon').show();"
click at [445, 637] on div "// #Artemis-Make-Model SHOW/HIDE LOGIC $ ( '#Artemis-Make-Model' ) . on ( 'chan…" at bounding box center [922, 481] width 1131 height 687
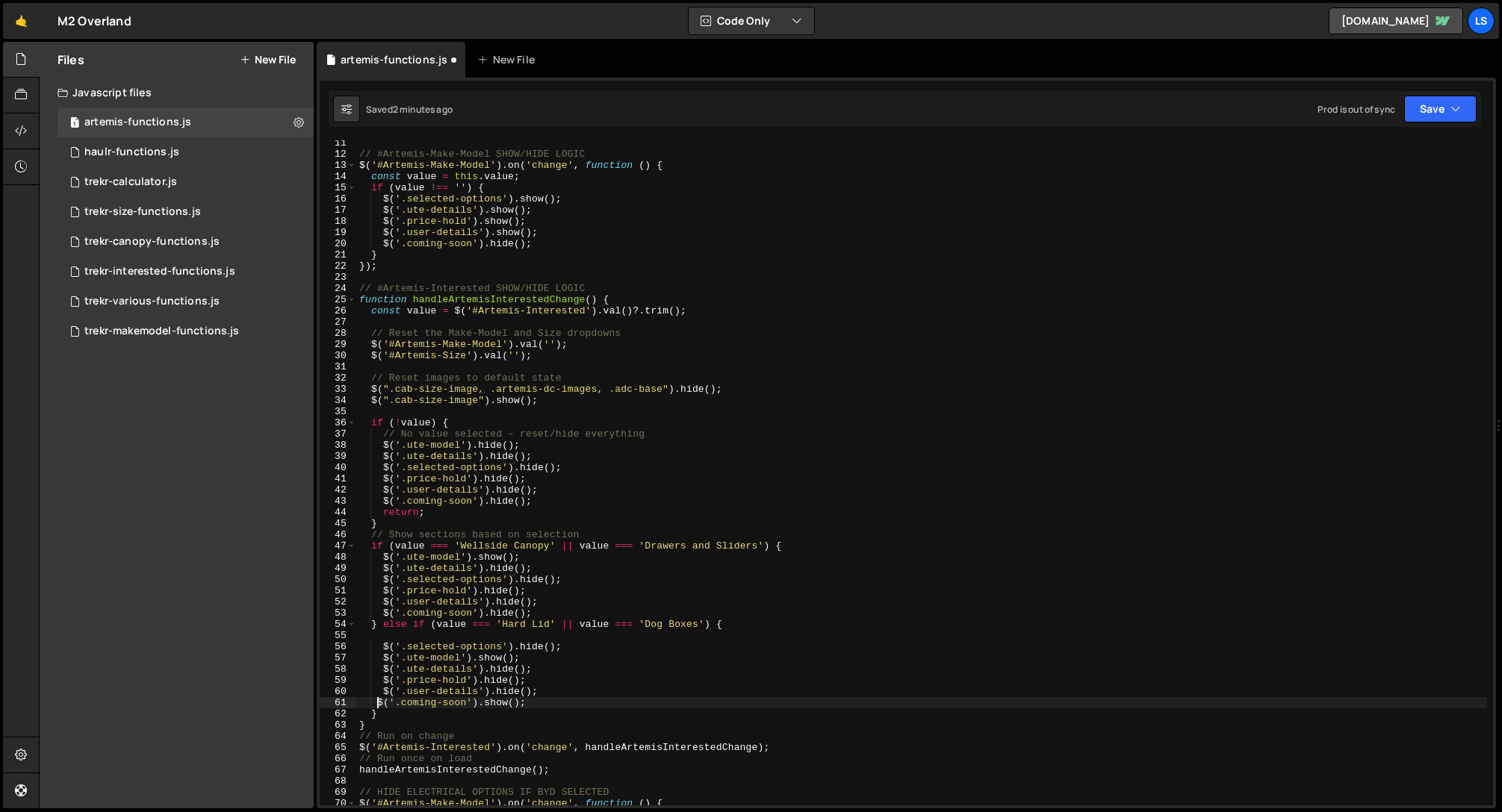
scroll to position [0, 0]
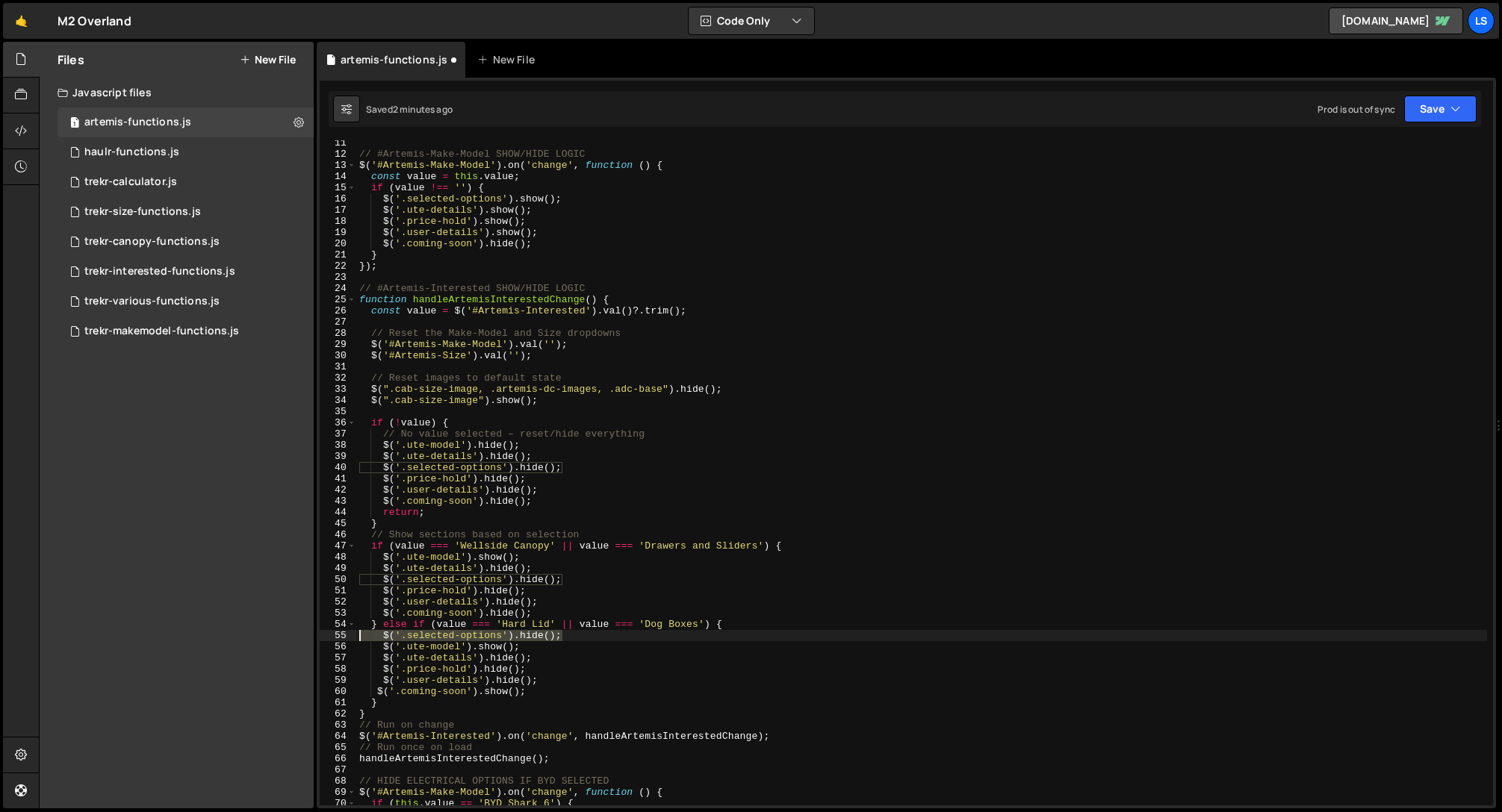
drag, startPoint x: 576, startPoint y: 639, endPoint x: 326, endPoint y: 640, distance: 250.0
click at [326, 640] on div "} else if (value === 'Hard Lid' || value === 'Dog Boxes') { 11 12 13 14 15 16 1…" at bounding box center [906, 473] width 1173 height 665
type textarea "$('.selected-options').hide();"
click at [538, 661] on div "// #Artemis-Make-Model SHOW/HIDE LOGIC $ ( '#Artemis-Make-Model' ) . on ( 'chan…" at bounding box center [922, 481] width 1131 height 687
type textarea "$('.ute-details').hide();"
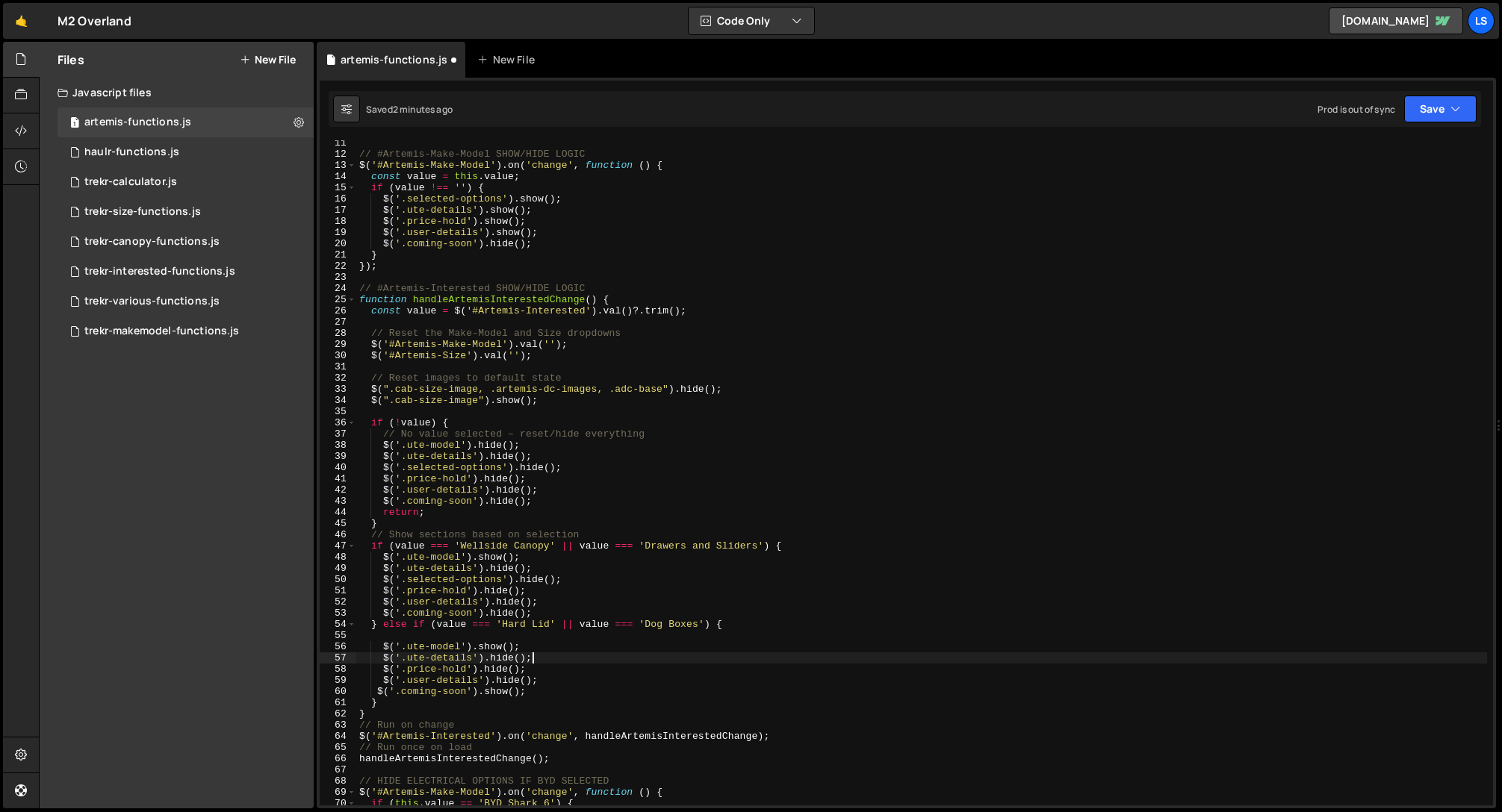
scroll to position [0, 1]
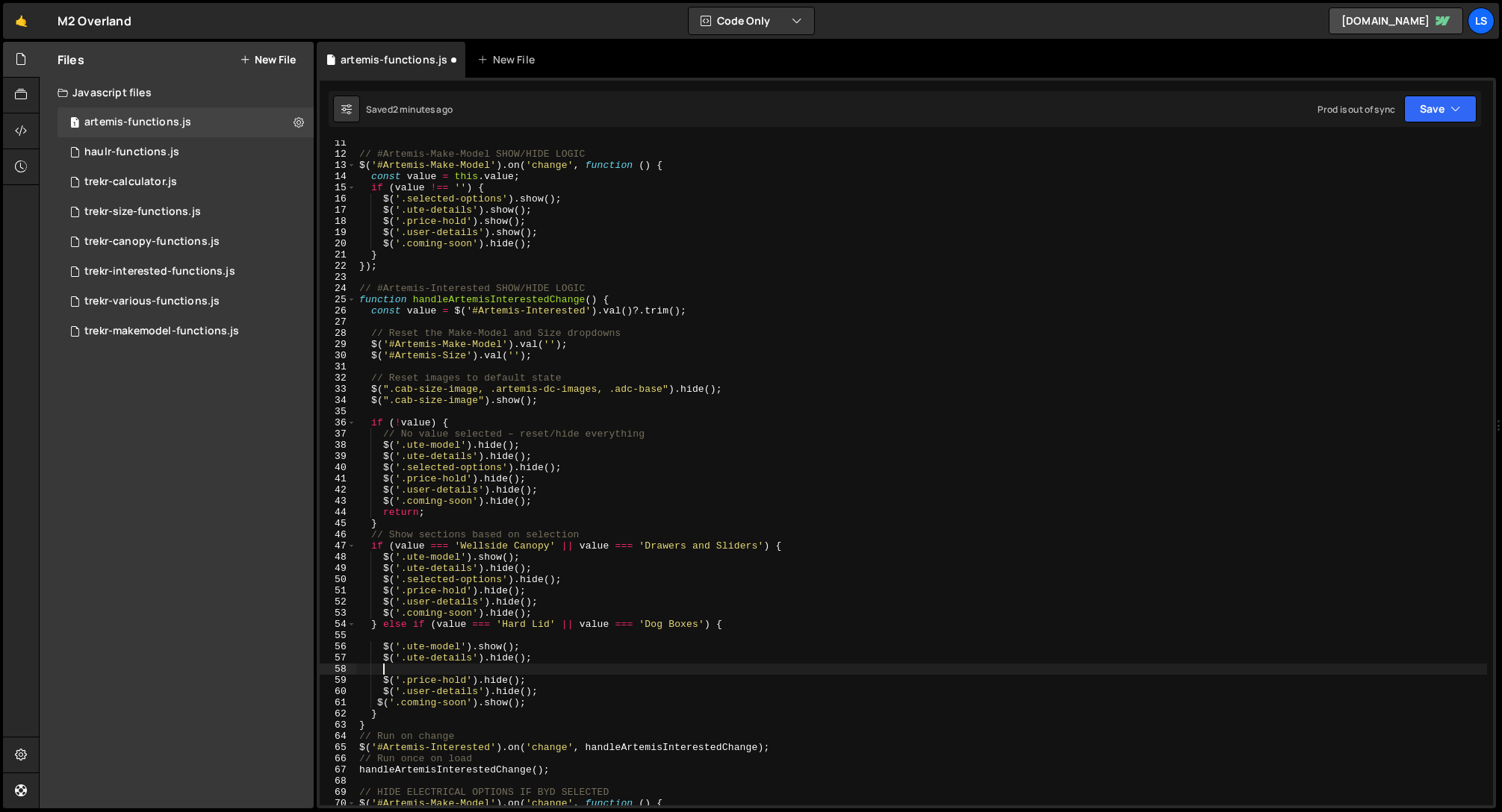
paste textarea "$('.selected-options').hide();"
click at [402, 669] on div "// #Artemis-Make-Model SHOW/HIDE LOGIC $ ( '#Artemis-Make-Model' ) . on ( 'chan…" at bounding box center [922, 481] width 1131 height 687
type textarea "$('.selected-options').hide();"
click at [402, 634] on div "// #Artemis-Make-Model SHOW/HIDE LOGIC $ ( '#Artemis-Make-Model' ) . on ( 'chan…" at bounding box center [922, 481] width 1131 height 687
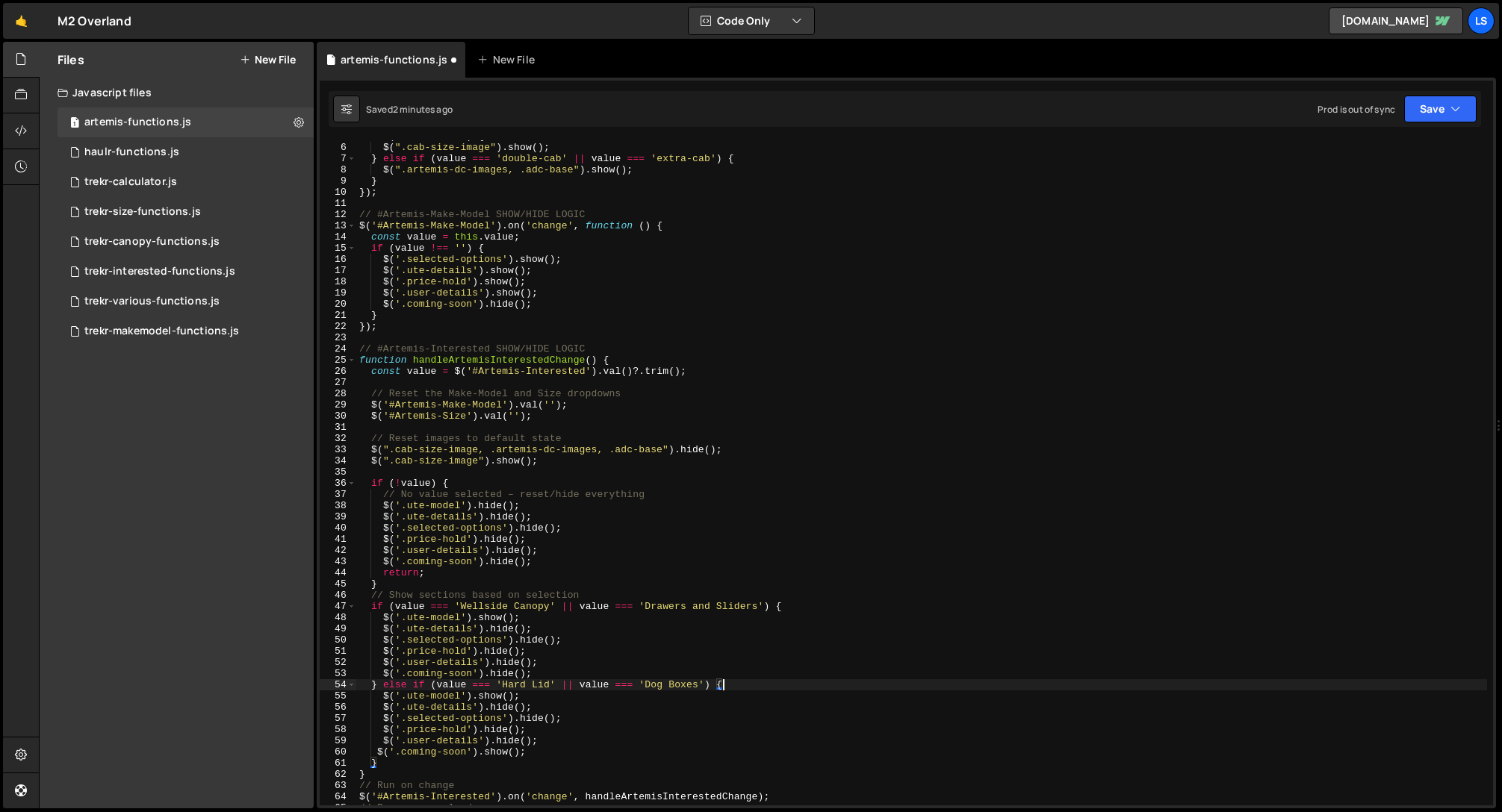
scroll to position [52, 0]
drag, startPoint x: 570, startPoint y: 262, endPoint x: 336, endPoint y: 261, distance: 234.0
click at [336, 261] on div "} else if (value === 'Hard Lid' || value === 'Dog Boxes') { 5 6 7 8 9 10 11 12 …" at bounding box center [906, 473] width 1173 height 665
type textarea "$('.selected-options').show();"
click at [543, 296] on div "if ( value === '' ) { $ ( ".cab-size-image" ) . show ( ) ; } else if ( value ==…" at bounding box center [922, 476] width 1131 height 687
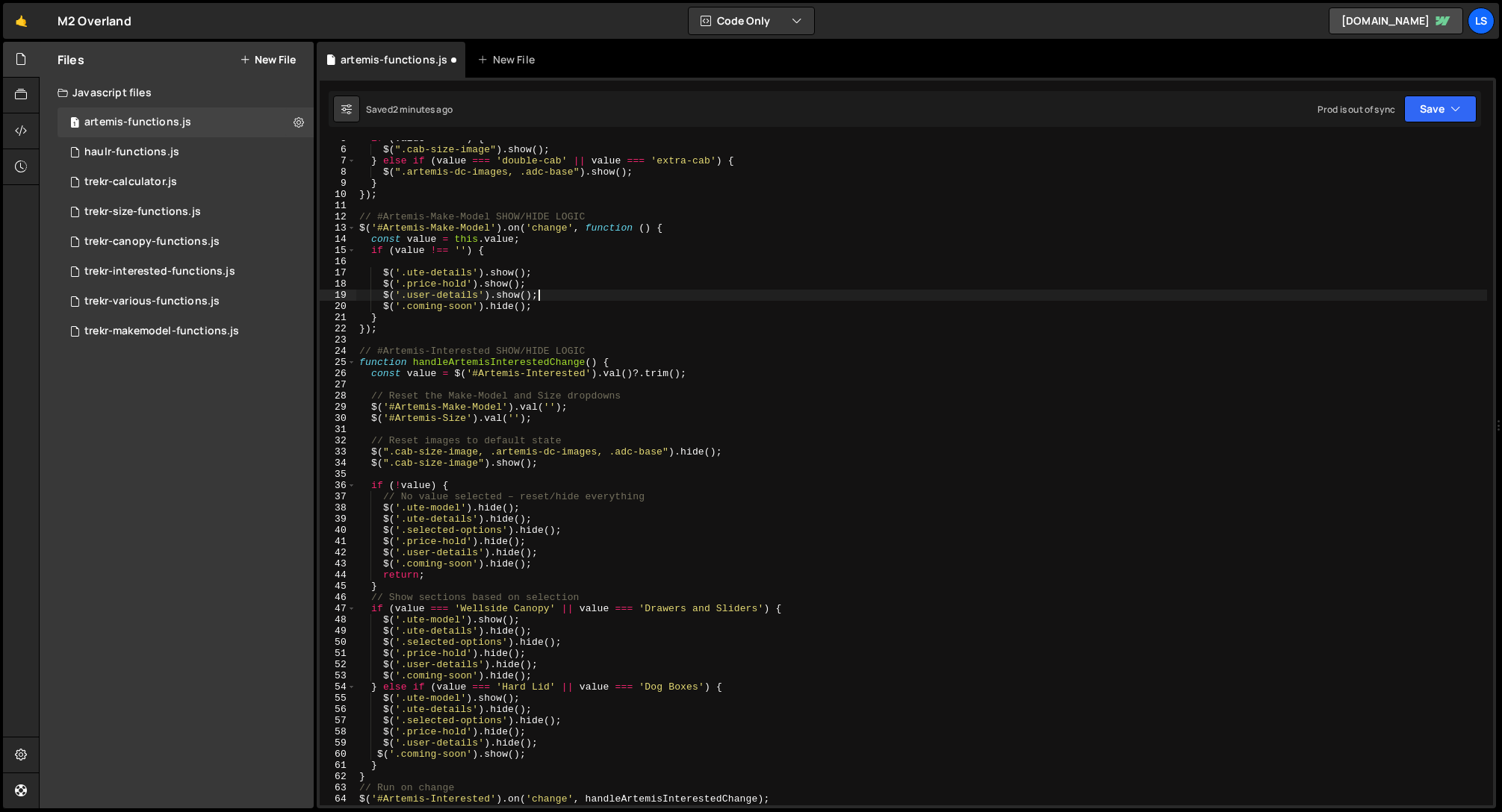
click at [537, 273] on div "if ( value === '' ) { $ ( ".cab-size-image" ) . show ( ) ; } else if ( value ==…" at bounding box center [922, 476] width 1131 height 687
type textarea "$('.ute-details').show();"
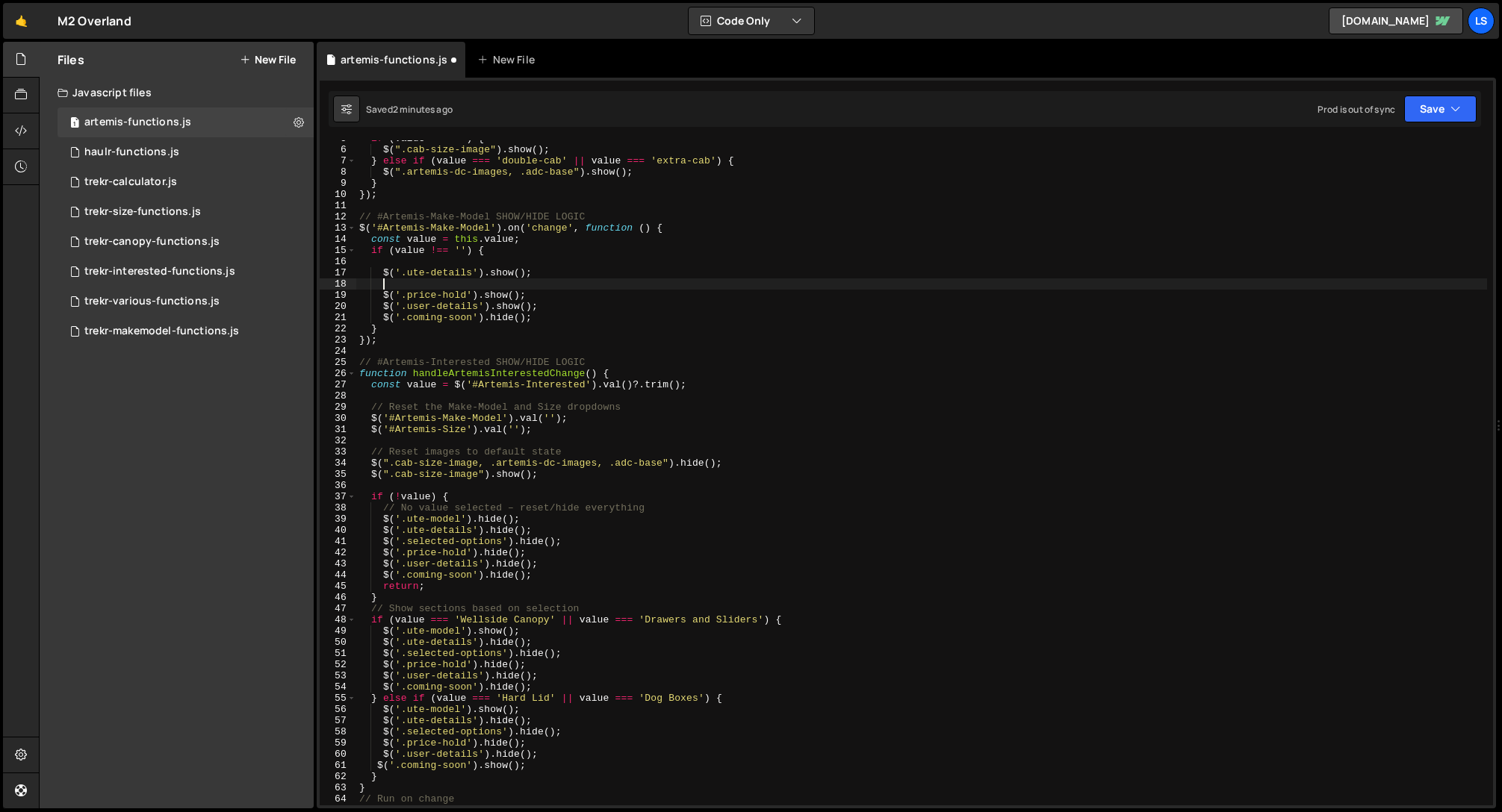
paste textarea "$('.selected-options').show();"
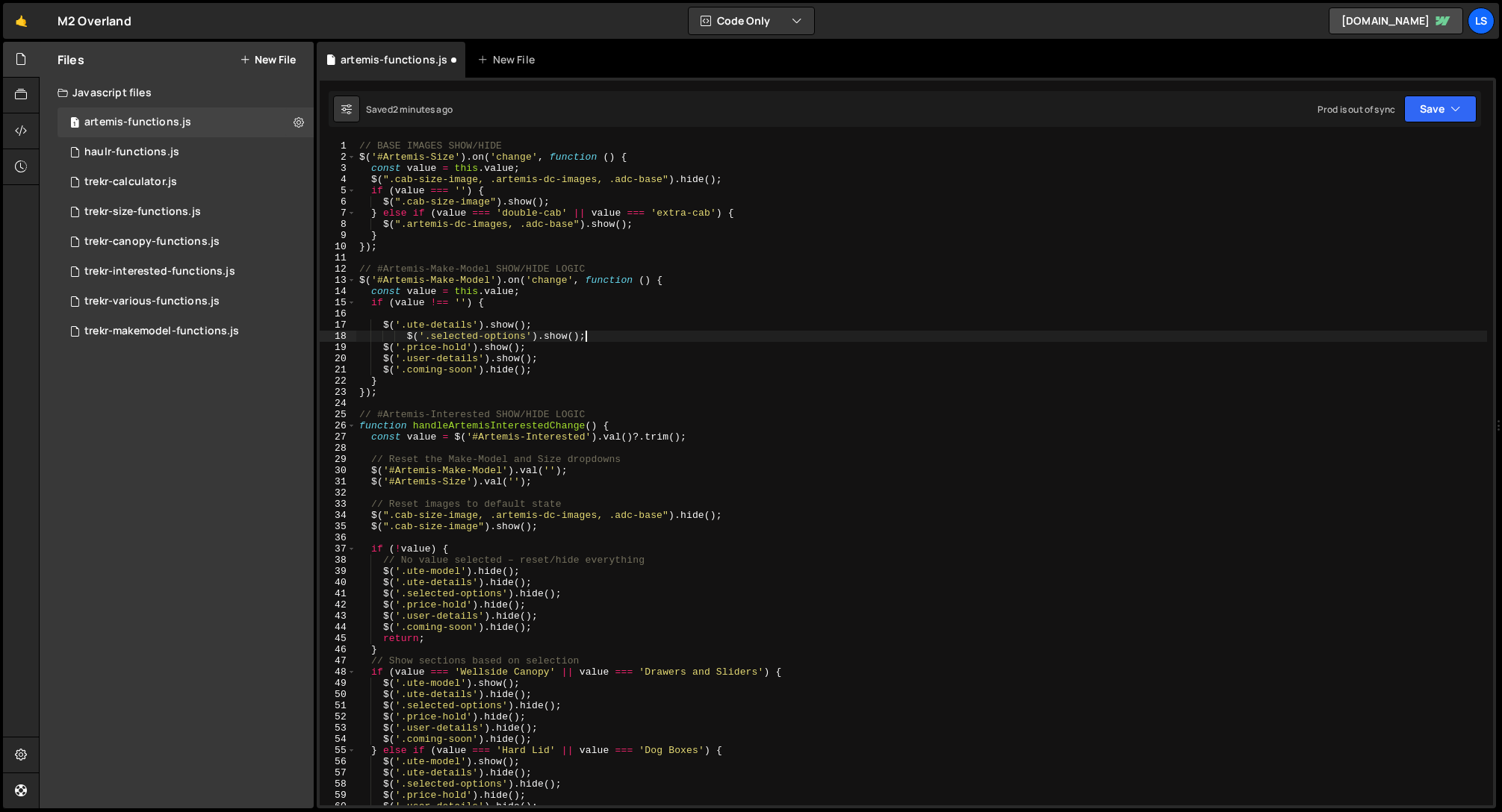
scroll to position [0, 0]
click at [407, 337] on div "// BASE IMAGES SHOW/HIDE $ ( '#Artemis-Size' ) . on ( 'change' , function ( ) {…" at bounding box center [922, 484] width 1131 height 687
type textarea "$('.selected-options').show();"
click at [466, 315] on div "// BASE IMAGES SHOW/HIDE $ ( '#Artemis-Size' ) . on ( 'change' , function ( ) {…" at bounding box center [922, 484] width 1131 height 687
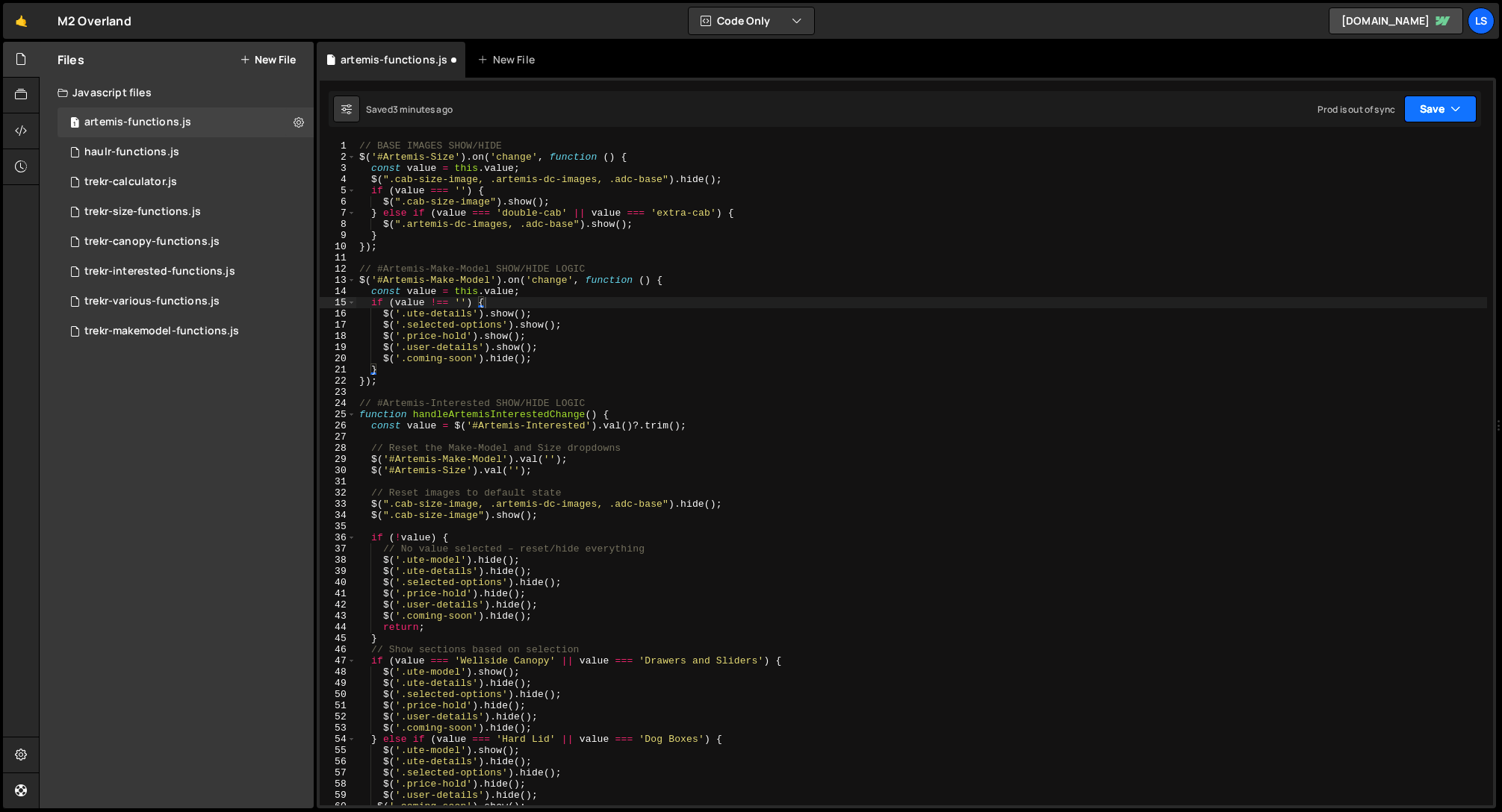
click at [1447, 110] on button "Save" at bounding box center [1440, 109] width 72 height 27
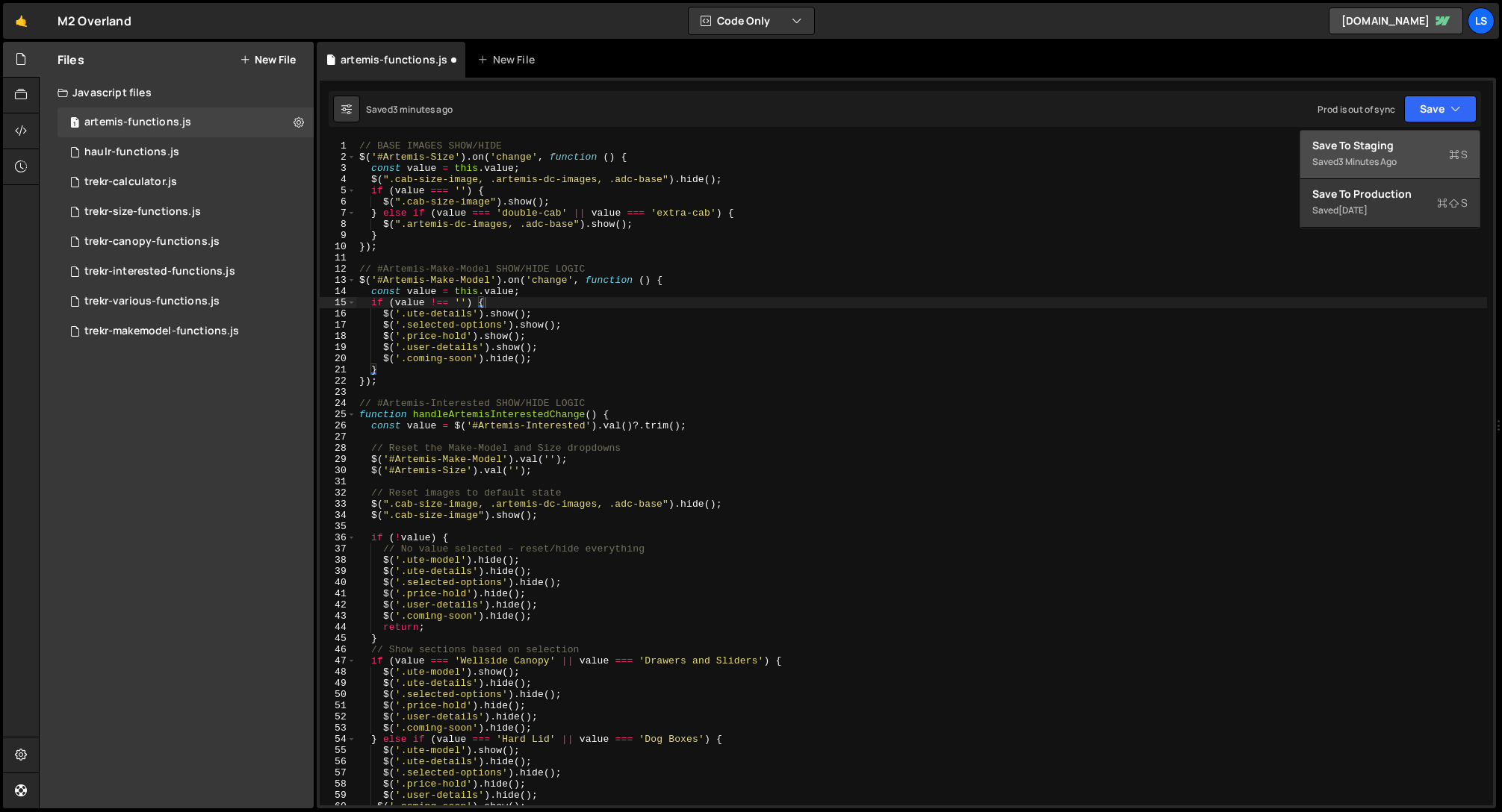
click at [1362, 151] on div "Save to Staging S" at bounding box center [1389, 145] width 155 height 15
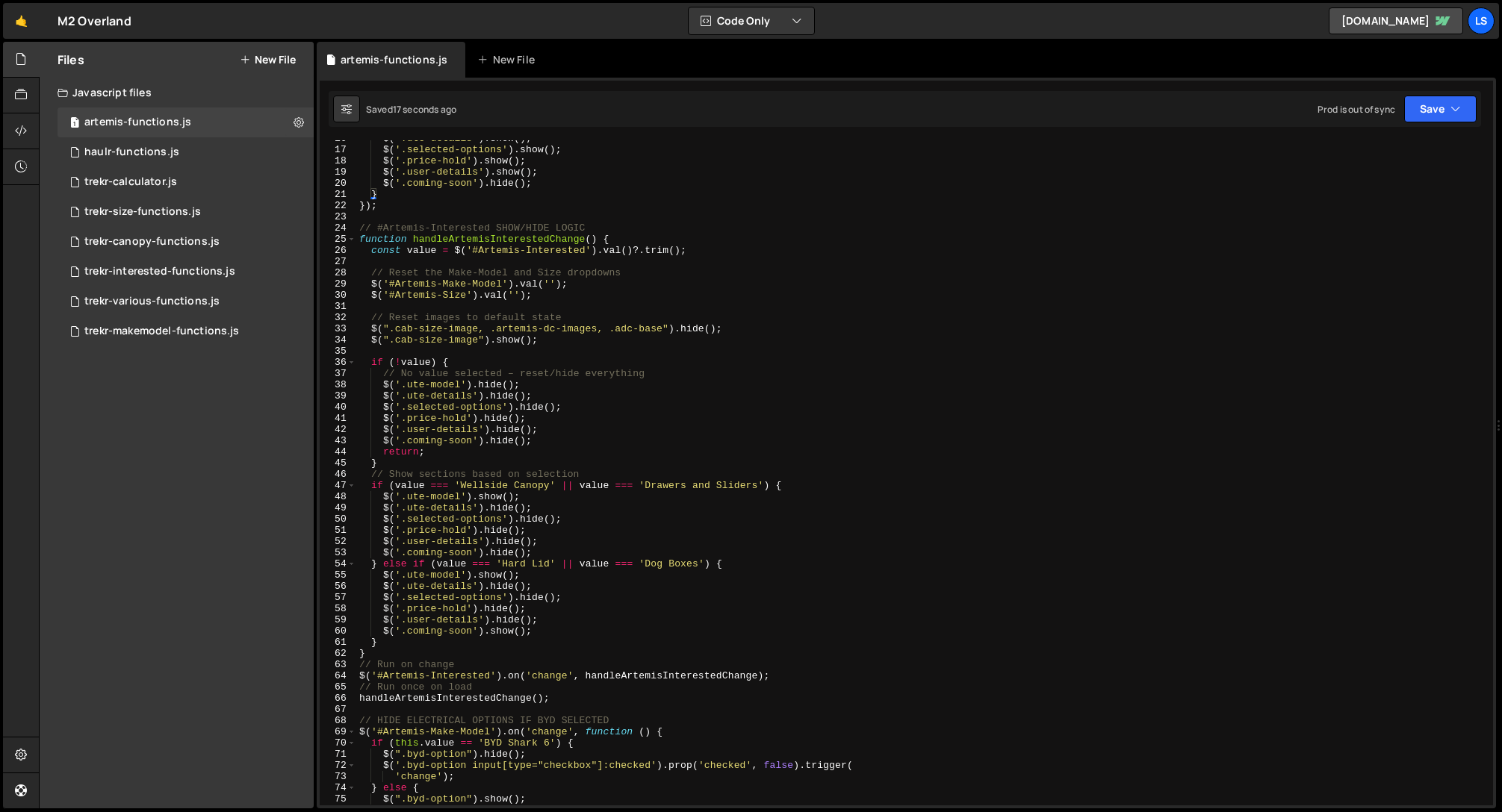
scroll to position [176, 0]
click at [487, 575] on div "$ ( '.ute-details' ) . show ( ) ; $ ( '.selected-options' ) . show ( ) ; $ ( '.…" at bounding box center [922, 476] width 1131 height 687
click at [549, 539] on div "$ ( '.ute-details' ) . show ( ) ; $ ( '.selected-options' ) . show ( ) ; $ ( '.…" at bounding box center [922, 476] width 1131 height 687
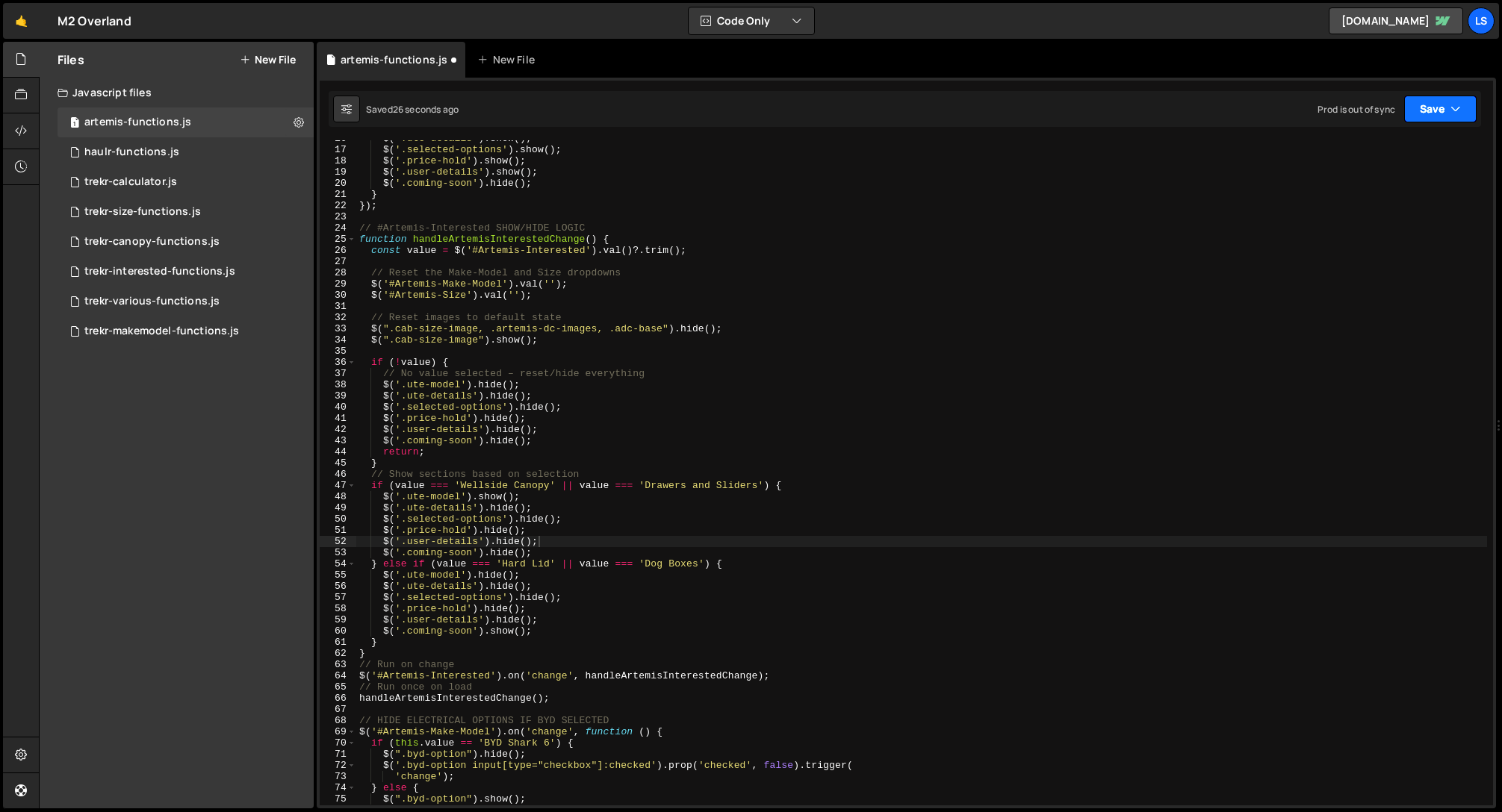
click at [1428, 112] on button "Save" at bounding box center [1440, 109] width 72 height 27
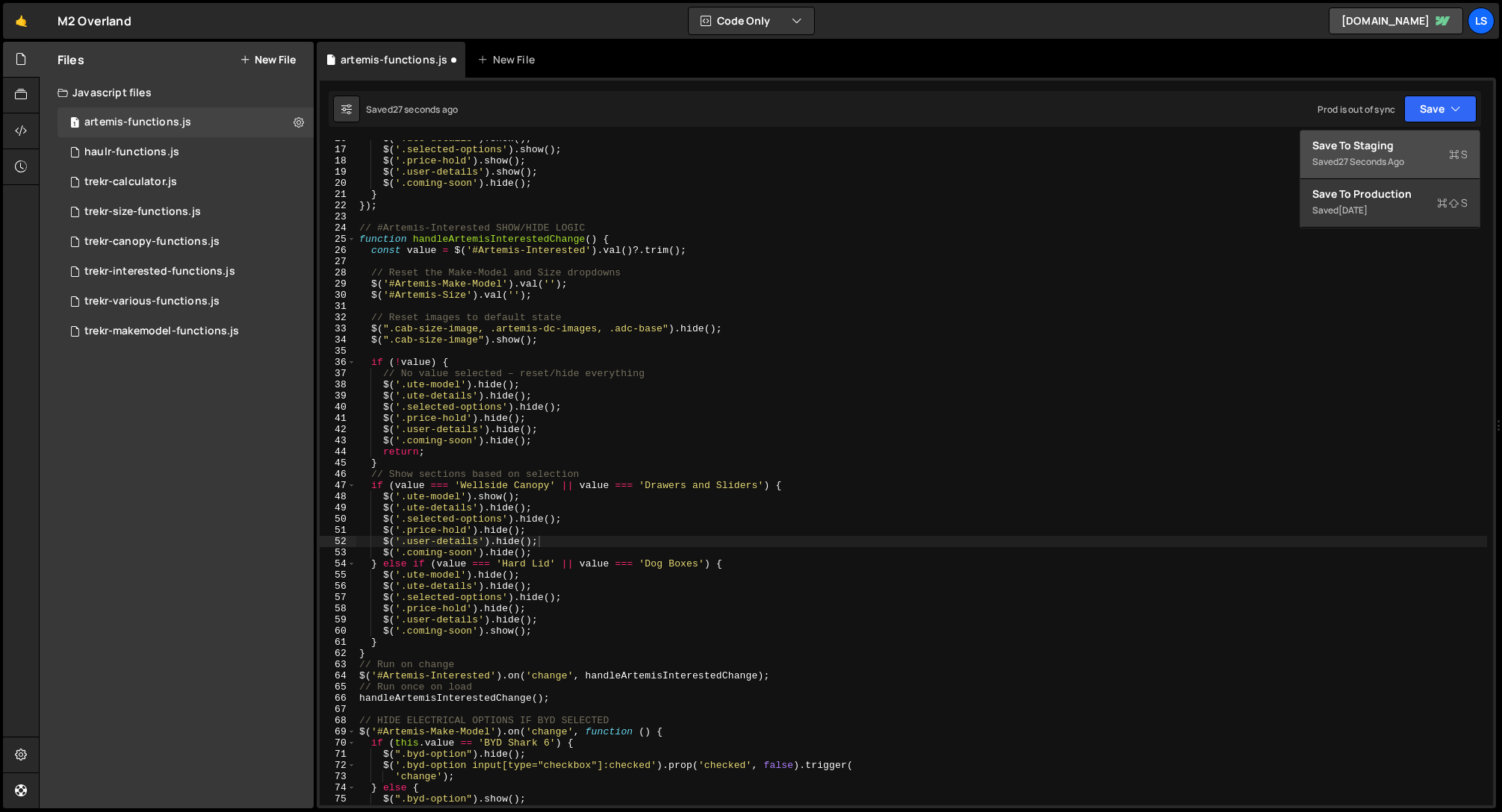
click at [1361, 142] on div "Save to Staging S" at bounding box center [1389, 145] width 155 height 15
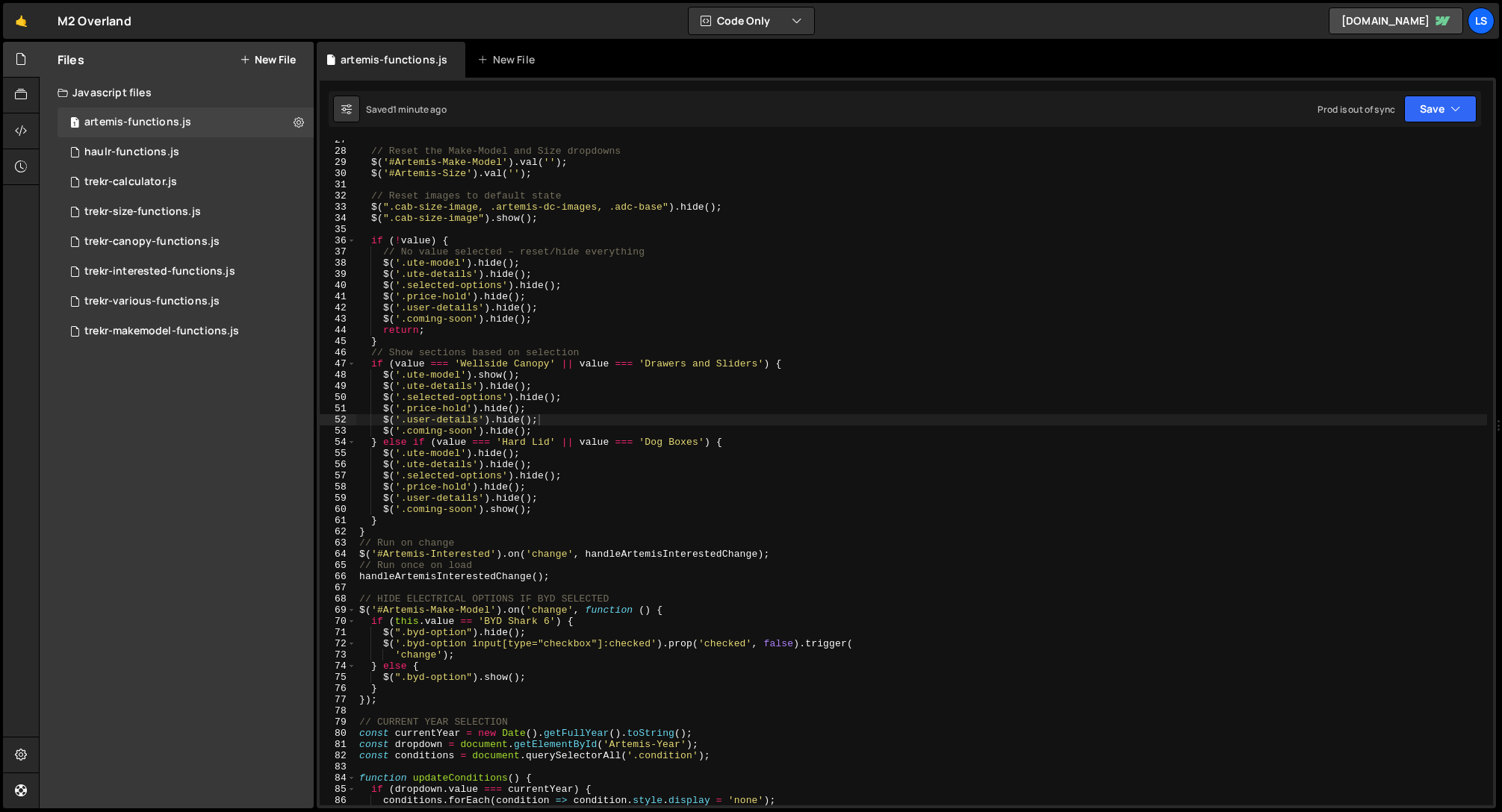
scroll to position [298, 0]
click at [561, 577] on div "// Reset the Make-Model and Size dropdowns $ ( '#Artemis-Make-Model' ) . val ( …" at bounding box center [922, 477] width 1131 height 687
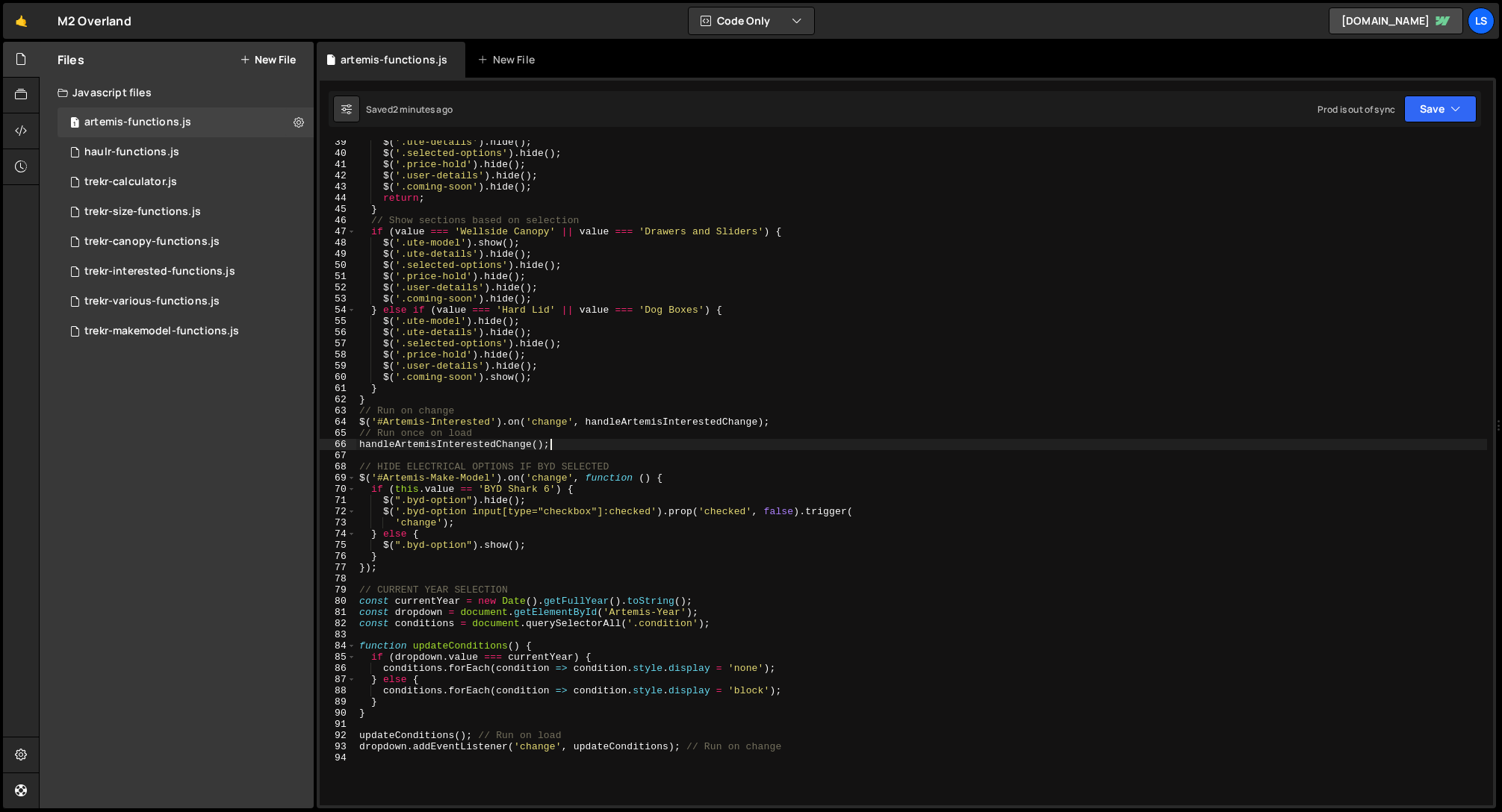
scroll to position [512, 0]
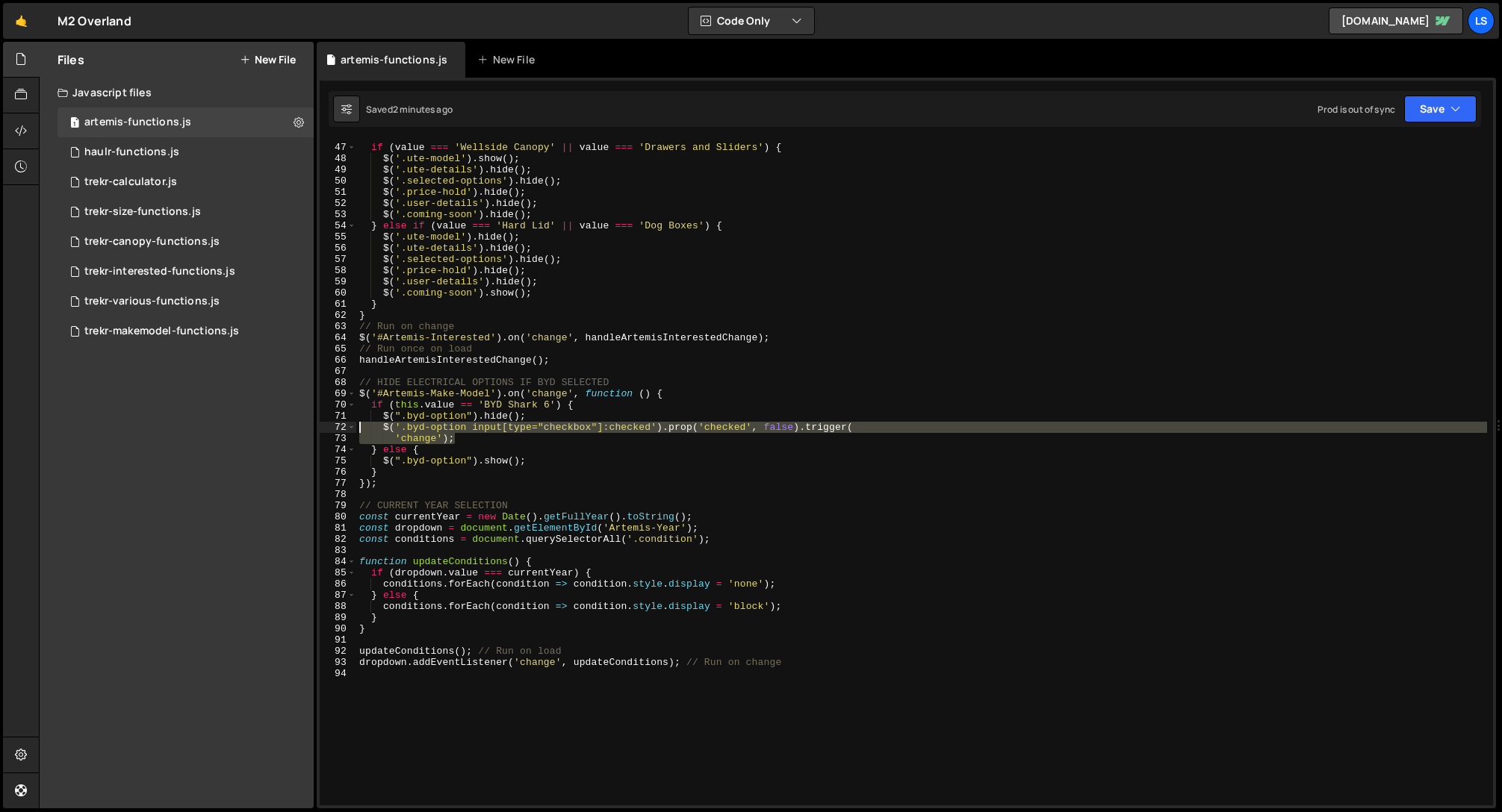
drag, startPoint x: 457, startPoint y: 439, endPoint x: 320, endPoint y: 428, distance: 137.4
click at [320, 428] on div "handleArtemisInterestedChange(); 46 47 48 49 50 51 52 53 54 55 56 57 58 59 60 6…" at bounding box center [906, 473] width 1173 height 665
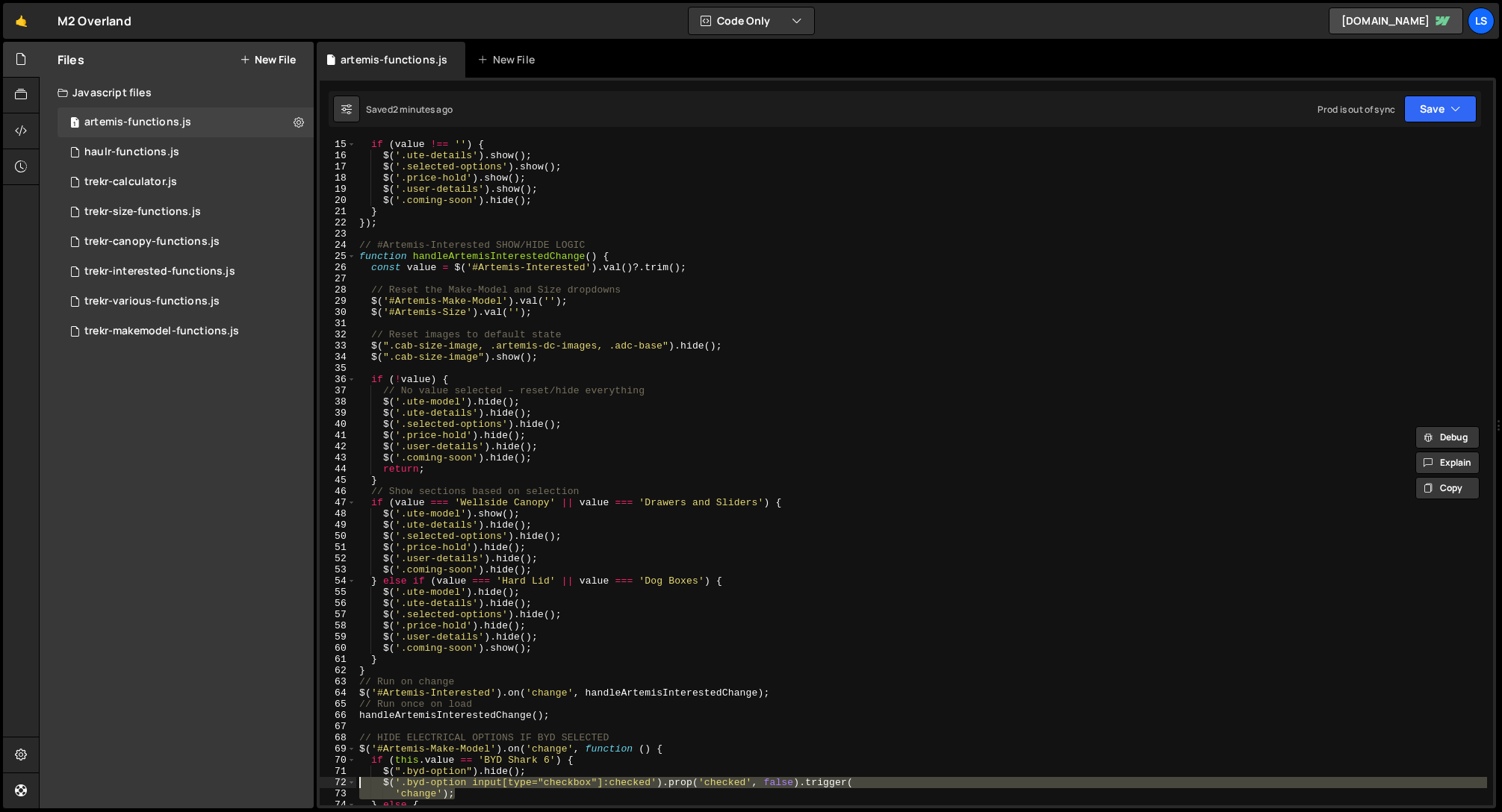
scroll to position [58, 0]
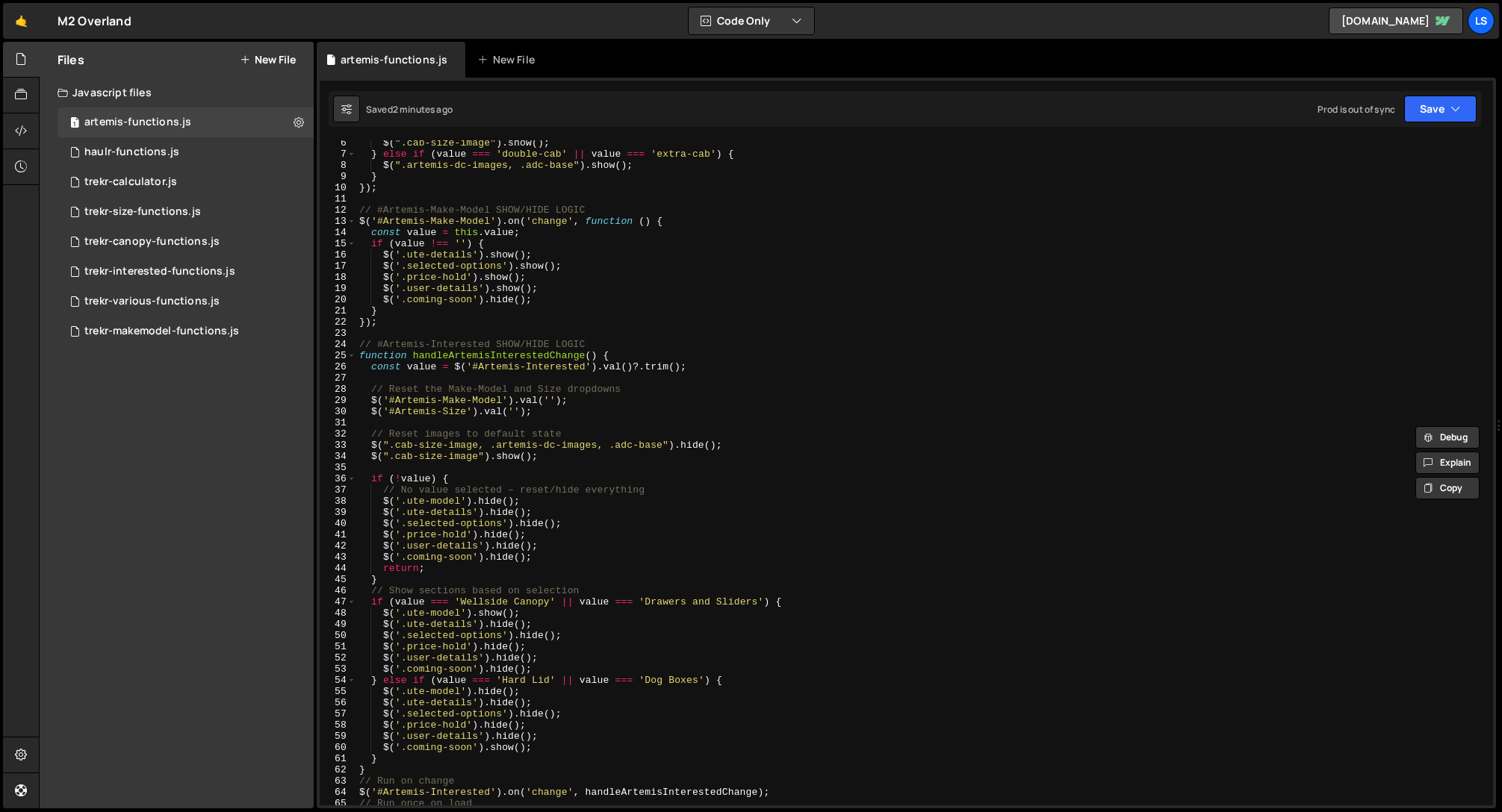
click at [568, 265] on div "$ ( ".cab-size-image" ) . show ( ) ; } else if ( value === 'double-cab' || valu…" at bounding box center [922, 481] width 1131 height 687
type textarea "$('.selected-options').show();"
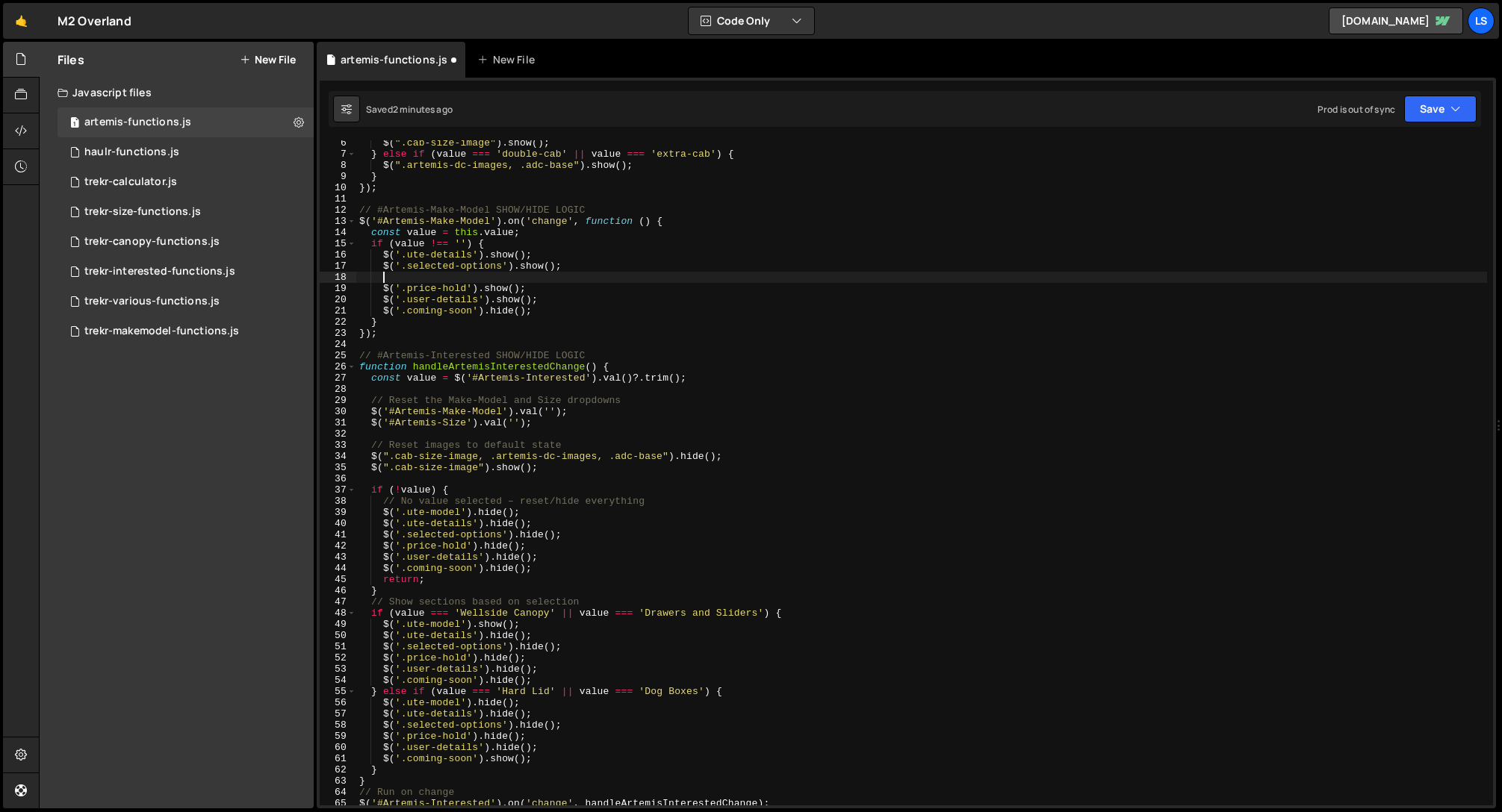
scroll to position [0, 1]
paste textarea "'change');"
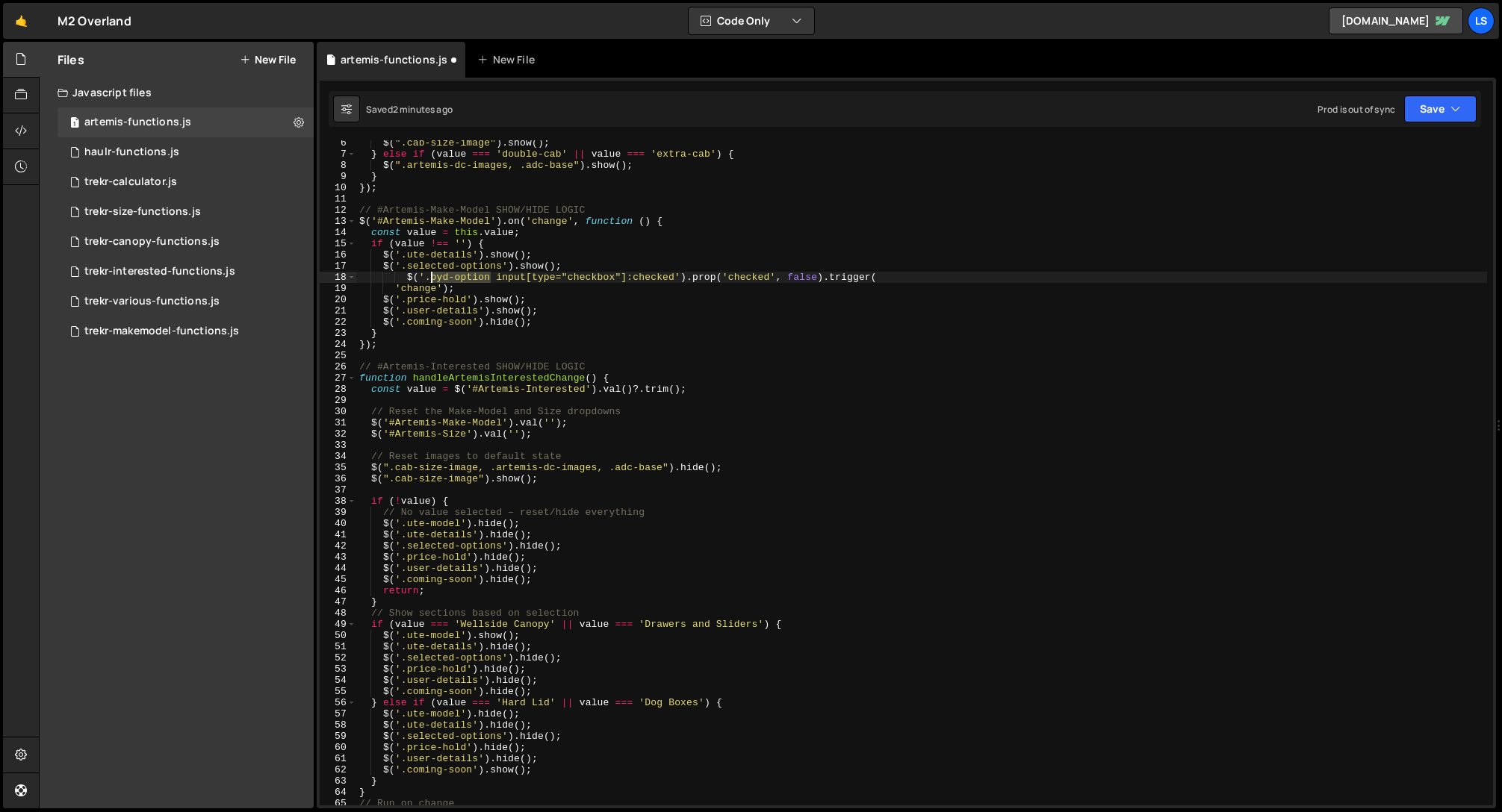
drag, startPoint x: 488, startPoint y: 277, endPoint x: 433, endPoint y: 280, distance: 55.1
click at [433, 280] on div "$ ( ".cab-size-image" ) . show ( ) ; } else if ( value === 'double-cab' || valu…" at bounding box center [922, 481] width 1131 height 687
drag, startPoint x: 406, startPoint y: 277, endPoint x: 386, endPoint y: 278, distance: 20.0
click at [386, 278] on div "$ ( ".cab-size-image" ) . show ( ) ; } else if ( value === 'double-cab' || valu…" at bounding box center [922, 481] width 1131 height 687
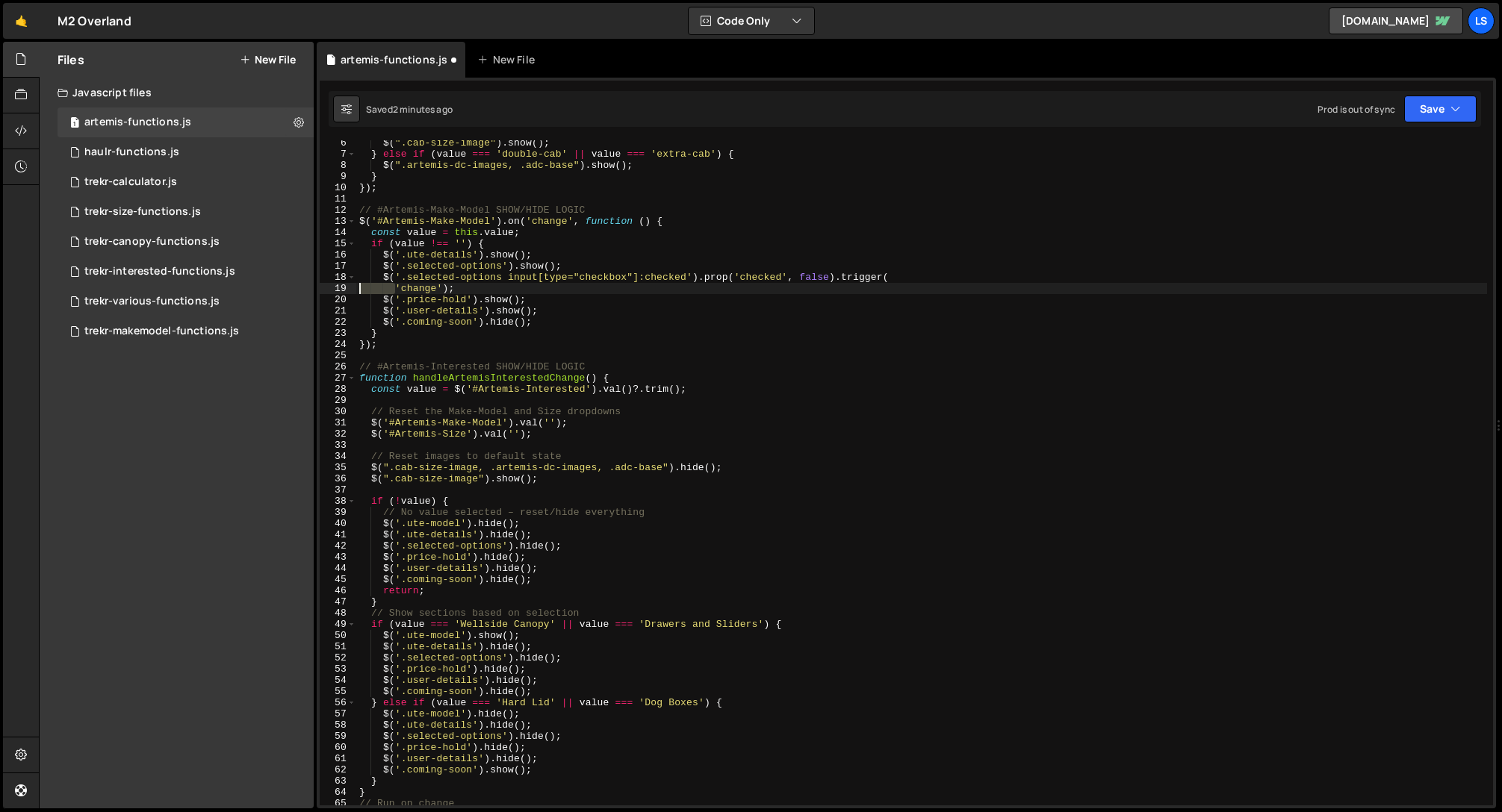
drag, startPoint x: 395, startPoint y: 289, endPoint x: 339, endPoint y: 286, distance: 56.1
click at [339, 286] on div "$('.selected-options input[type="checkbox"]:checked').prop('checked', false).tr…" at bounding box center [906, 473] width 1173 height 665
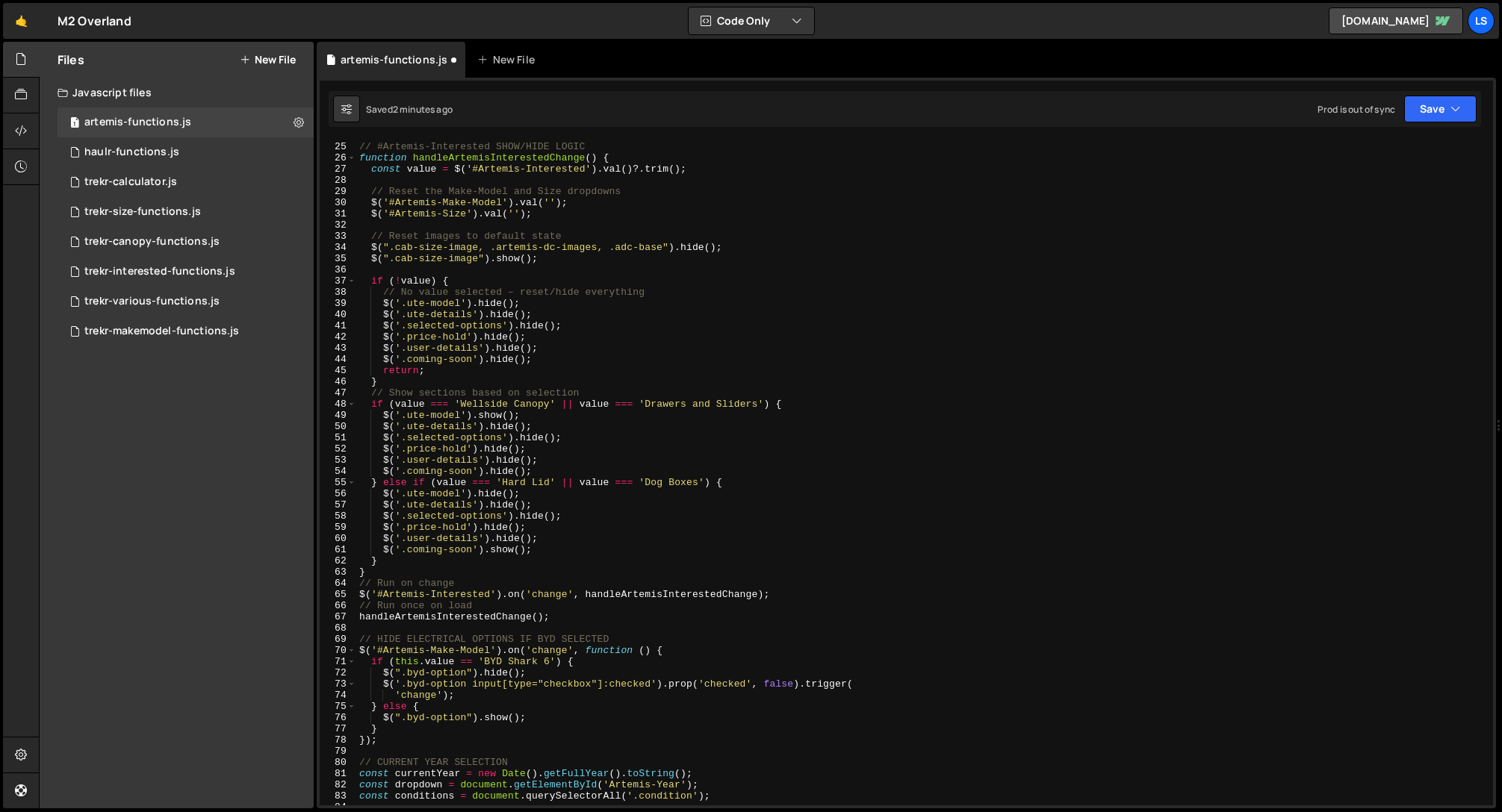
scroll to position [291, 0]
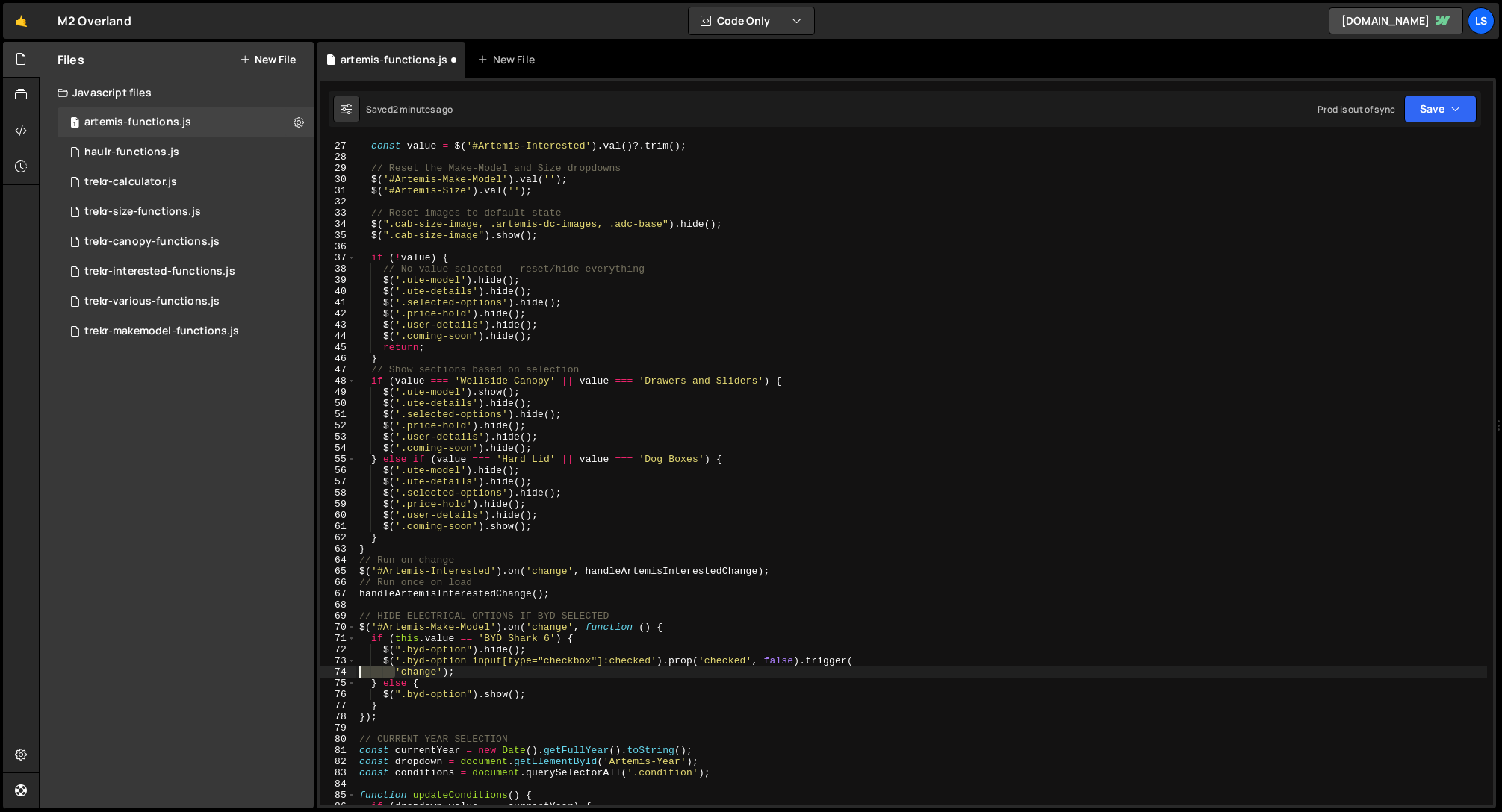
drag, startPoint x: 395, startPoint y: 670, endPoint x: 329, endPoint y: 669, distance: 66.0
click at [329, 669] on div "$('.selected-options input[type="checkbox"]:checked').prop('checked', false).tr…" at bounding box center [906, 473] width 1173 height 665
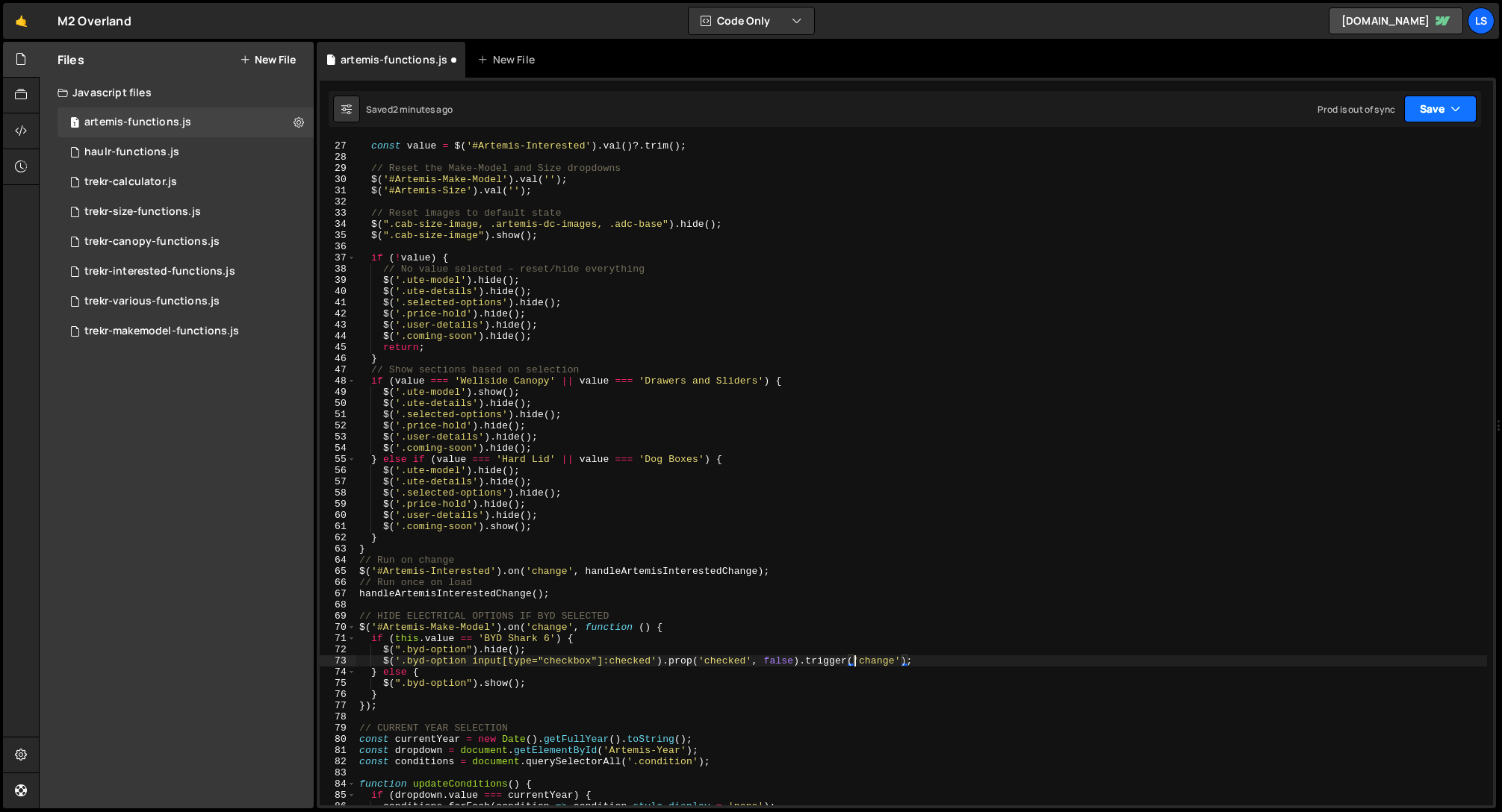
click at [1429, 117] on button "Save" at bounding box center [1440, 109] width 72 height 27
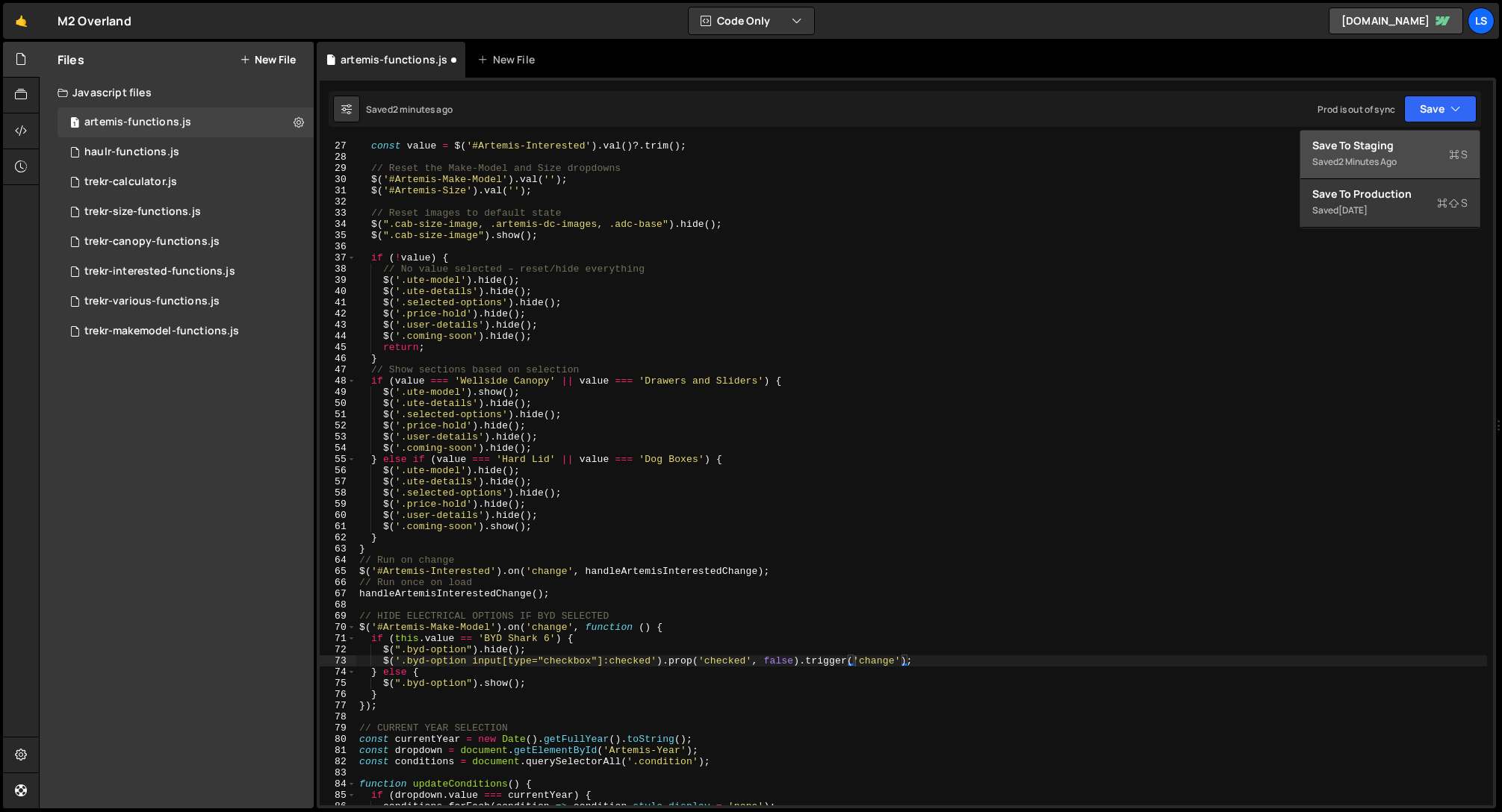
click at [1365, 153] on div "Saved 2 minutes ago" at bounding box center [1389, 162] width 155 height 18
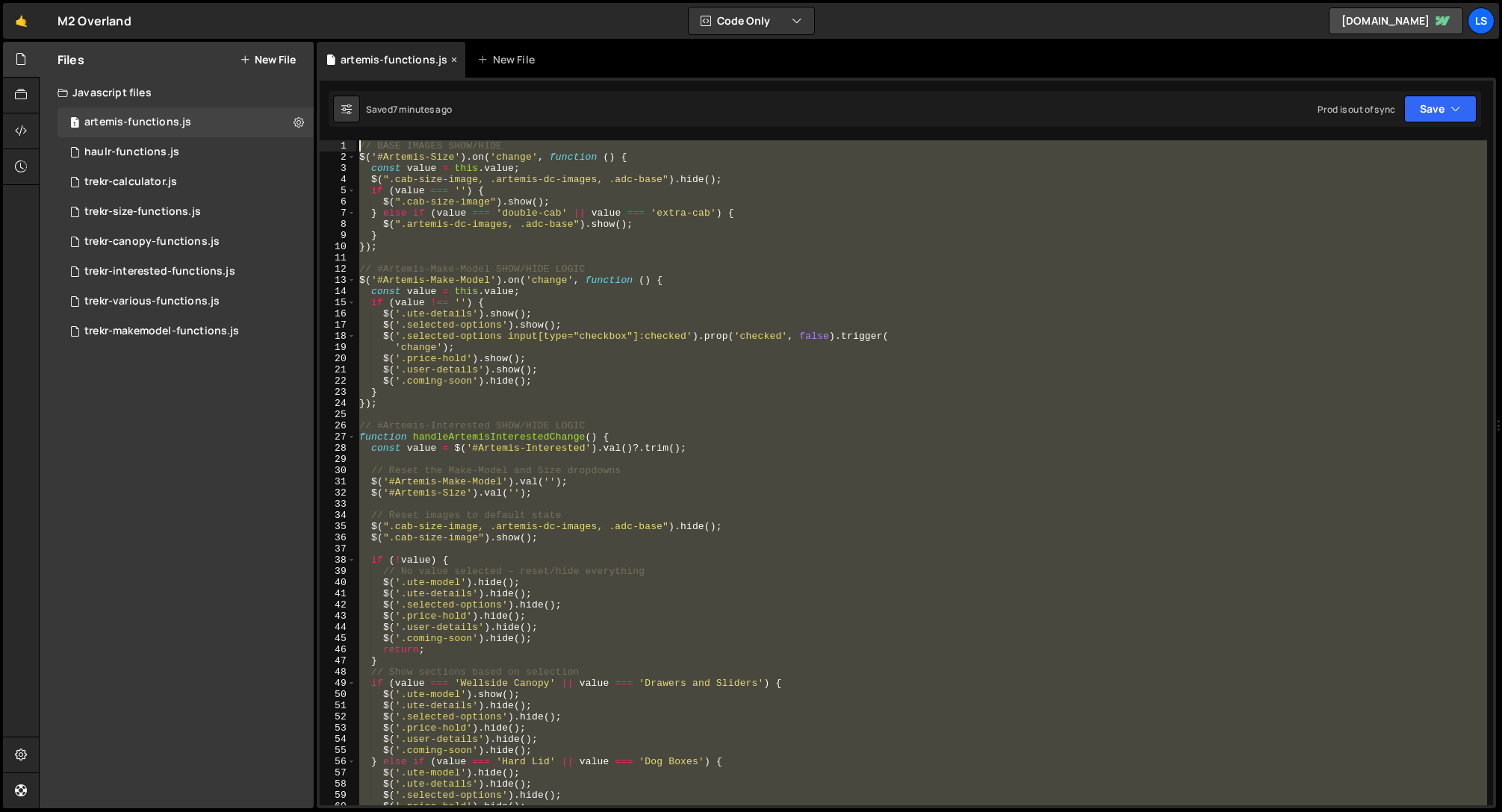
scroll to position [0, 0]
drag, startPoint x: 555, startPoint y: 607, endPoint x: 407, endPoint y: 51, distance: 575.4
click at [407, 51] on div "Debug Explain Copy artemis-functions.js New File Saved 7 minutes ago Prod is ou…" at bounding box center [906, 425] width 1179 height 767
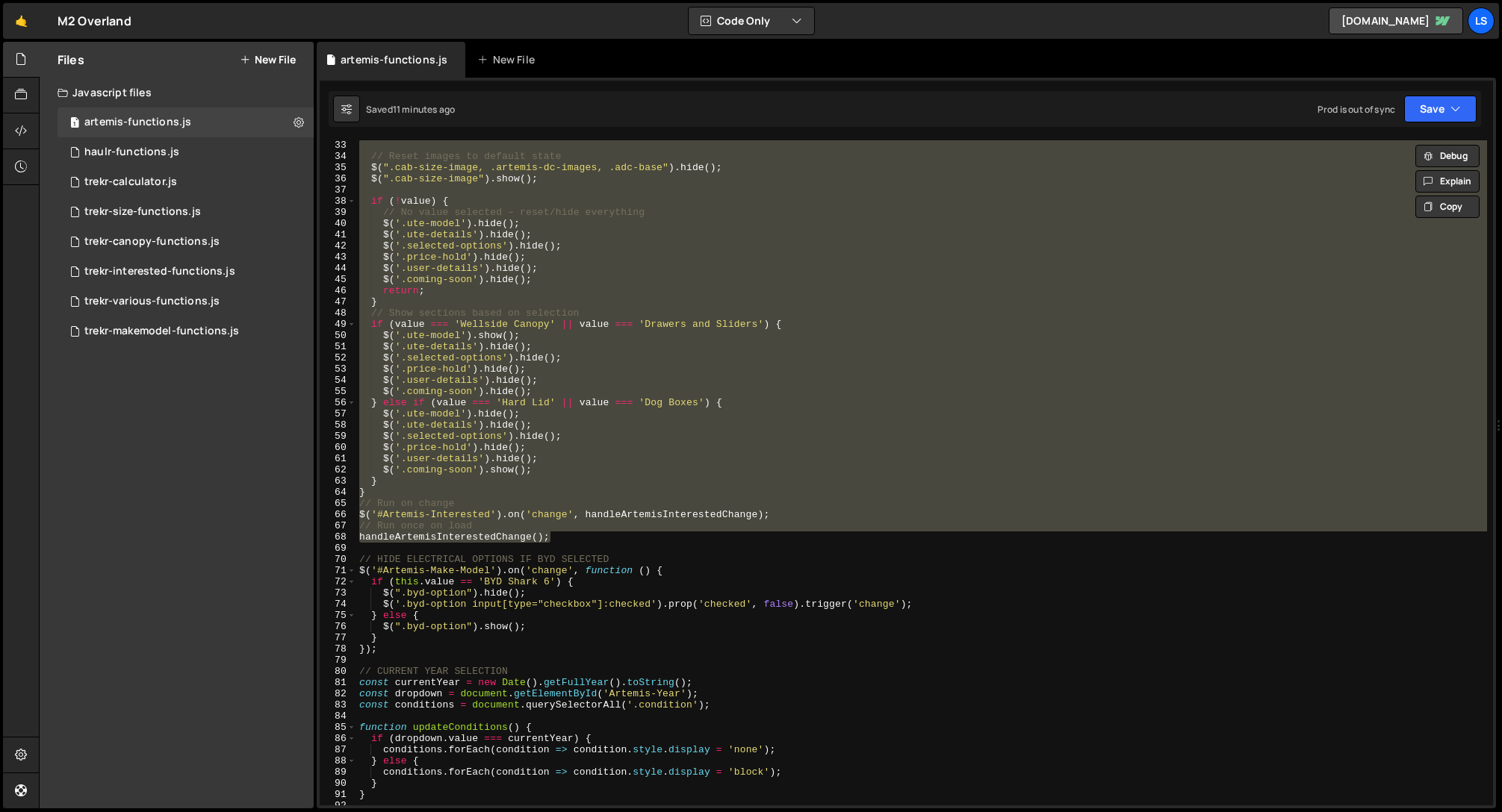
scroll to position [365, 0]
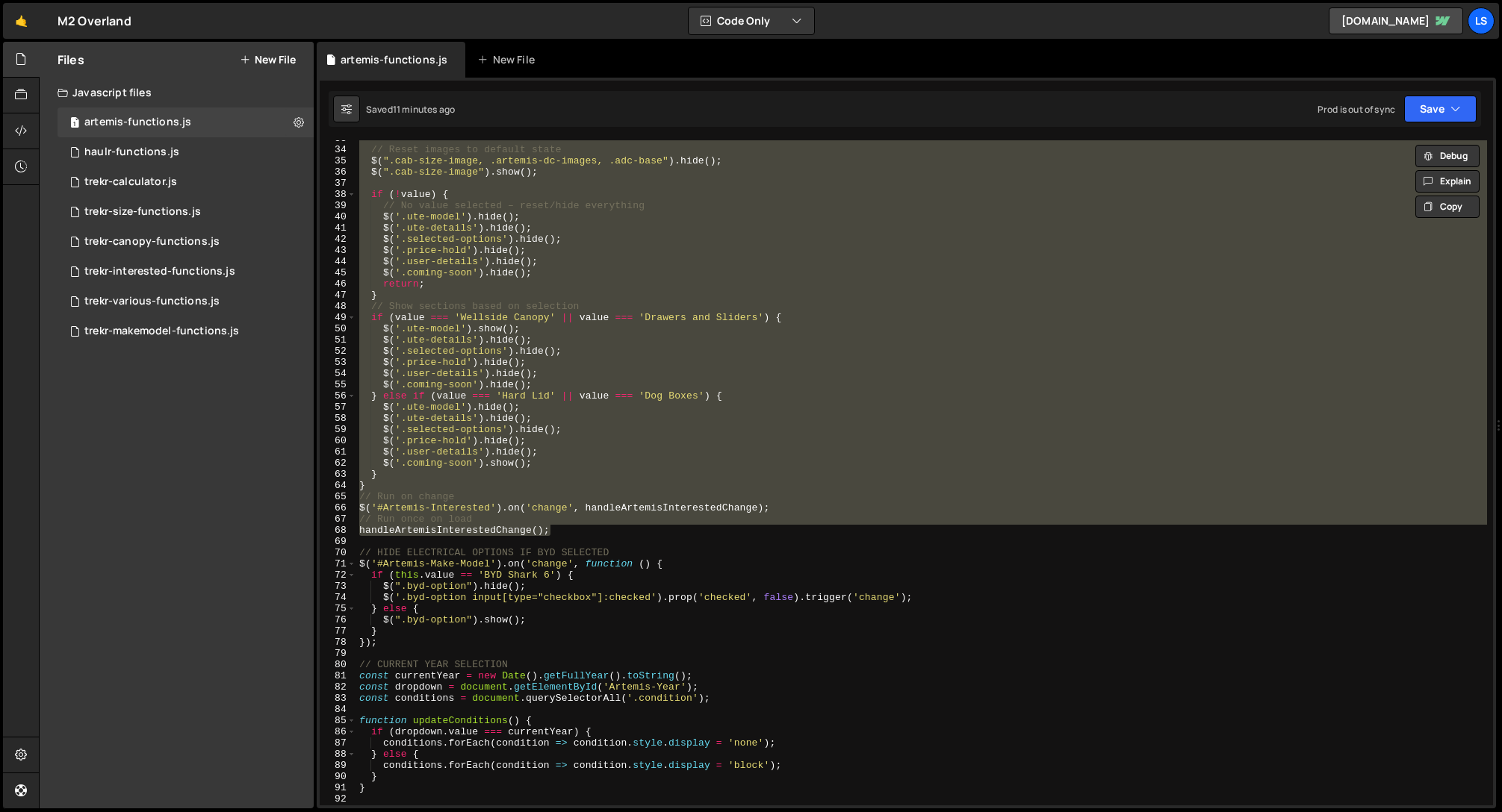
paste textarea "handleArtemisInterestedChange();"
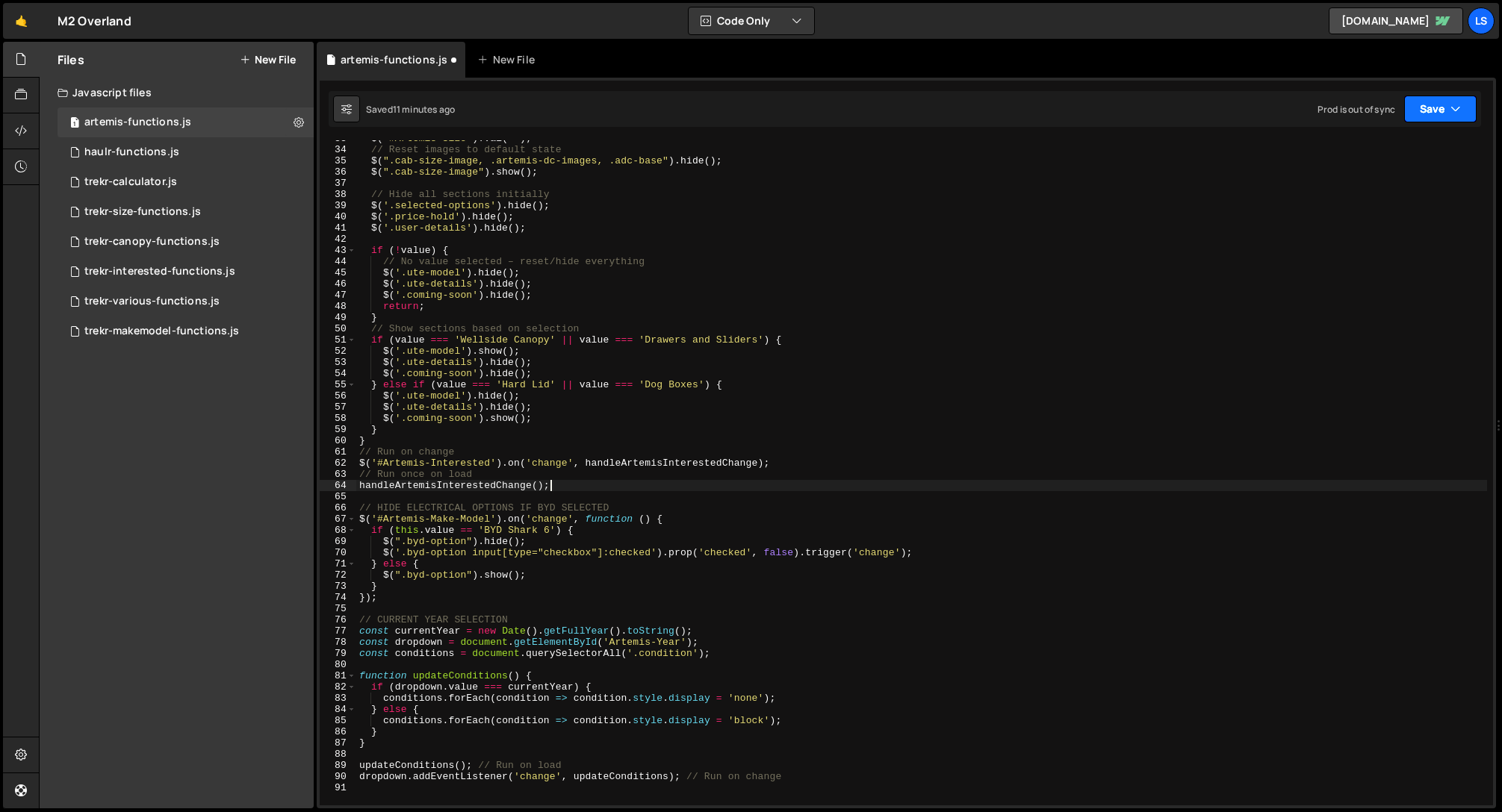
click at [1418, 113] on button "Save" at bounding box center [1440, 109] width 72 height 27
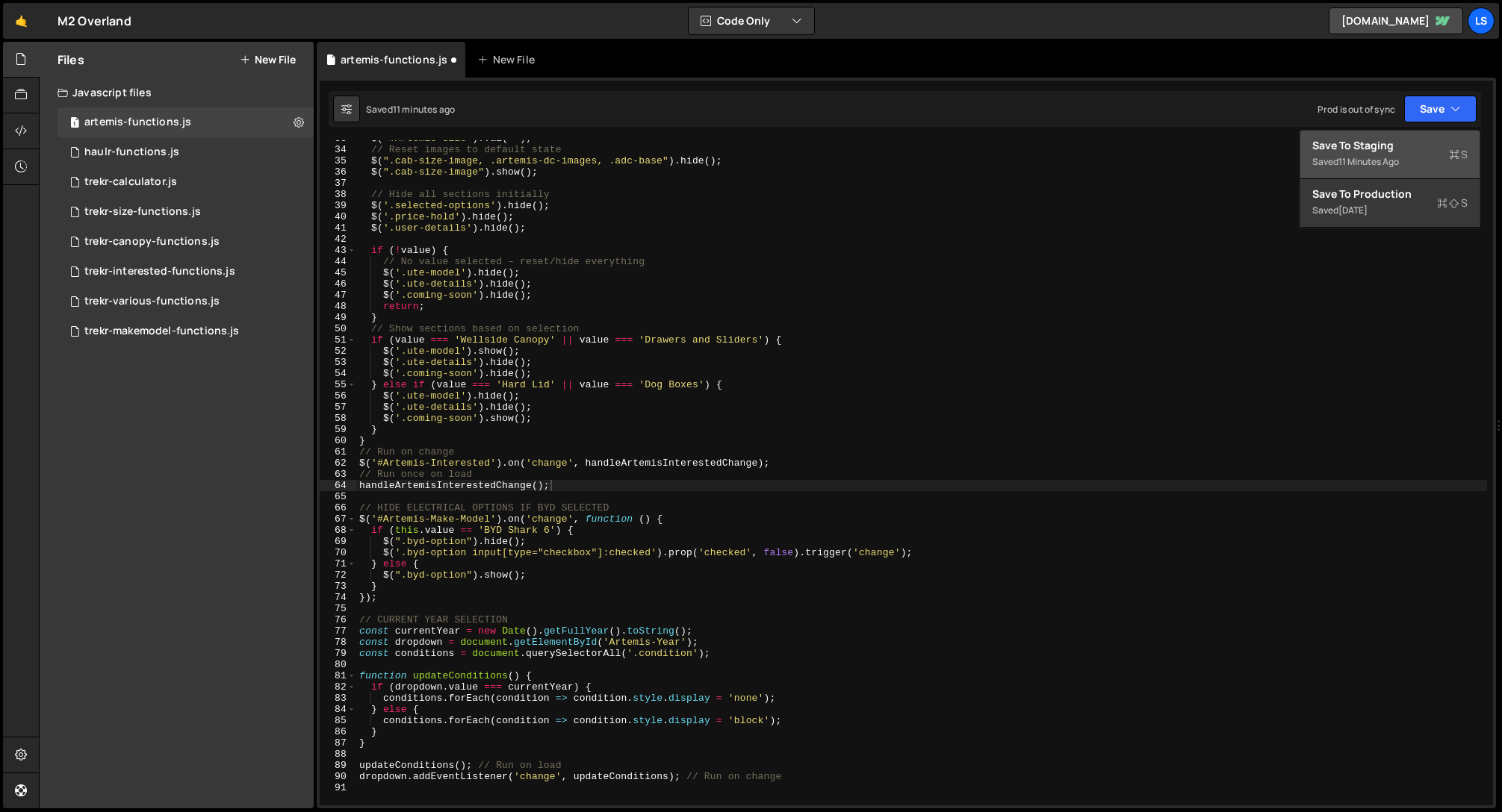
click at [1357, 149] on div "Save to Staging S" at bounding box center [1389, 145] width 155 height 15
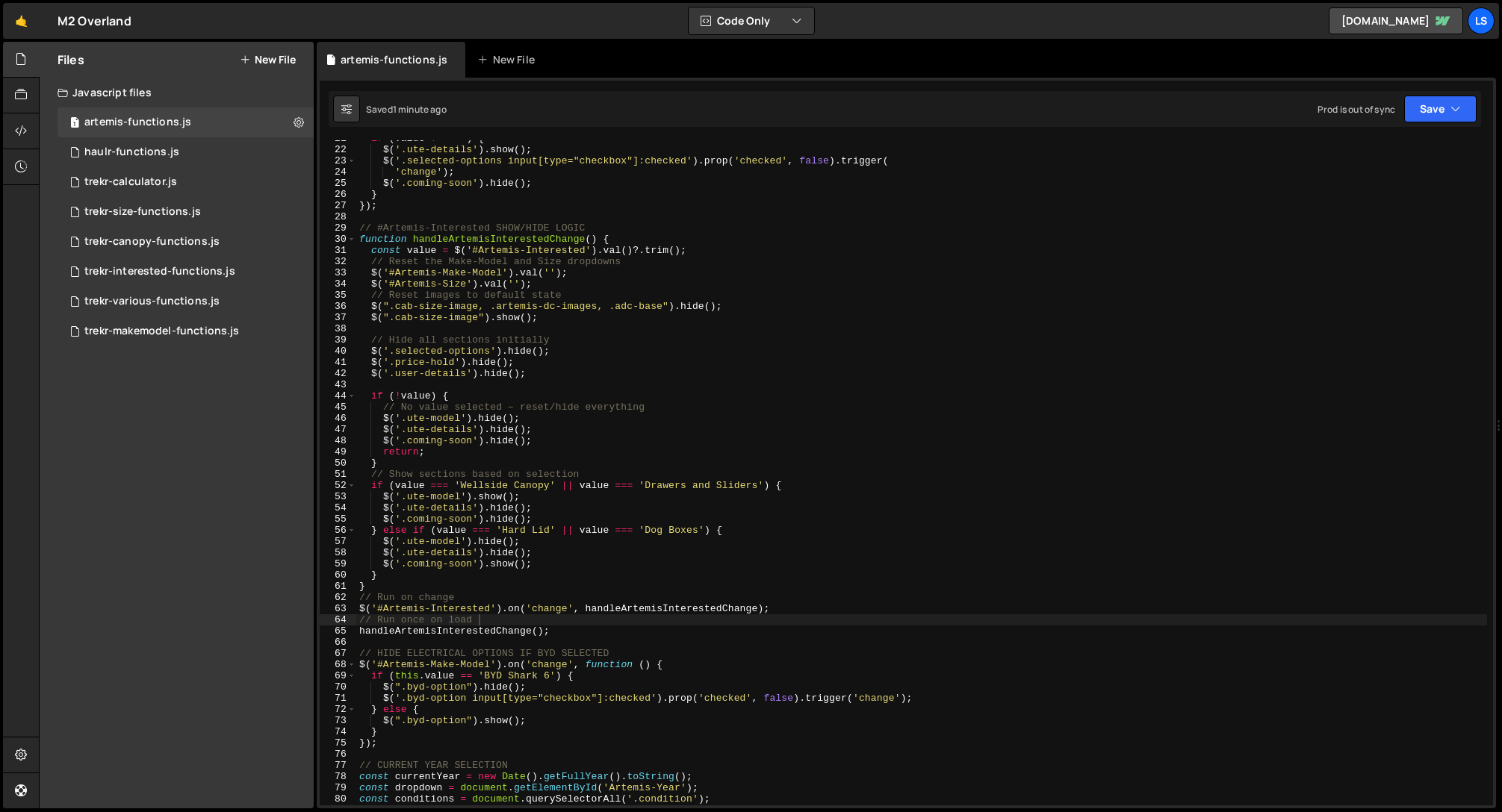
scroll to position [232, 0]
drag, startPoint x: 490, startPoint y: 351, endPoint x: 395, endPoint y: 349, distance: 95.0
click at [395, 349] on div "if ( value !== '' ) { $ ( '.ute-details' ) . show ( ) ; $ ( '.selected-options …" at bounding box center [922, 476] width 1131 height 687
click at [560, 634] on div "if ( value !== '' ) { $ ( '.ute-details' ) . show ( ) ; $ ( '.selected-options …" at bounding box center [922, 476] width 1131 height 687
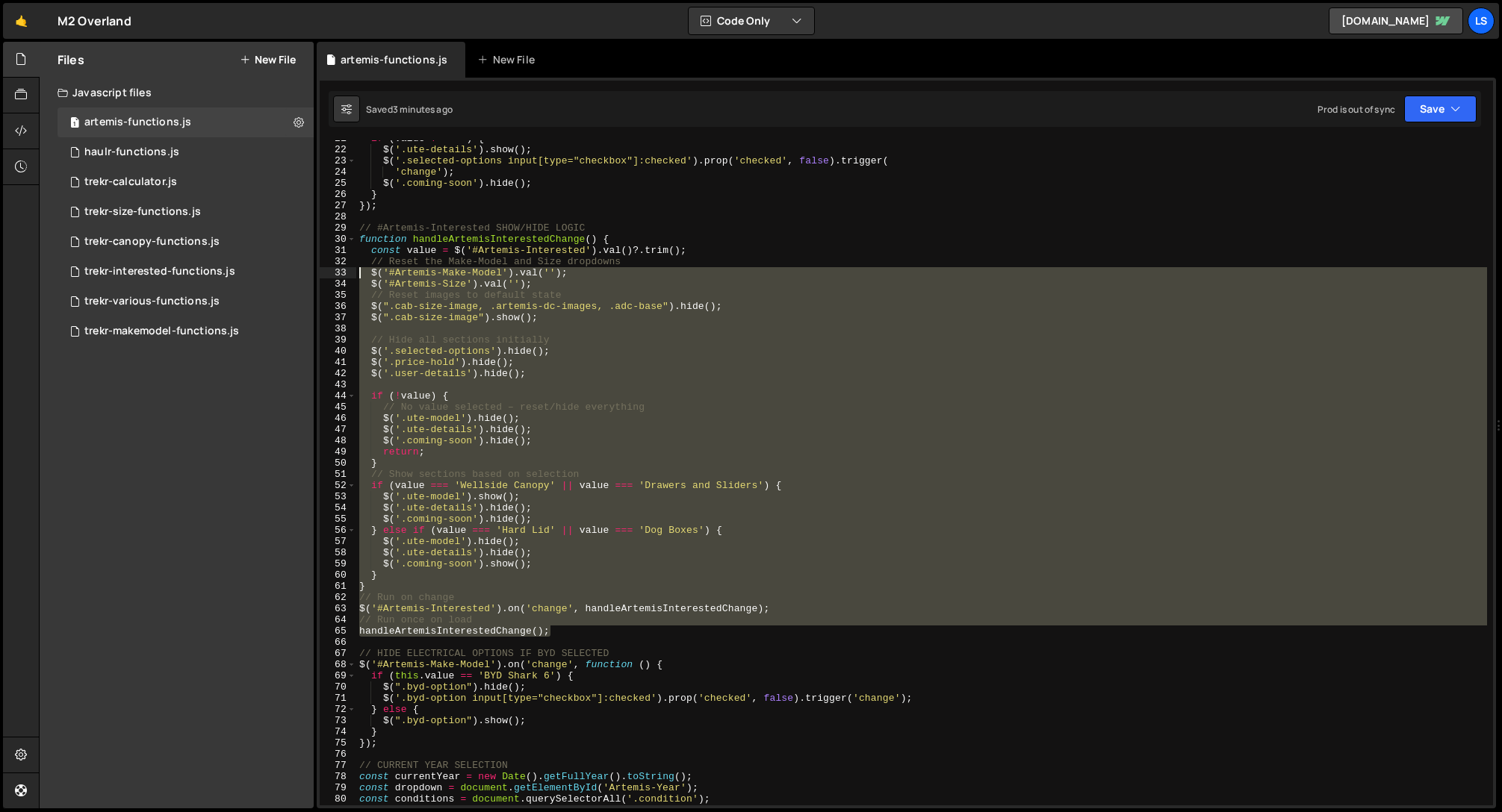
scroll to position [0, 0]
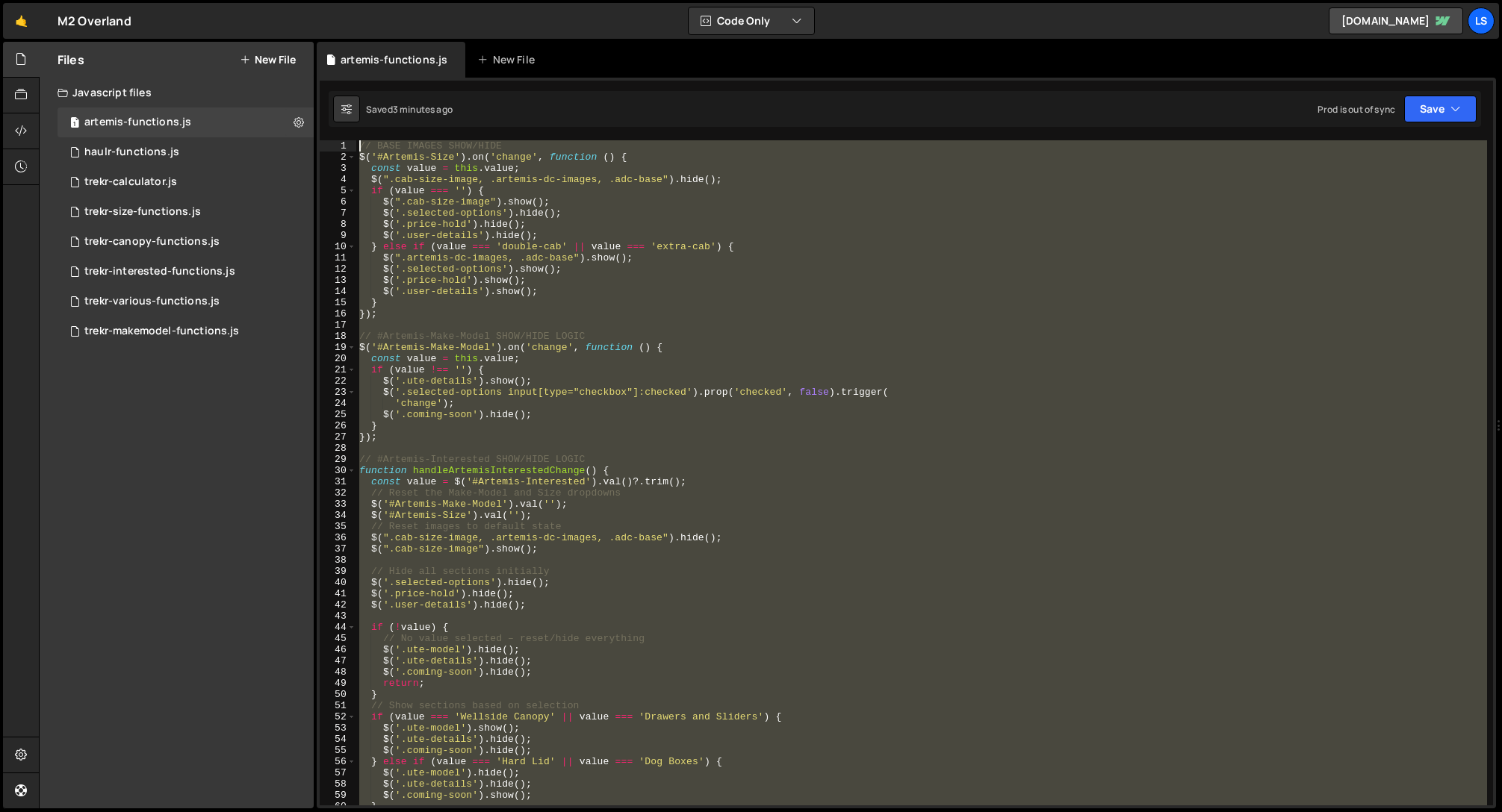
drag, startPoint x: 557, startPoint y: 635, endPoint x: 264, endPoint y: -40, distance: 735.8
click at [264, 0] on html "Projects [GEOGRAPHIC_DATA] Blog LS Projects Your Teams Account Upgrade Logout" at bounding box center [751, 406] width 1502 height 812
paste textarea "handleArtemisInterestedChange();"
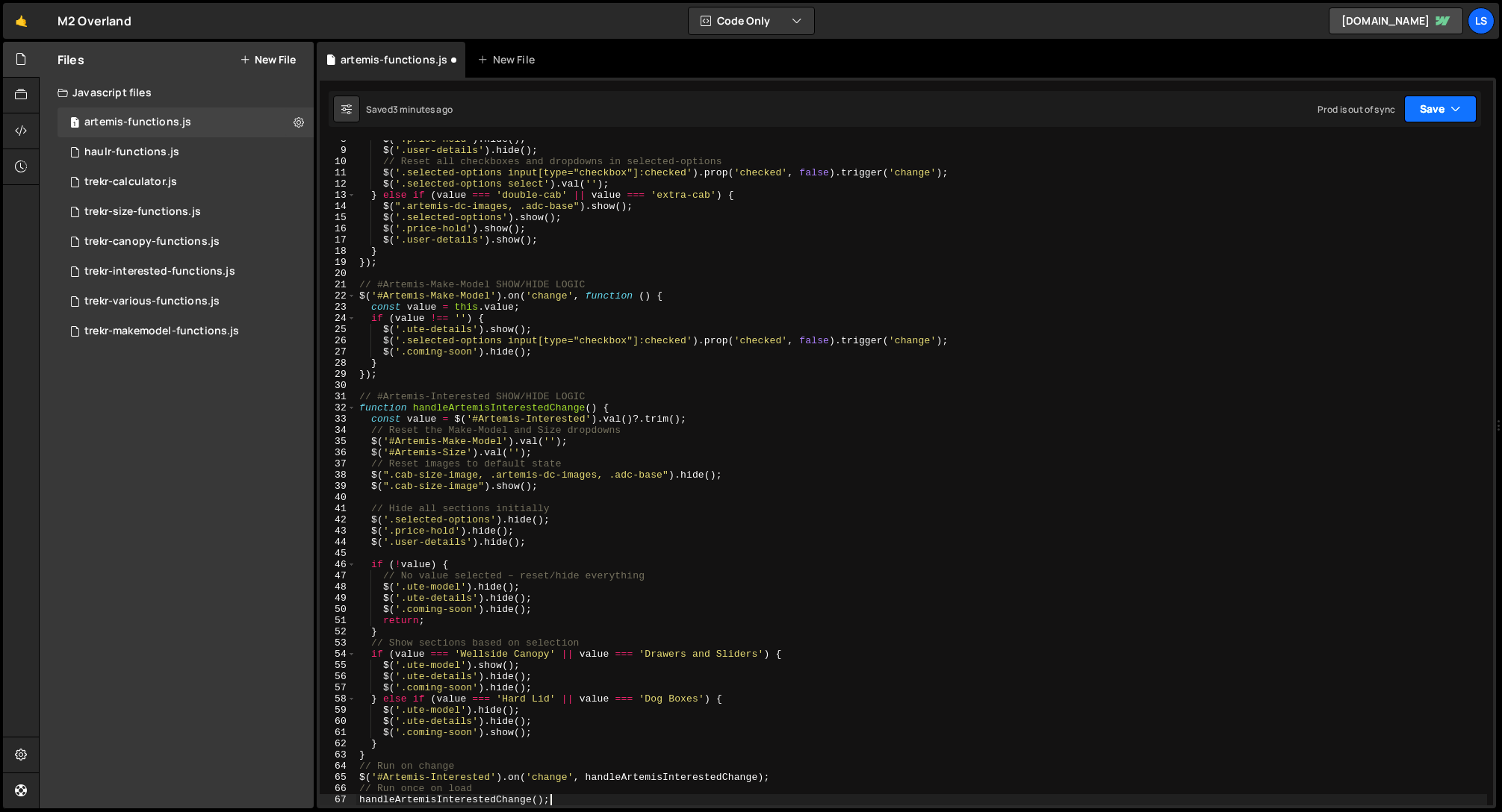
click at [1427, 108] on button "Save" at bounding box center [1440, 109] width 72 height 27
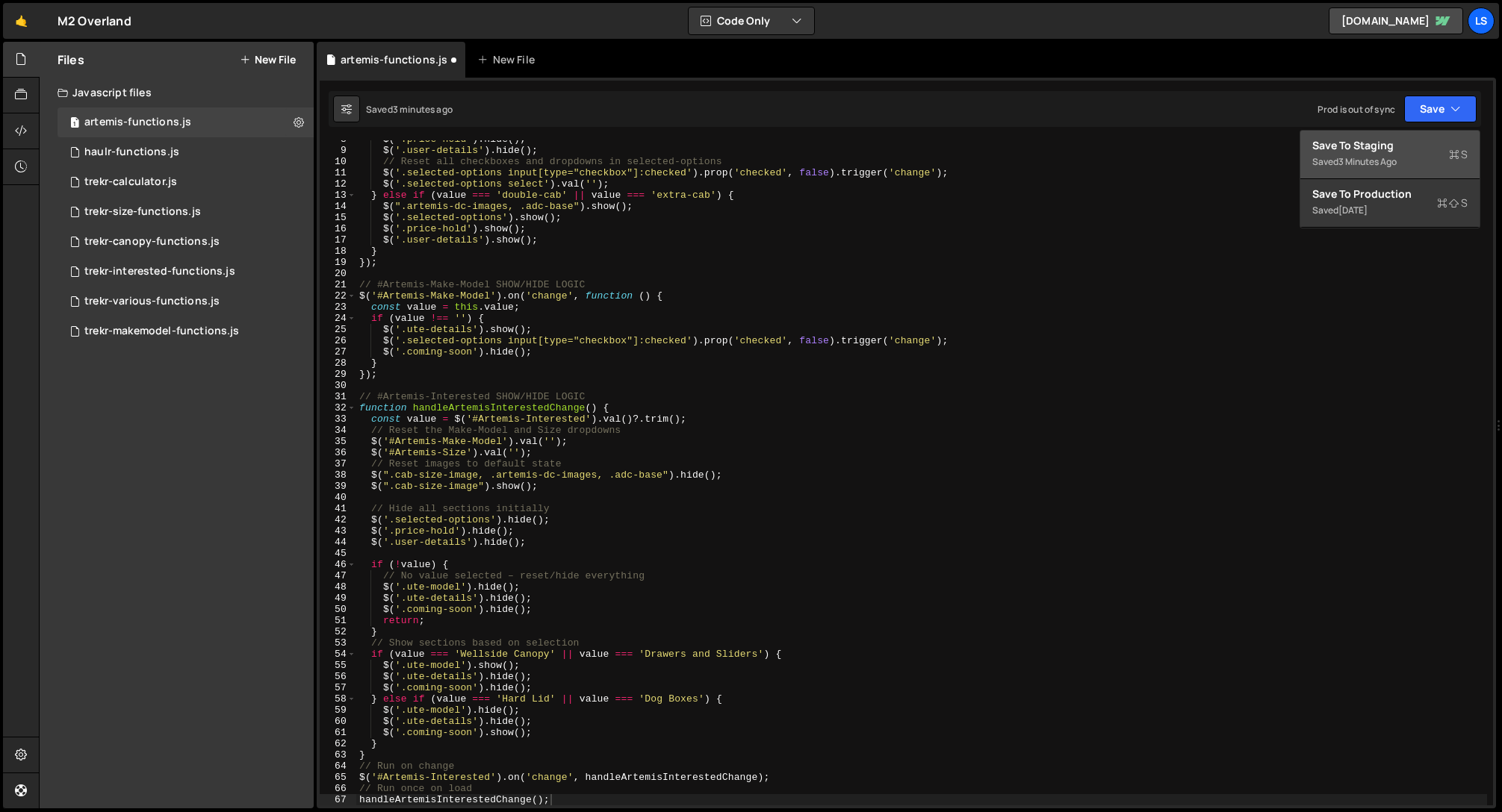
click at [1359, 156] on div "3 minutes ago" at bounding box center [1367, 161] width 58 height 13
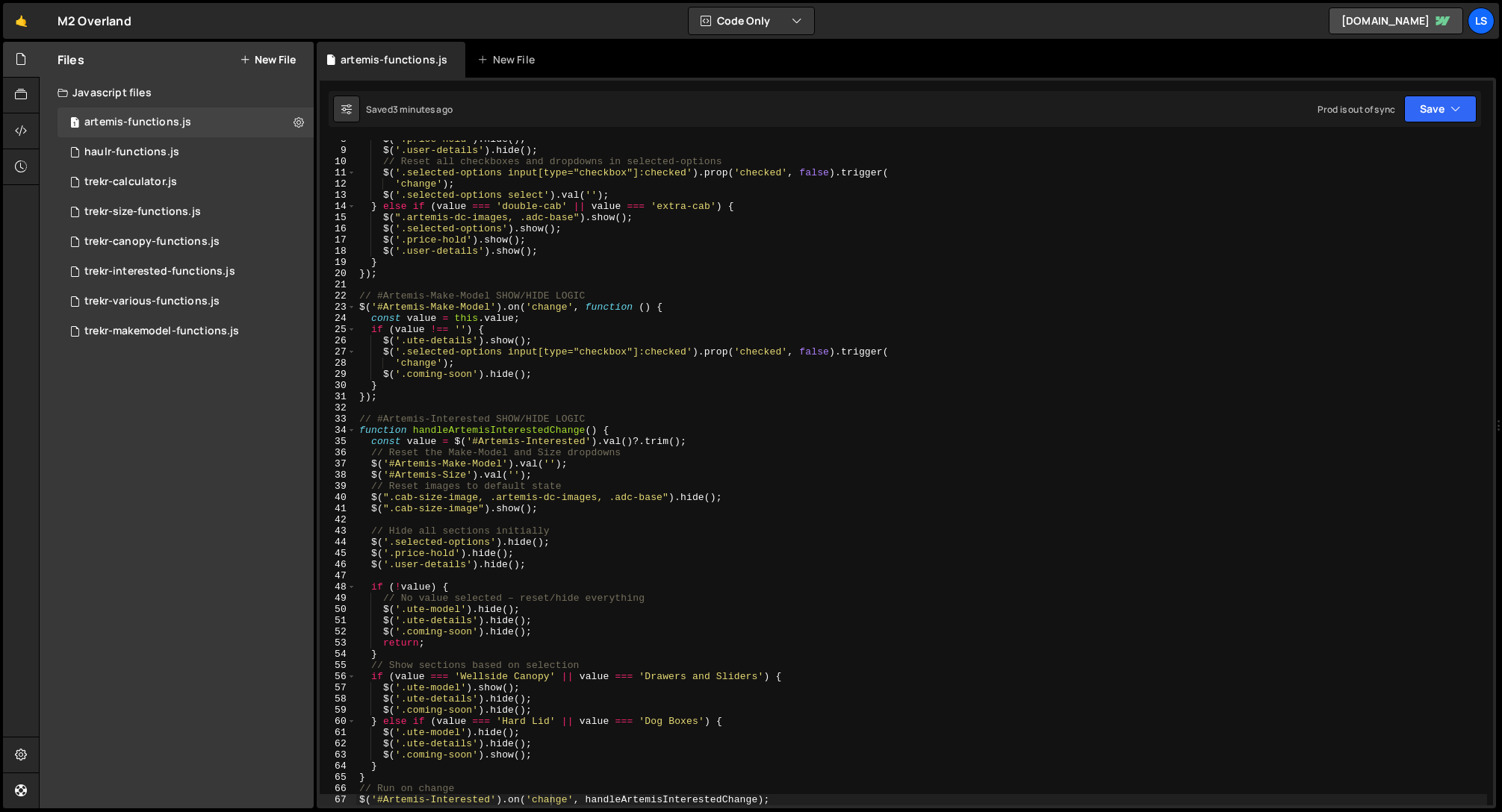
scroll to position [0, 0]
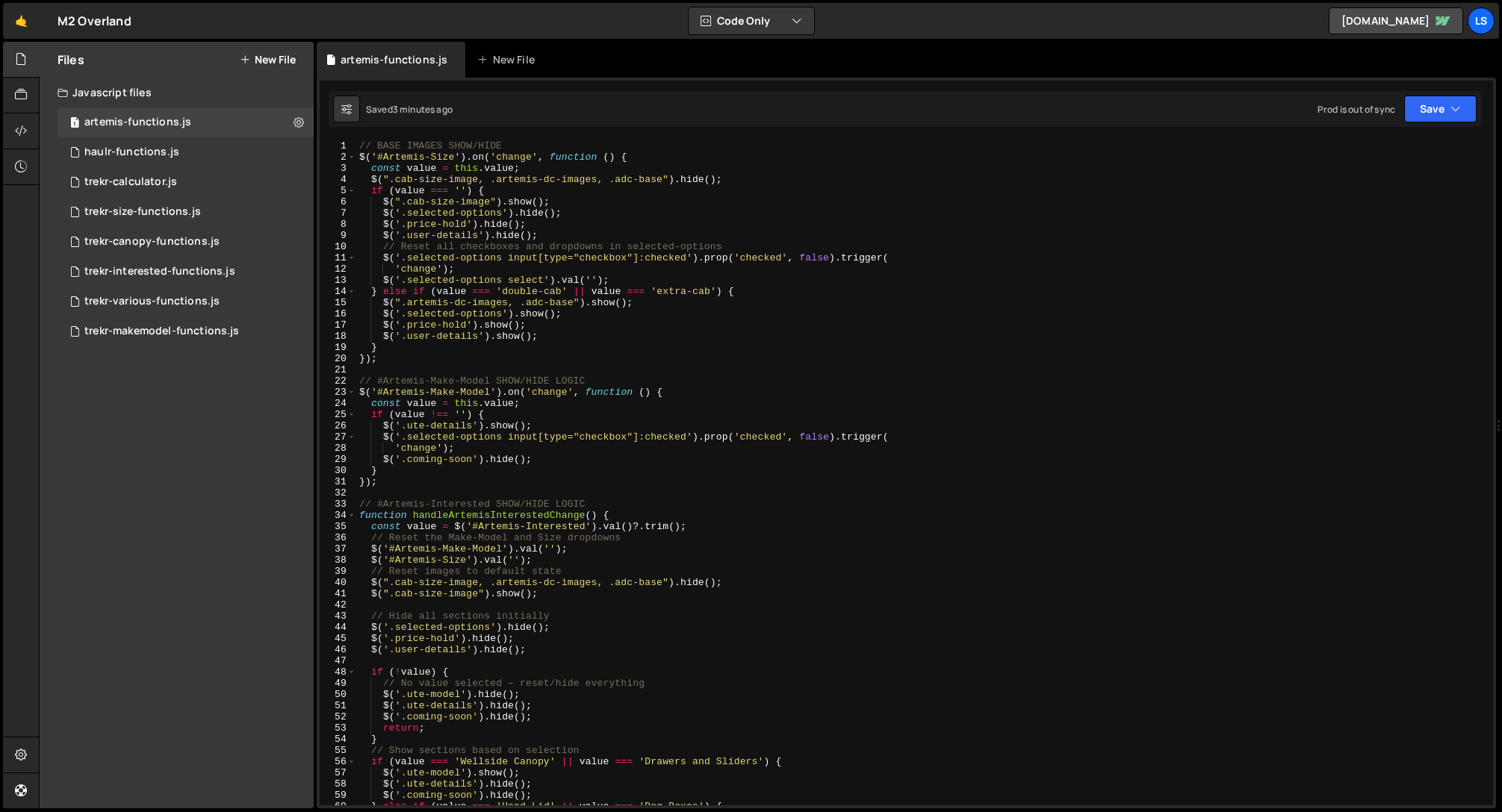
click at [466, 223] on div "// BASE IMAGES SHOW/HIDE $ ( '#Artemis-Size' ) . on ( 'change' , function ( ) {…" at bounding box center [922, 484] width 1131 height 687
click at [466, 324] on div "// BASE IMAGES SHOW/HIDE $ ( '#Artemis-Size' ) . on ( 'change' , function ( ) {…" at bounding box center [922, 484] width 1131 height 687
click at [454, 640] on div "// BASE IMAGES SHOW/HIDE $ ( '#Artemis-Size' ) . on ( 'change' , function ( ) {…" at bounding box center [922, 484] width 1131 height 687
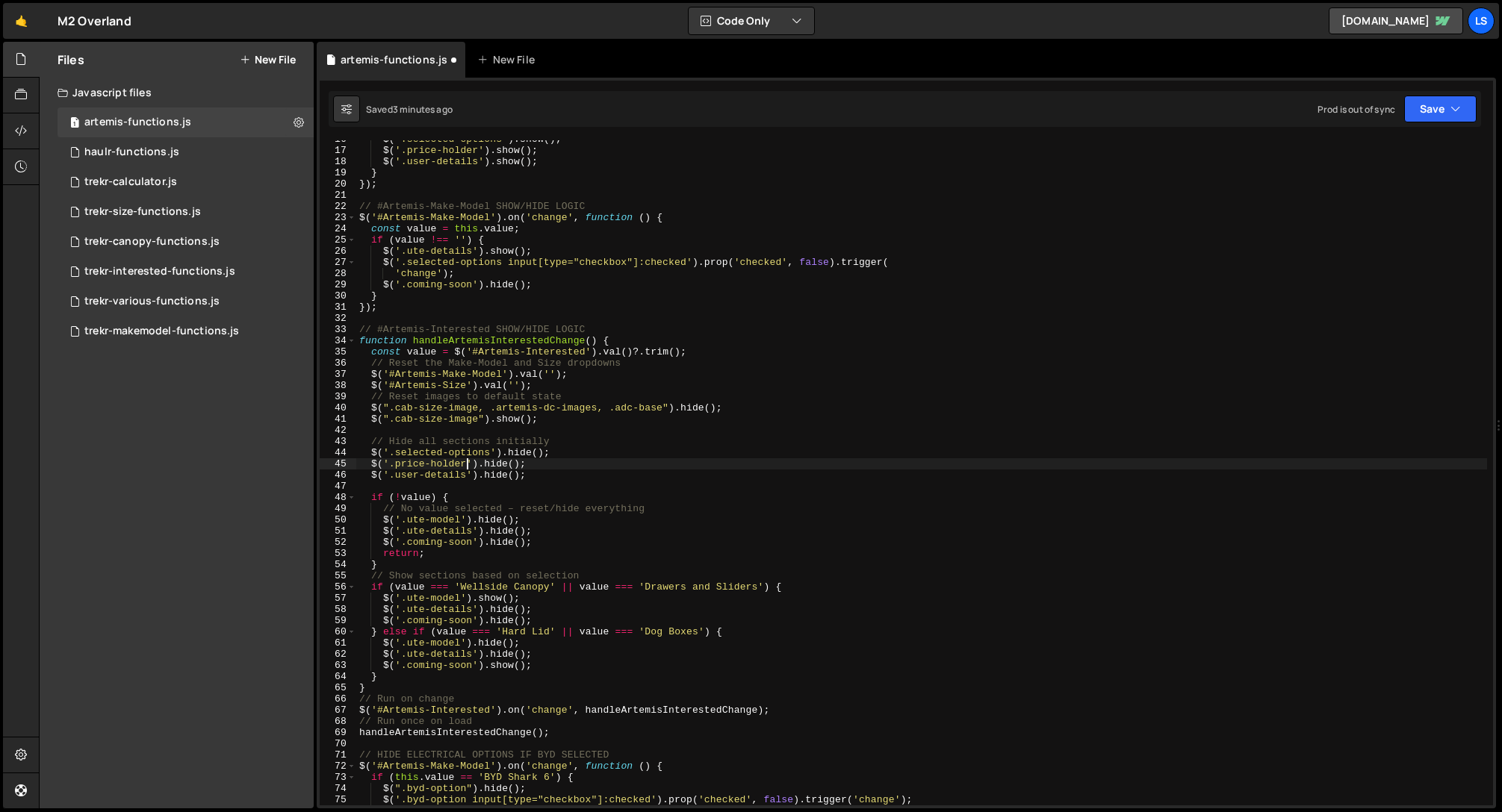
scroll to position [173, 0]
click at [1420, 116] on button "Save" at bounding box center [1440, 109] width 72 height 27
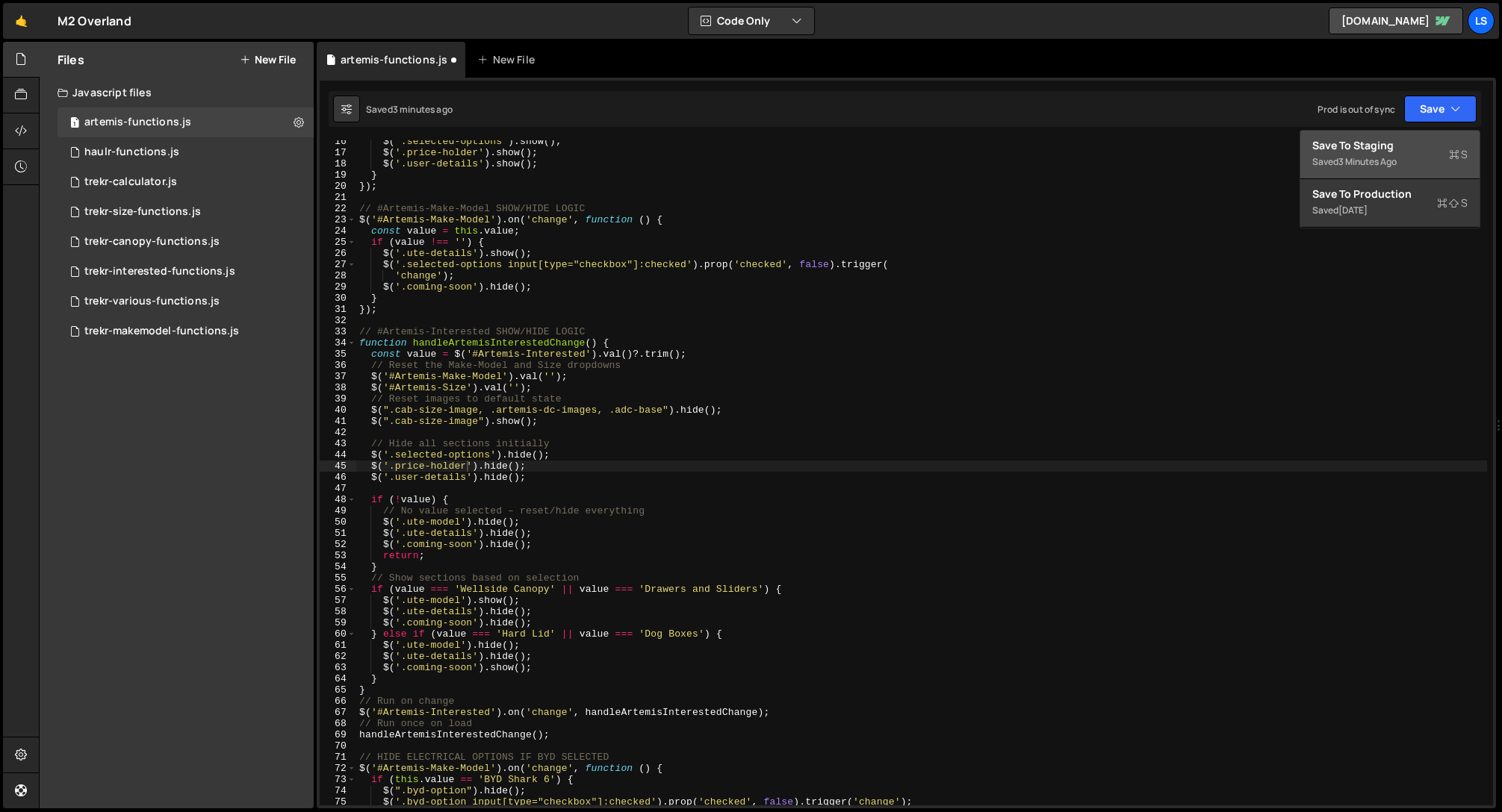
click at [1391, 143] on div "Save to Staging S" at bounding box center [1389, 145] width 155 height 15
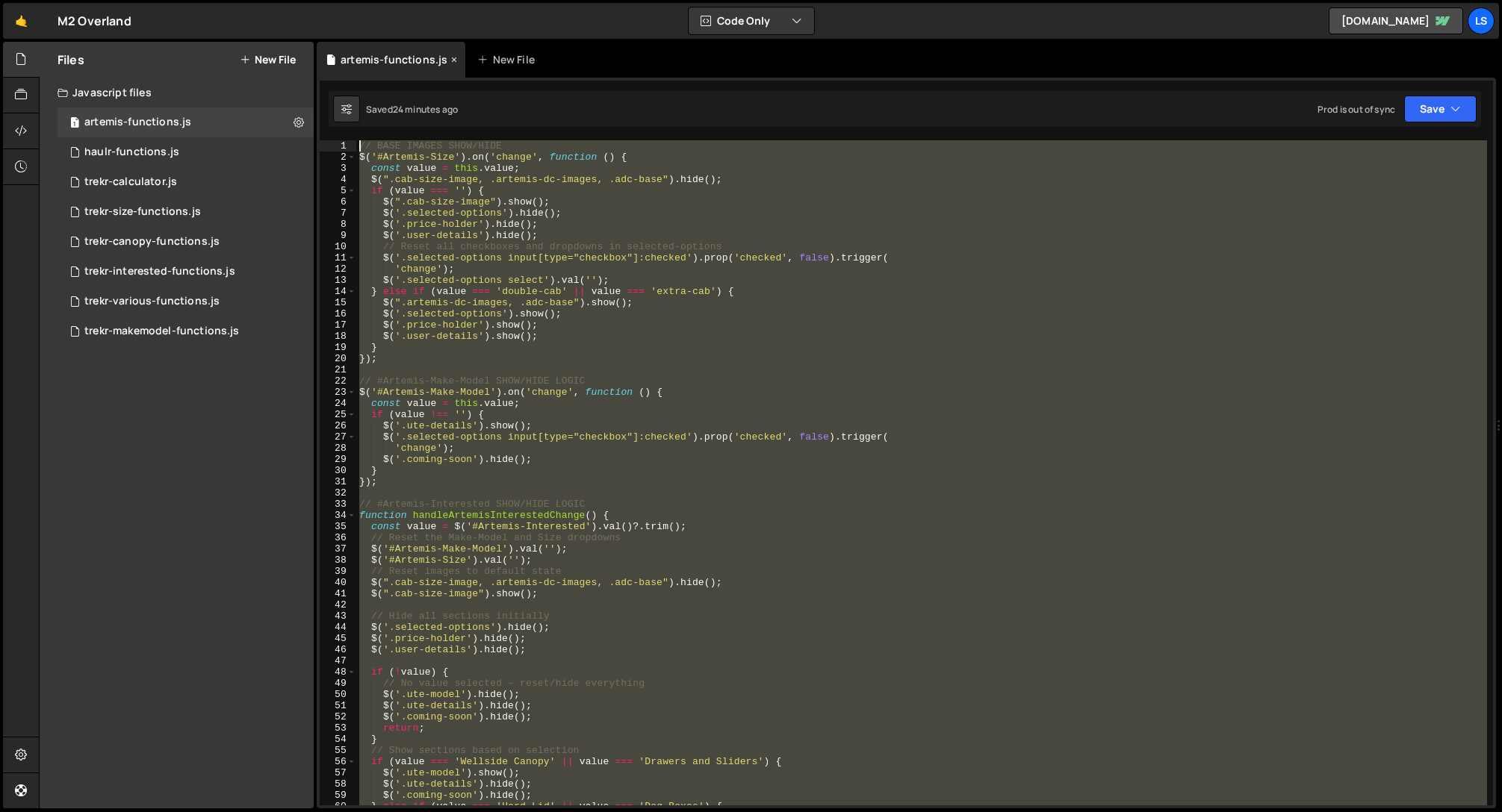
scroll to position [0, 0]
drag, startPoint x: 555, startPoint y: 547, endPoint x: 324, endPoint y: 37, distance: 559.9
click at [324, 37] on div "Hold on a sec... Are you certain you wish to leave this page? Any changes you'v…" at bounding box center [751, 406] width 1502 height 812
click at [811, 446] on div "// BASE IMAGES SHOW/HIDE $ ( '#Artemis-Size' ) . on ( 'change' , function ( ) {…" at bounding box center [922, 473] width 1131 height 665
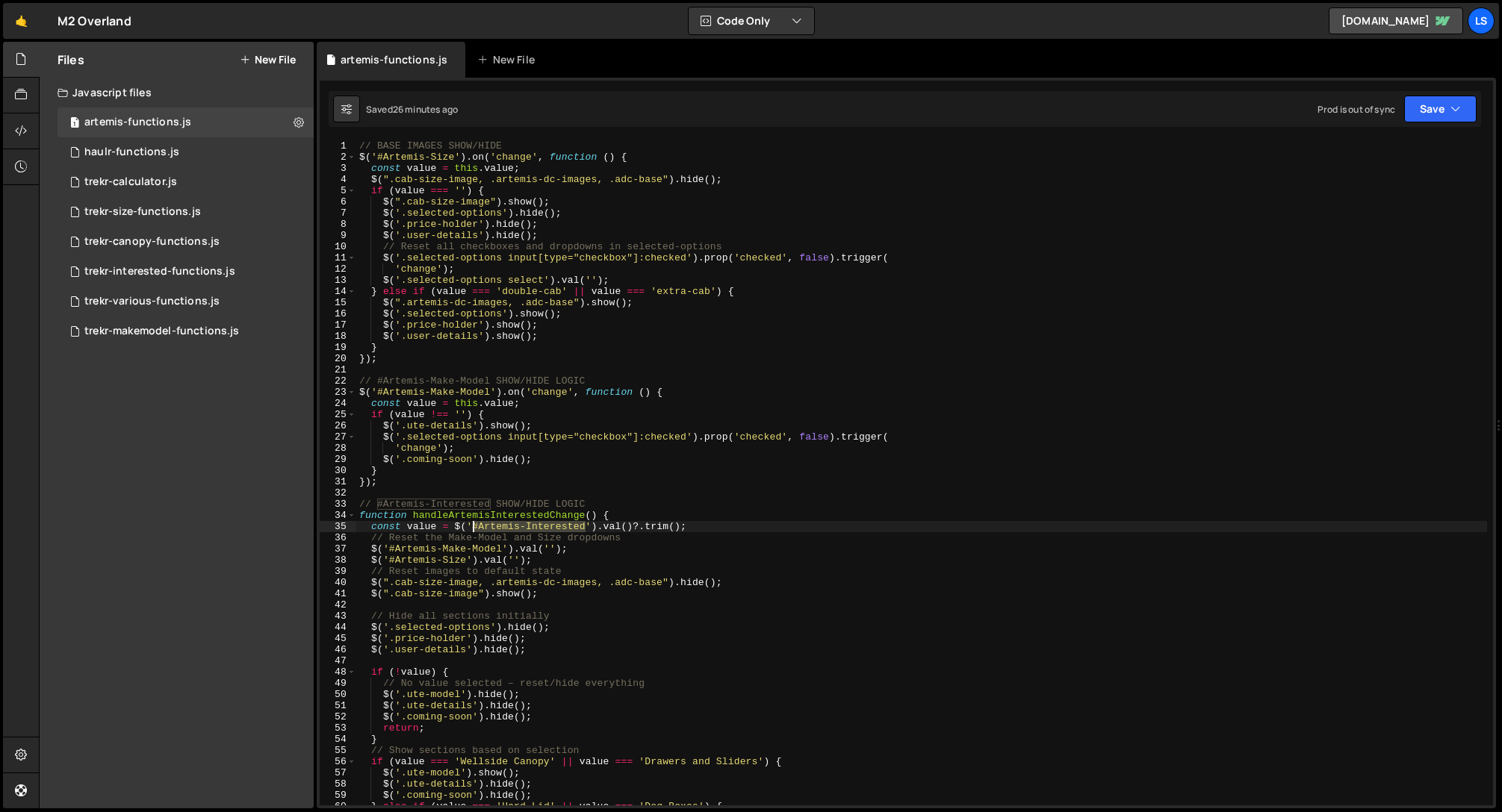
drag, startPoint x: 588, startPoint y: 528, endPoint x: 472, endPoint y: 528, distance: 116.0
click at [472, 528] on div "// BASE IMAGES SHOW/HIDE $ ( '#Artemis-Size' ) . on ( 'change' , function ( ) {…" at bounding box center [922, 484] width 1131 height 687
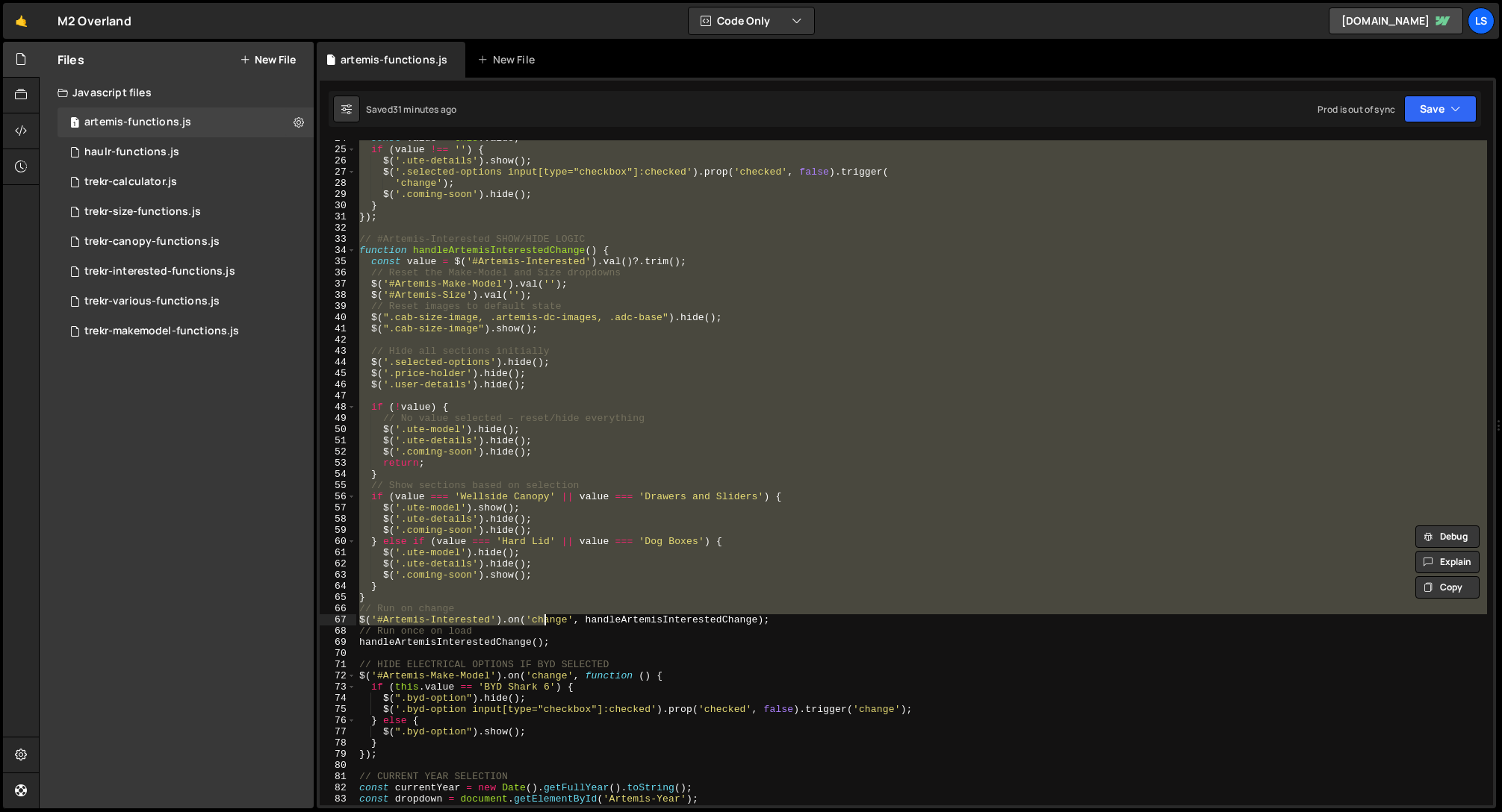
scroll to position [265, 0]
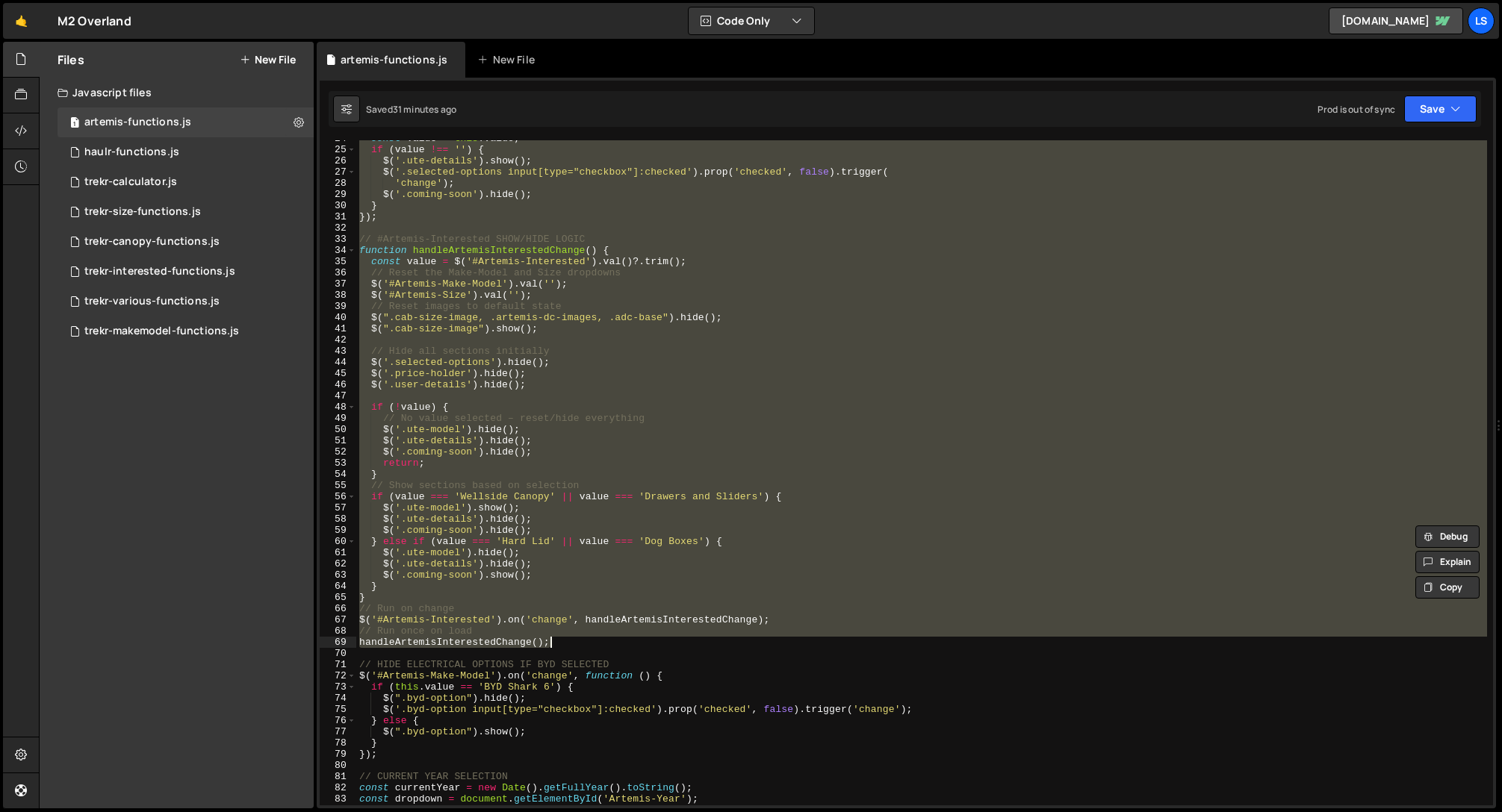
drag, startPoint x: 360, startPoint y: 144, endPoint x: 578, endPoint y: 645, distance: 546.4
click at [578, 645] on div "const value = this . value ; if ( value !== '' ) { $ ( '.ute-details' ) . show …" at bounding box center [922, 476] width 1131 height 687
type textarea "// Run once on load handleArtemisInterestedChange();"
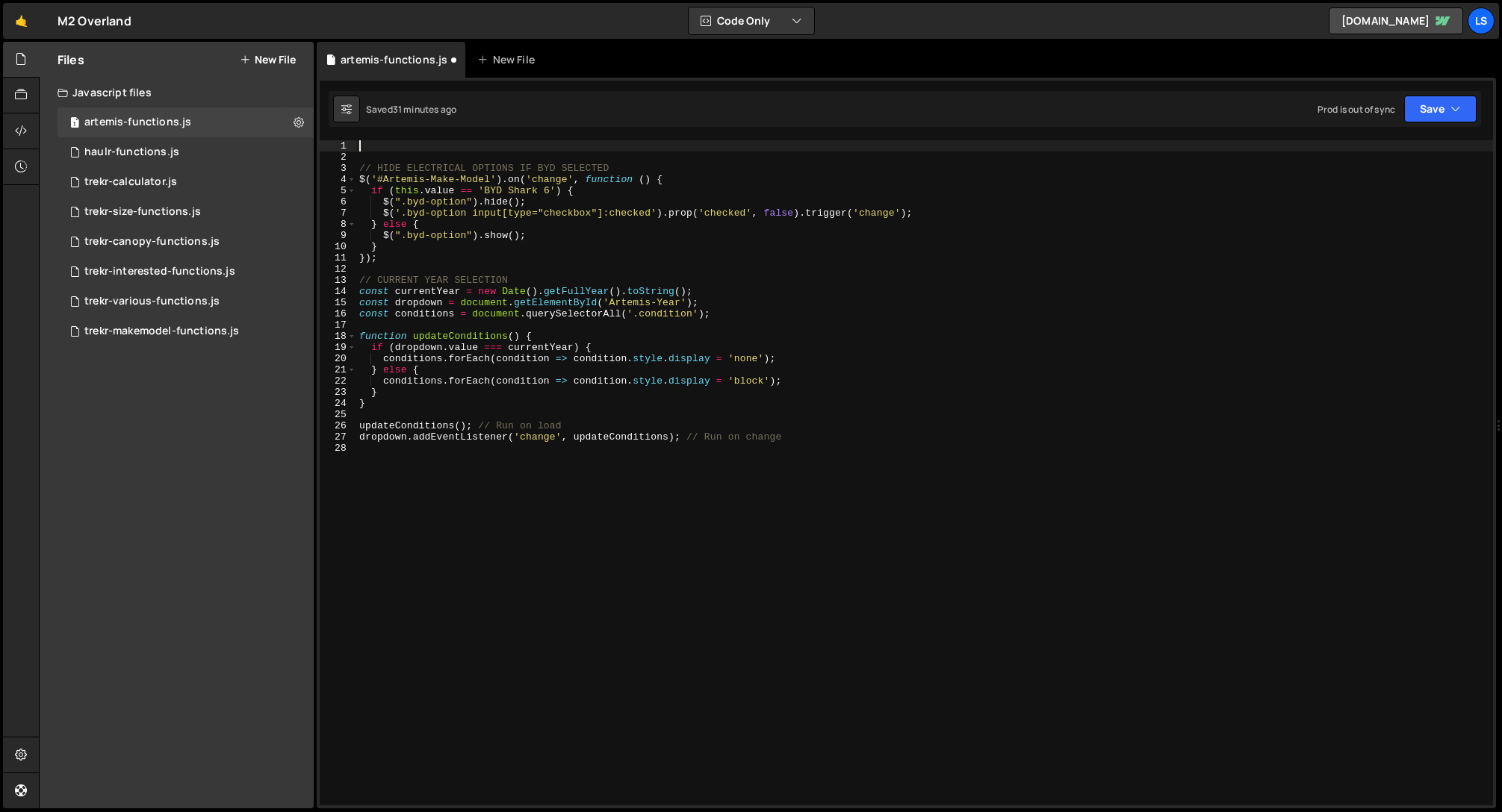
scroll to position [0, 0]
paste textarea "handleArtemisInterestedChange();"
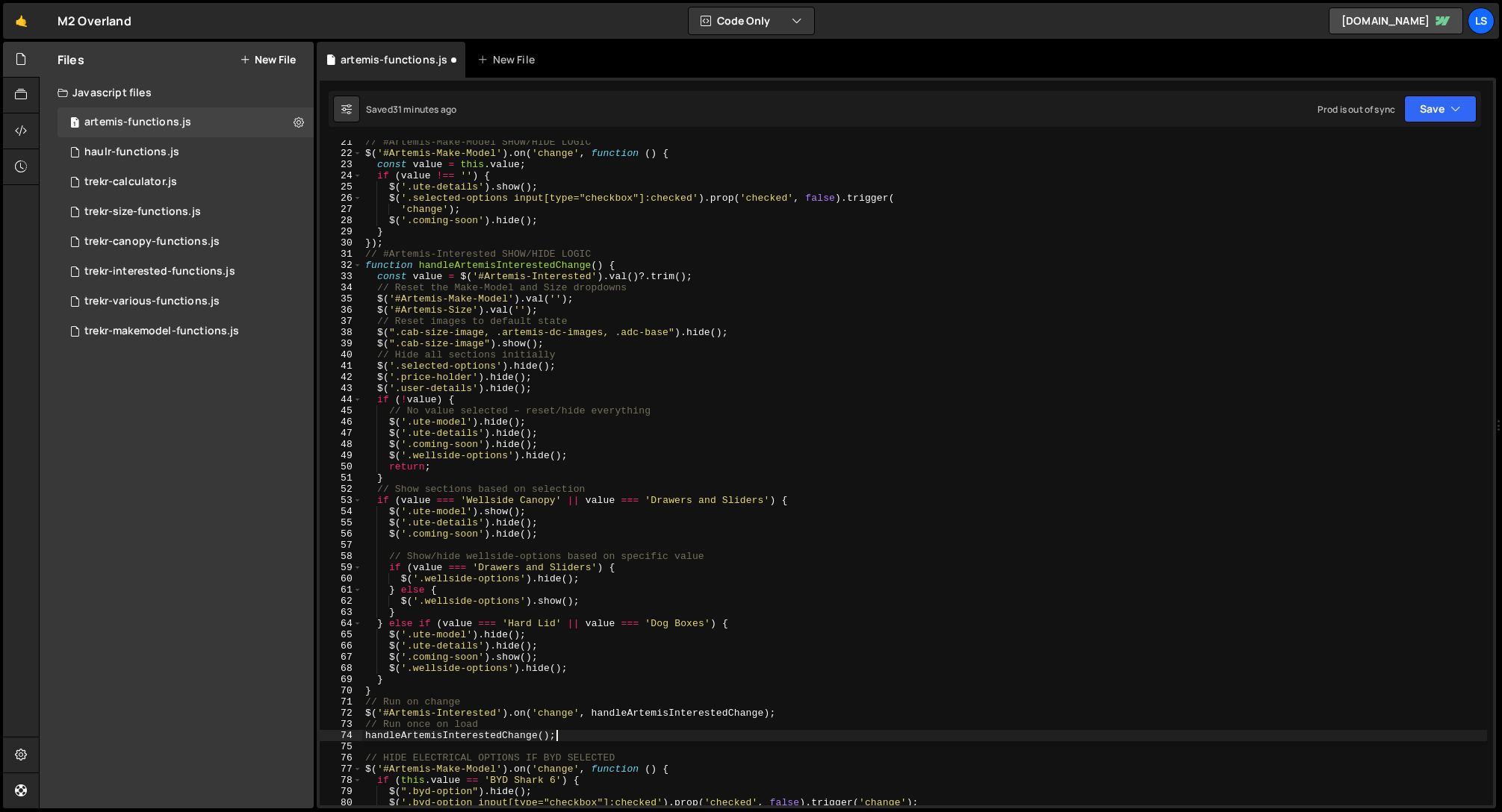
scroll to position [228, 0]
click at [1447, 108] on button "Save" at bounding box center [1440, 109] width 72 height 27
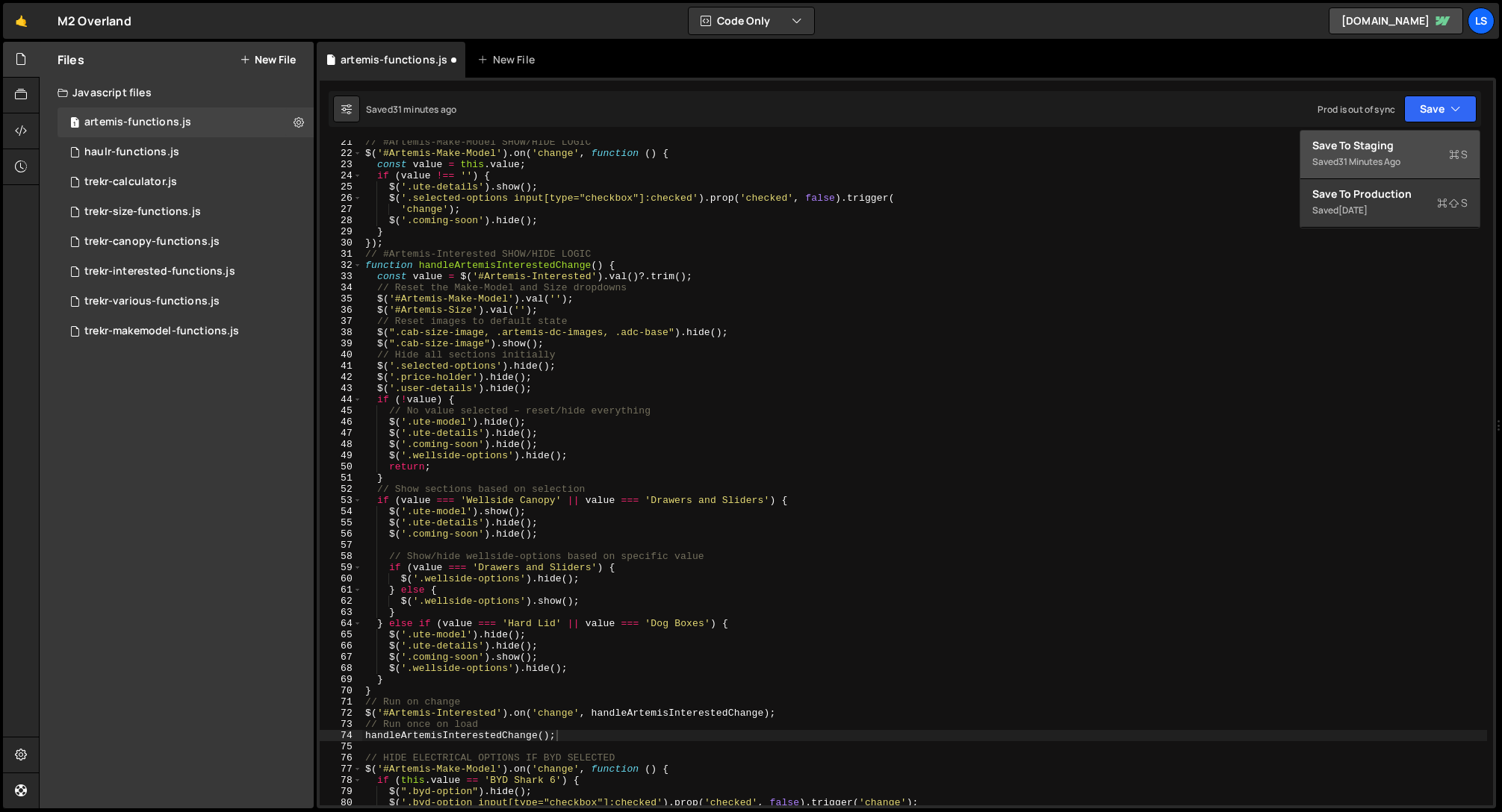
click at [1372, 141] on div "Save to Staging S" at bounding box center [1389, 145] width 155 height 15
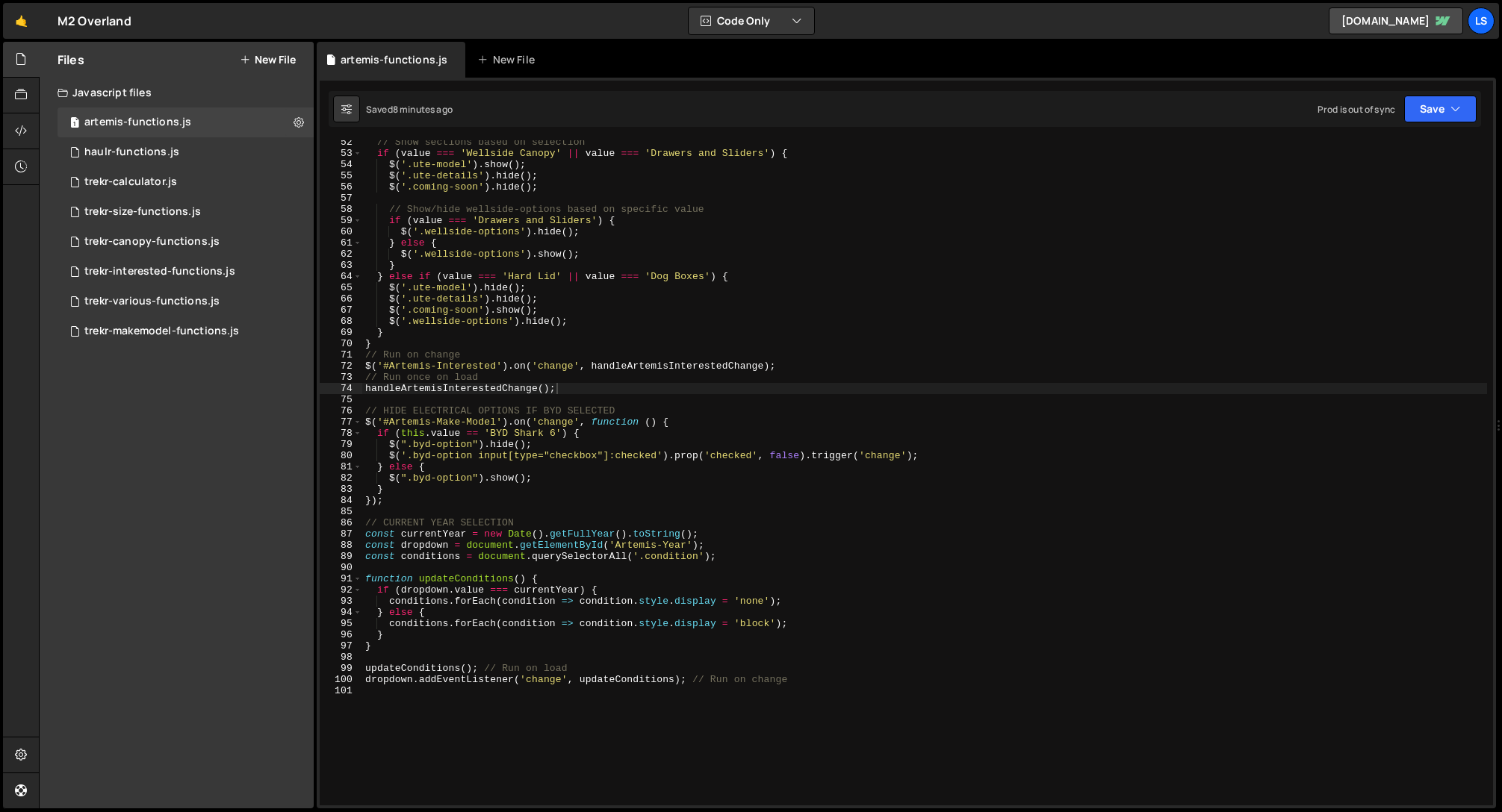
scroll to position [550, 0]
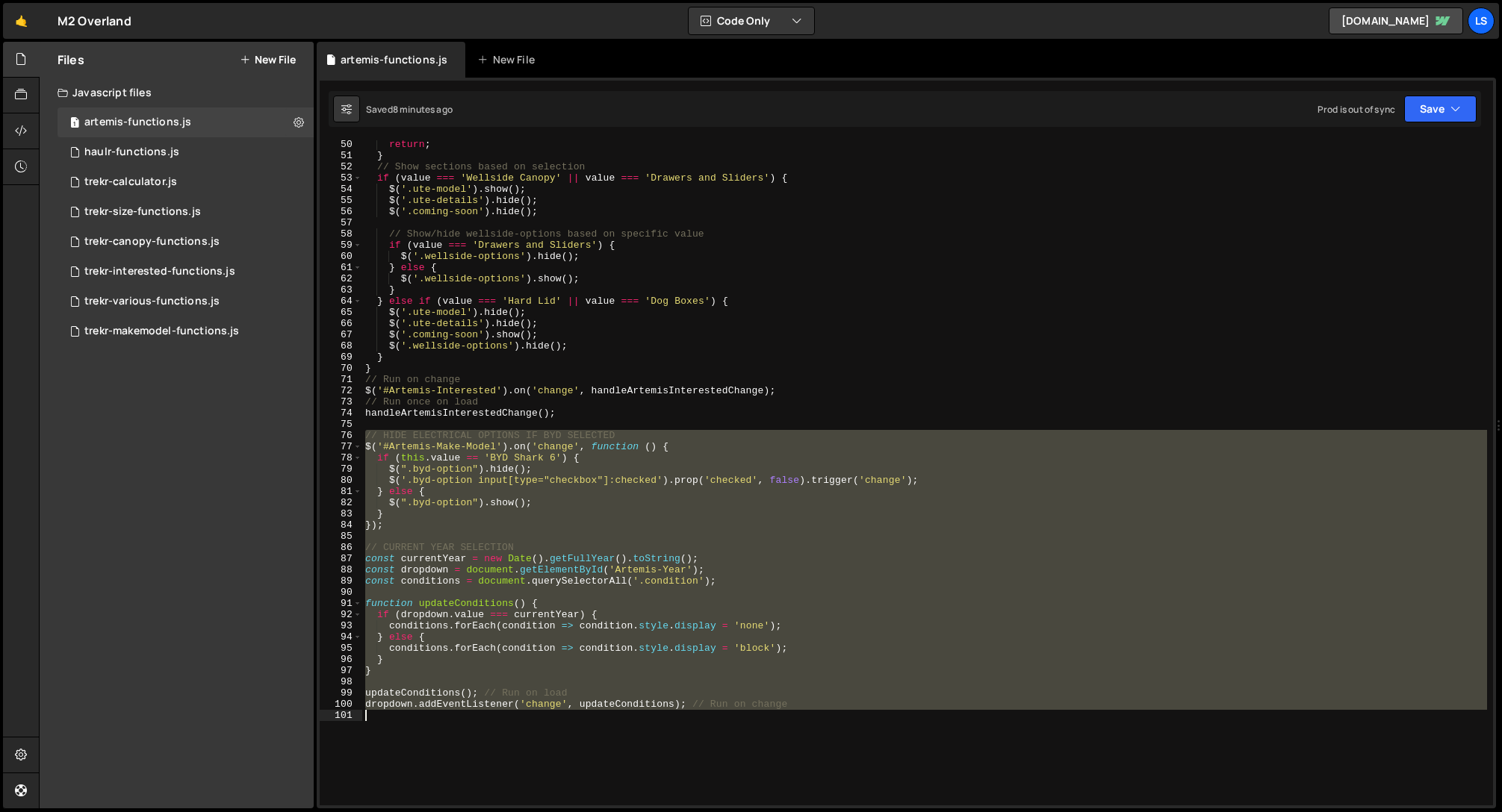
drag, startPoint x: 362, startPoint y: 432, endPoint x: 801, endPoint y: 717, distance: 523.4
click at [801, 717] on div "return ; } // Show sections based on selection if ( value === 'Wellside Canopy'…" at bounding box center [924, 482] width 1125 height 687
type textarea "dropdown.addEventListener('change', updateConditions); // Run on change"
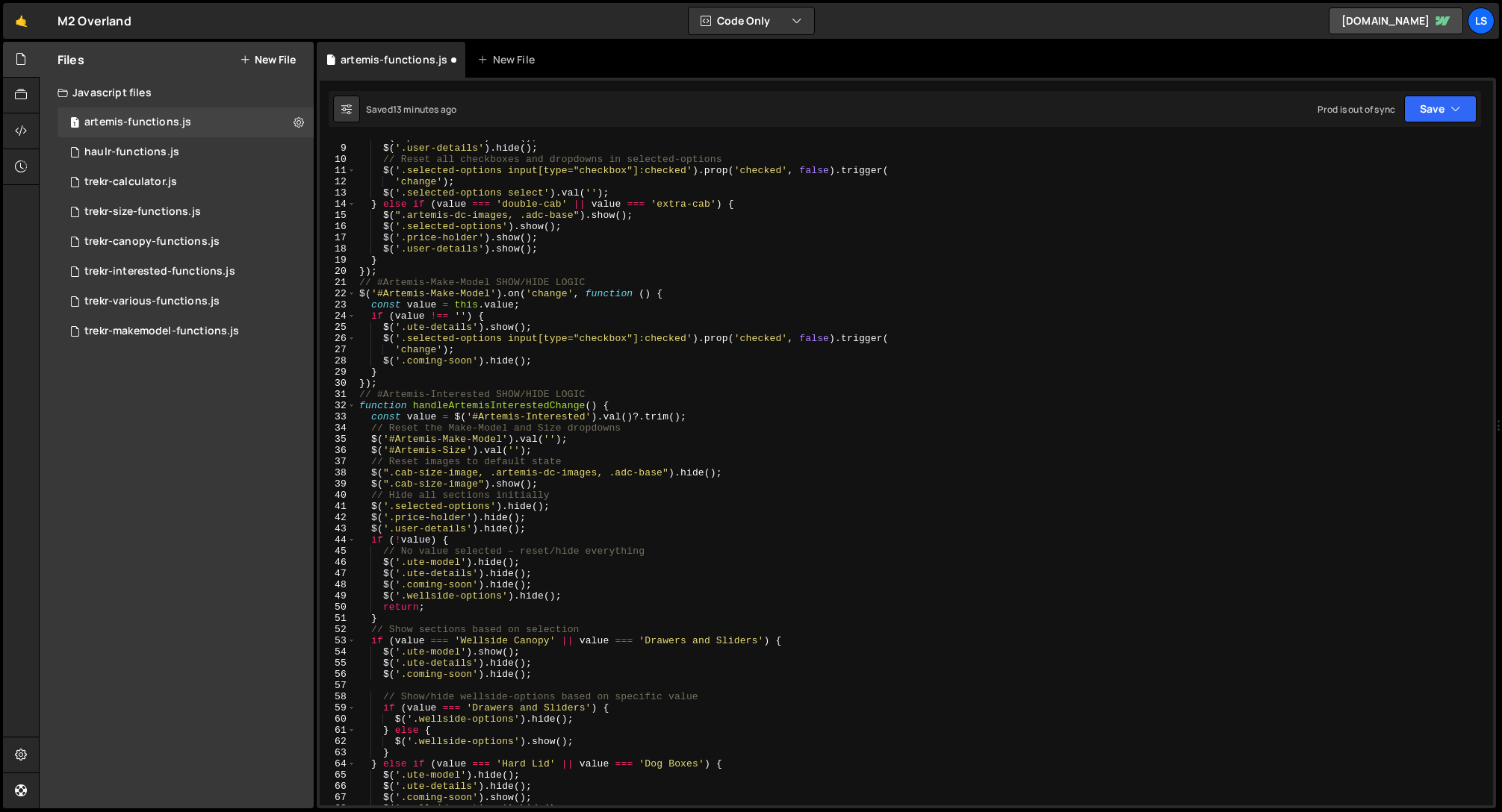
scroll to position [0, 0]
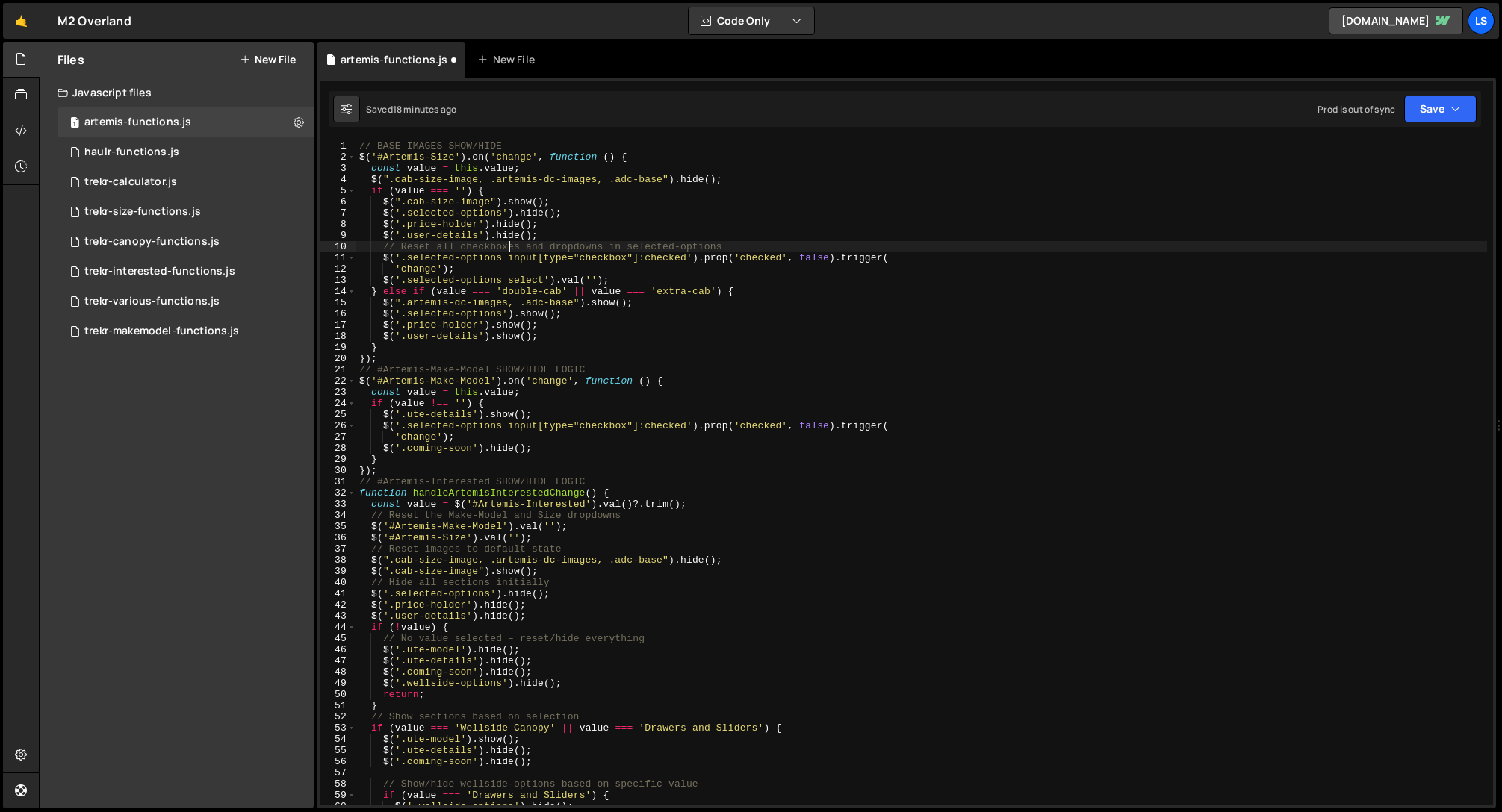
click at [506, 250] on div "// BASE IMAGES SHOW/HIDE $ ( '#Artemis-Size' ) . on ( 'change' , function ( ) {…" at bounding box center [922, 484] width 1131 height 687
type textarea "// Reset all checkboxes and dropdowns in selected-options"
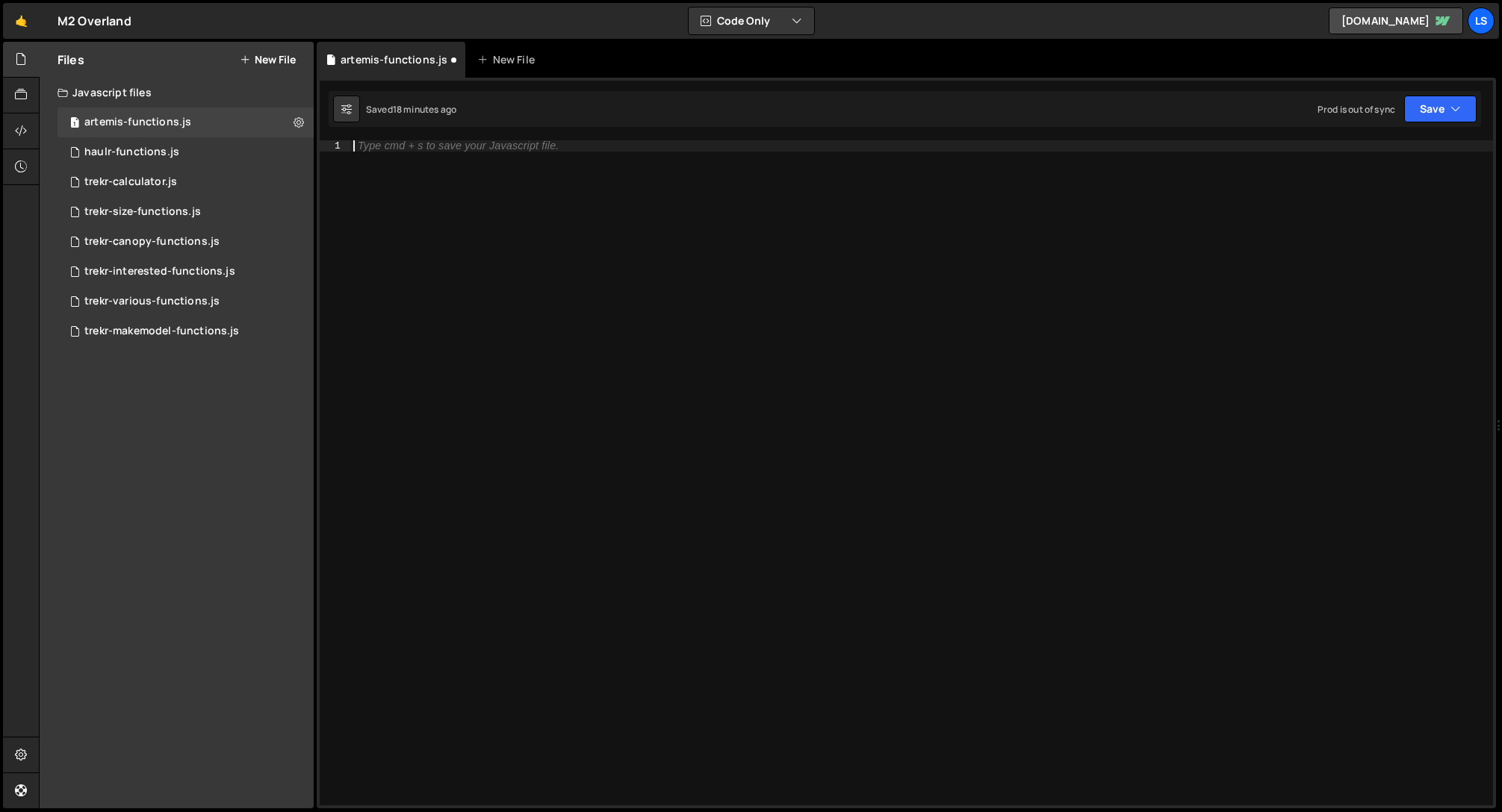
paste textarea "handleArtemisInterestedChange();"
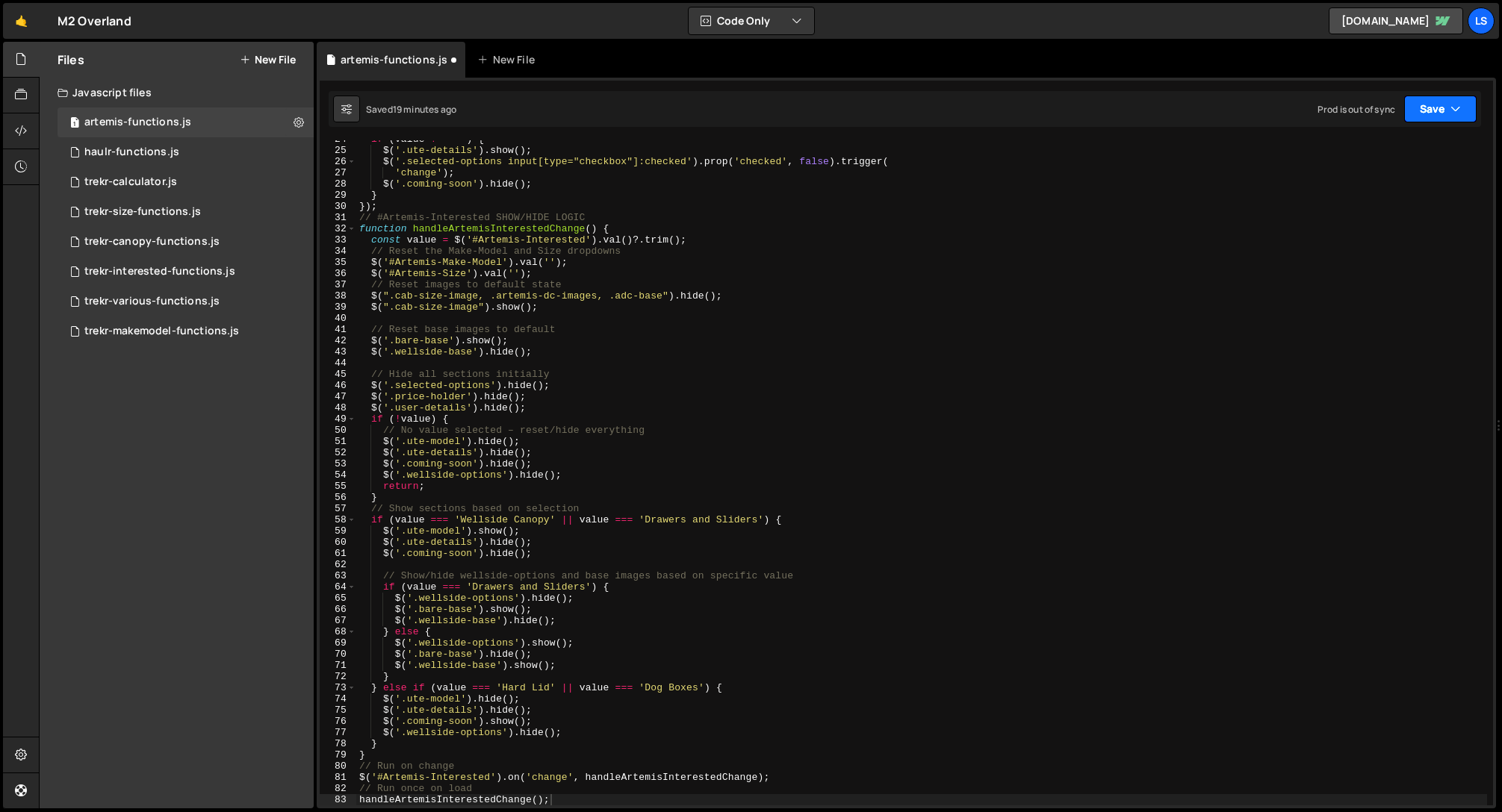
click at [1447, 105] on button "Save" at bounding box center [1440, 109] width 72 height 27
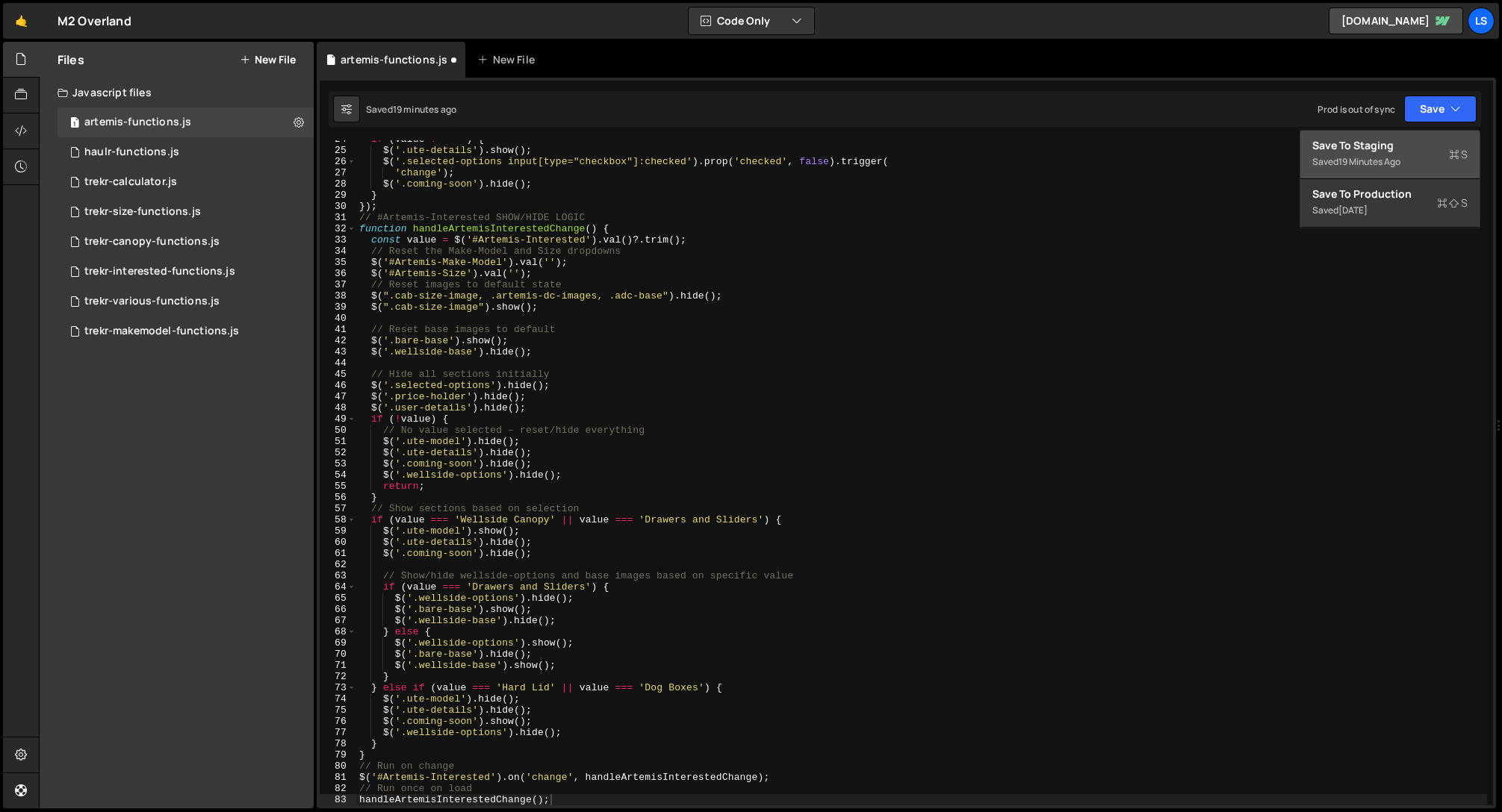
click at [1374, 152] on div "Save to Staging S" at bounding box center [1389, 145] width 155 height 15
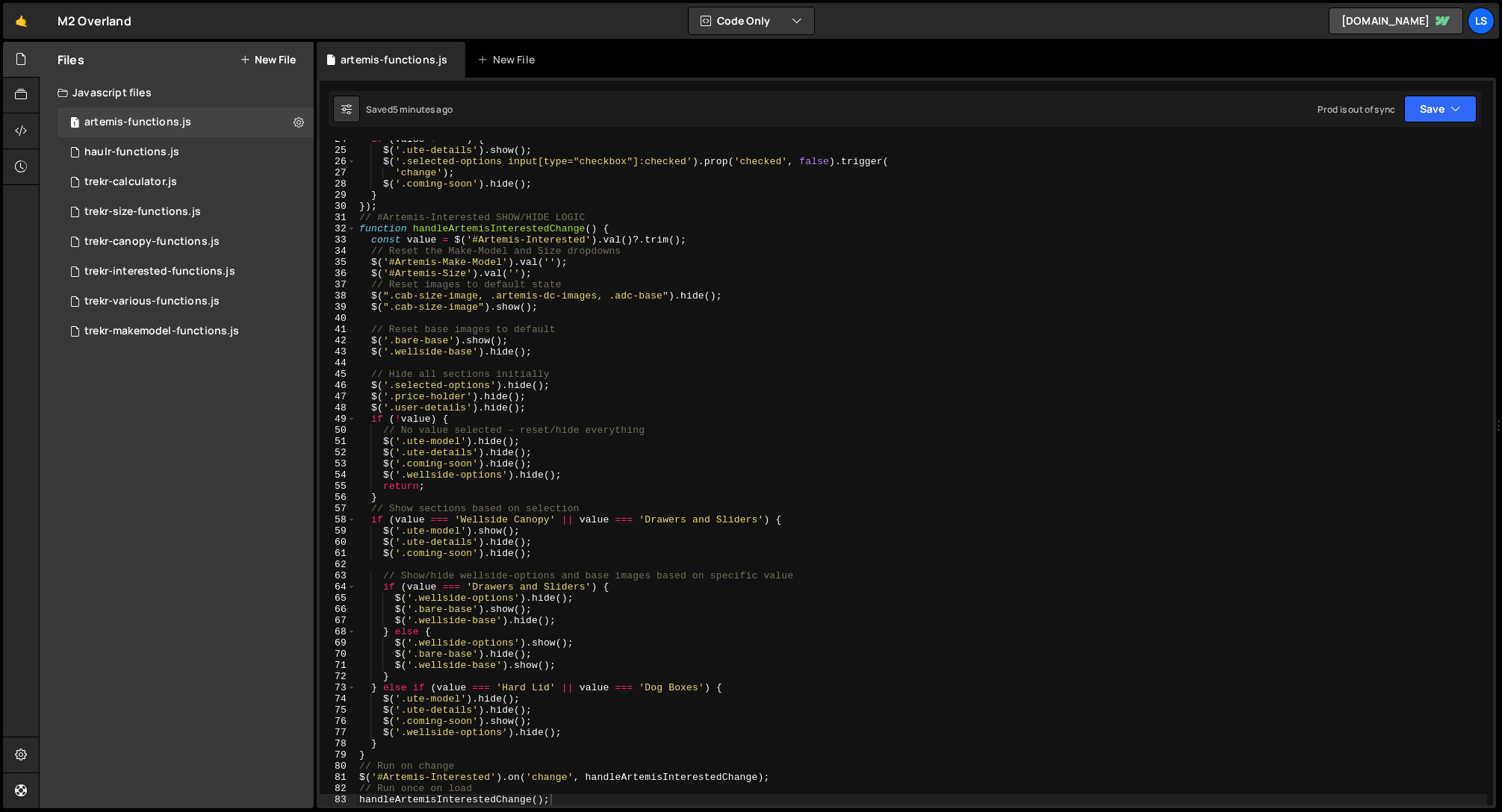
click at [497, 241] on div "if ( value !== '' ) { $ ( '.ute-details' ) . show ( ) ; $ ( '.selected-options …" at bounding box center [922, 477] width 1131 height 687
type textarea "handleArtemisInterestedChange();"
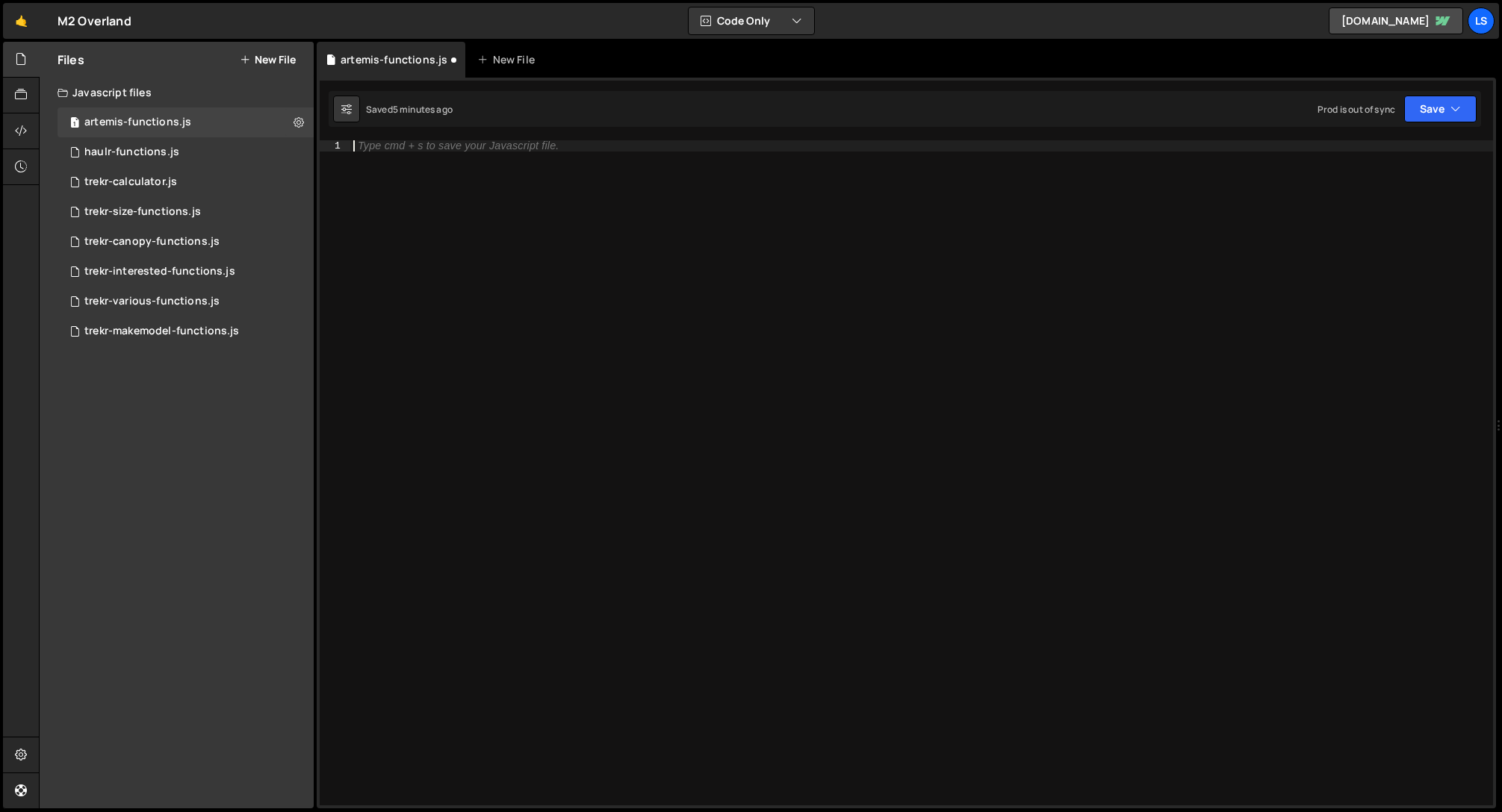
paste textarea "handleArtemisInterestedChange();"
type textarea "handleArtemisInterestedChange();"
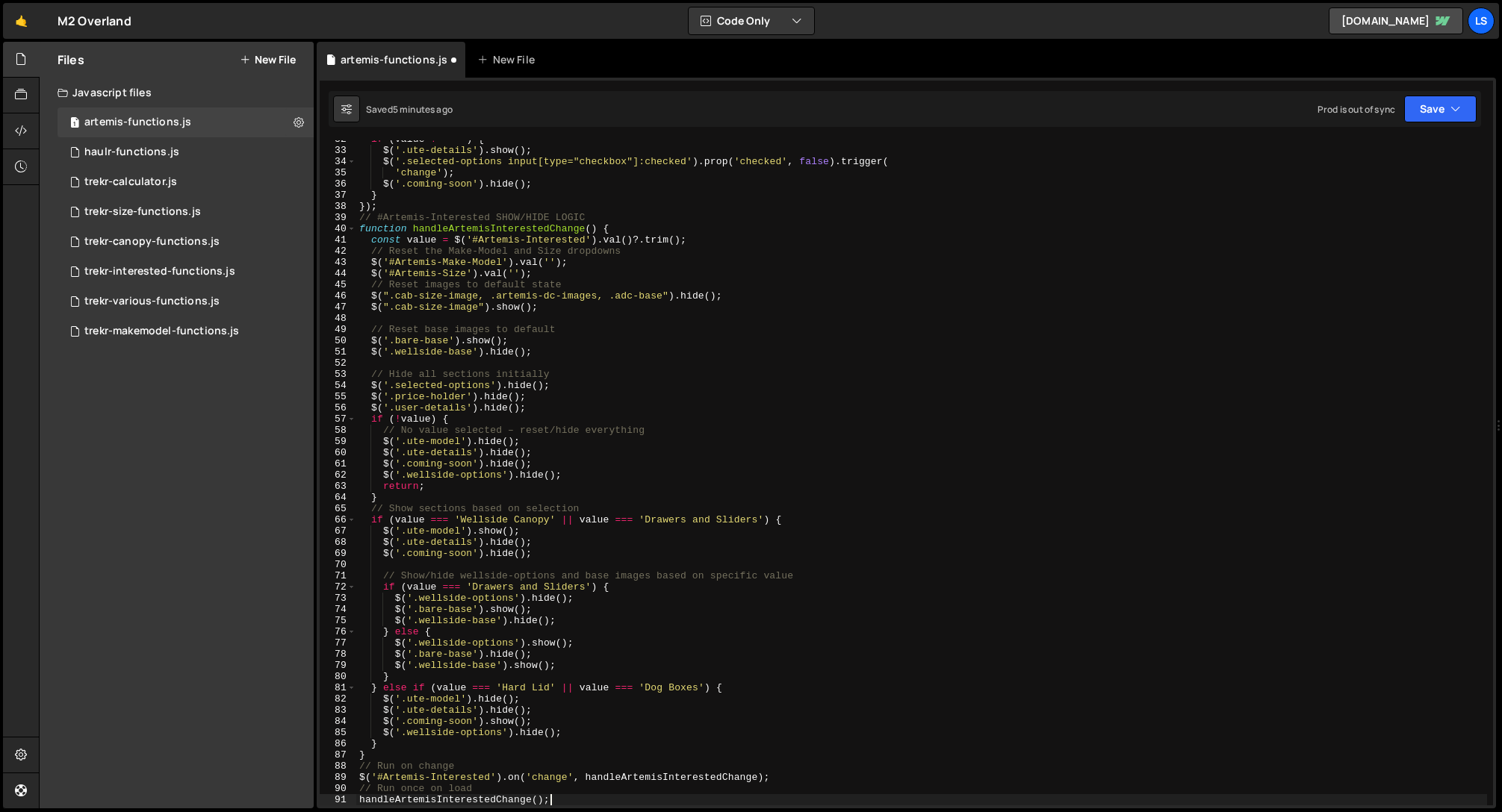
scroll to position [354, 0]
click at [1427, 111] on button "Save" at bounding box center [1440, 109] width 72 height 27
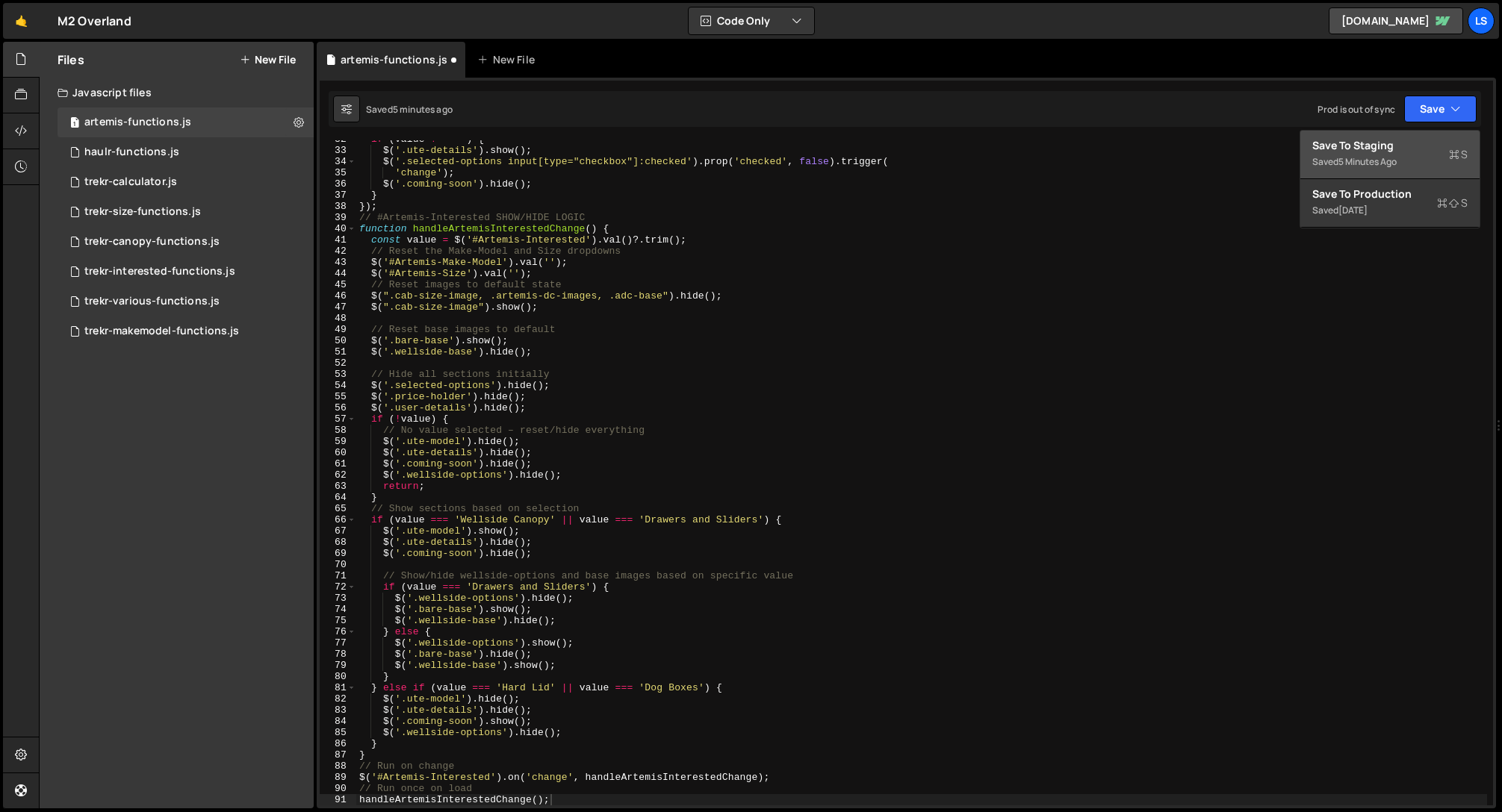
click at [1363, 146] on div "Save to Staging S" at bounding box center [1389, 145] width 155 height 15
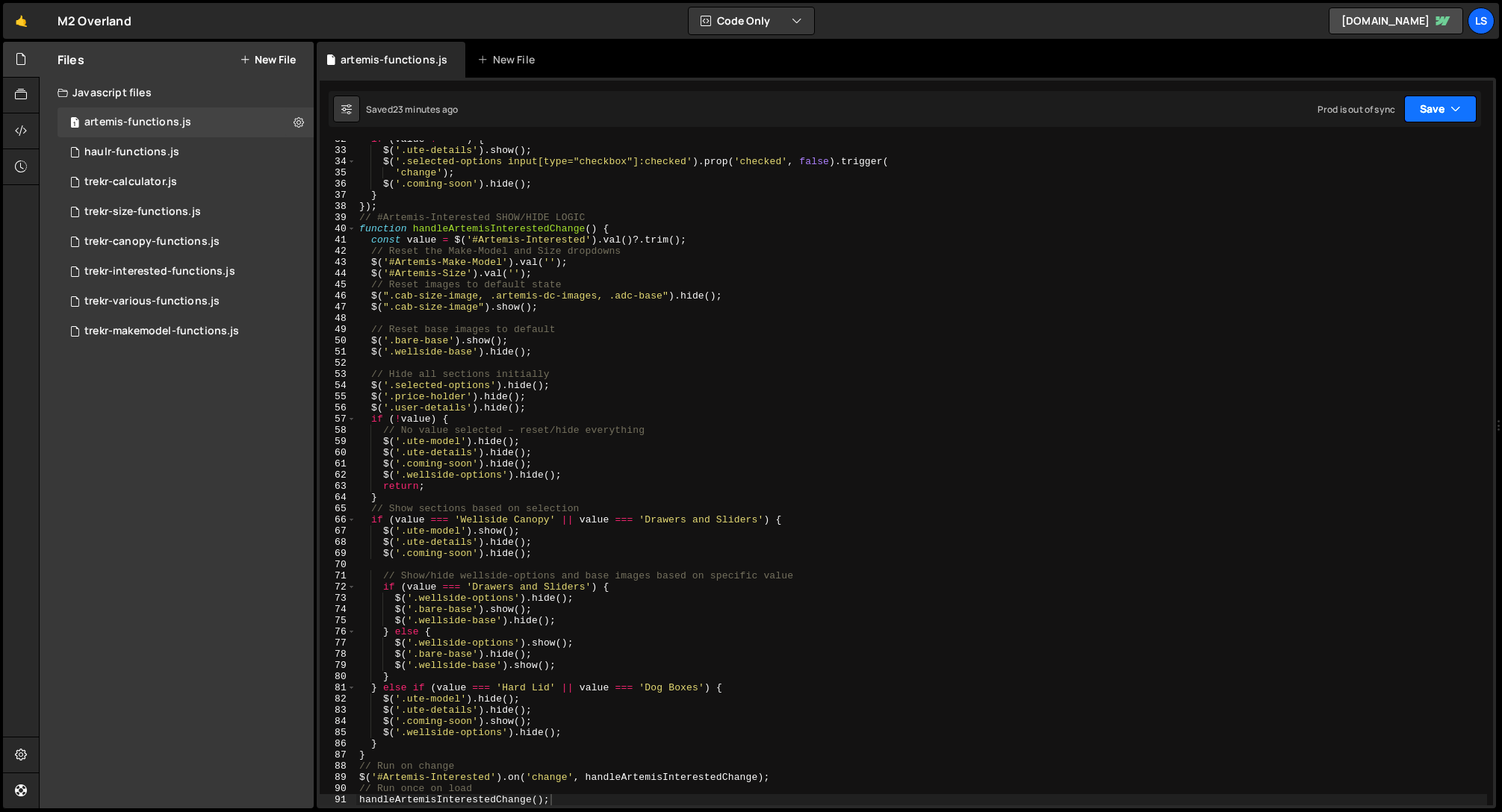
click at [1471, 106] on button "Save" at bounding box center [1440, 109] width 72 height 27
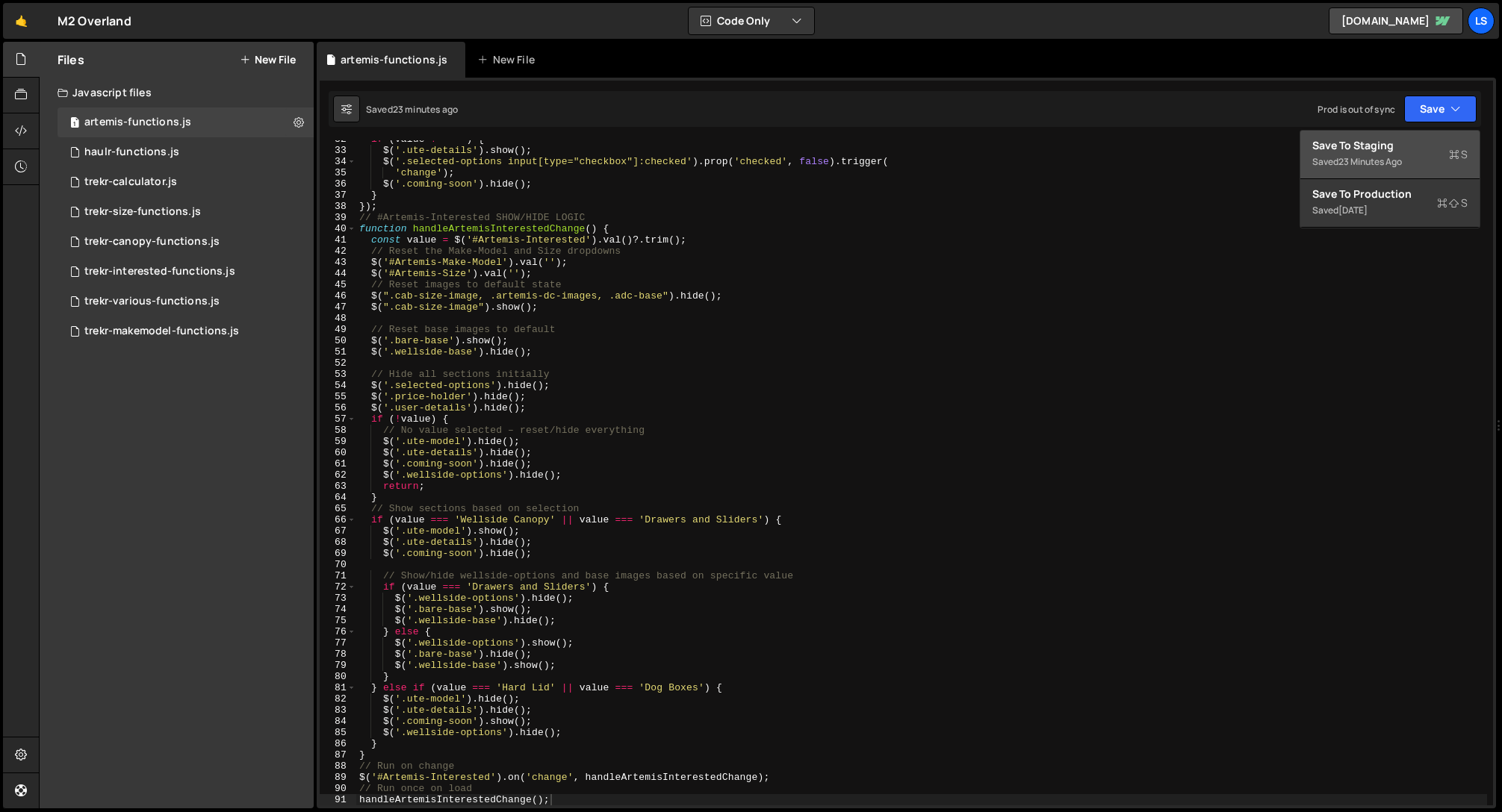
click at [1388, 143] on div "Save to Staging S" at bounding box center [1389, 145] width 155 height 15
